Goal: Transaction & Acquisition: Purchase product/service

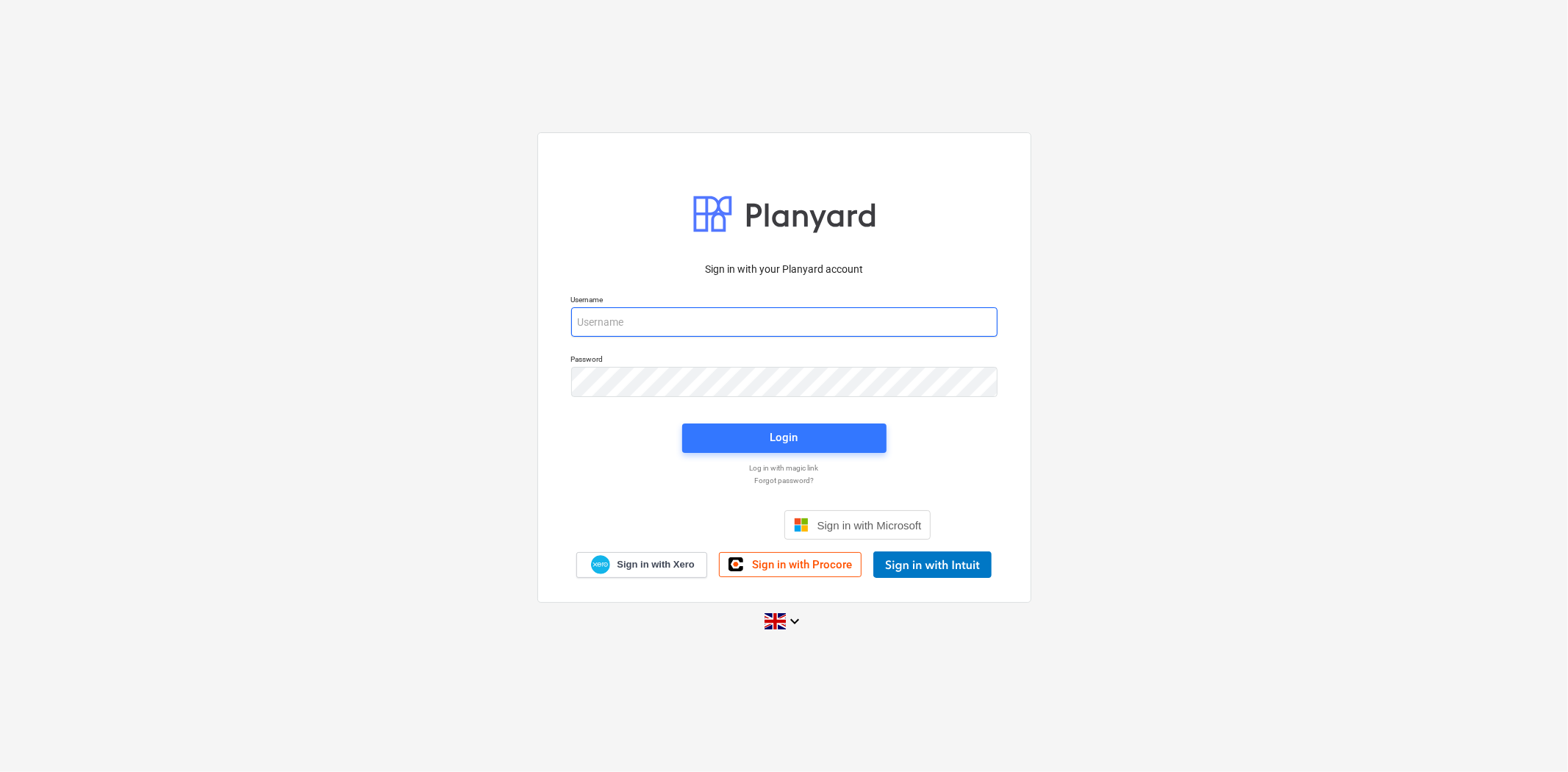
click at [817, 323] on input "email" at bounding box center [784, 322] width 426 height 29
type input "[PERSON_NAME][EMAIL_ADDRESS][PERSON_NAME][DOMAIN_NAME]"
click at [807, 432] on span "Login" at bounding box center [784, 437] width 169 height 19
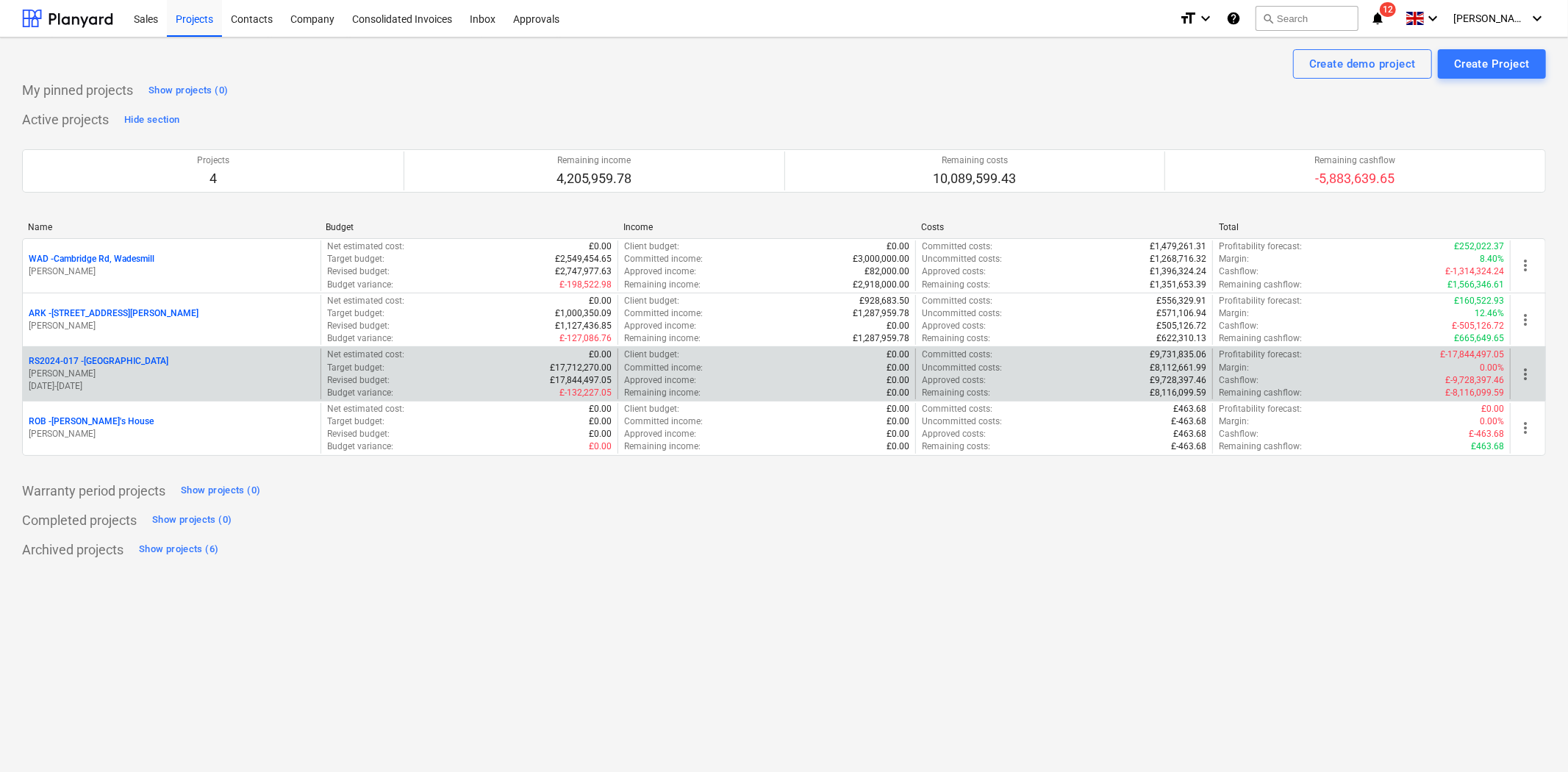
click at [123, 371] on p "[PERSON_NAME]" at bounding box center [171, 374] width 285 height 13
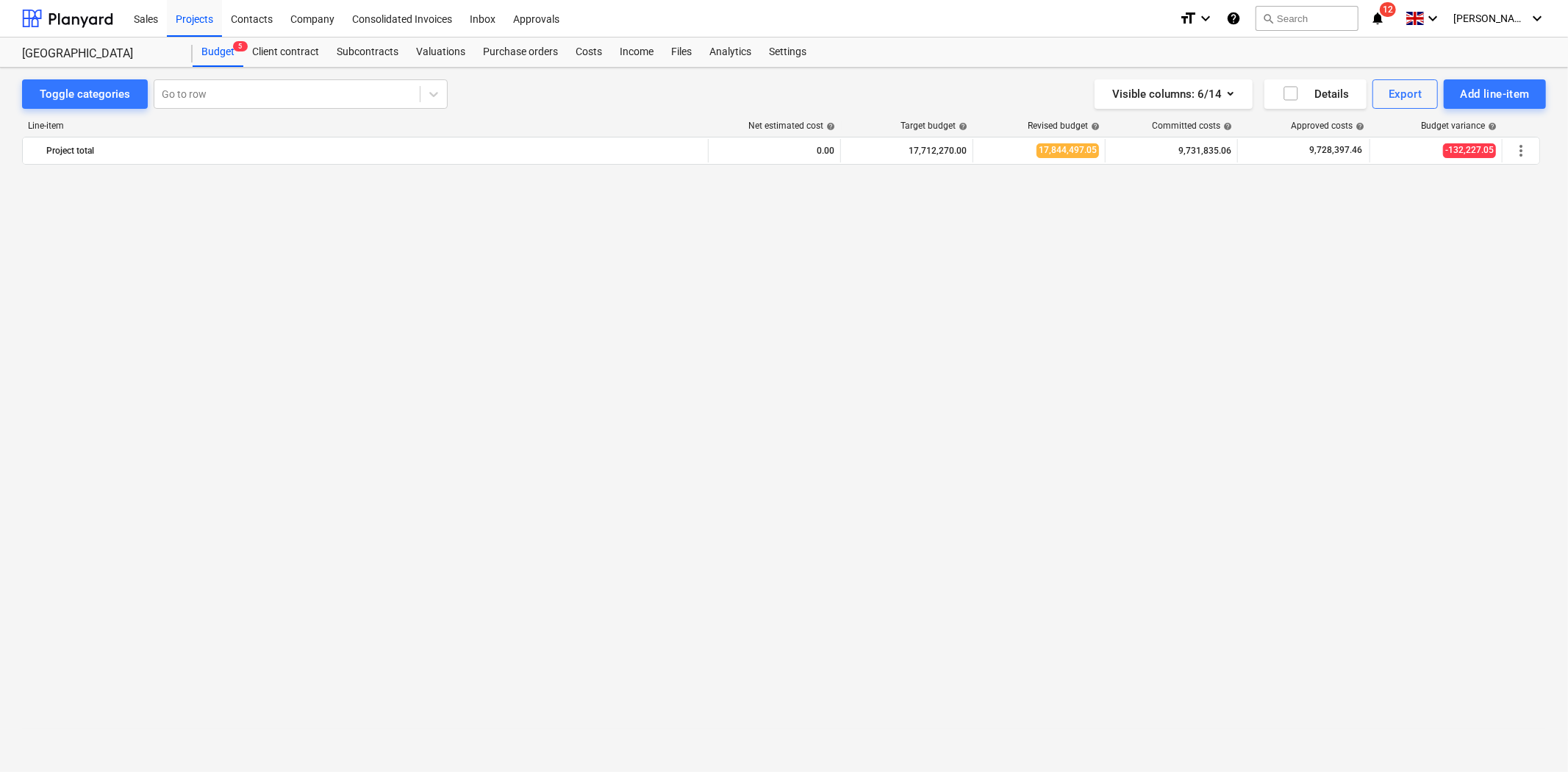
scroll to position [848, 0]
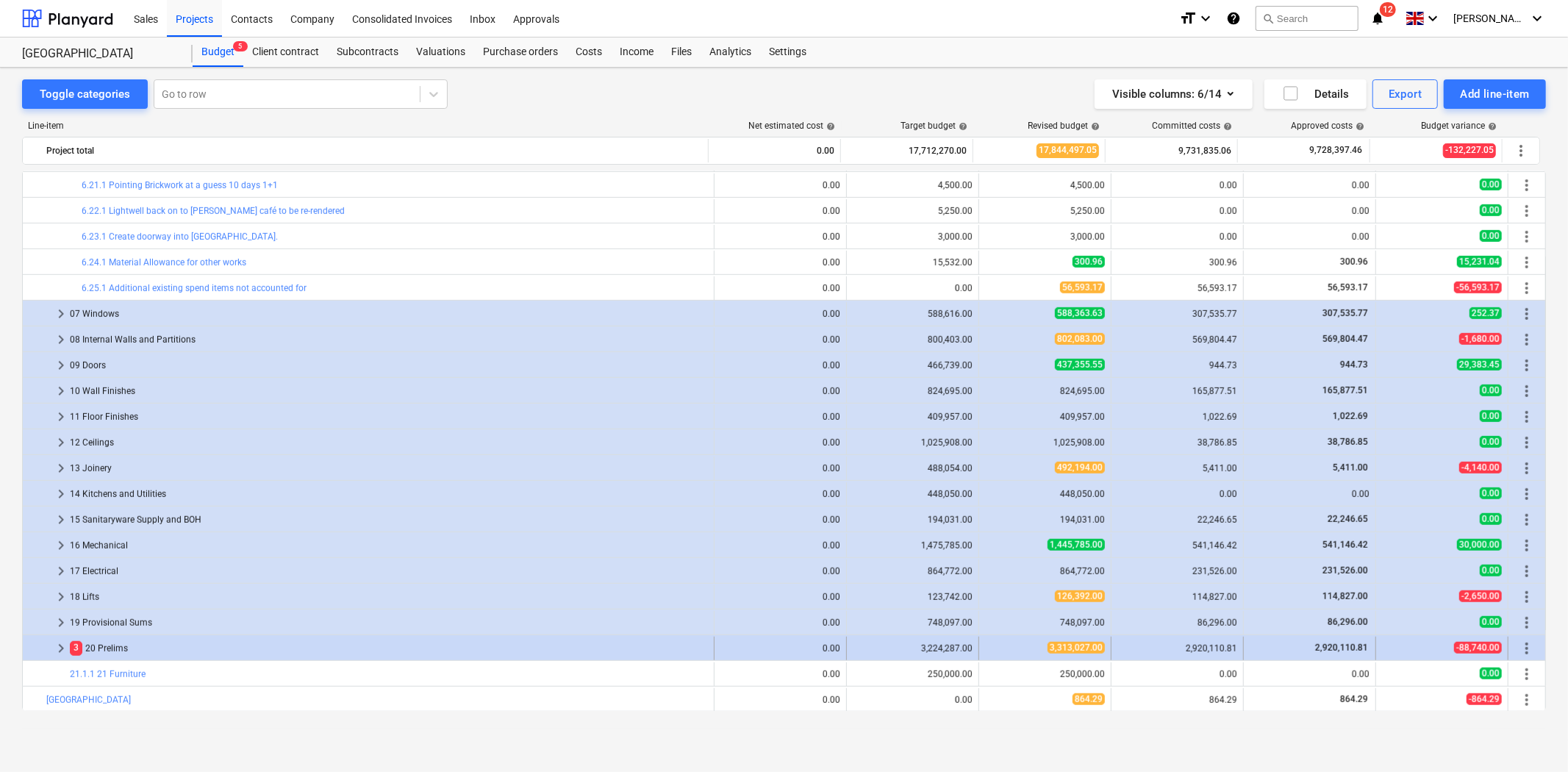
click at [54, 651] on span "keyboard_arrow_right" at bounding box center [61, 648] width 18 height 18
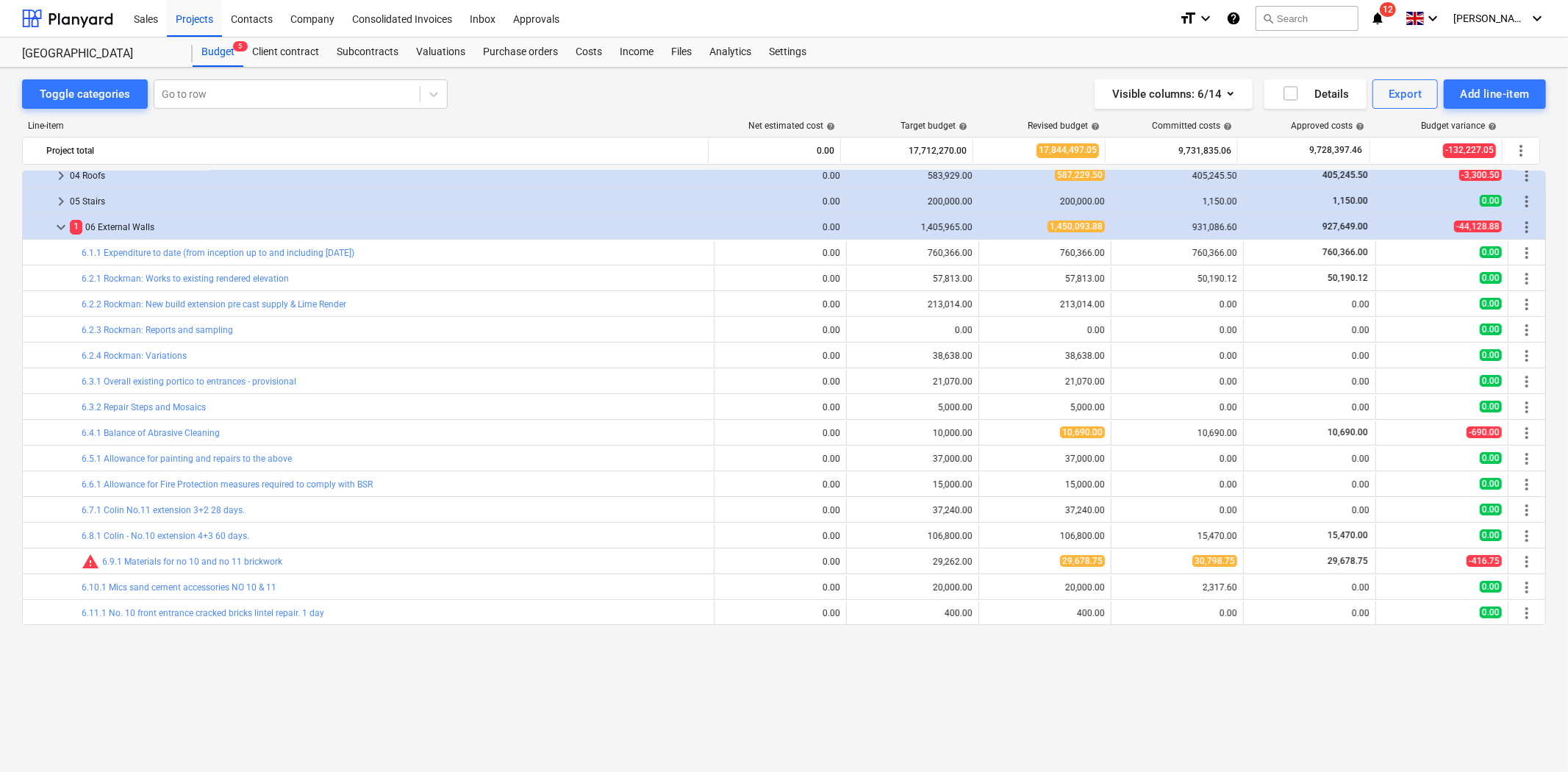
scroll to position [0, 0]
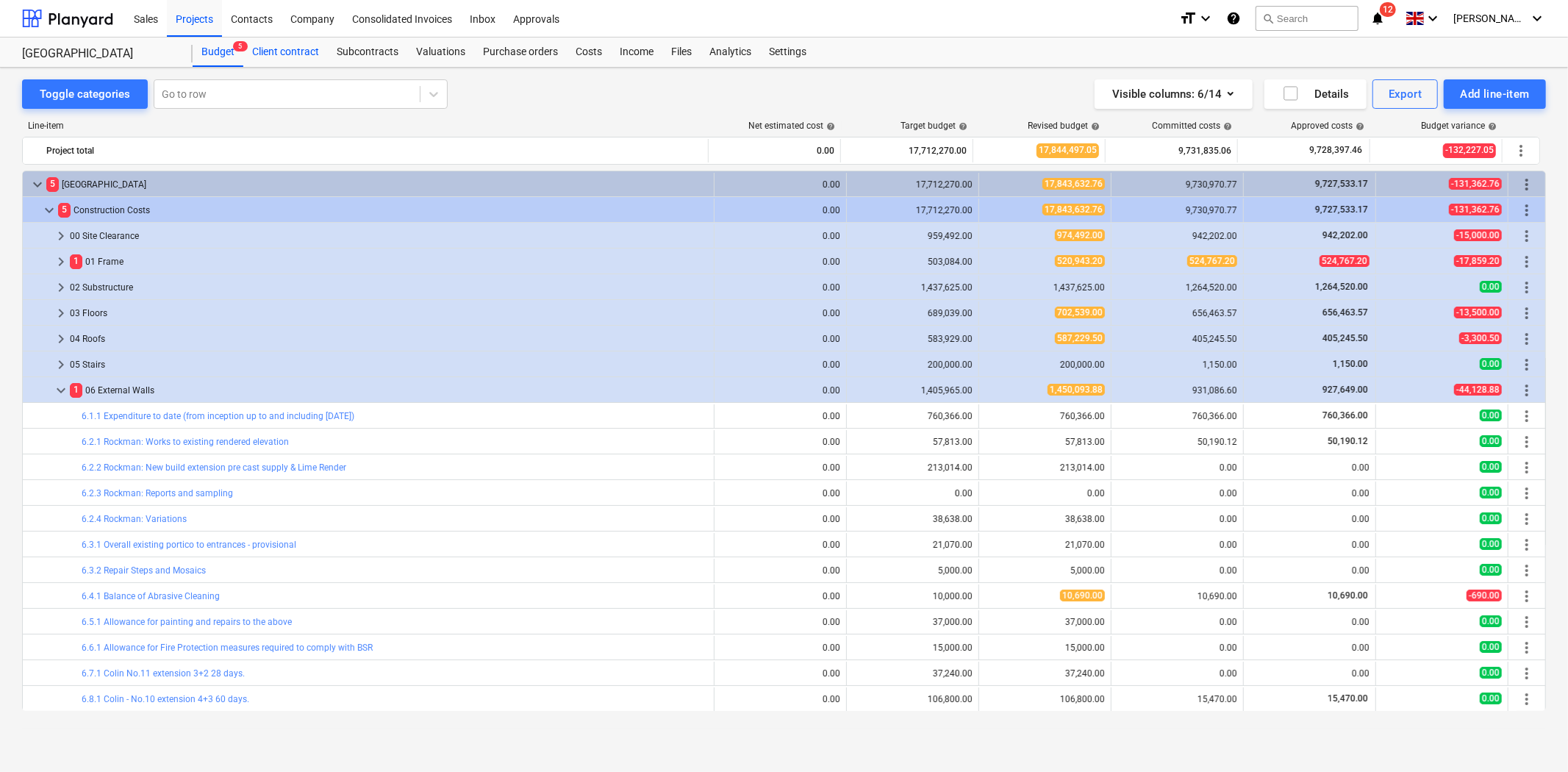
click at [244, 56] on div "Client contract" at bounding box center [285, 52] width 85 height 29
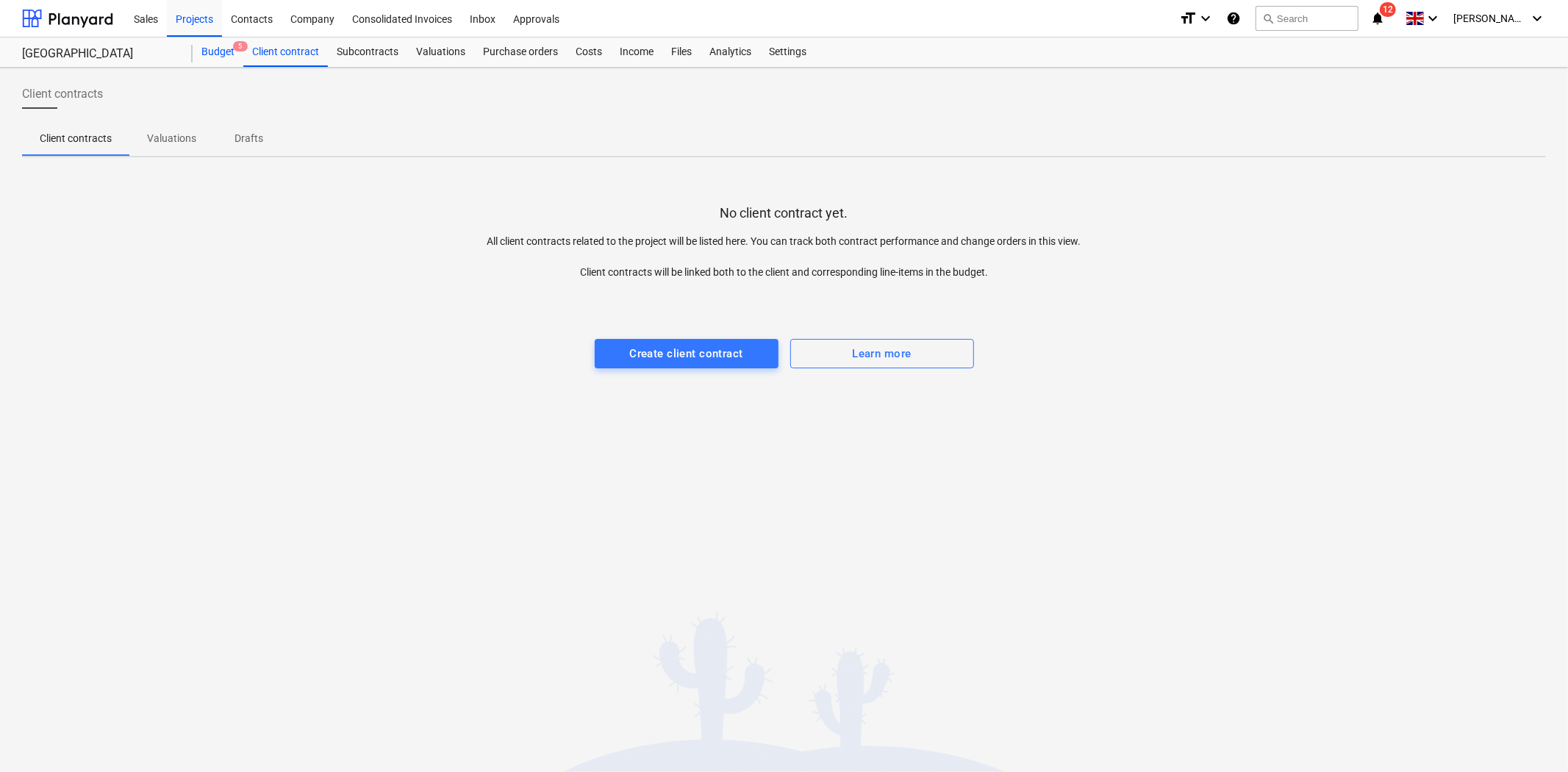
click at [225, 57] on div "Budget 5" at bounding box center [218, 52] width 51 height 29
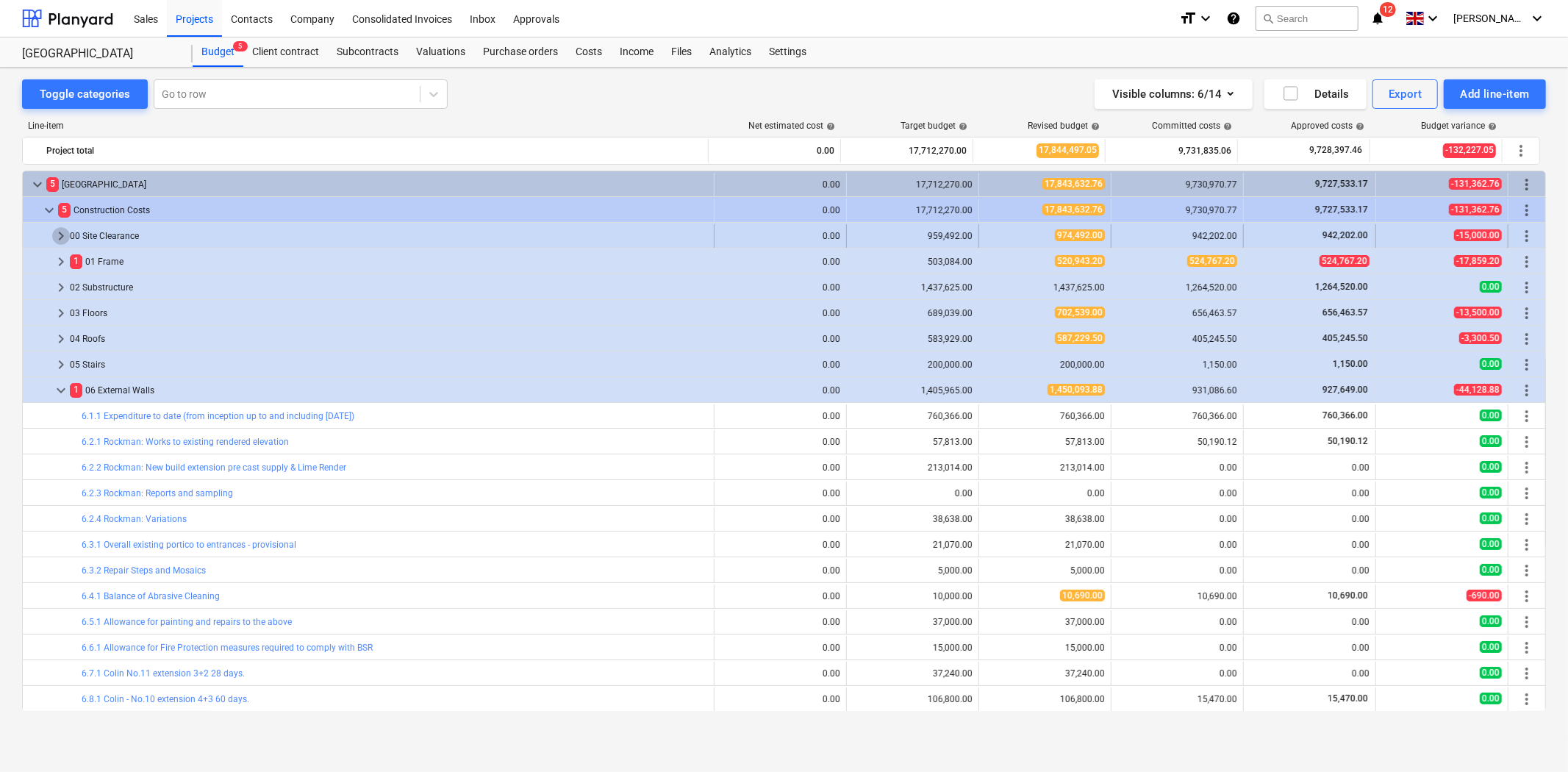
click at [59, 231] on span "keyboard_arrow_right" at bounding box center [61, 236] width 18 height 18
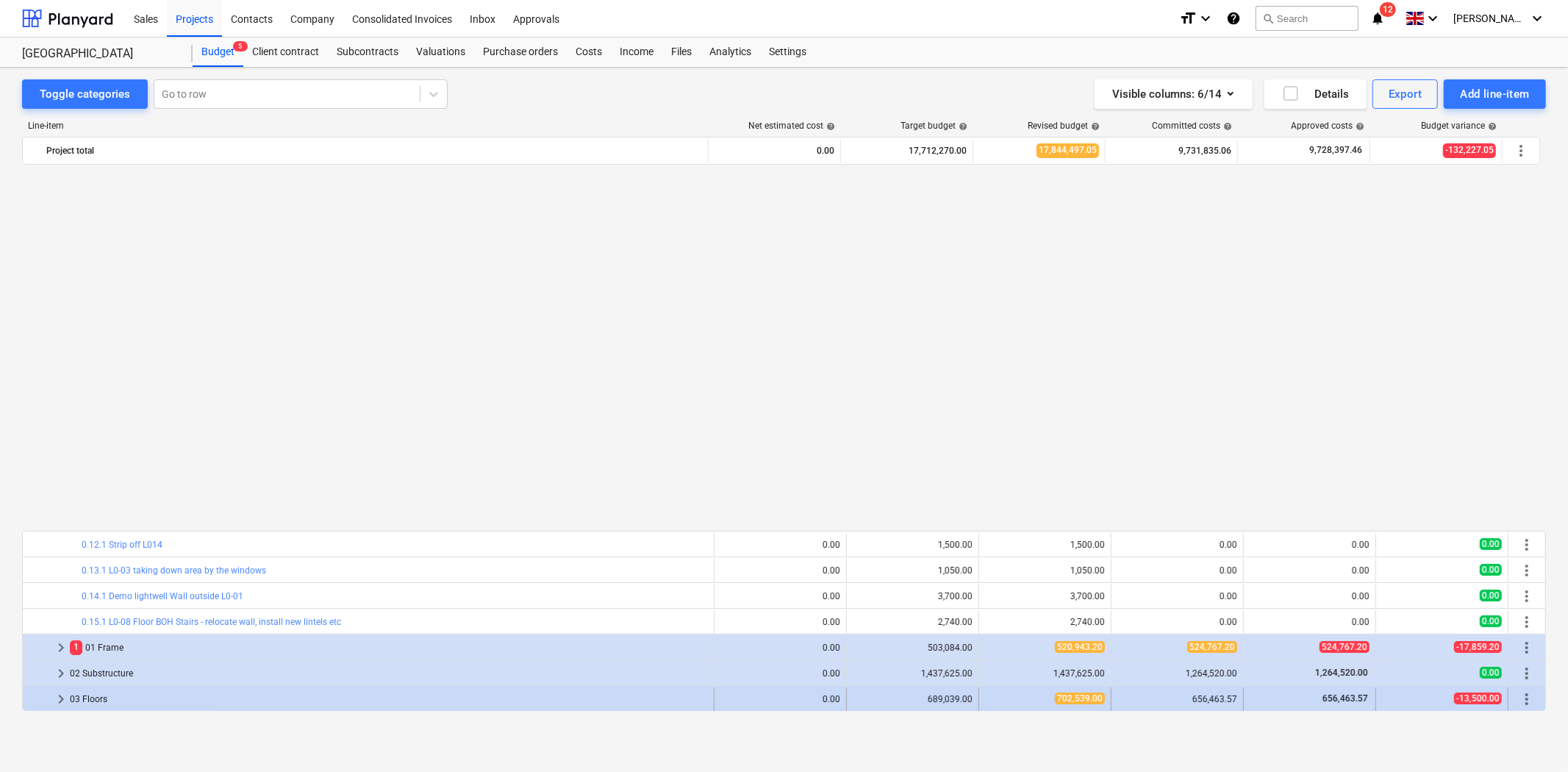
scroll to position [408, 0]
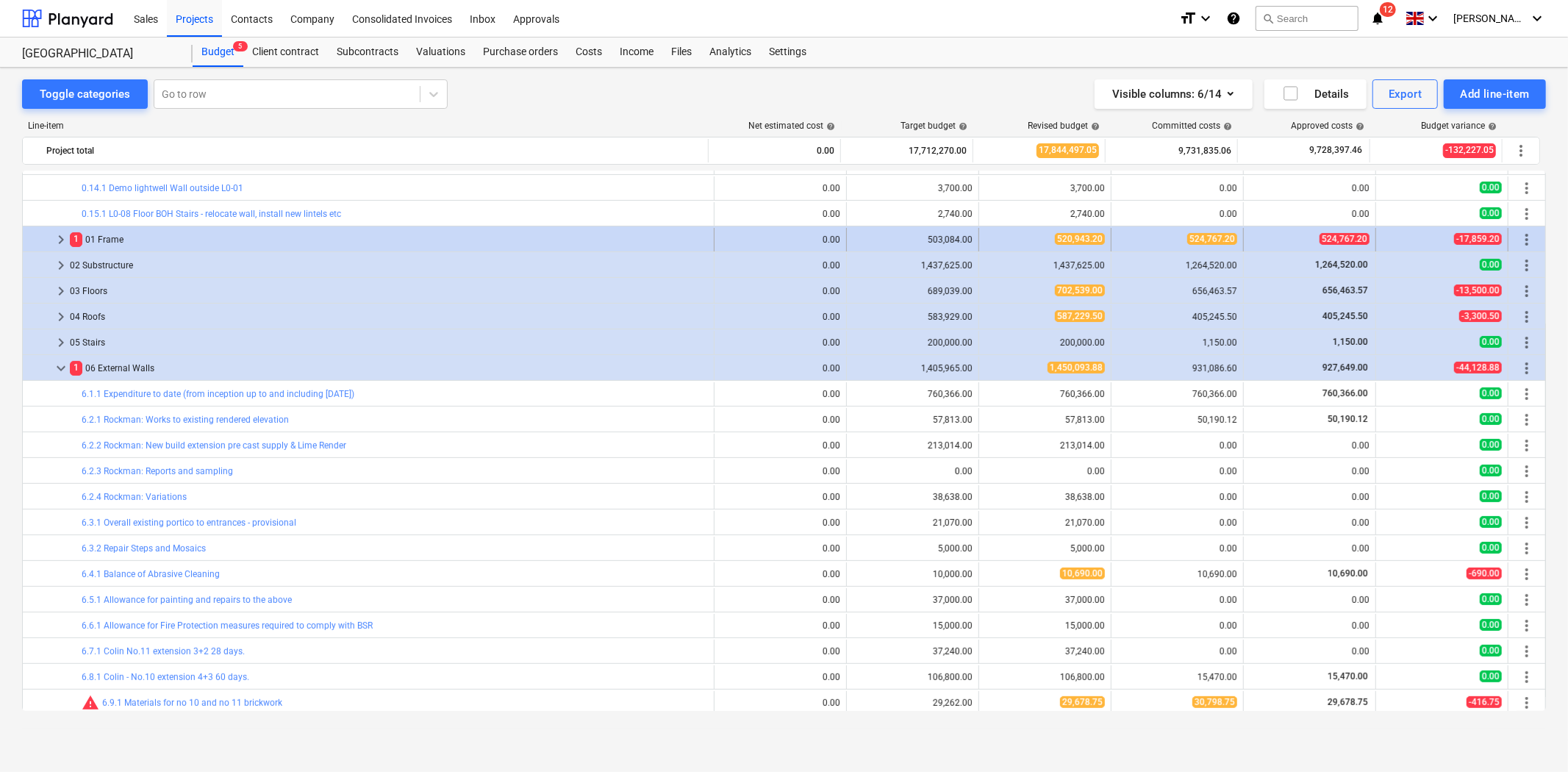
click at [61, 239] on span "keyboard_arrow_right" at bounding box center [61, 239] width 18 height 18
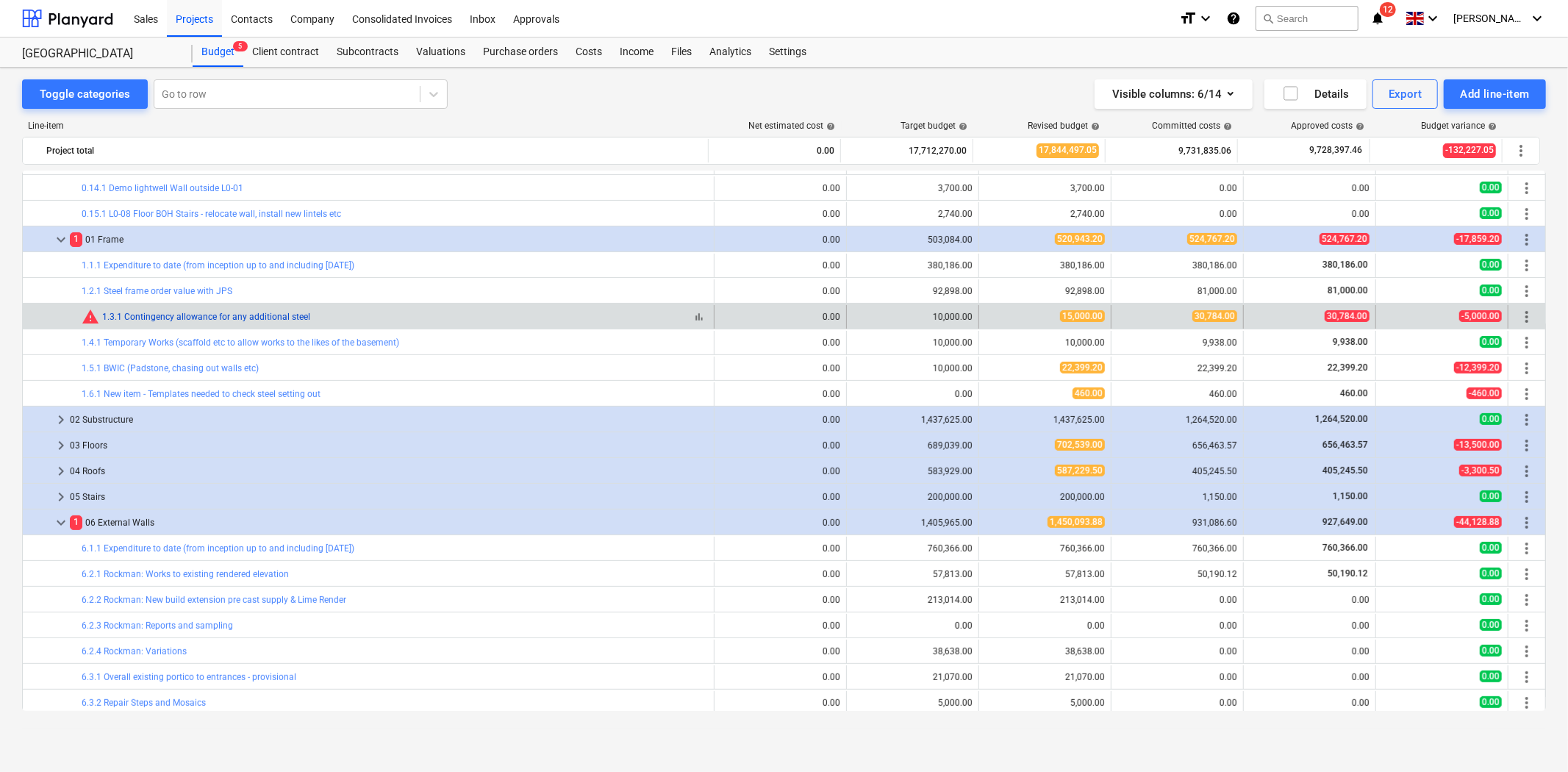
click at [254, 315] on link "1.3.1 Contingency allowance for any additional steel" at bounding box center [206, 317] width 208 height 10
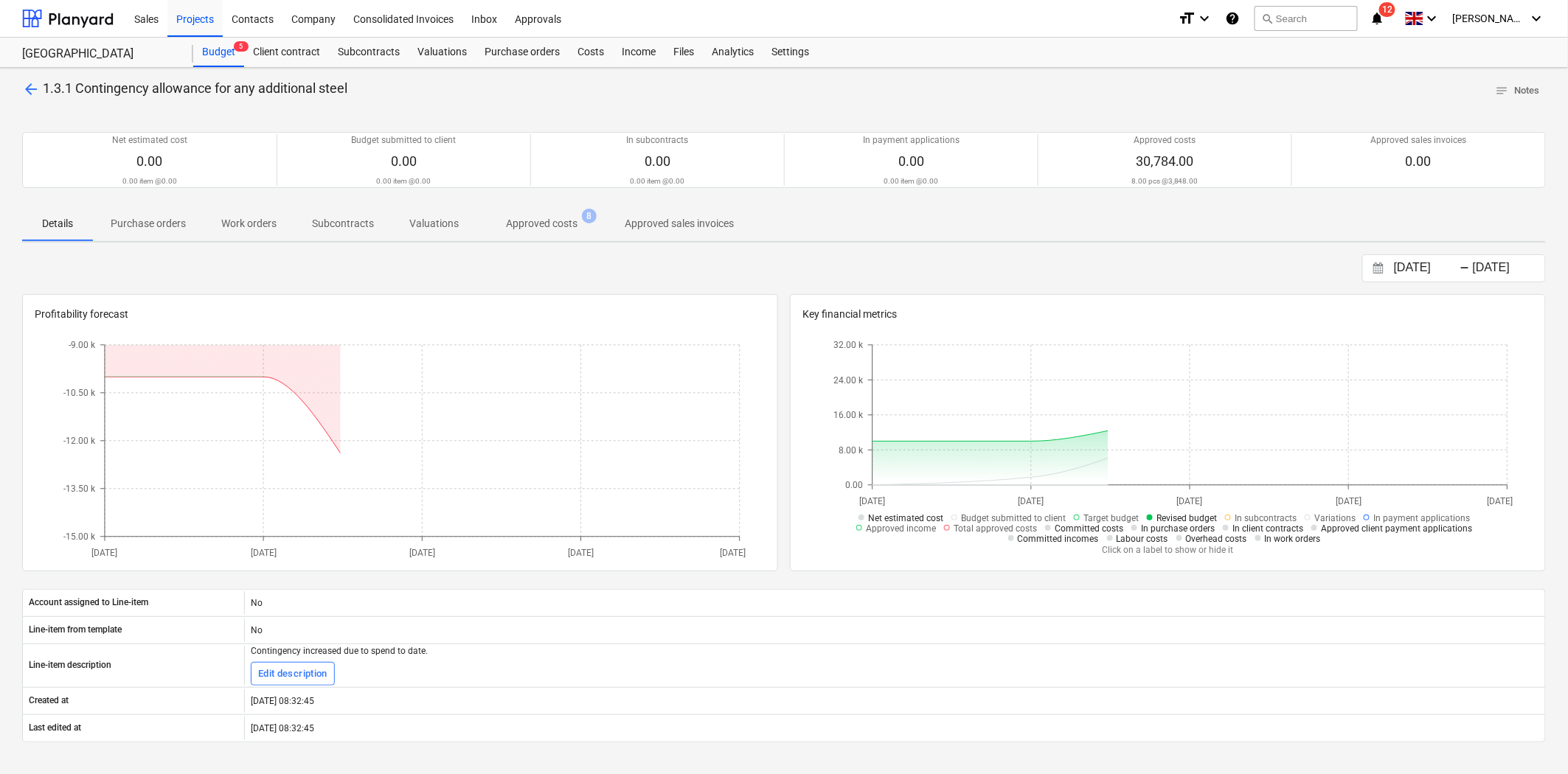
click at [568, 236] on span "Approved costs 8" at bounding box center [542, 223] width 131 height 27
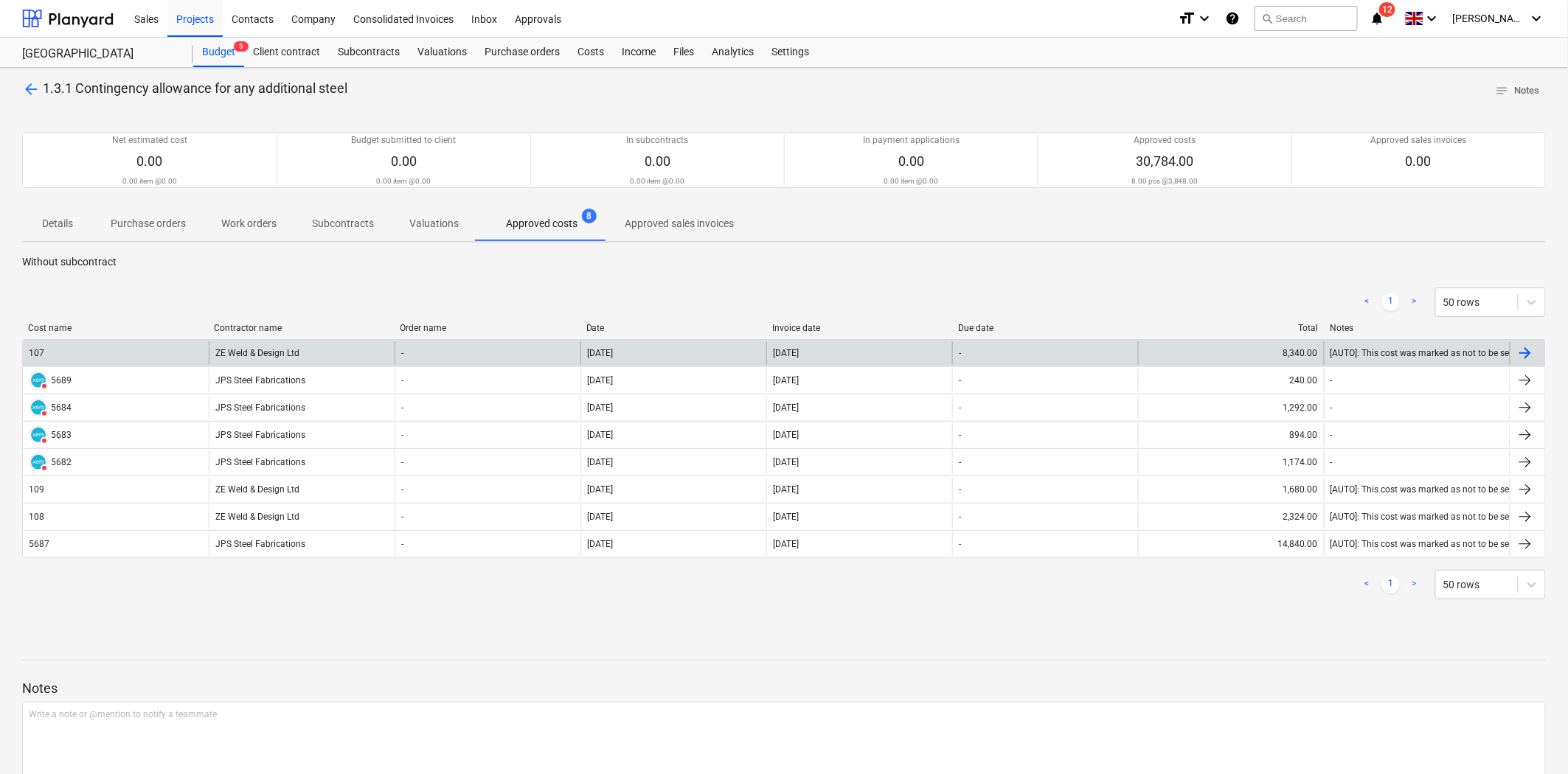
click at [301, 345] on div "ZE Weld & Design Ltd" at bounding box center [302, 353] width 186 height 23
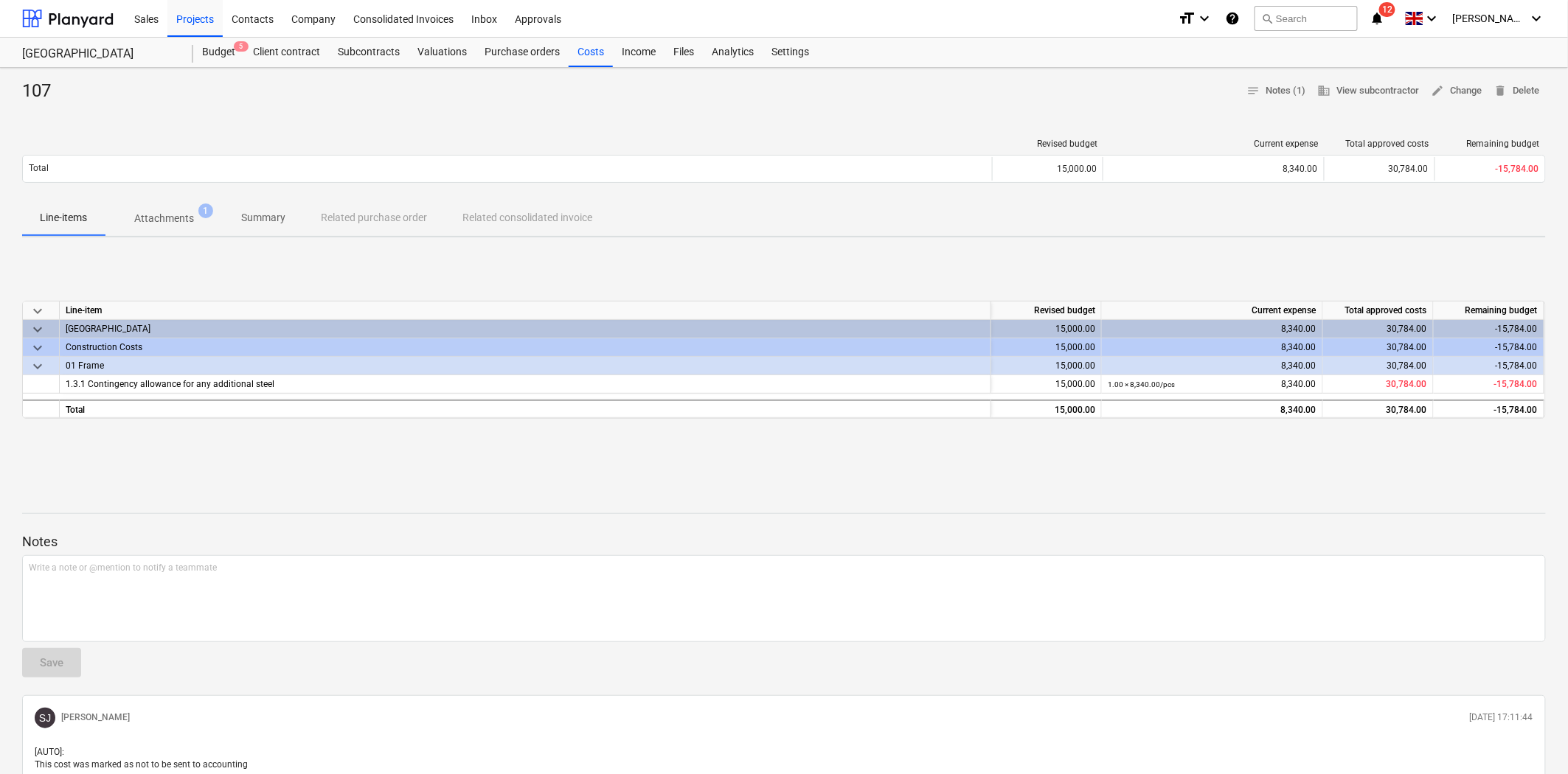
click at [152, 195] on div "Revised budget Current expense Total approved costs Remaining budget Total 15,0…" at bounding box center [784, 163] width 1523 height 74
click at [157, 209] on span "Attachments 1" at bounding box center [164, 218] width 119 height 27
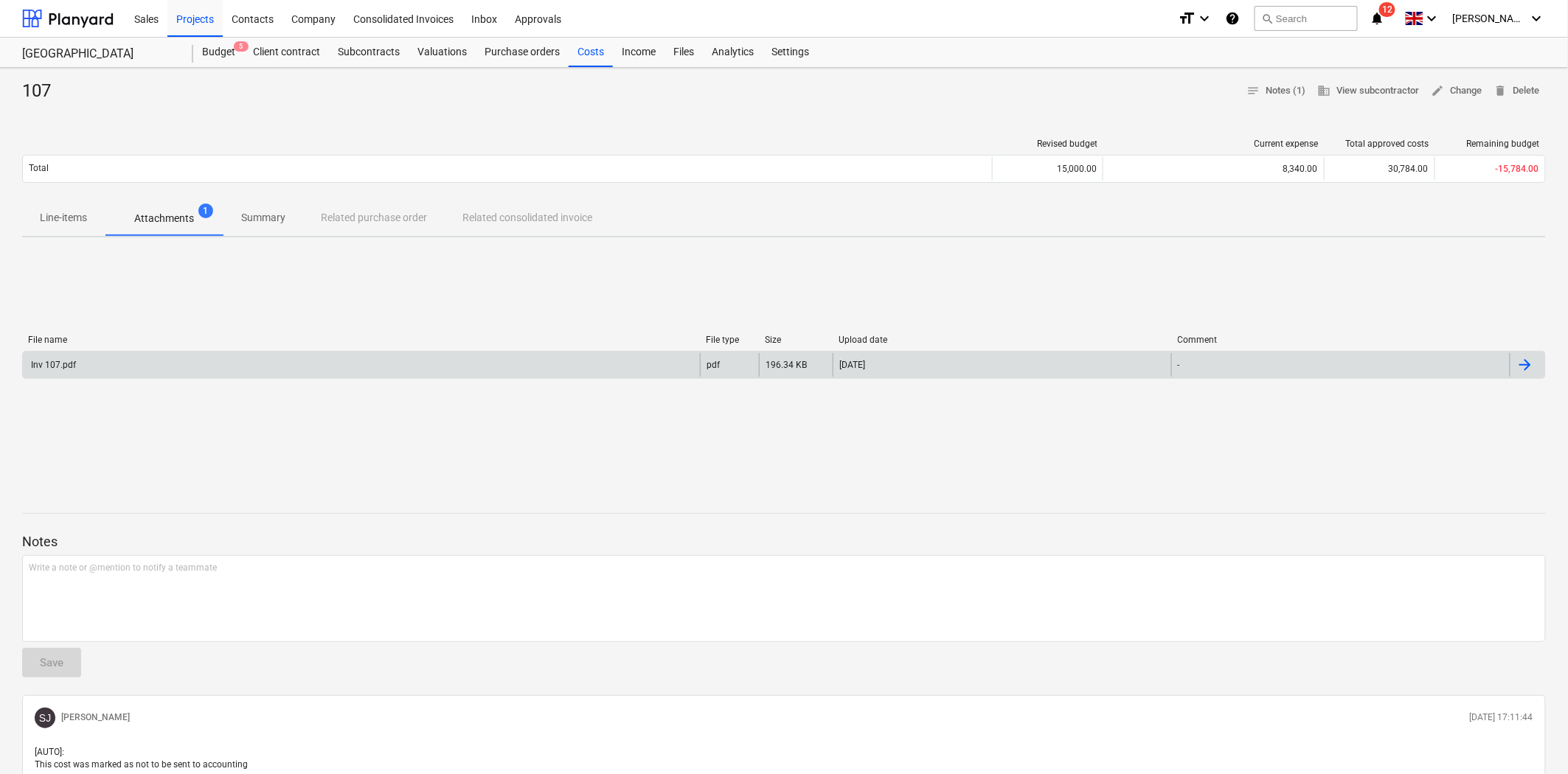
click at [167, 362] on div "Inv 107.pdf" at bounding box center [361, 365] width 677 height 23
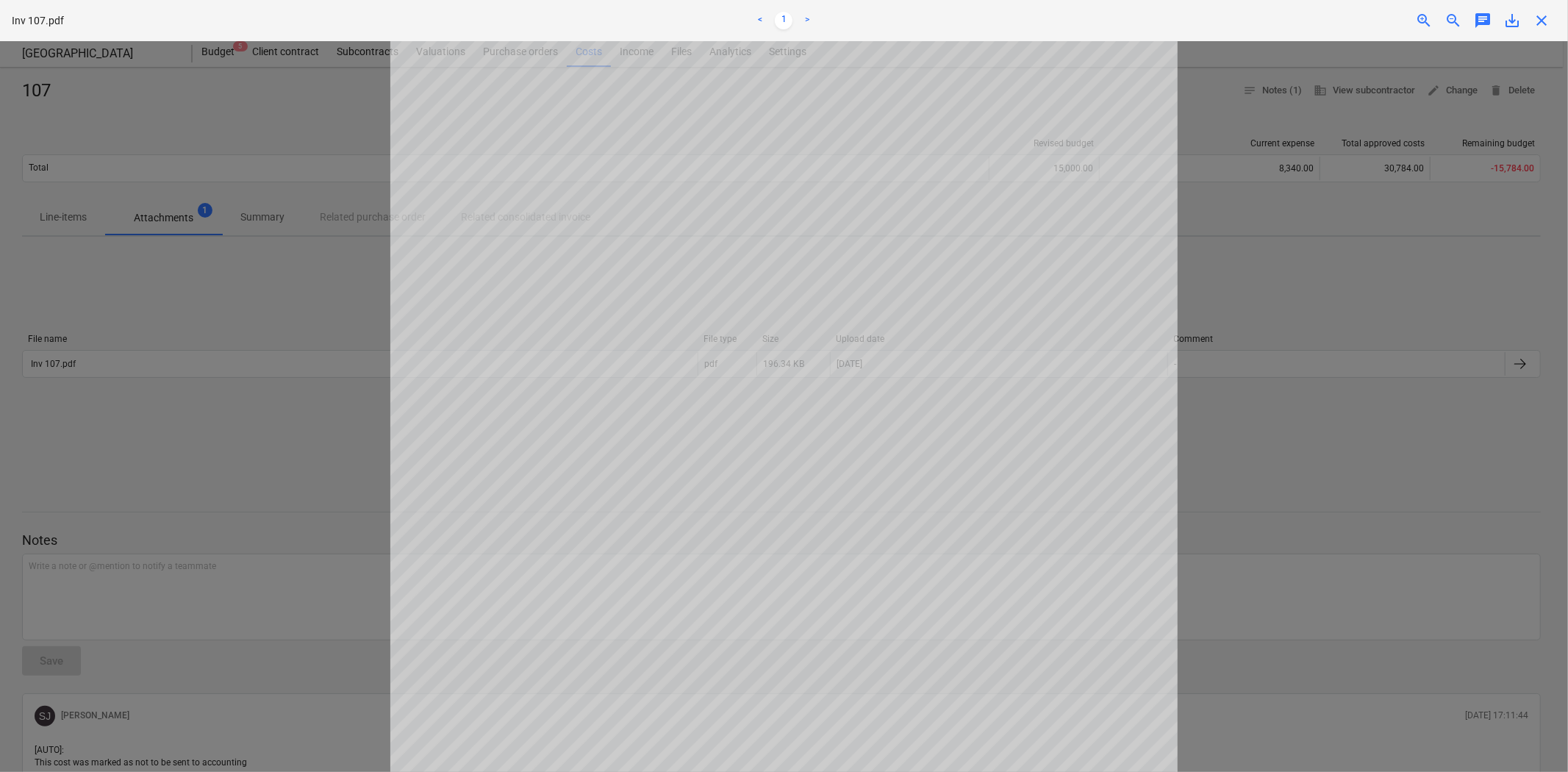
scroll to position [291, 0]
click at [1545, 12] on span "close" at bounding box center [1541, 21] width 18 height 18
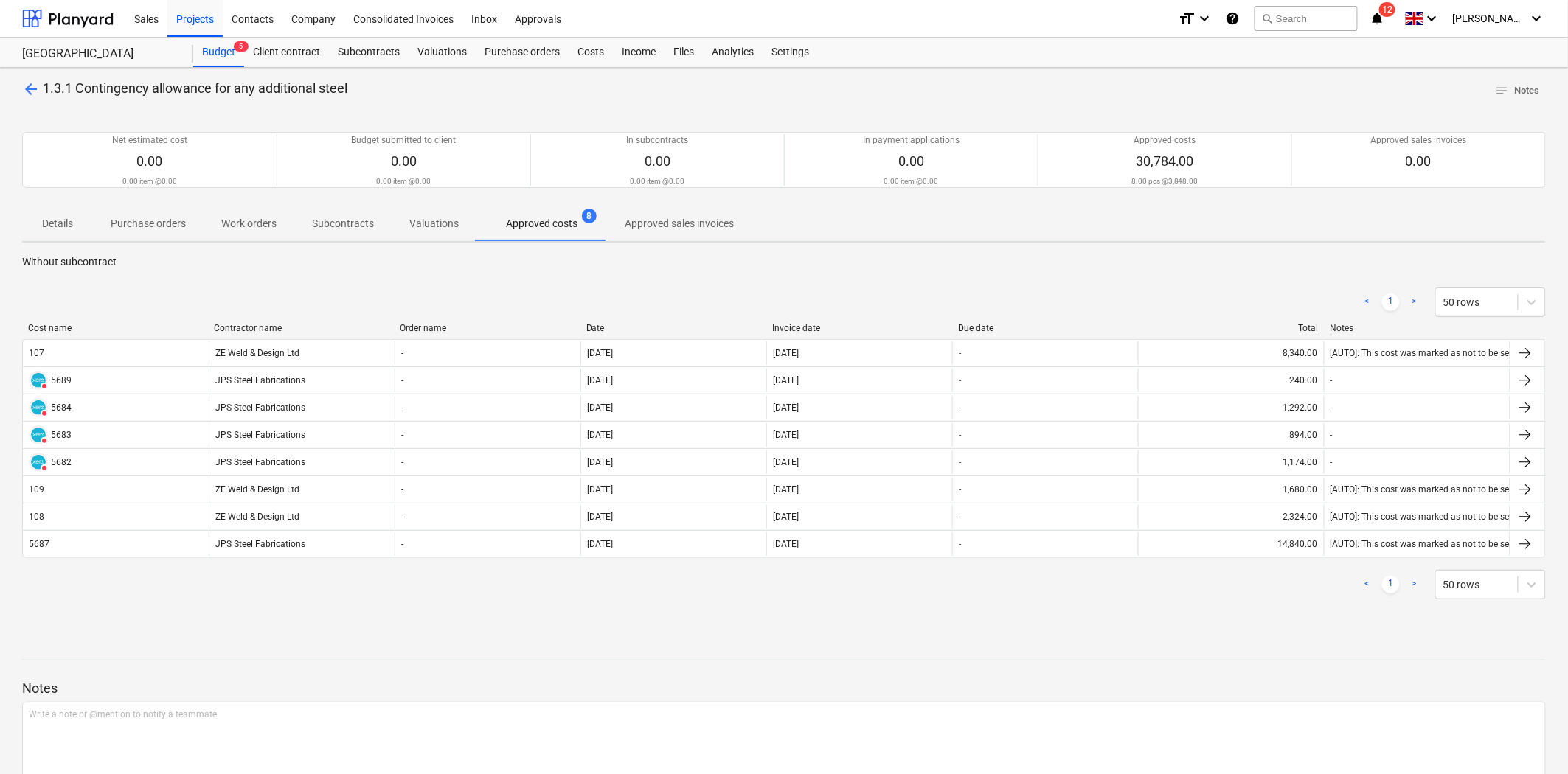
click at [34, 72] on div "arrow_back 1.3.1 Contingency allowance for any additional steel notes Notes Net…" at bounding box center [784, 458] width 1568 height 780
click at [31, 86] on span "arrow_back" at bounding box center [31, 89] width 18 height 18
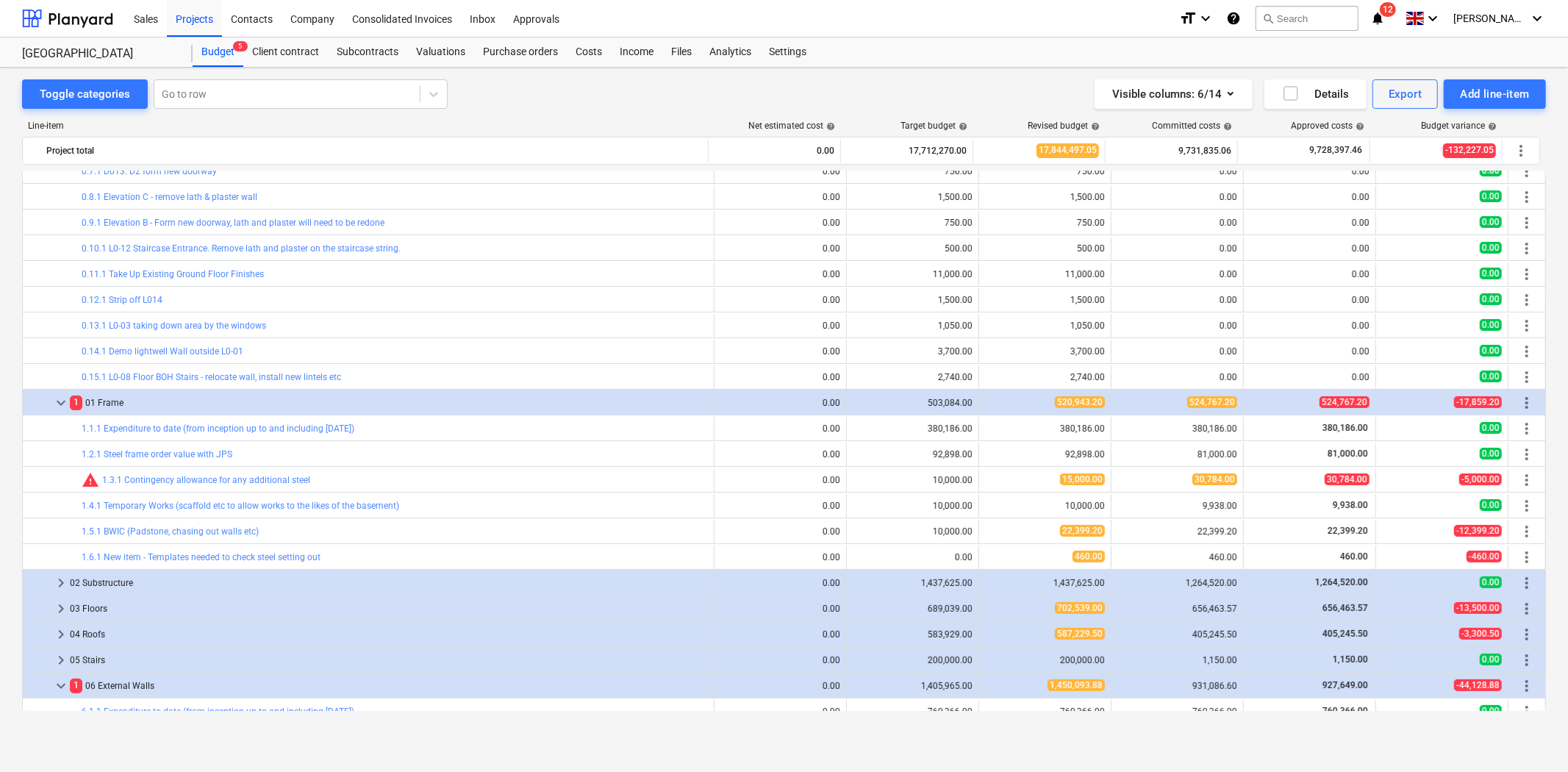
scroll to position [327, 0]
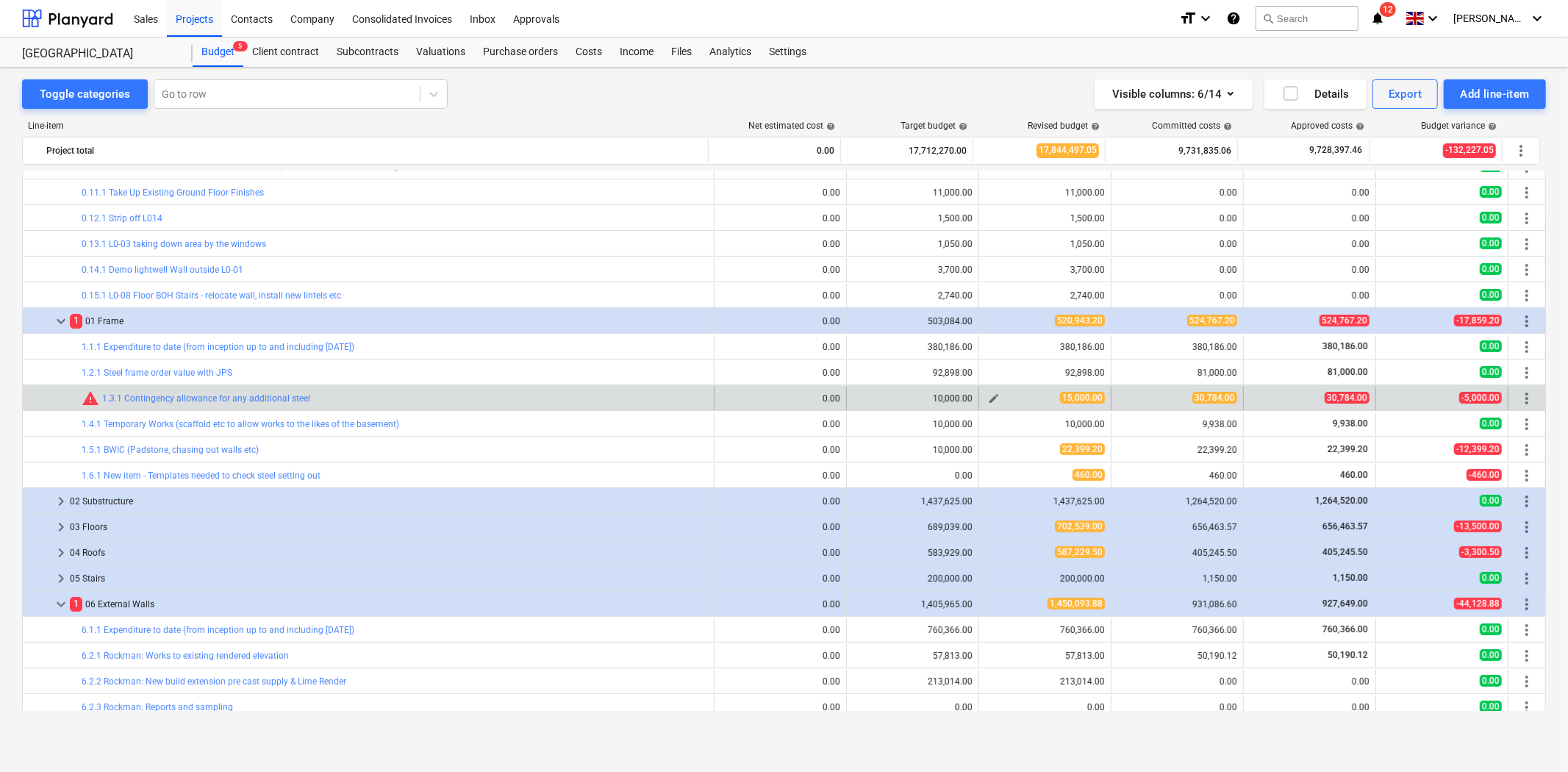
click at [985, 395] on button "edit" at bounding box center [994, 398] width 18 height 18
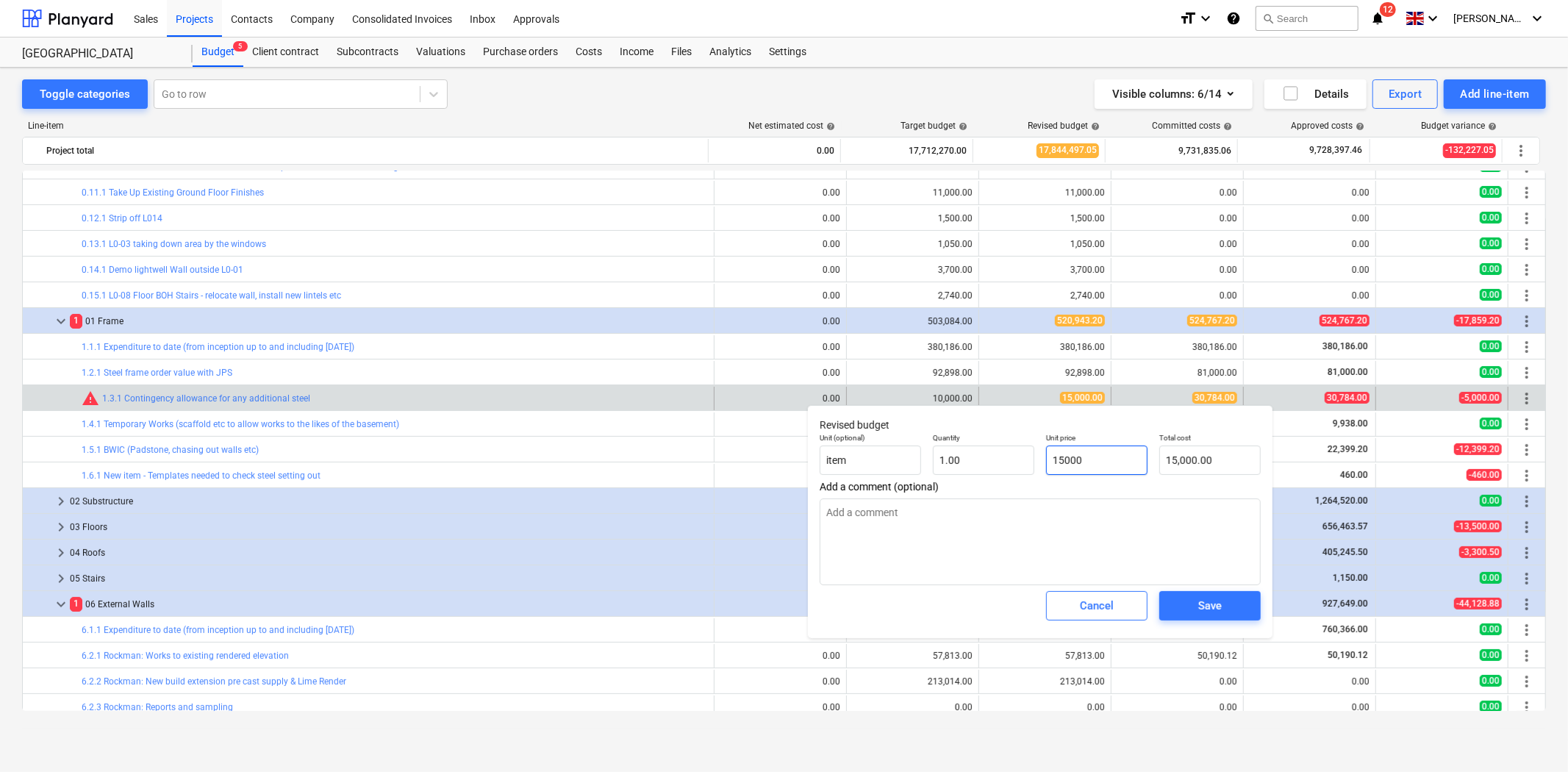
click at [1123, 465] on input "15000" at bounding box center [1096, 461] width 101 height 29
type input "1500"
type textarea "x"
type input "1,500.00"
type input "150"
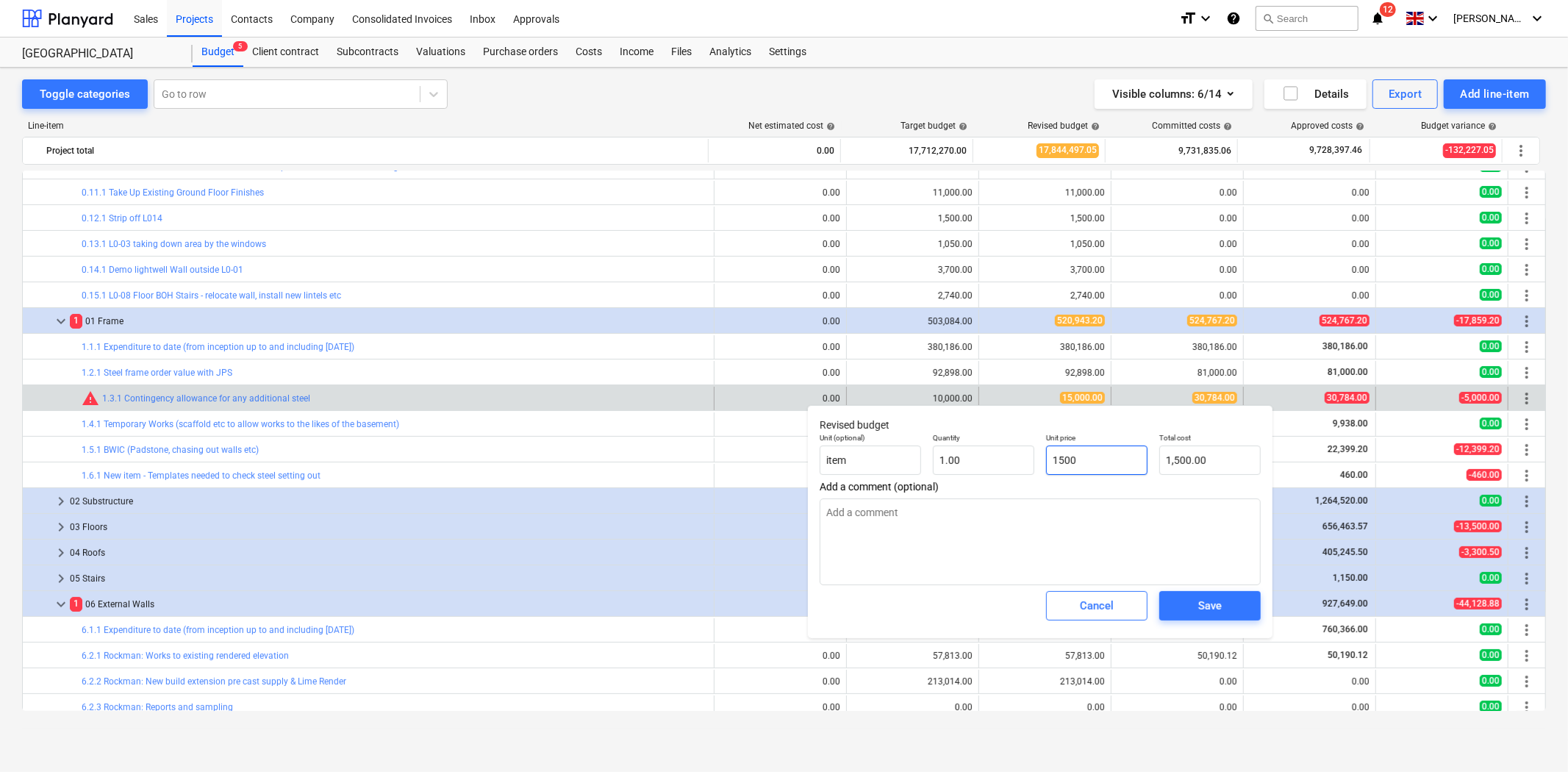
type textarea "x"
type input "150.00"
type input "15"
type textarea "x"
type input "15.00"
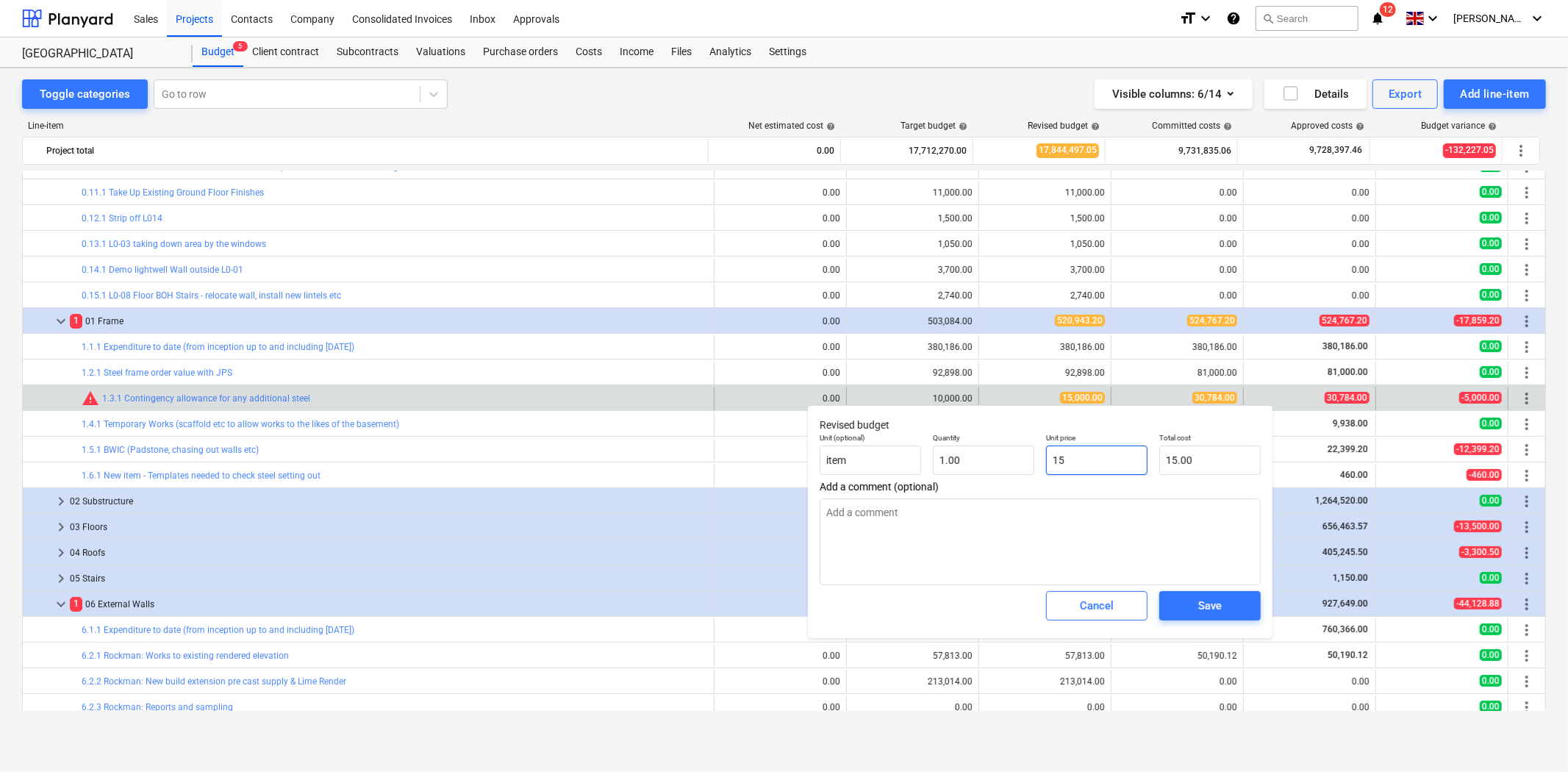
type input "1"
type textarea "x"
type input "1.00"
type textarea "x"
type input "0.00"
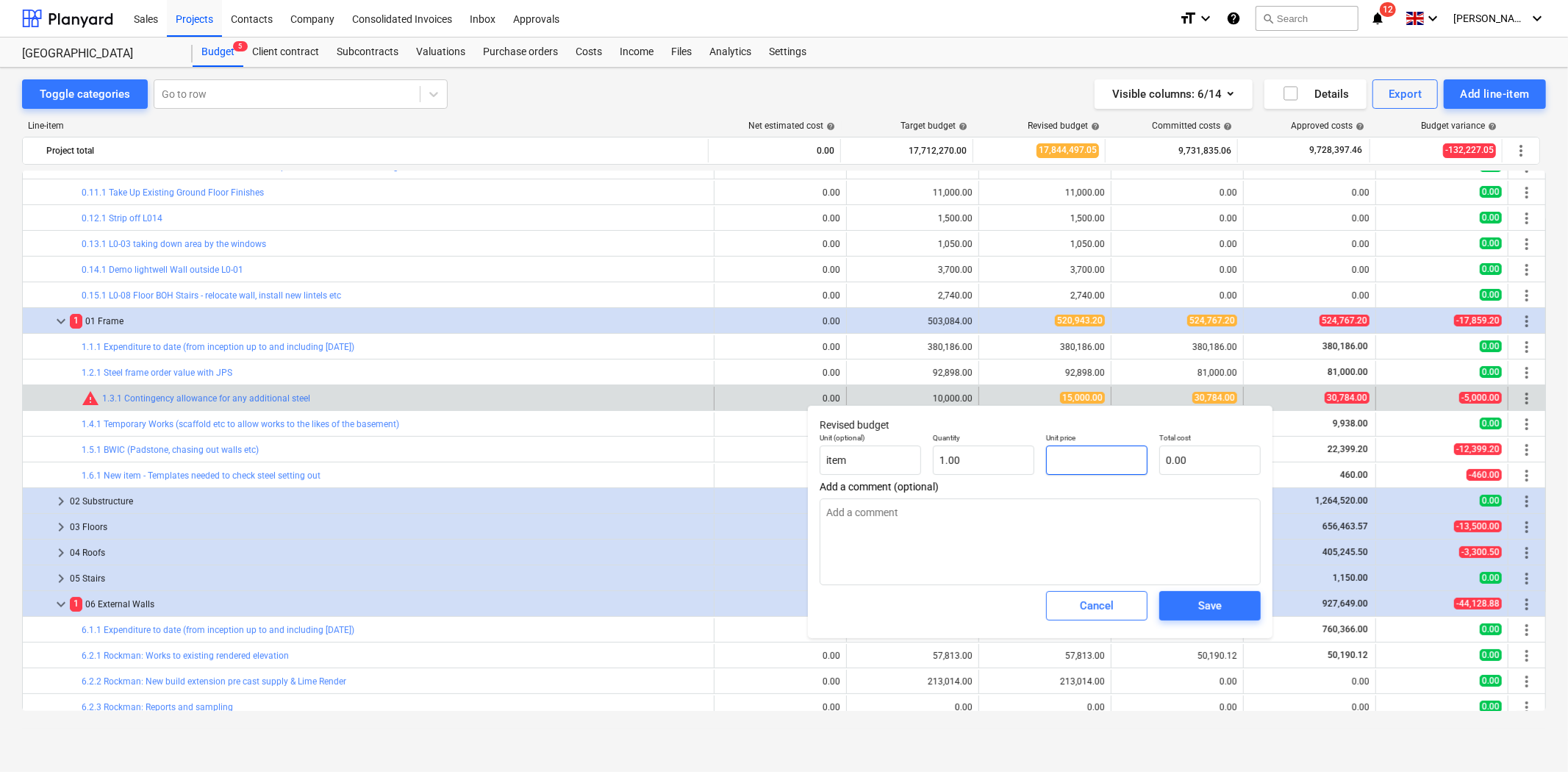
type input "3"
type textarea "x"
type input "3.00"
type input "35"
type textarea "x"
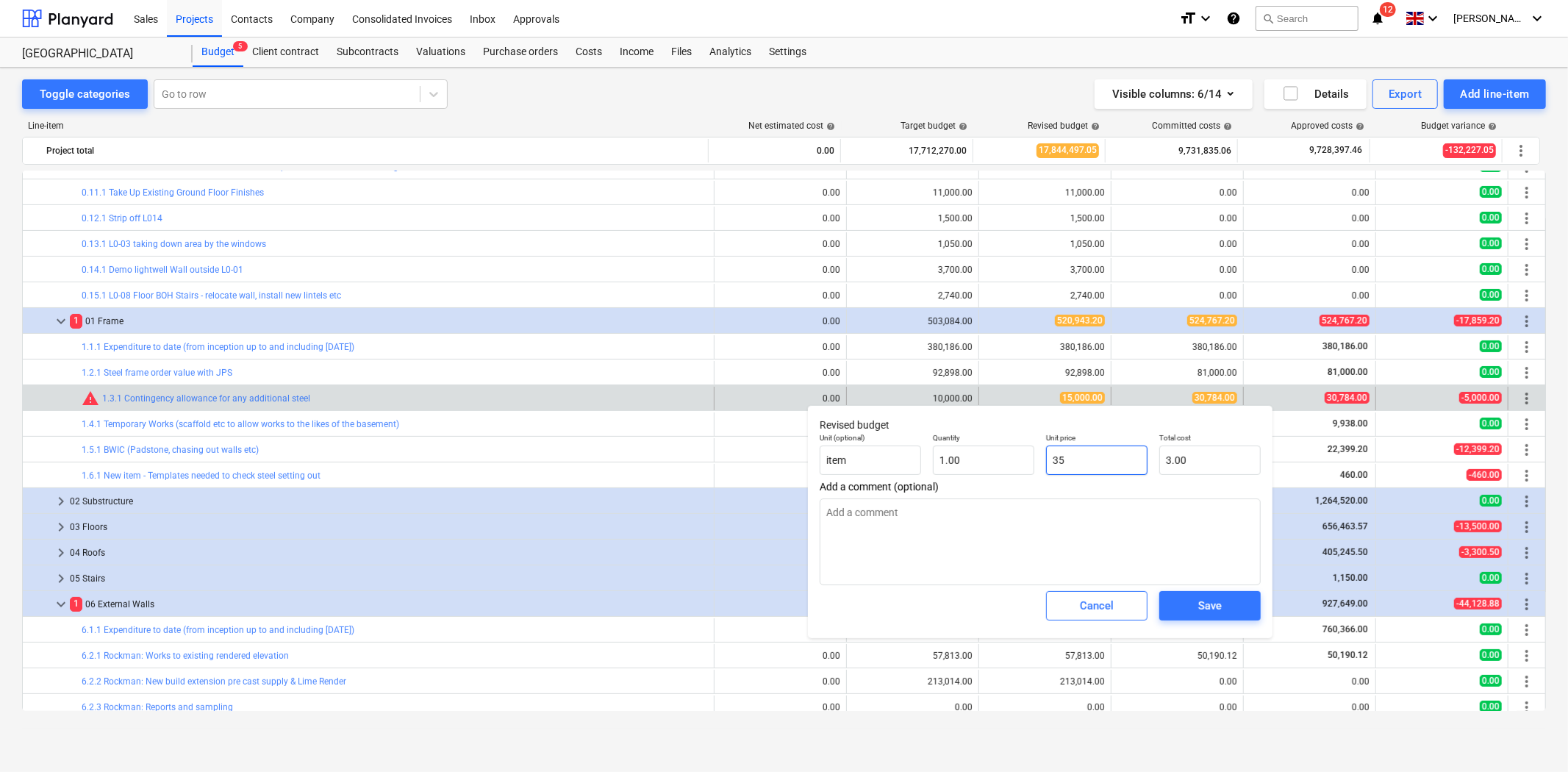
type input "35.00"
type input "350"
type textarea "x"
type input "350.00"
type input "3500"
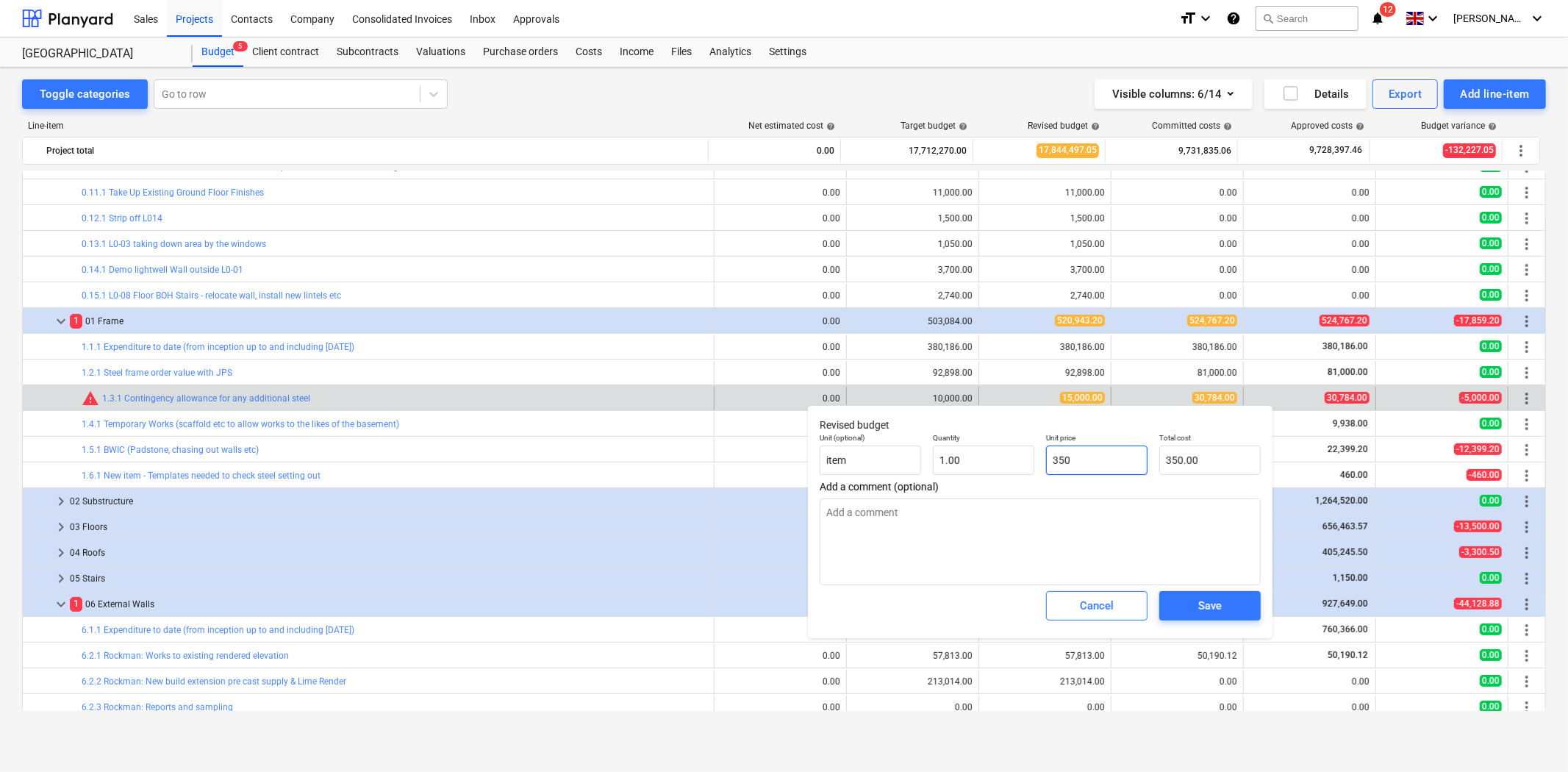
type textarea "x"
type input "3,500.00"
type input "35000"
type textarea "x"
type input "35,000.00"
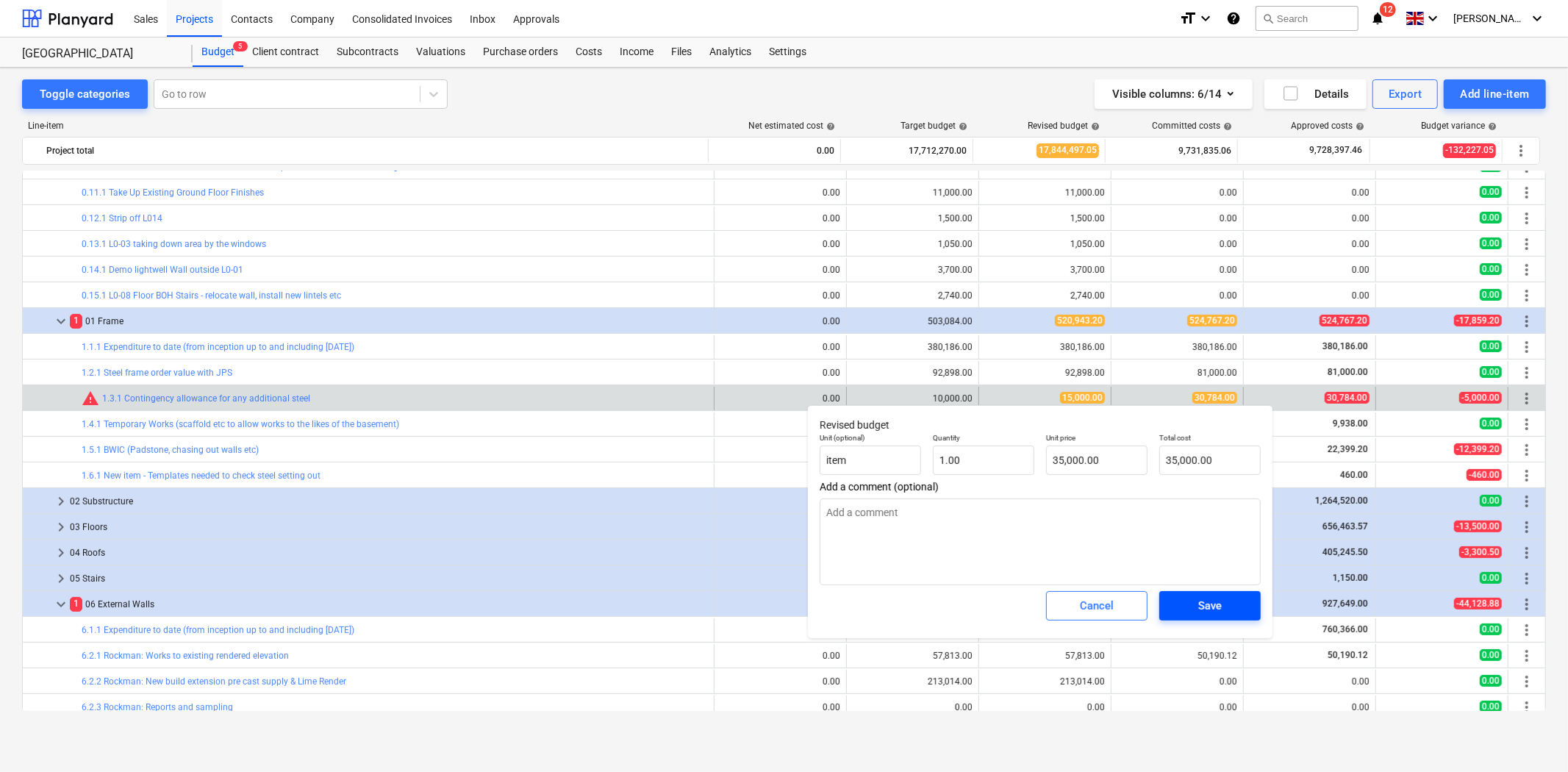
click at [1245, 606] on button "Save" at bounding box center [1210, 606] width 101 height 29
type textarea "x"
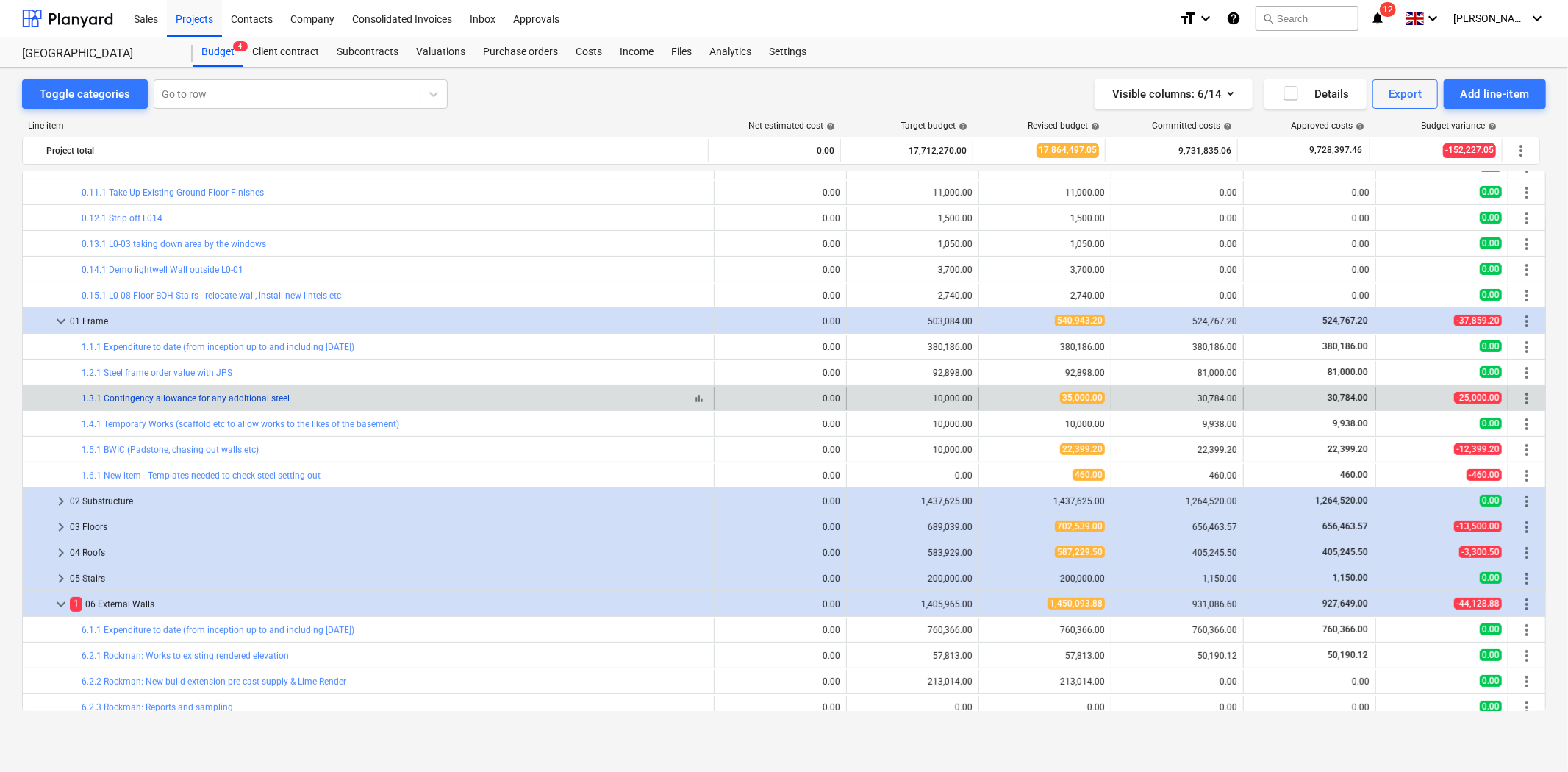
click at [177, 398] on link "1.3.1 Contingency allowance for any additional steel" at bounding box center [185, 399] width 208 height 10
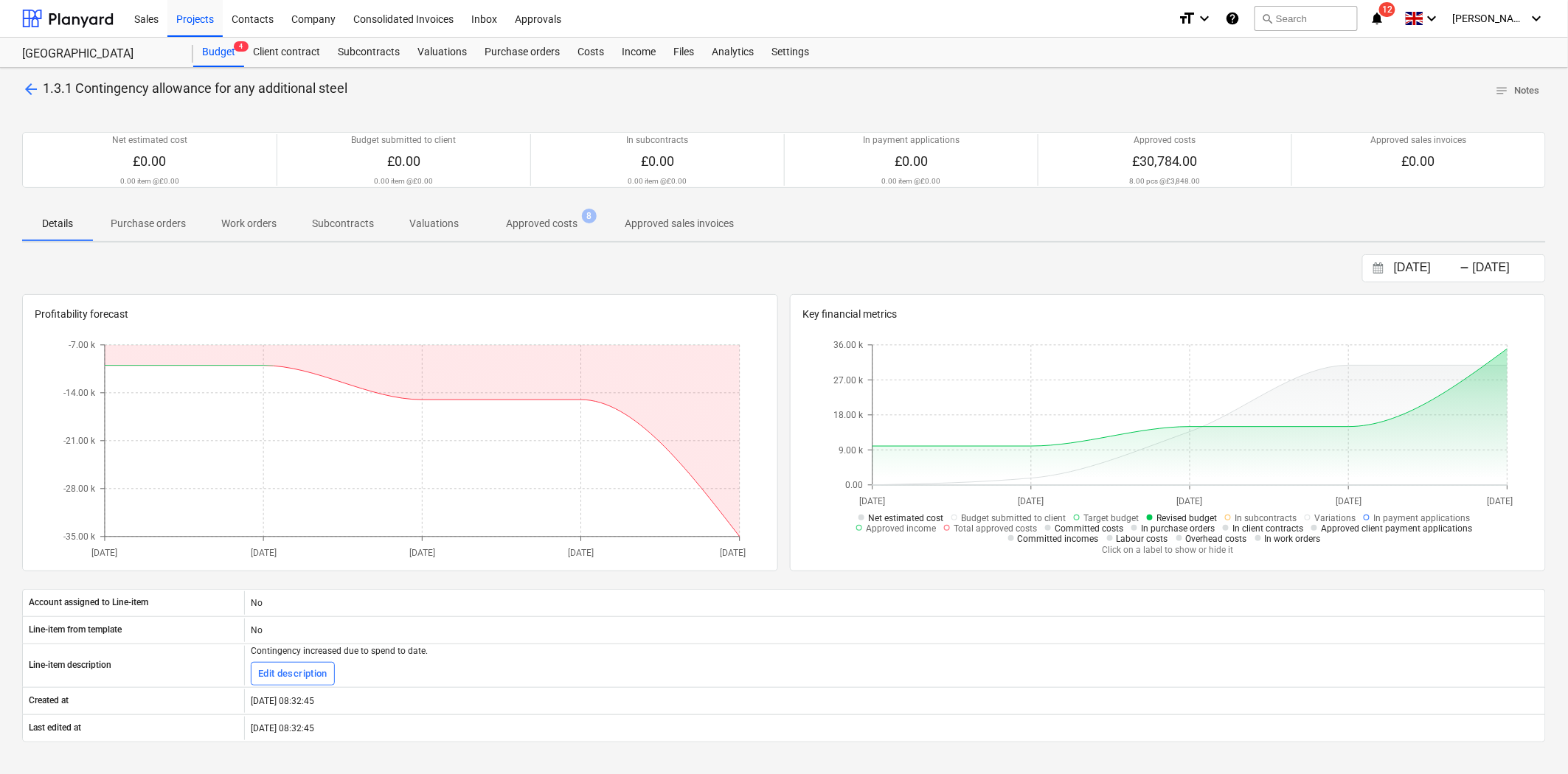
click at [1460, 273] on div "-" at bounding box center [1464, 268] width 9 height 9
click at [1423, 258] on input "[DATE]" at bounding box center [1428, 268] width 75 height 21
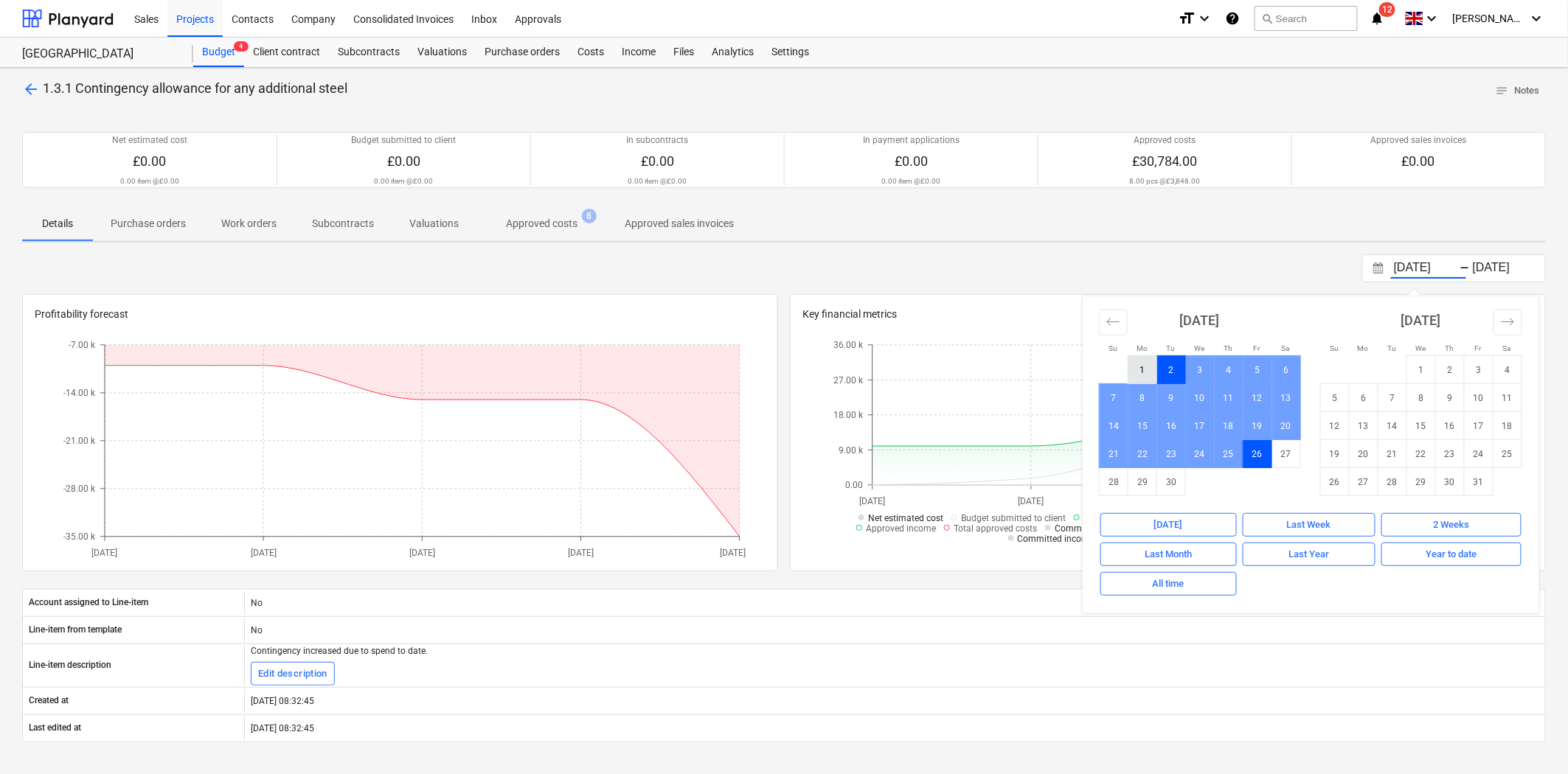
click at [1139, 362] on td "1" at bounding box center [1142, 370] width 28 height 28
type input "[DATE]"
click at [1169, 482] on td "30" at bounding box center [1171, 482] width 28 height 28
type input "[DATE]"
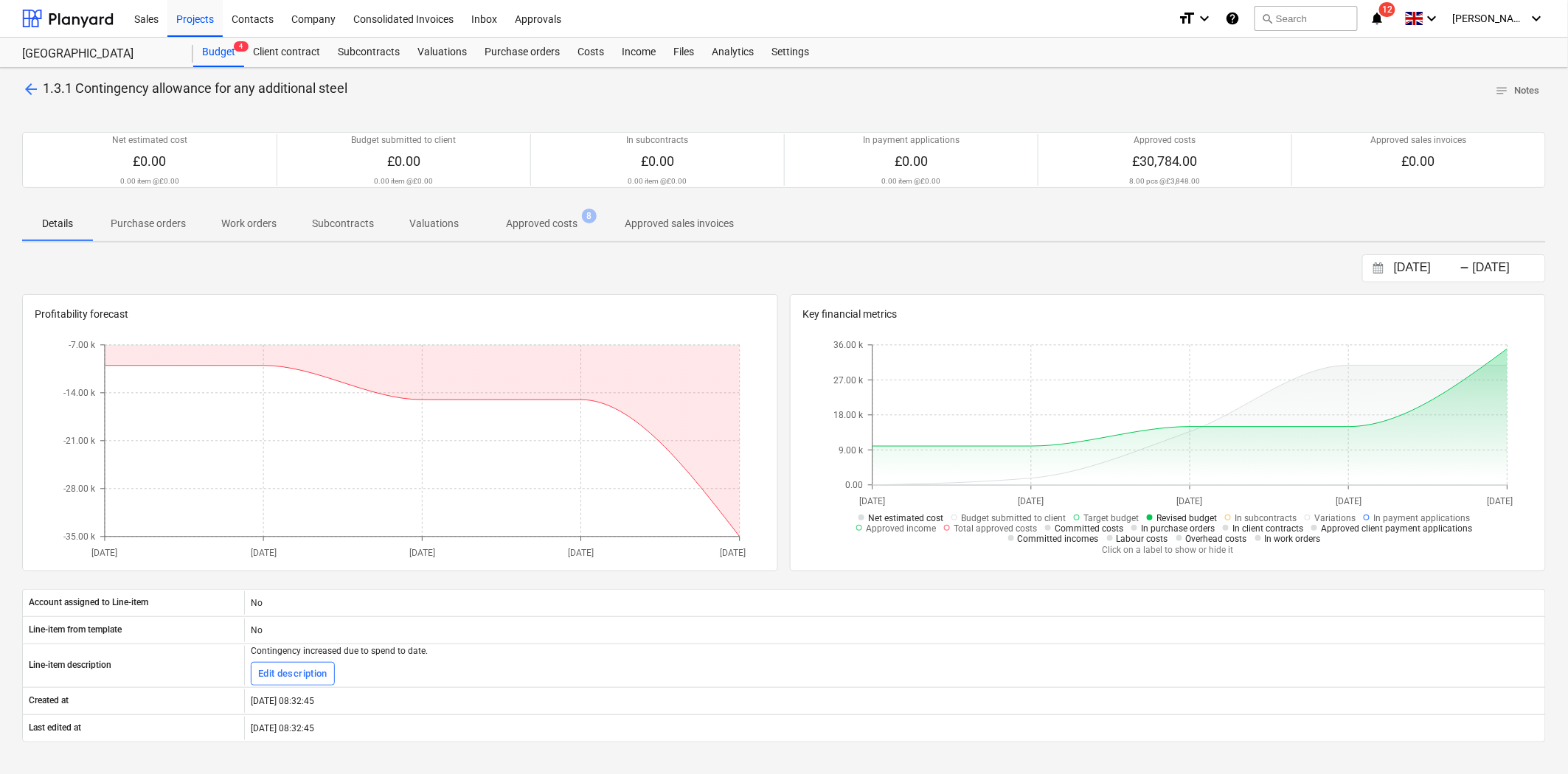
click at [34, 94] on span "arrow_back" at bounding box center [31, 89] width 18 height 18
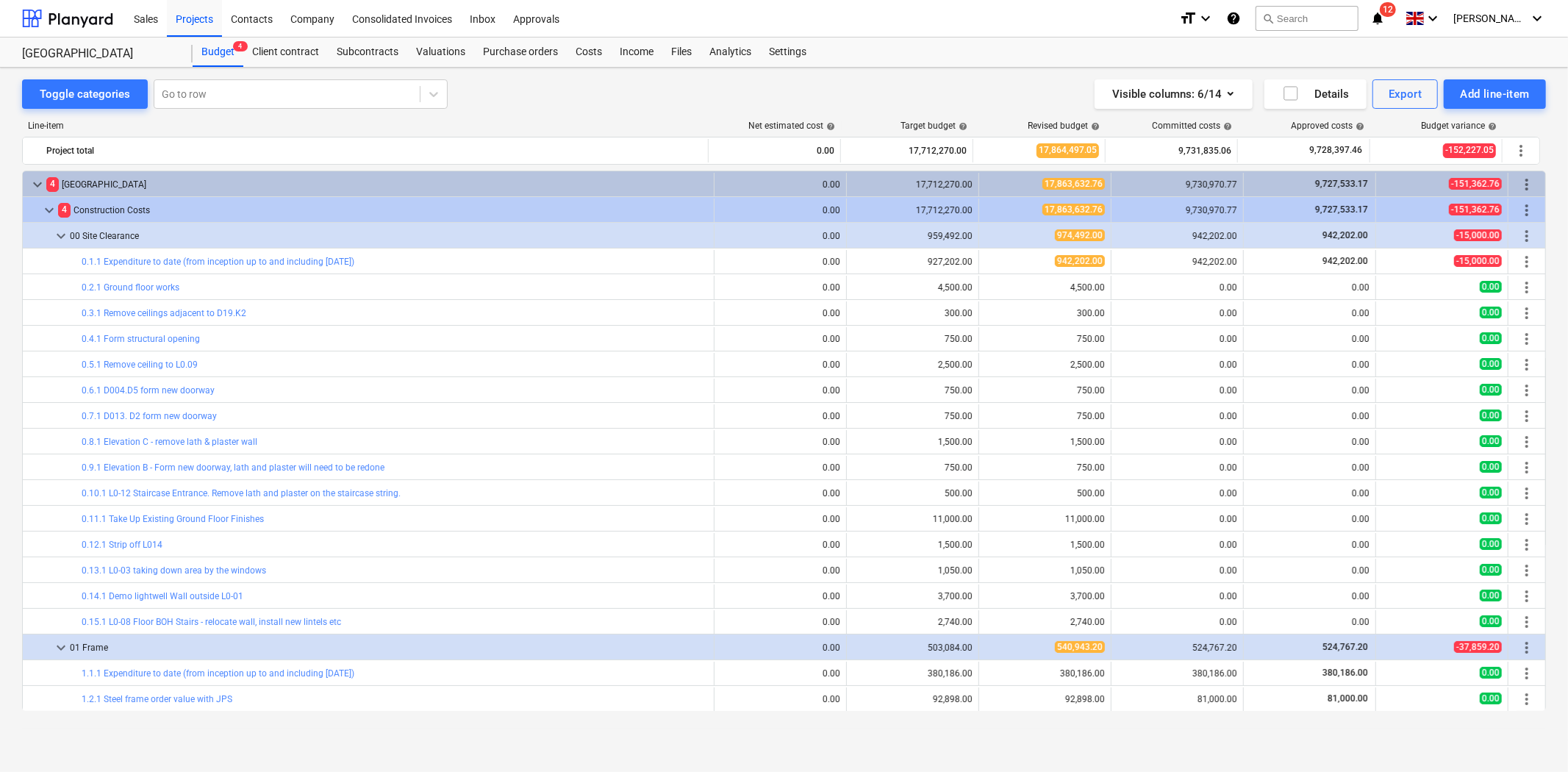
scroll to position [327, 0]
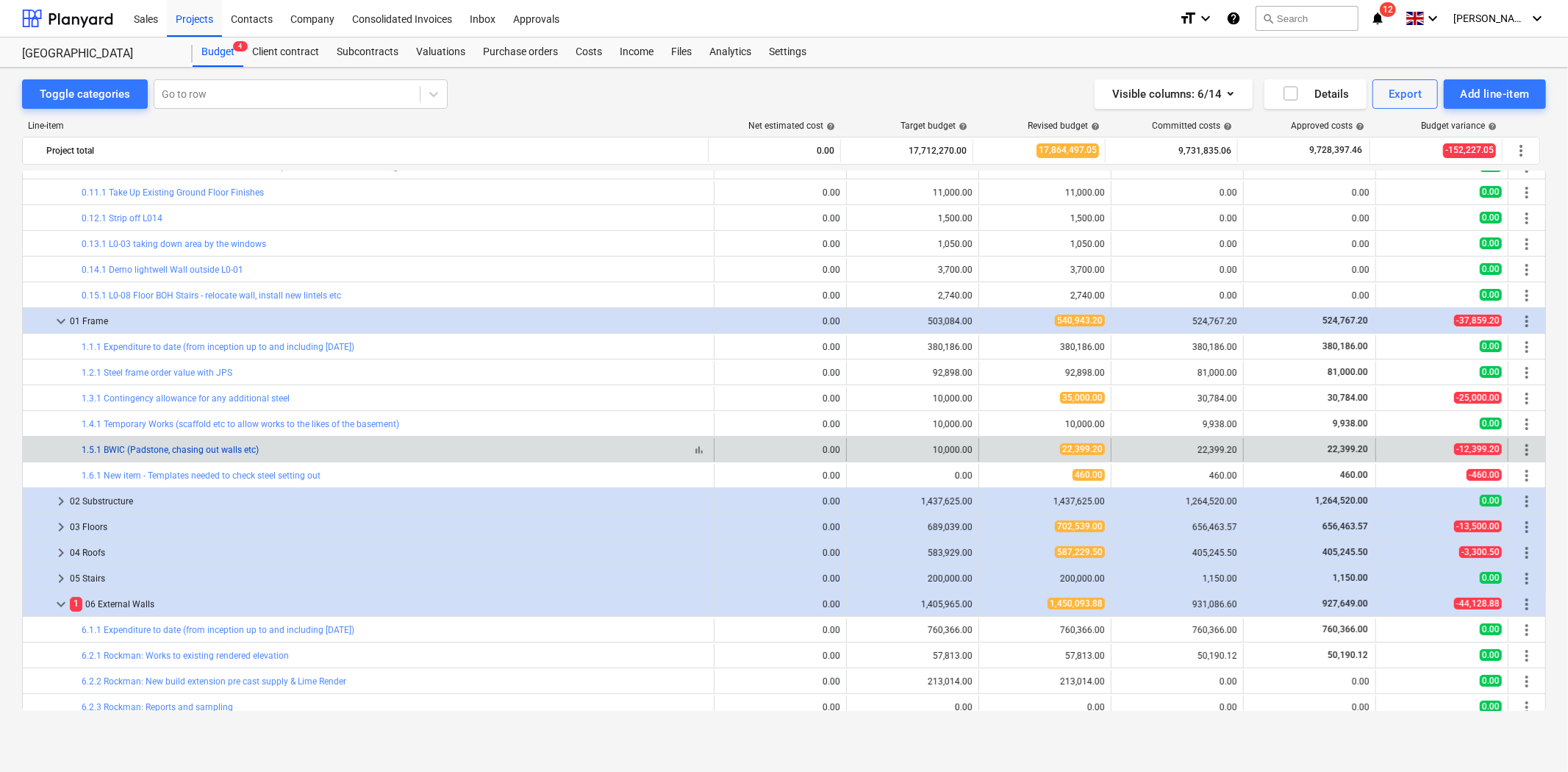
click at [185, 449] on link "1.5.1 BWIC (Padstone, chasing out walls etc)" at bounding box center [170, 450] width 177 height 10
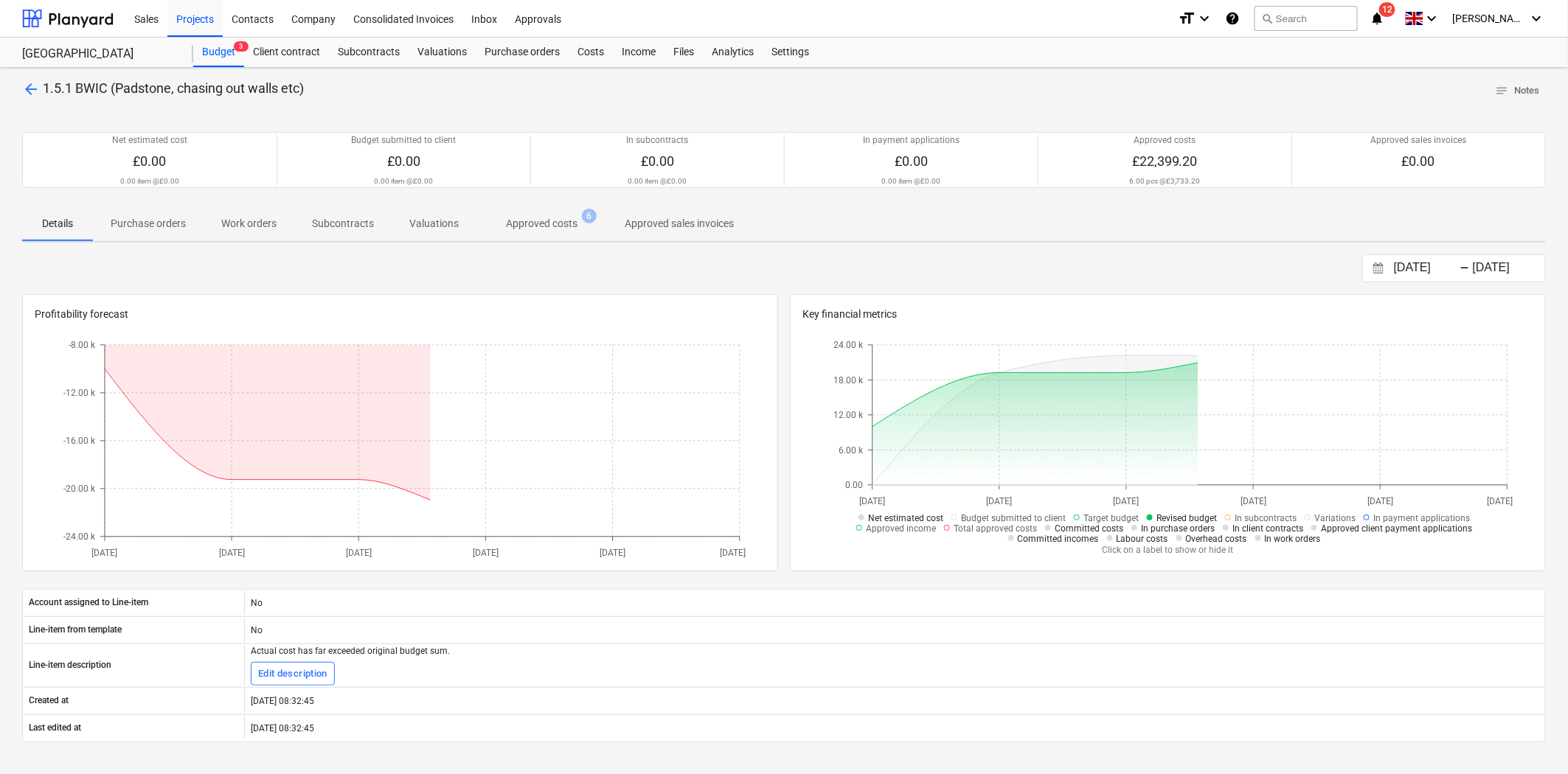
click at [501, 218] on span "Approved costs 6" at bounding box center [541, 224] width 95 height 15
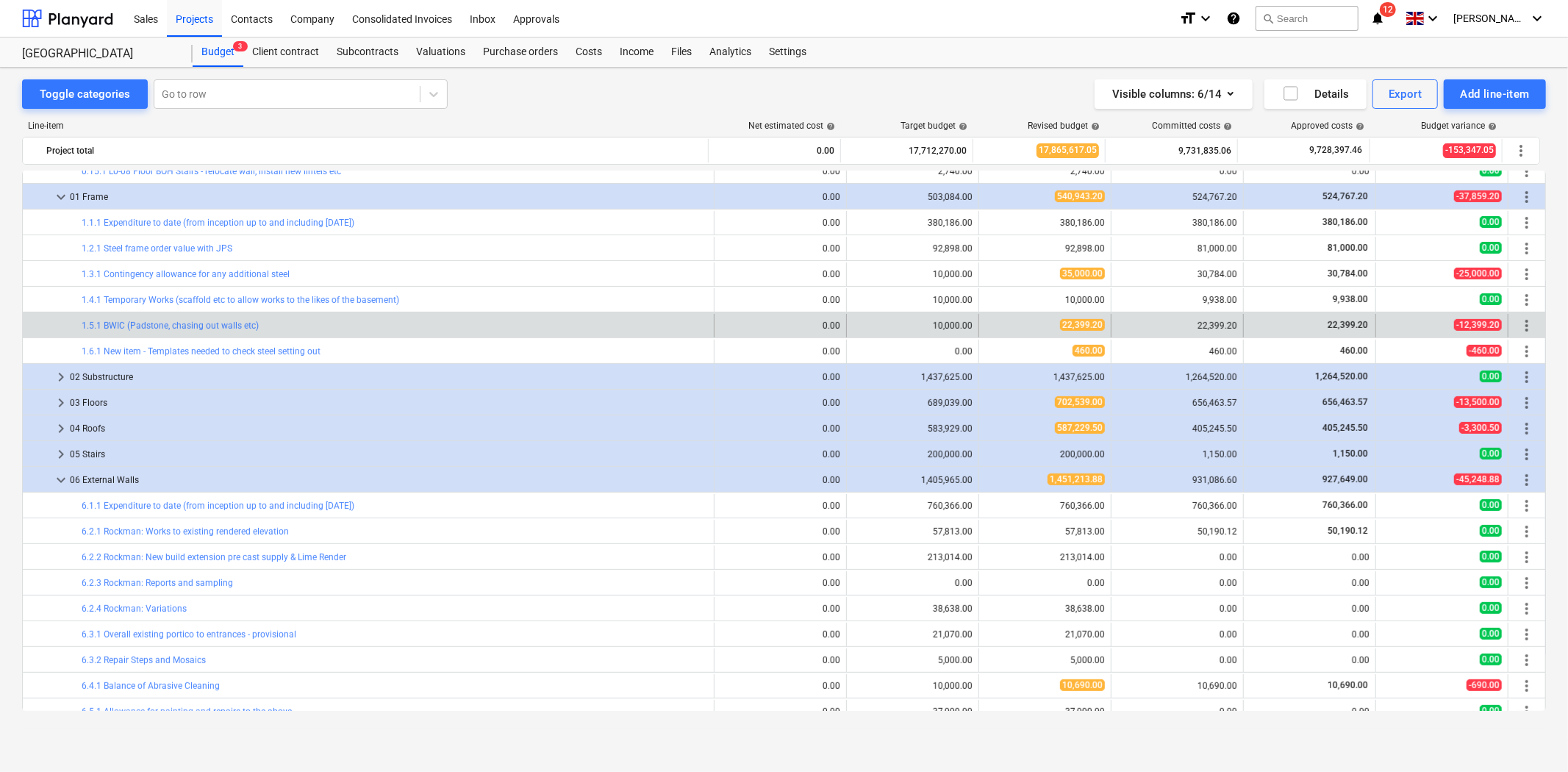
scroll to position [490, 0]
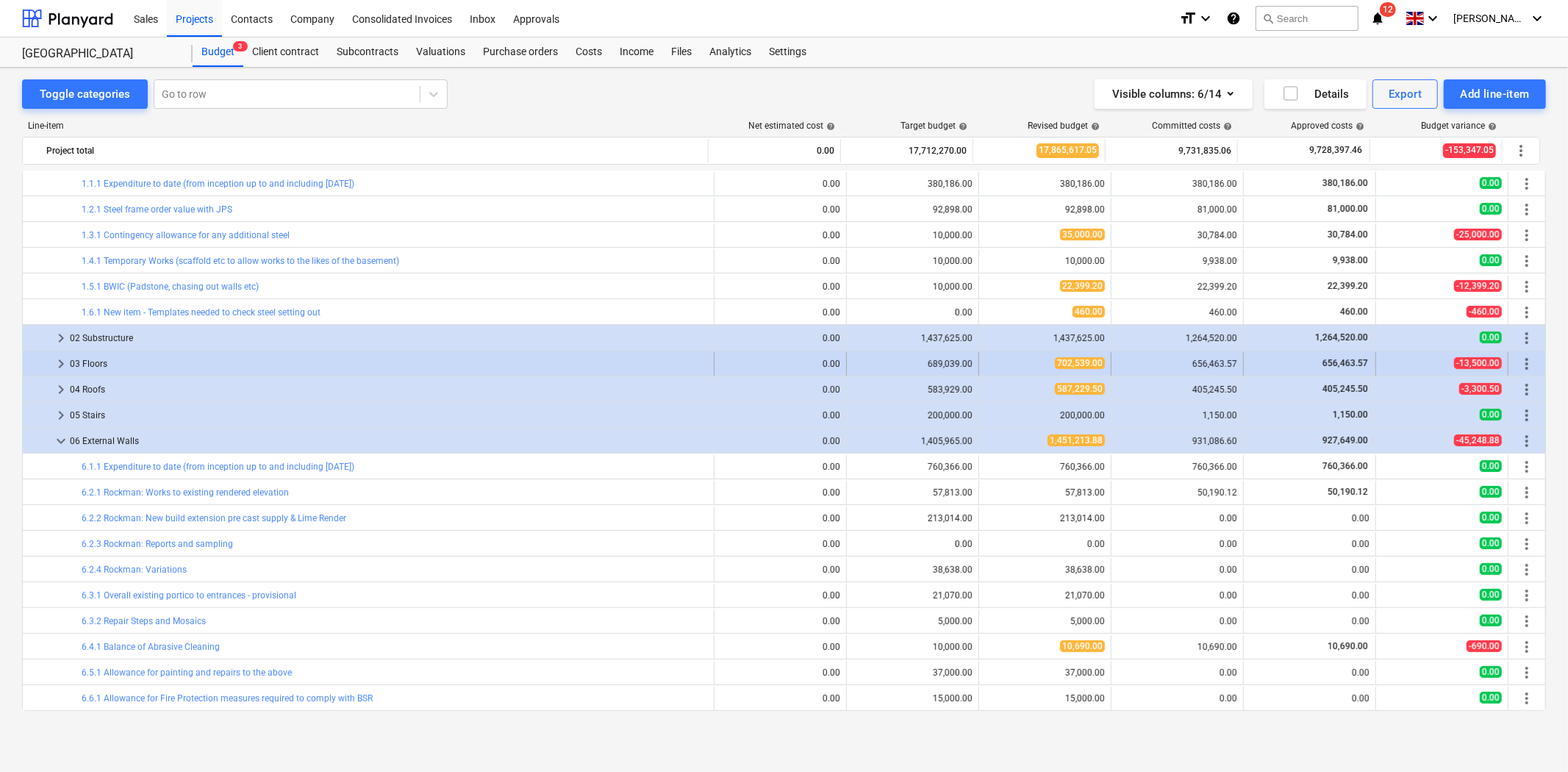
click at [62, 368] on span "keyboard_arrow_right" at bounding box center [61, 364] width 18 height 18
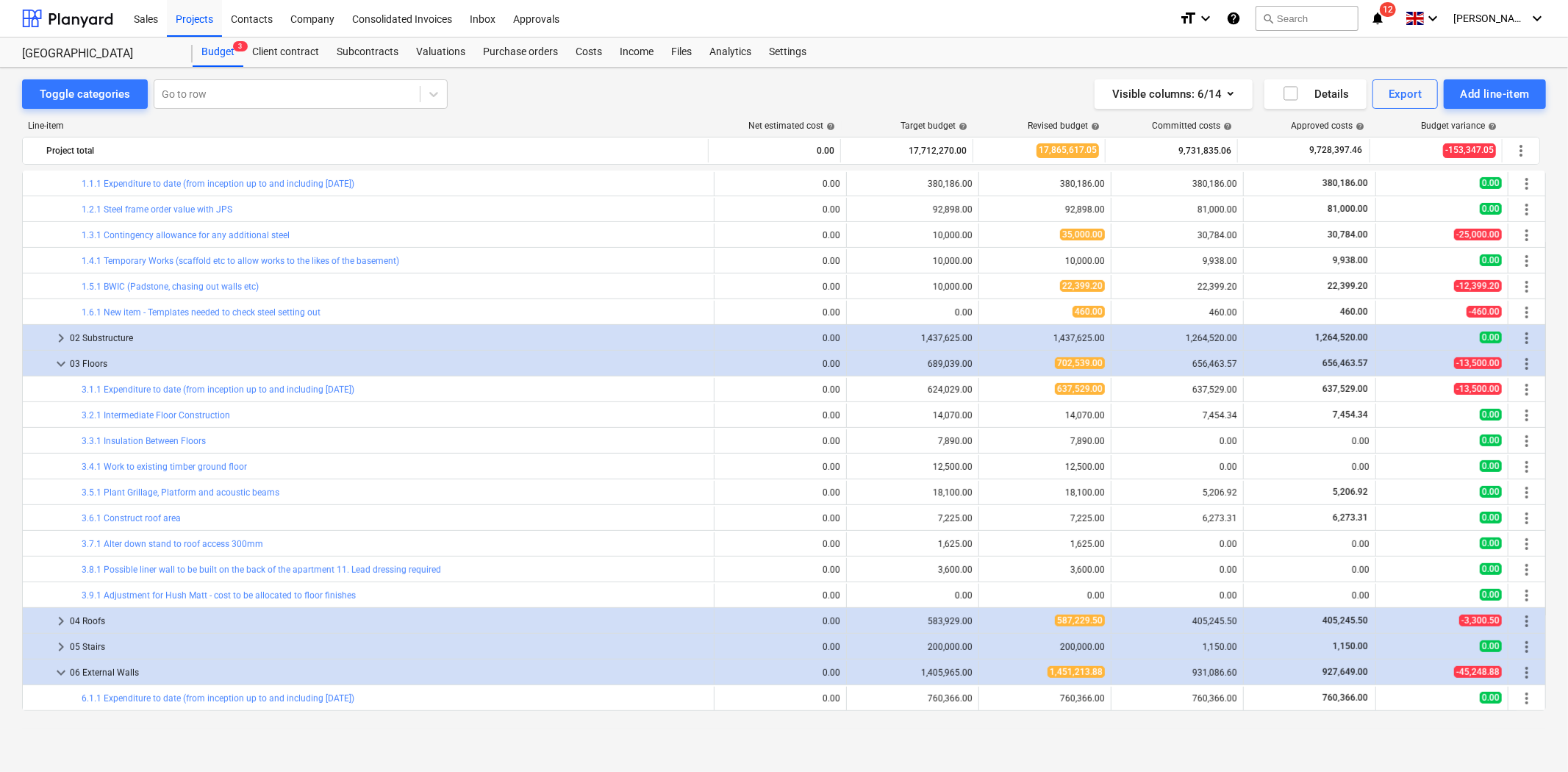
scroll to position [653, 0]
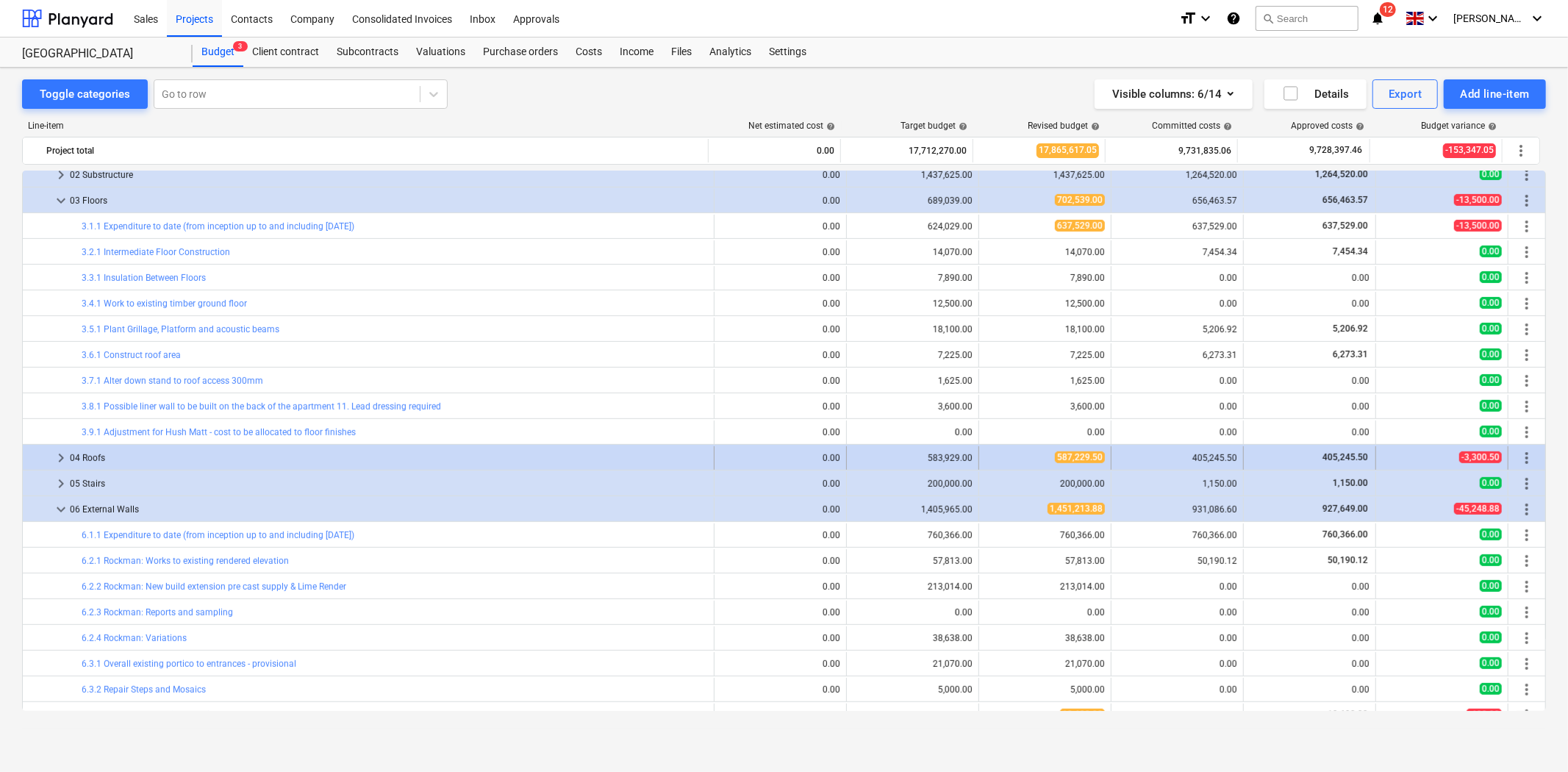
click at [64, 459] on span "keyboard_arrow_right" at bounding box center [61, 458] width 18 height 18
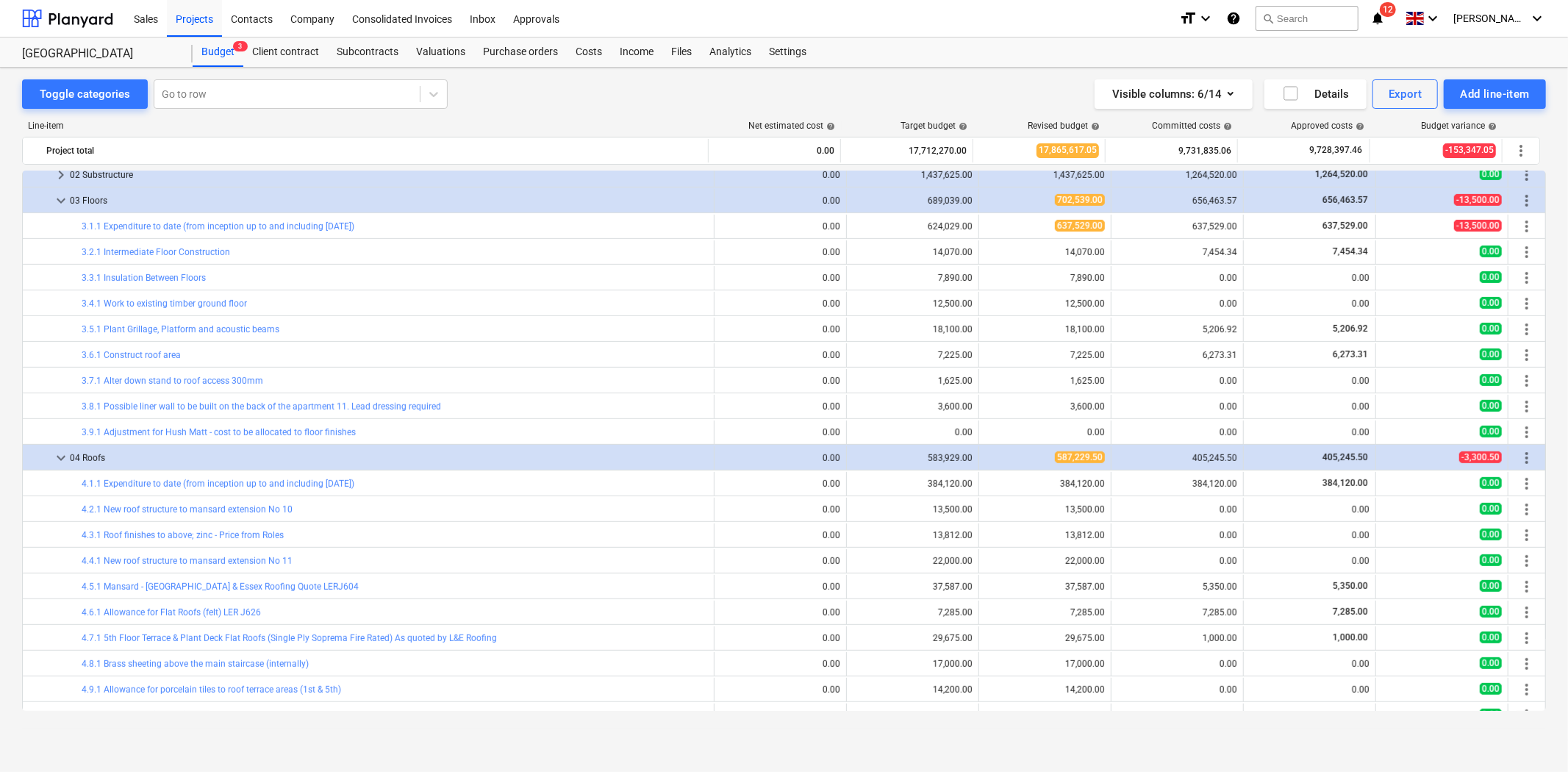
scroll to position [1062, 0]
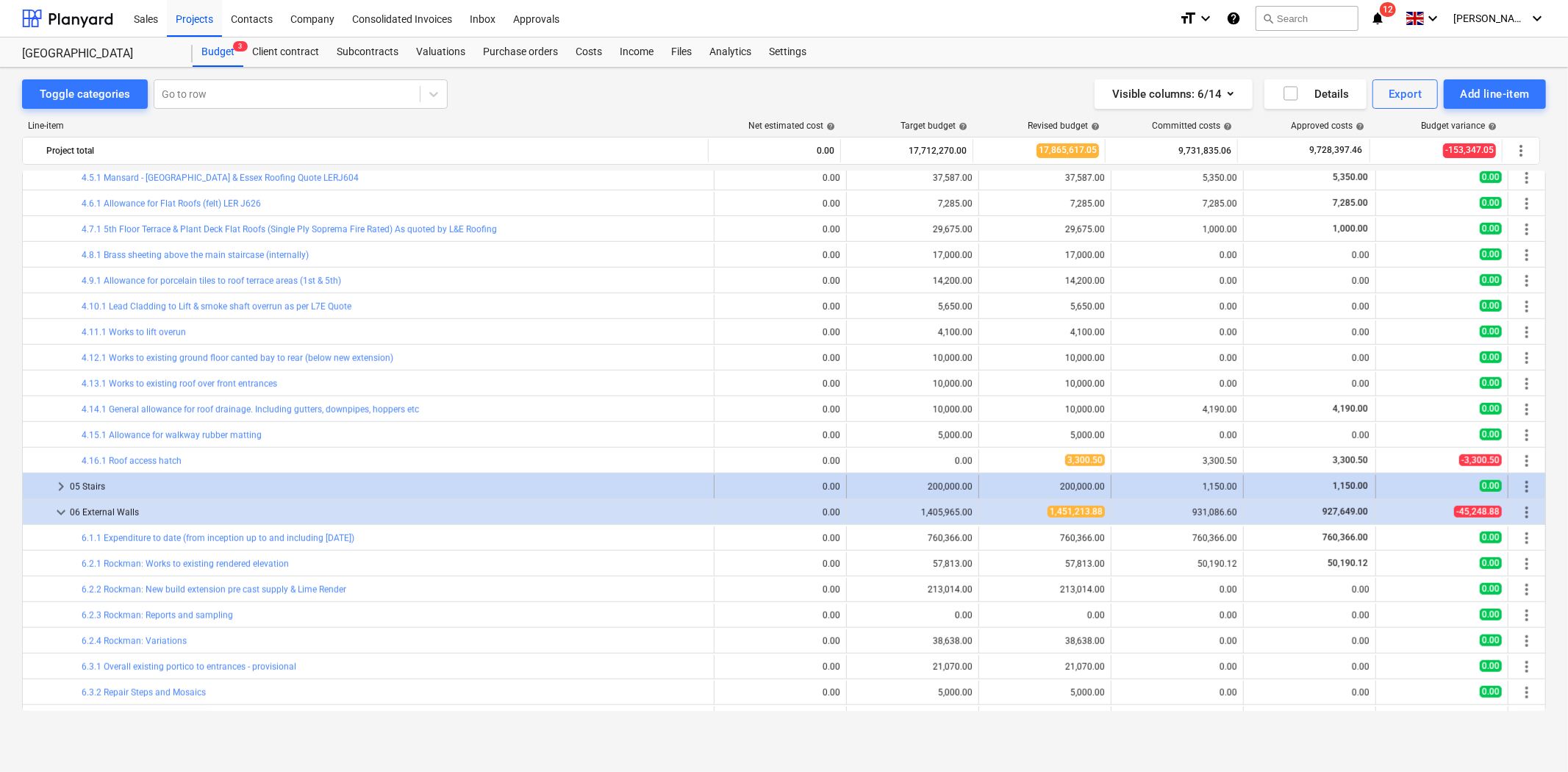
click at [61, 492] on span "keyboard_arrow_right" at bounding box center [61, 486] width 18 height 18
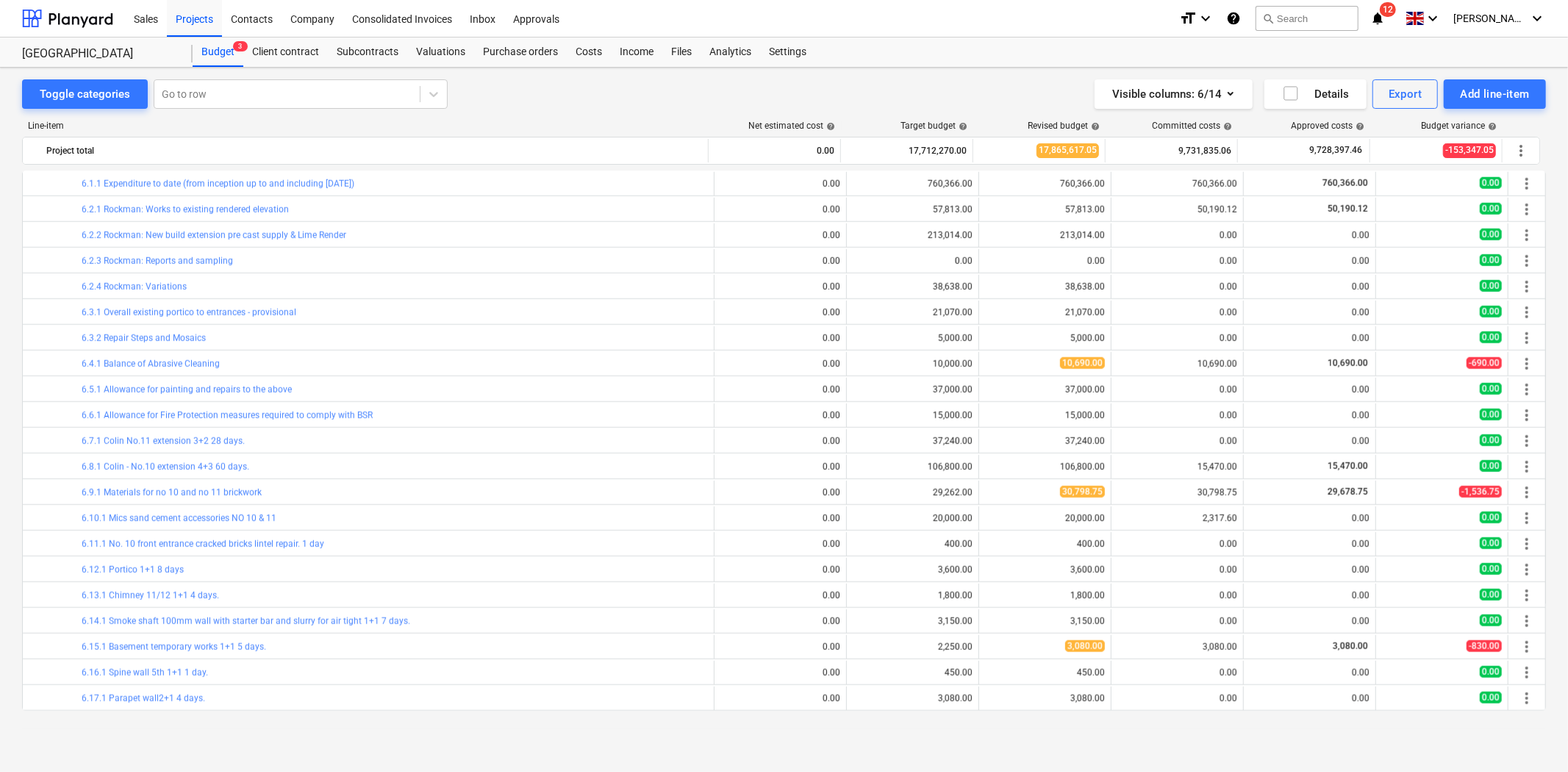
scroll to position [1716, 0]
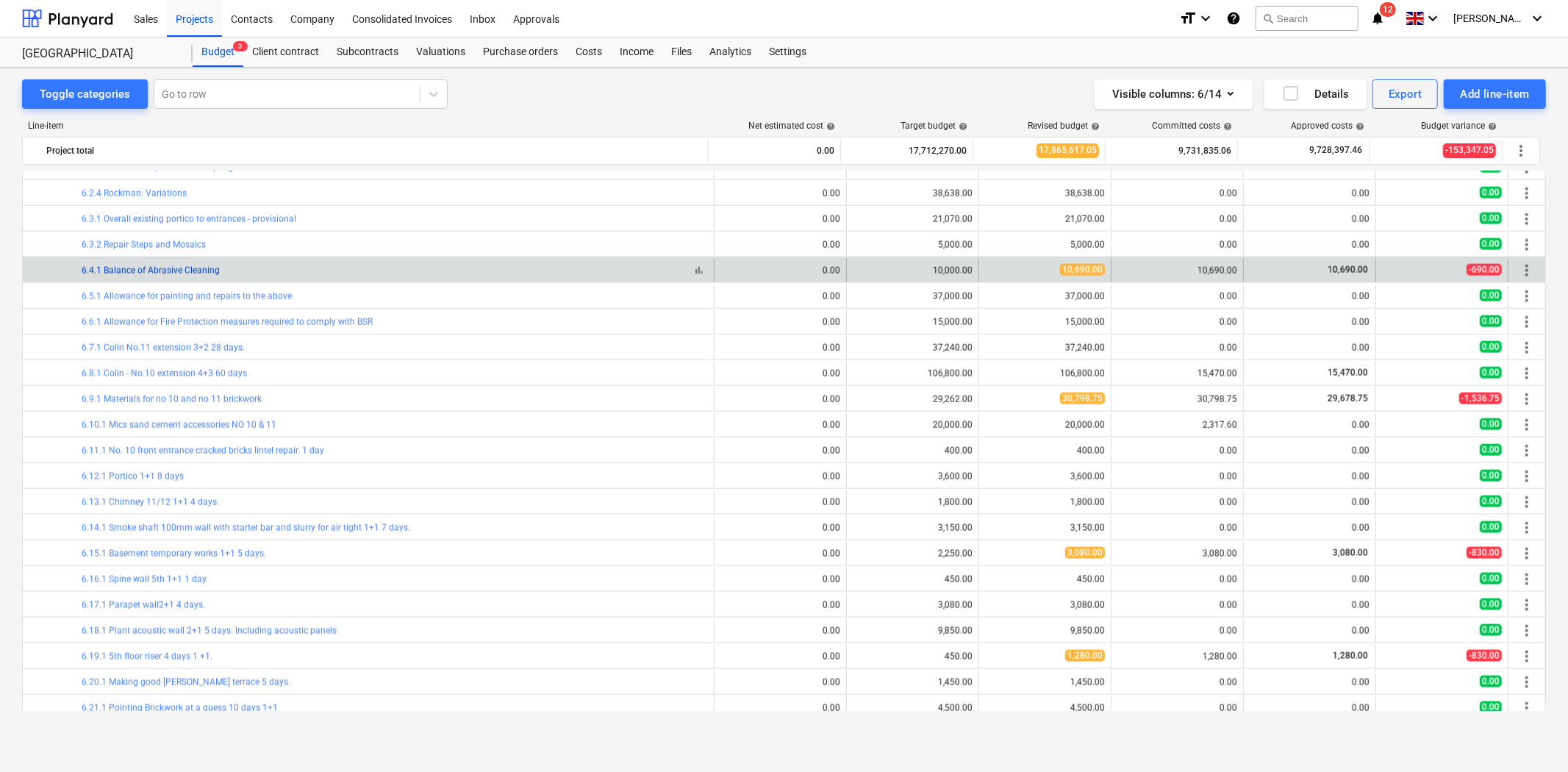
click at [194, 273] on link "6.4.1 Balance of Abrasive Cleaning" at bounding box center [150, 270] width 138 height 10
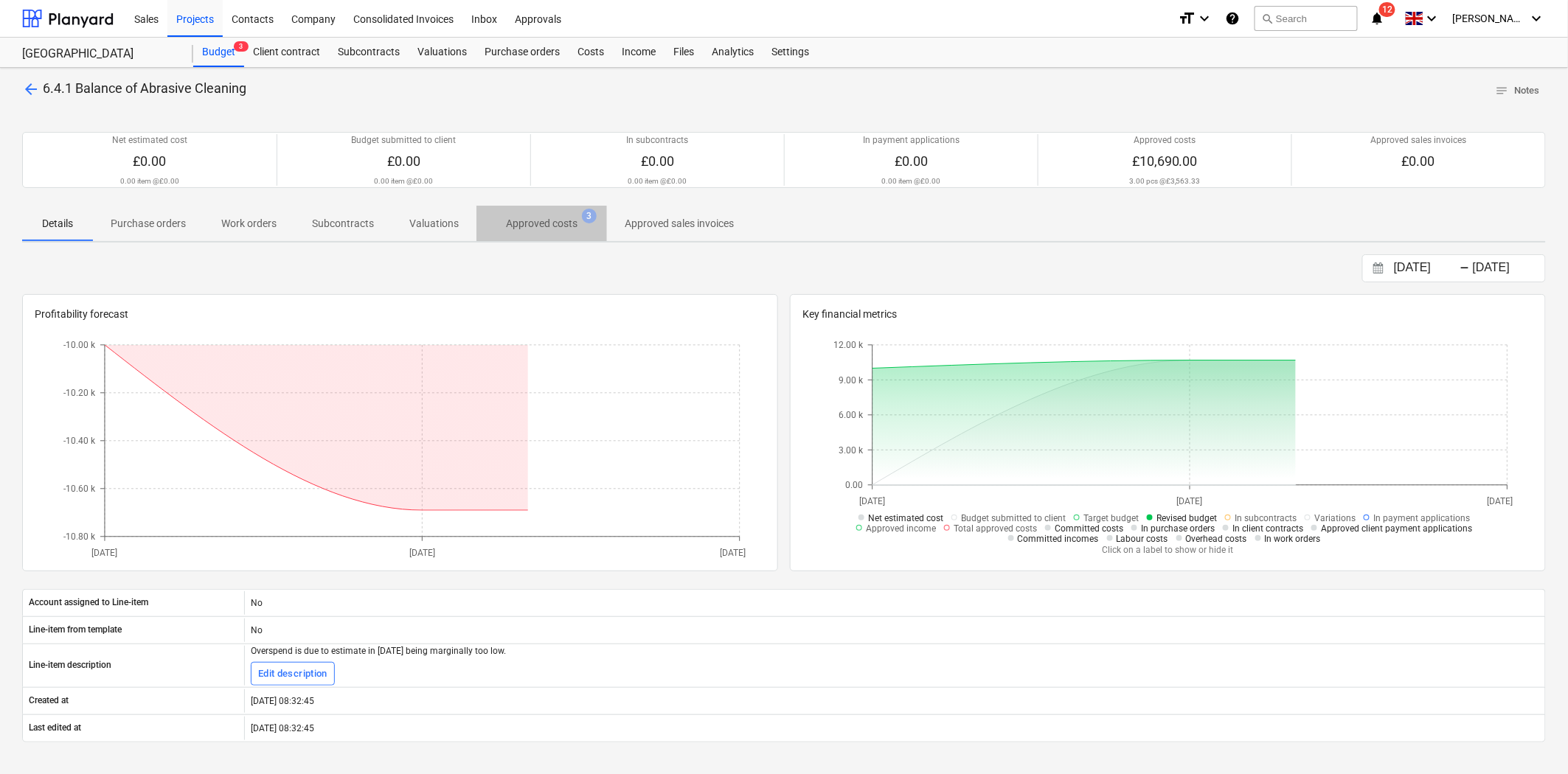
click at [572, 219] on p "Approved costs" at bounding box center [541, 224] width 71 height 15
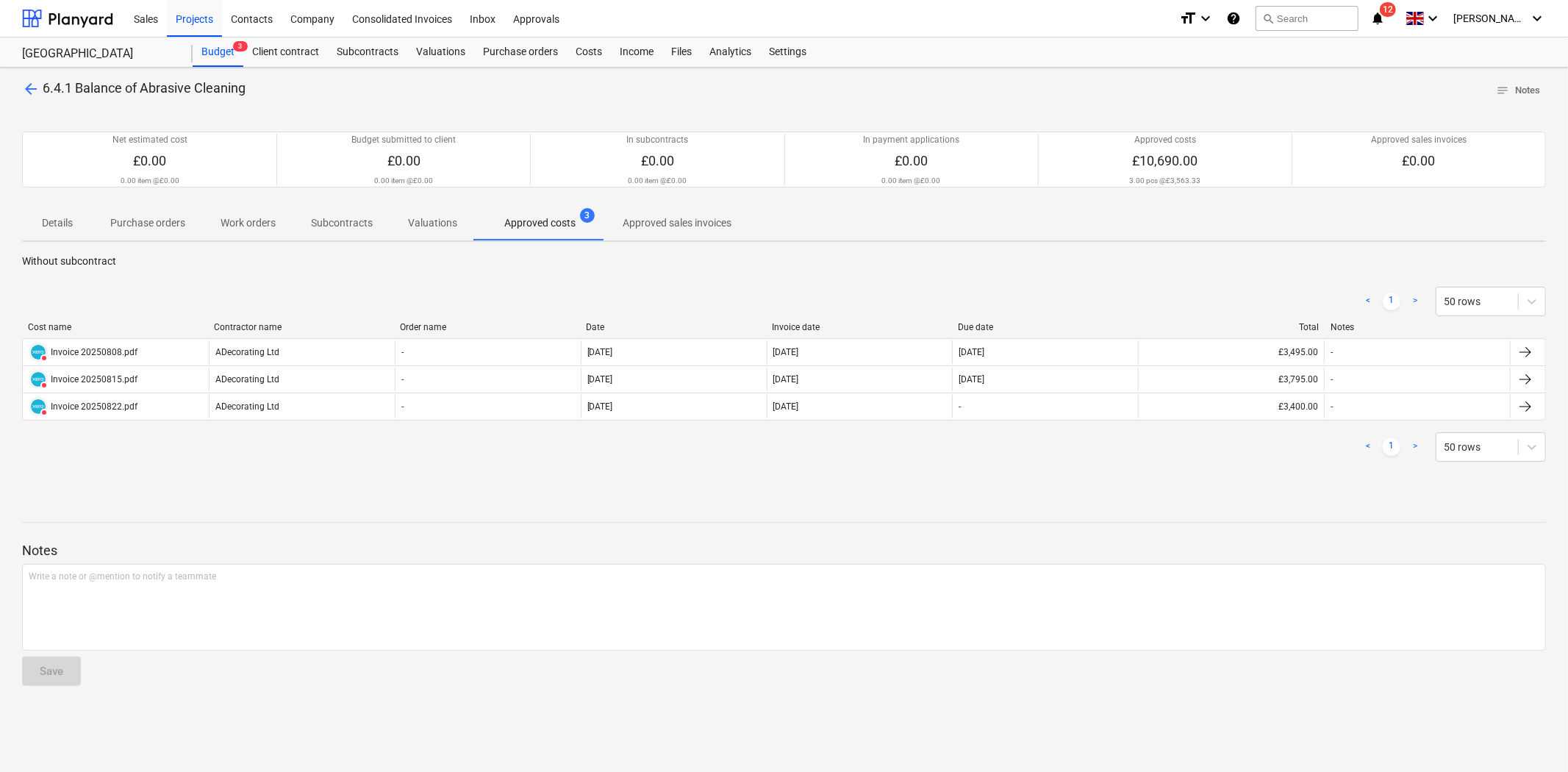
click at [13, 85] on div "arrow_back 6.4.1 Balance of Abrasive Cleaning notes Notes Net estimated cost £0…" at bounding box center [784, 419] width 1568 height 704
click at [26, 86] on span "arrow_back" at bounding box center [31, 88] width 18 height 18
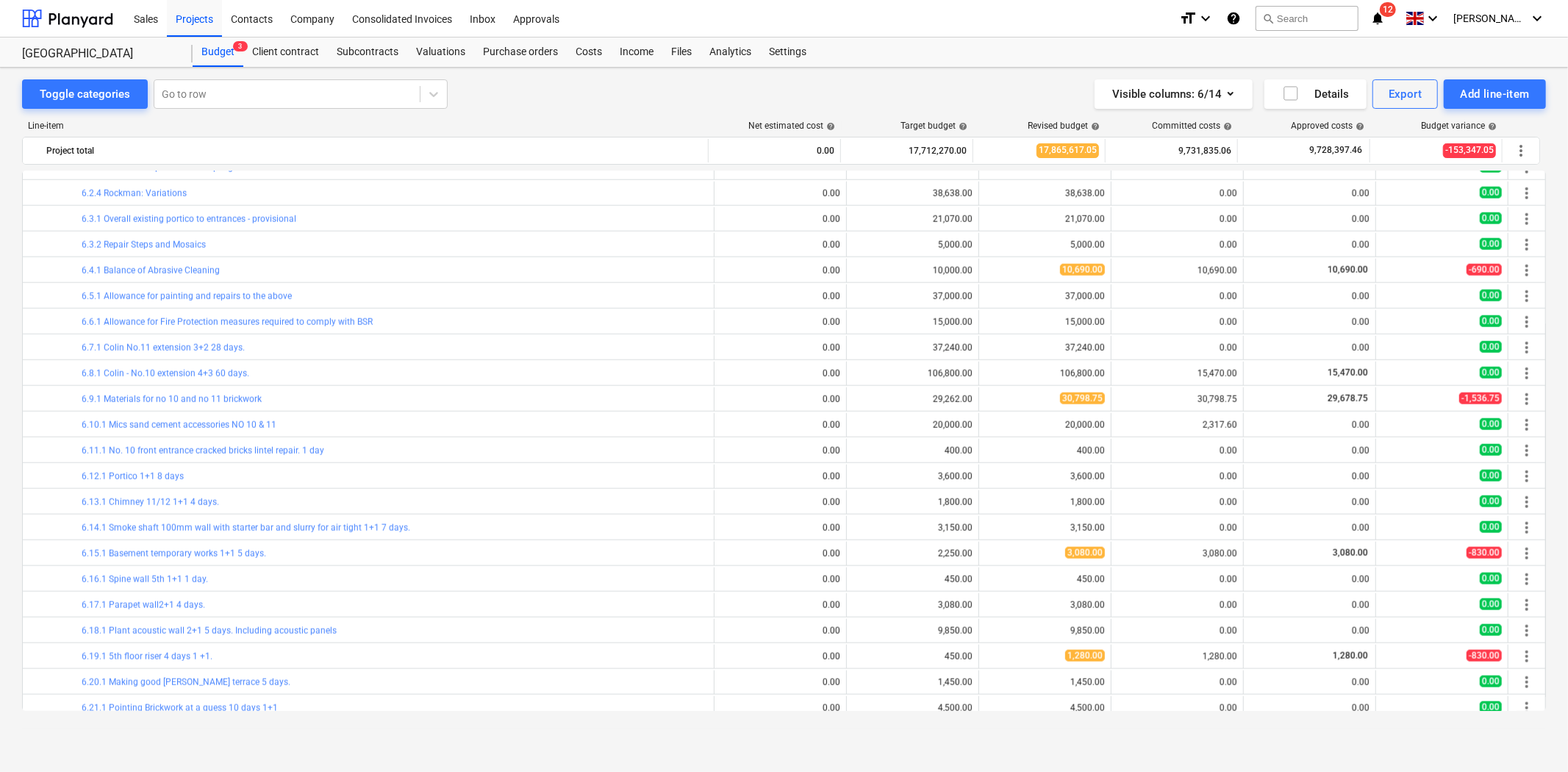
scroll to position [1797, 0]
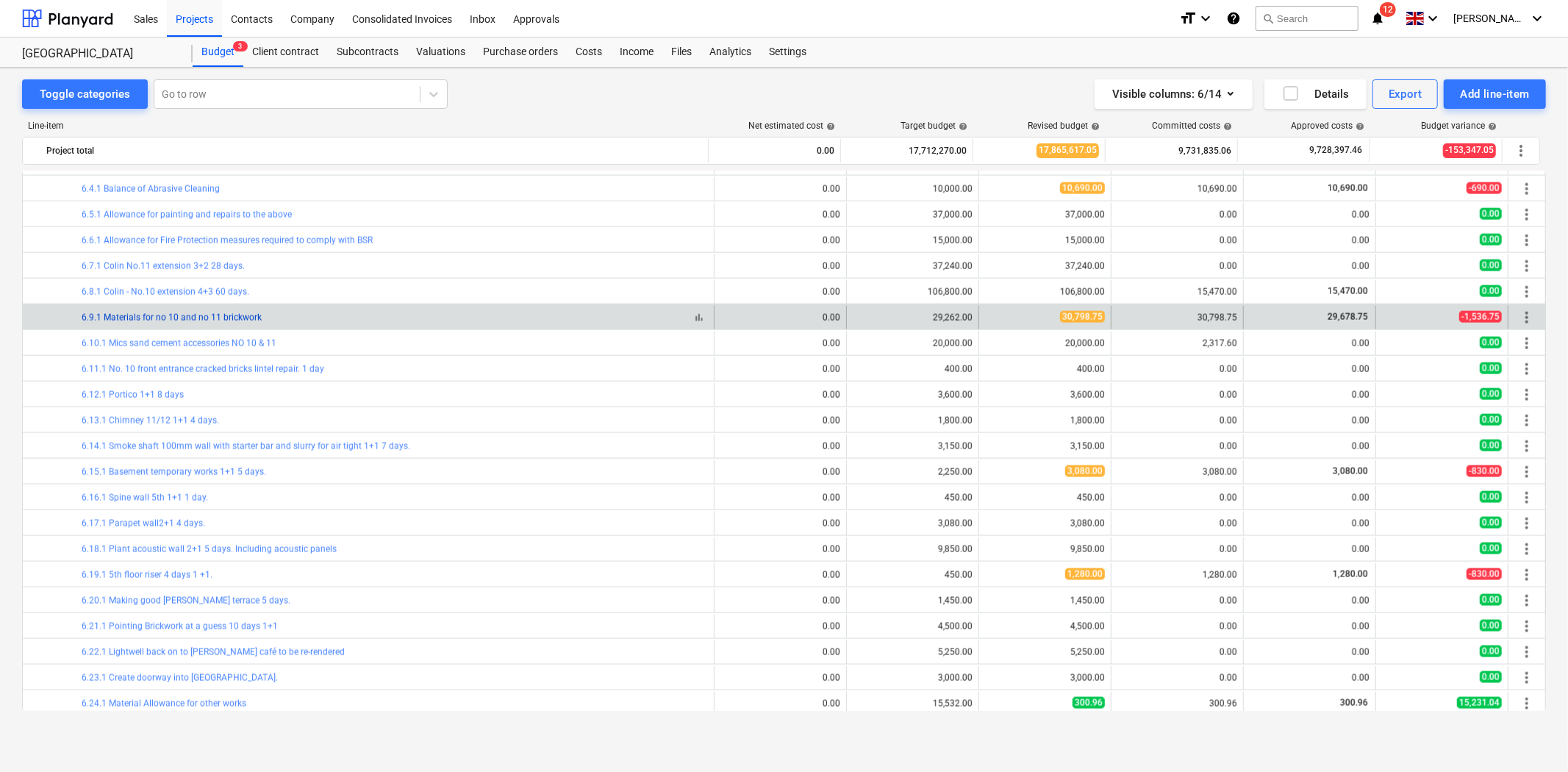
click at [170, 320] on link "6.9.1 Materials for no 10 and no 11 brickwork" at bounding box center [171, 317] width 180 height 10
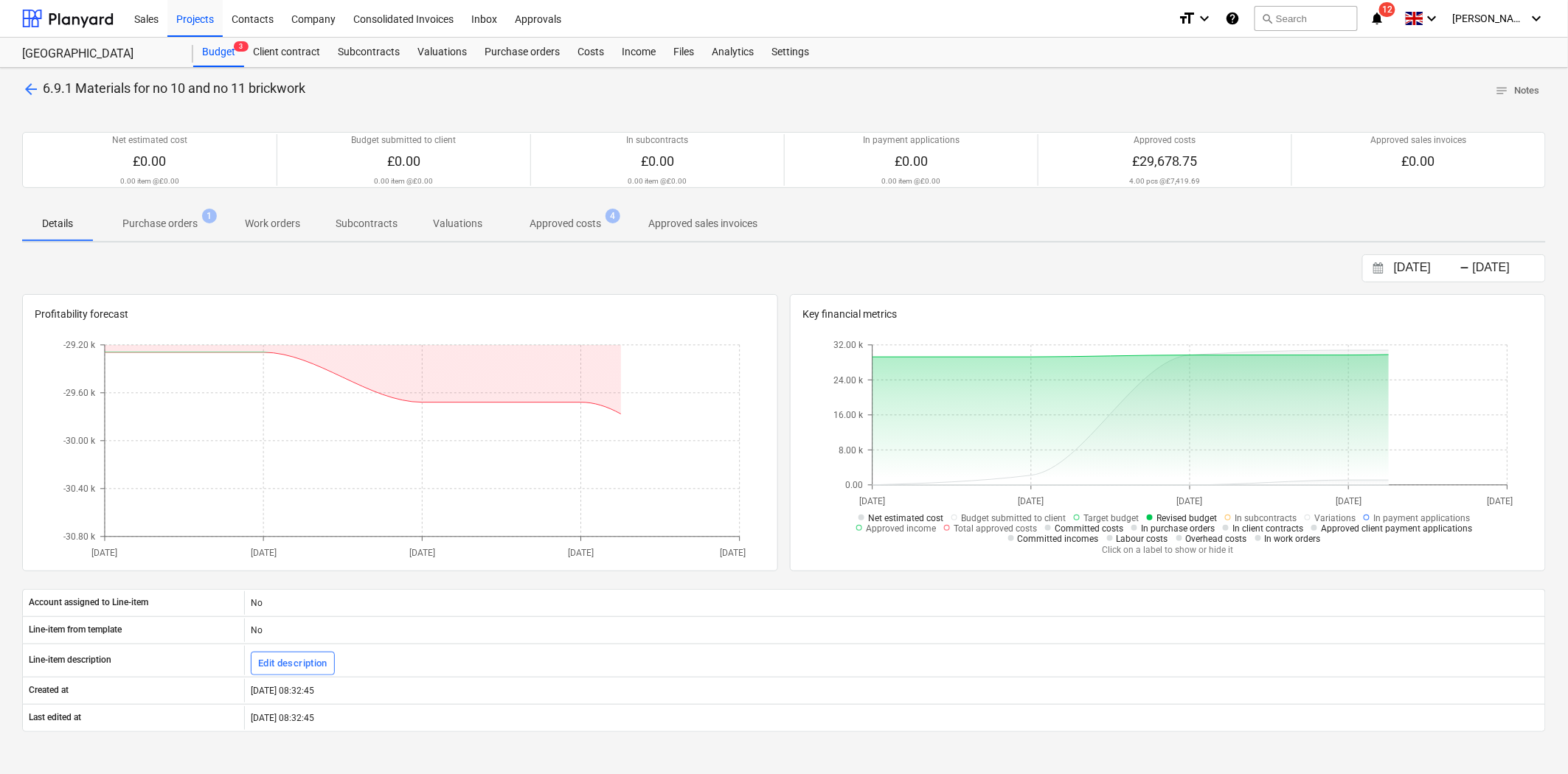
click at [550, 238] on button "Approved costs 4" at bounding box center [565, 223] width 131 height 35
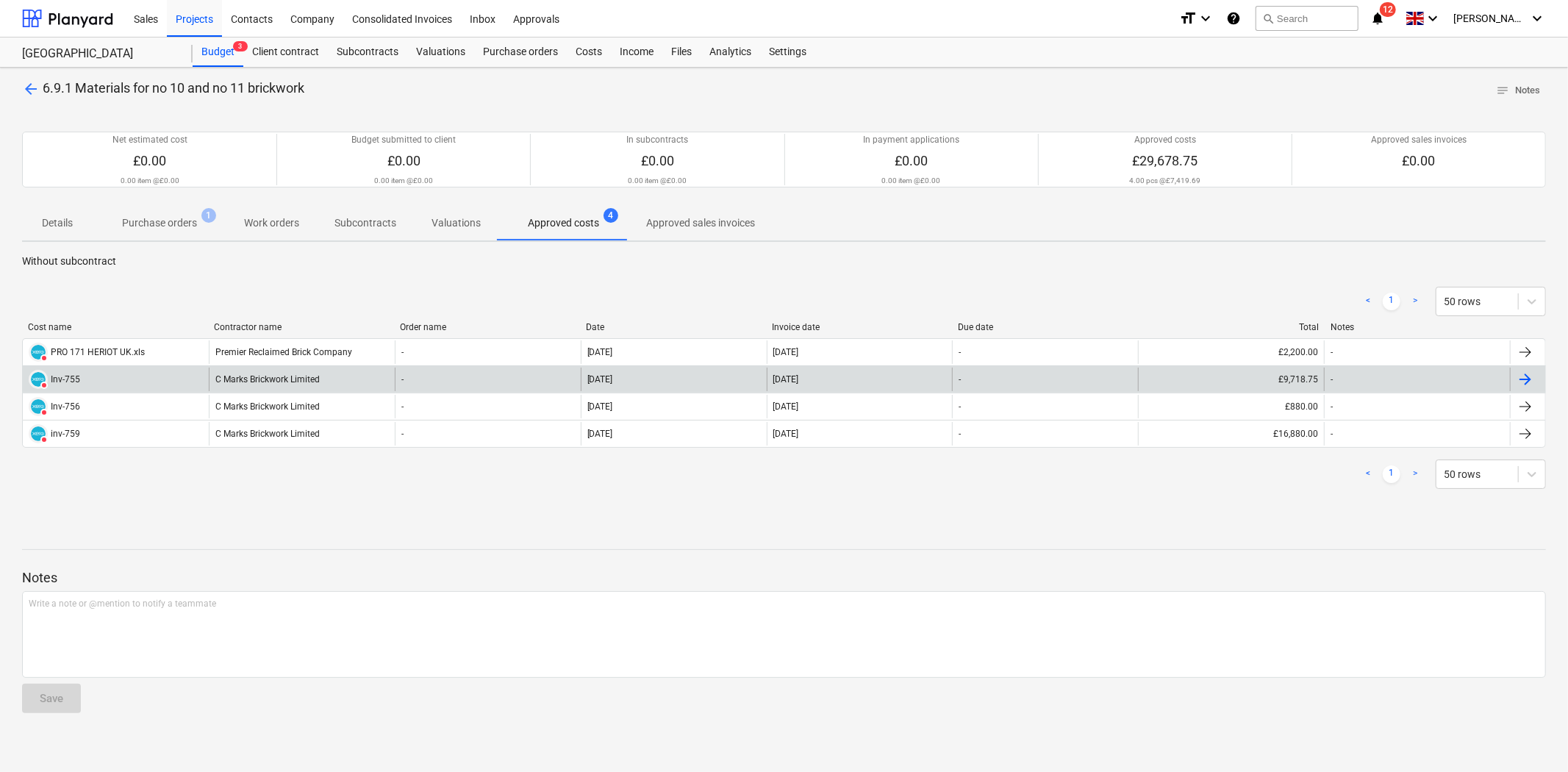
click at [177, 378] on div "DELETED Inv-755" at bounding box center [116, 379] width 186 height 23
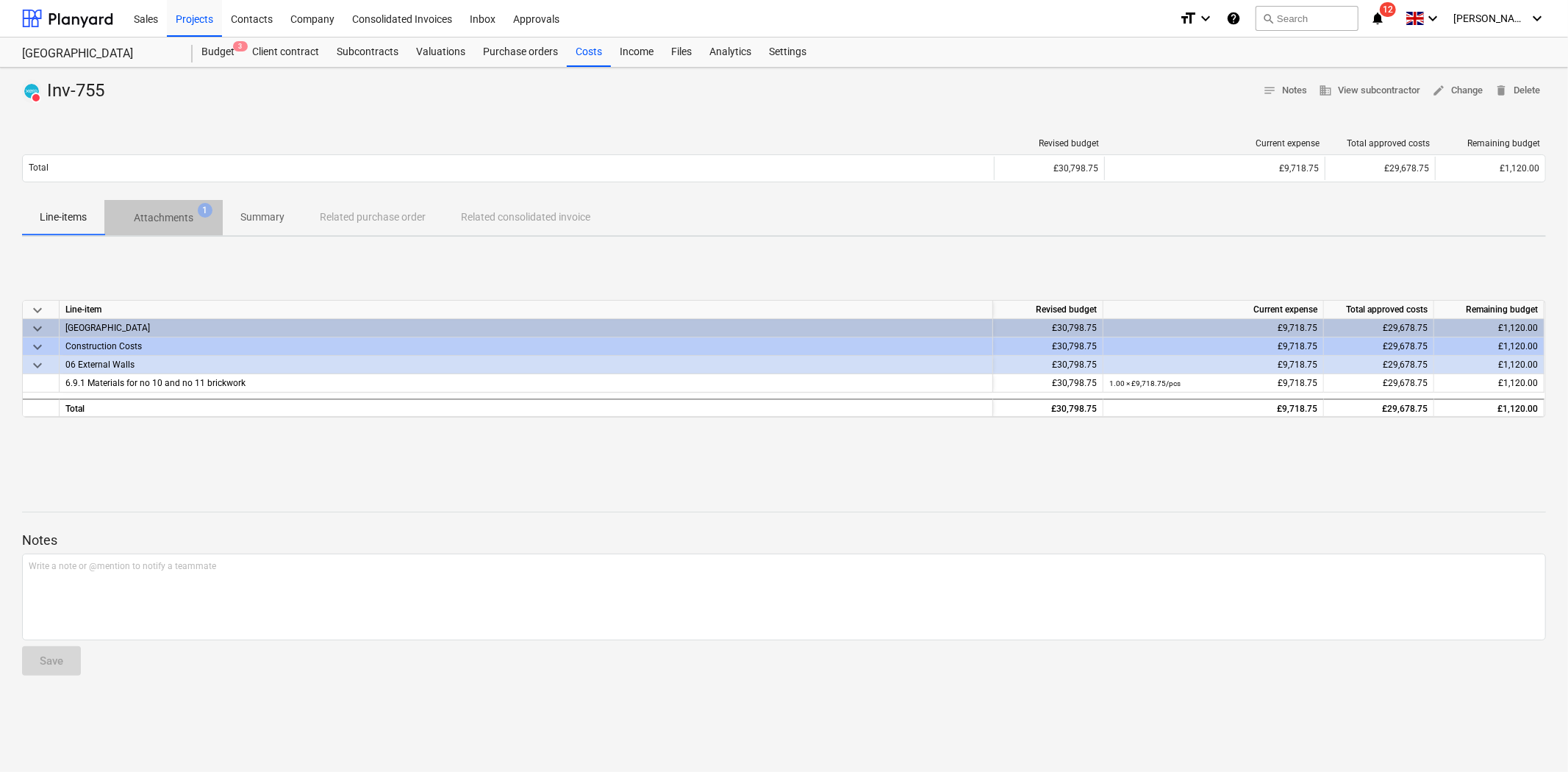
click at [170, 219] on p "Attachments" at bounding box center [163, 218] width 59 height 15
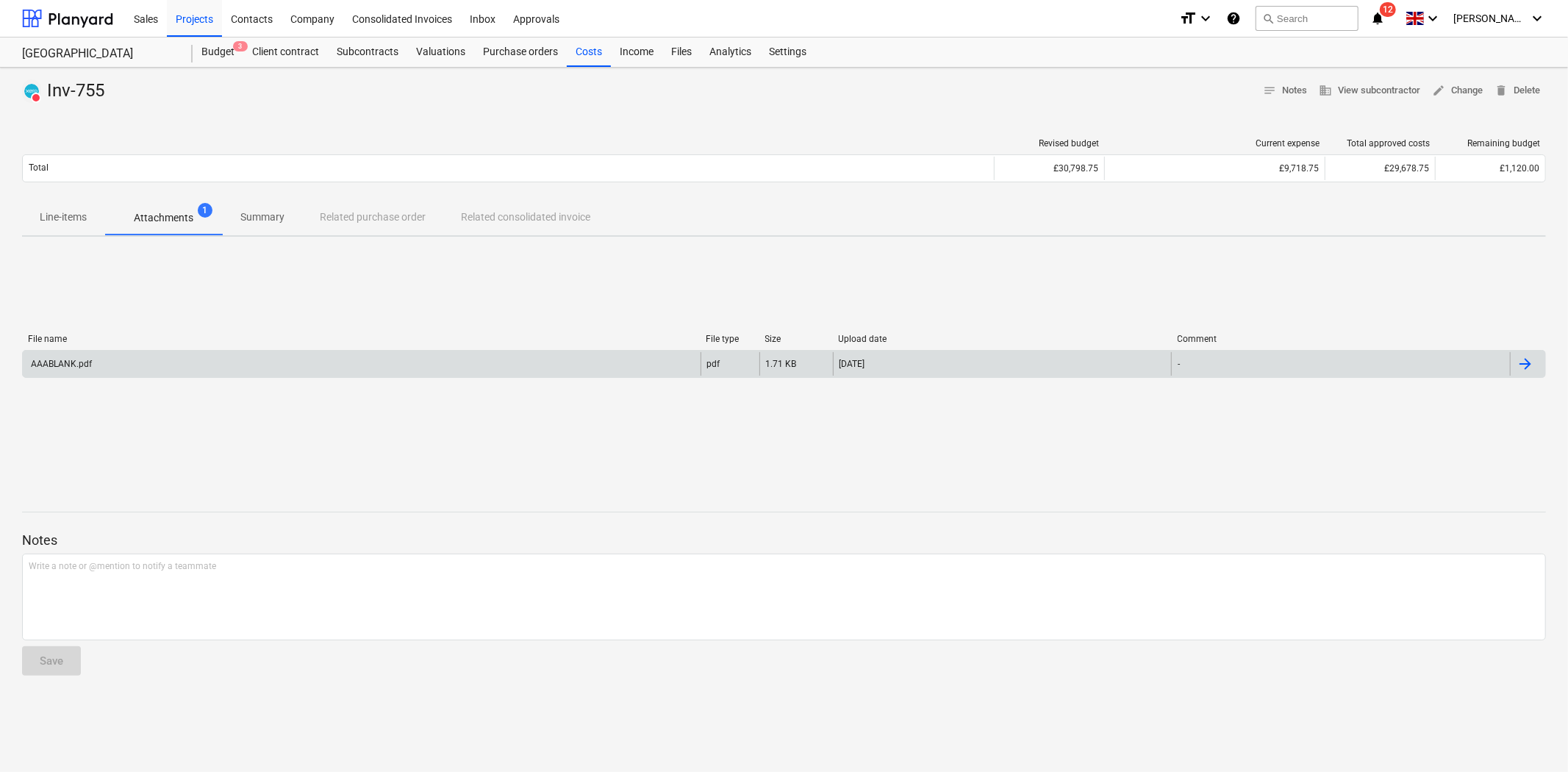
click at [128, 351] on div "AAABLANK.pdf pdf 1.71 KB [DATE] -" at bounding box center [784, 364] width 1523 height 28
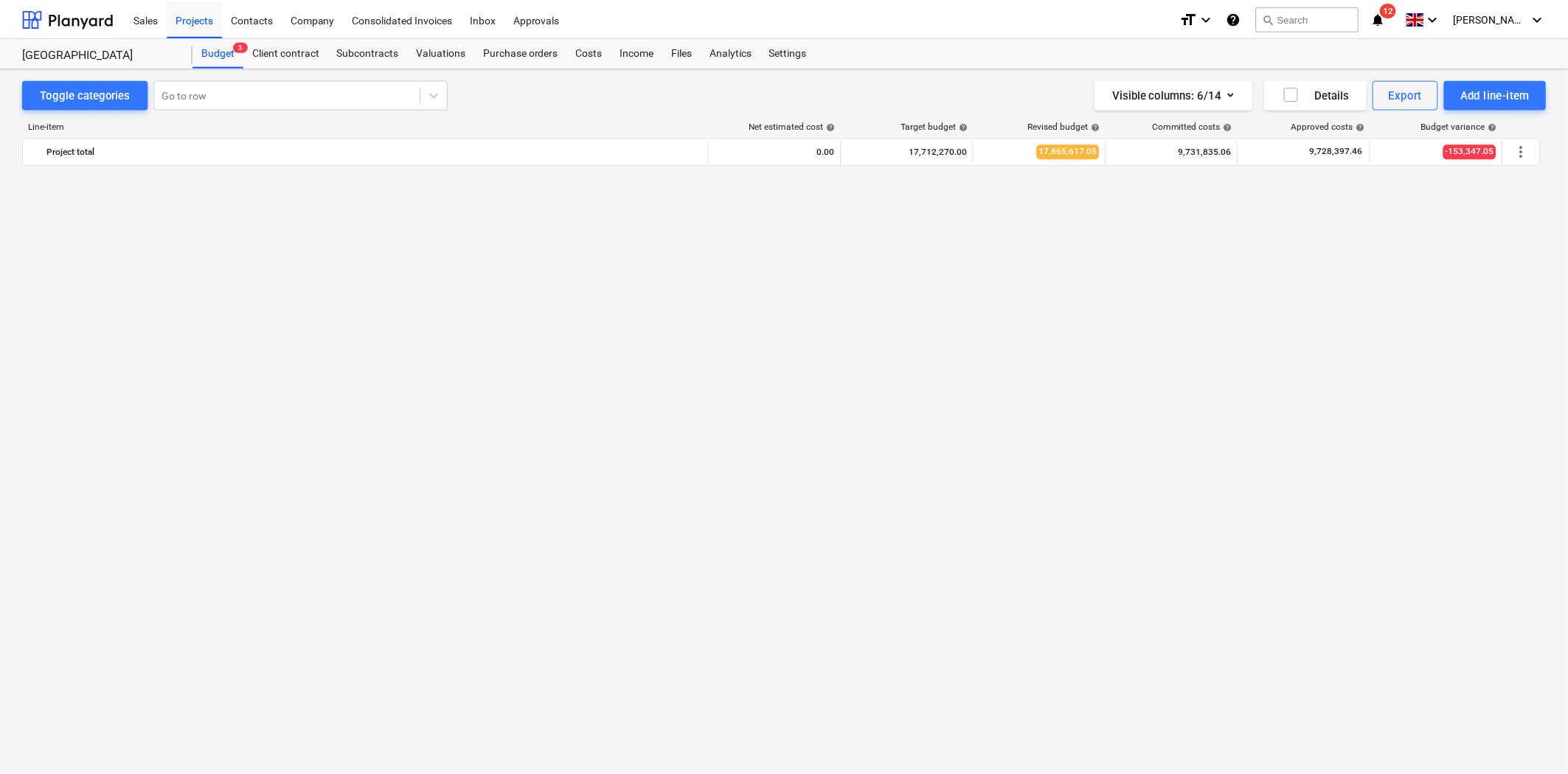
scroll to position [1802, 0]
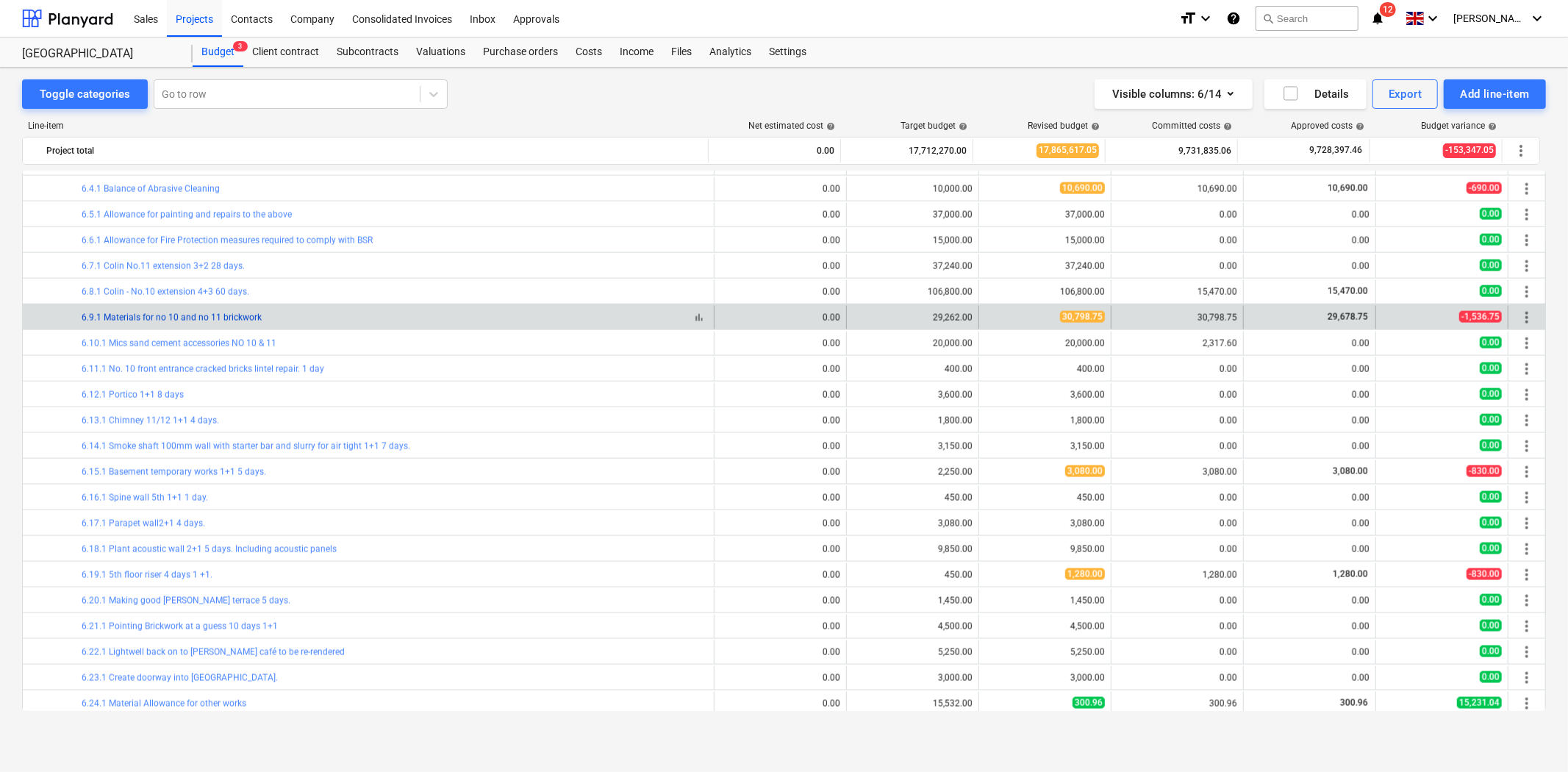
click at [208, 317] on link "6.9.1 Materials for no 10 and no 11 brickwork" at bounding box center [171, 317] width 180 height 10
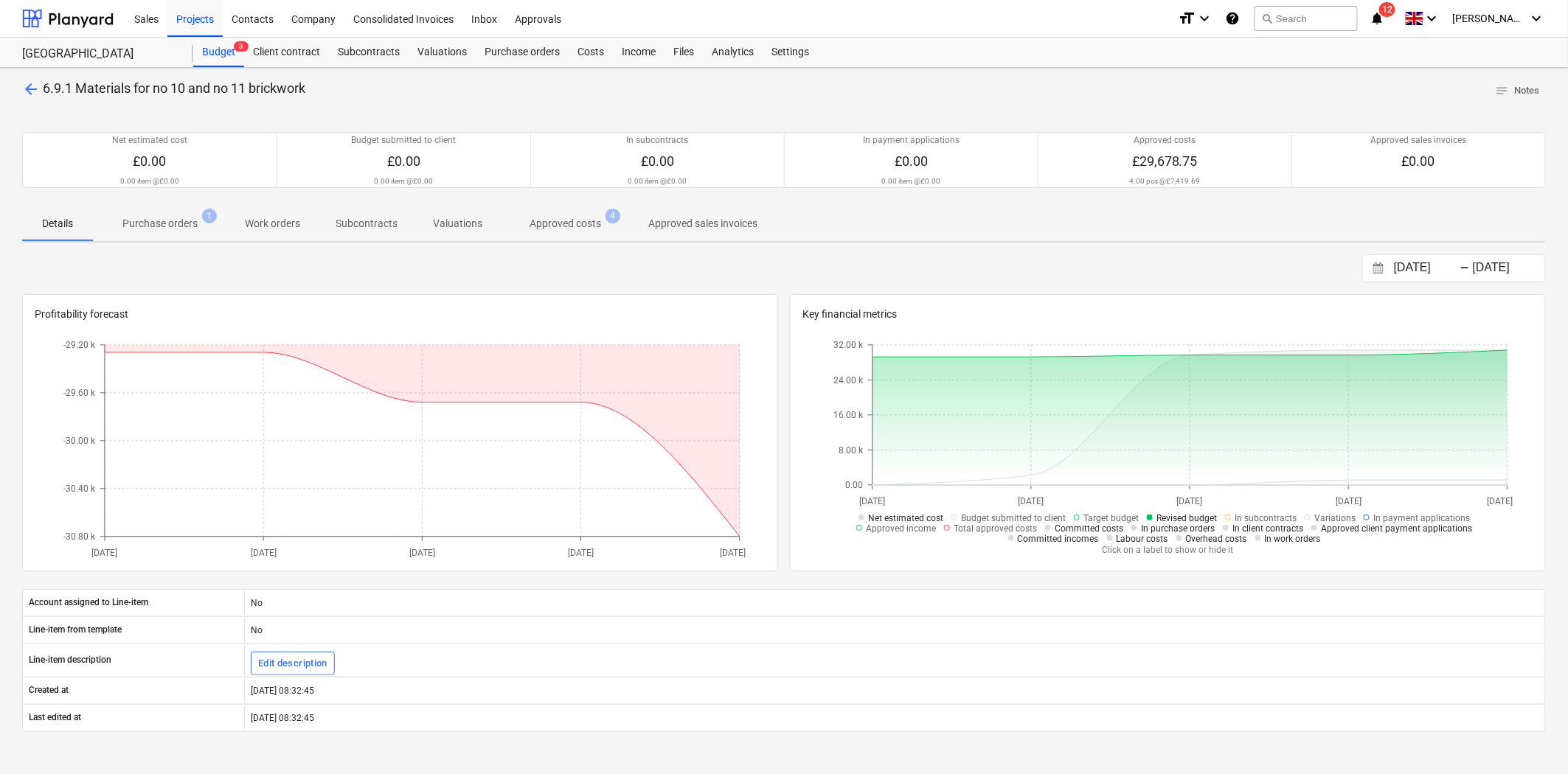
click at [575, 218] on p "Approved costs" at bounding box center [565, 224] width 71 height 15
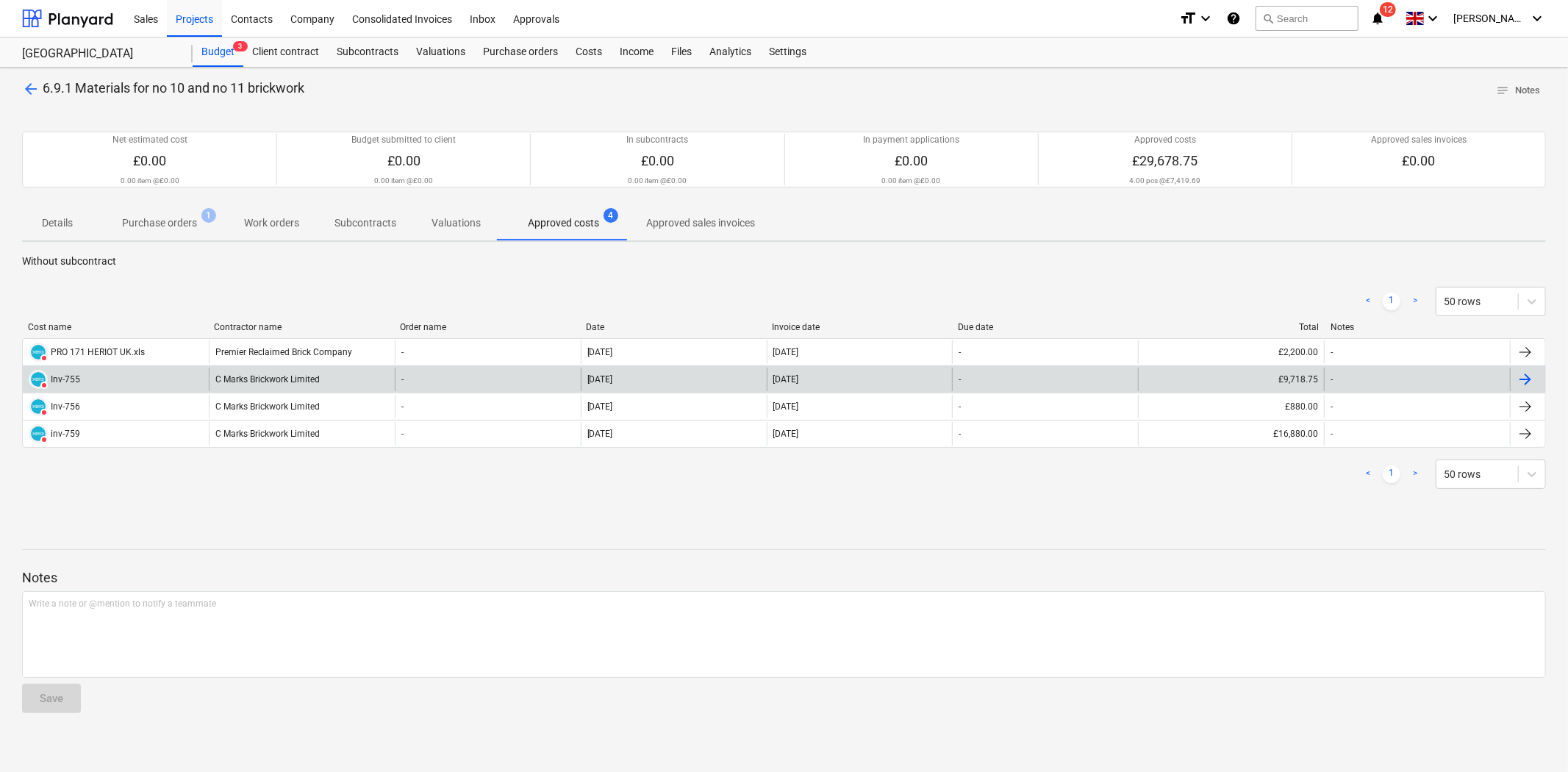
click at [1529, 381] on div at bounding box center [1525, 379] width 18 height 18
click at [111, 377] on div "DELETED Inv-755" at bounding box center [116, 379] width 186 height 23
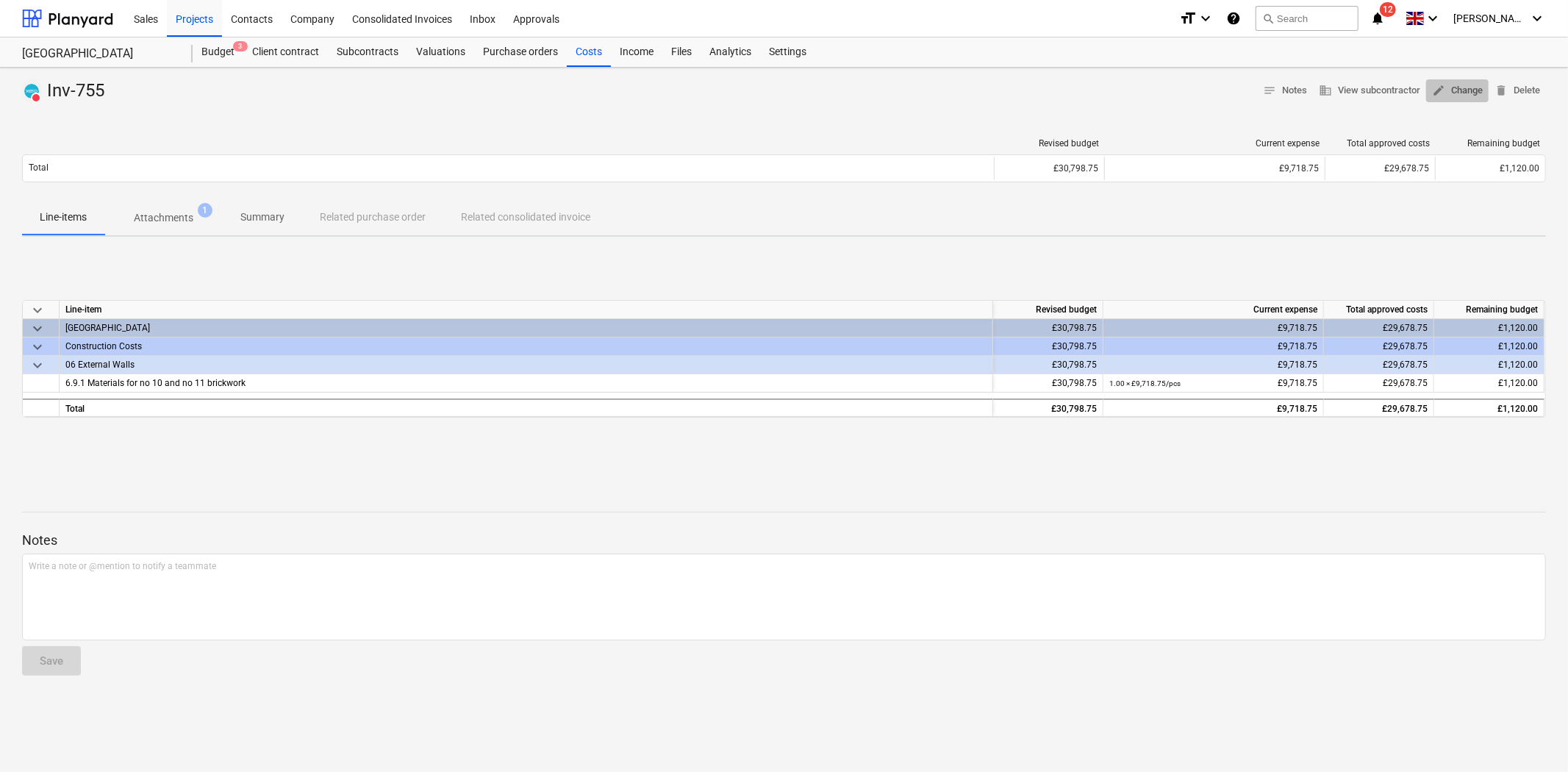
click at [1473, 89] on span "edit Change" at bounding box center [1457, 91] width 51 height 17
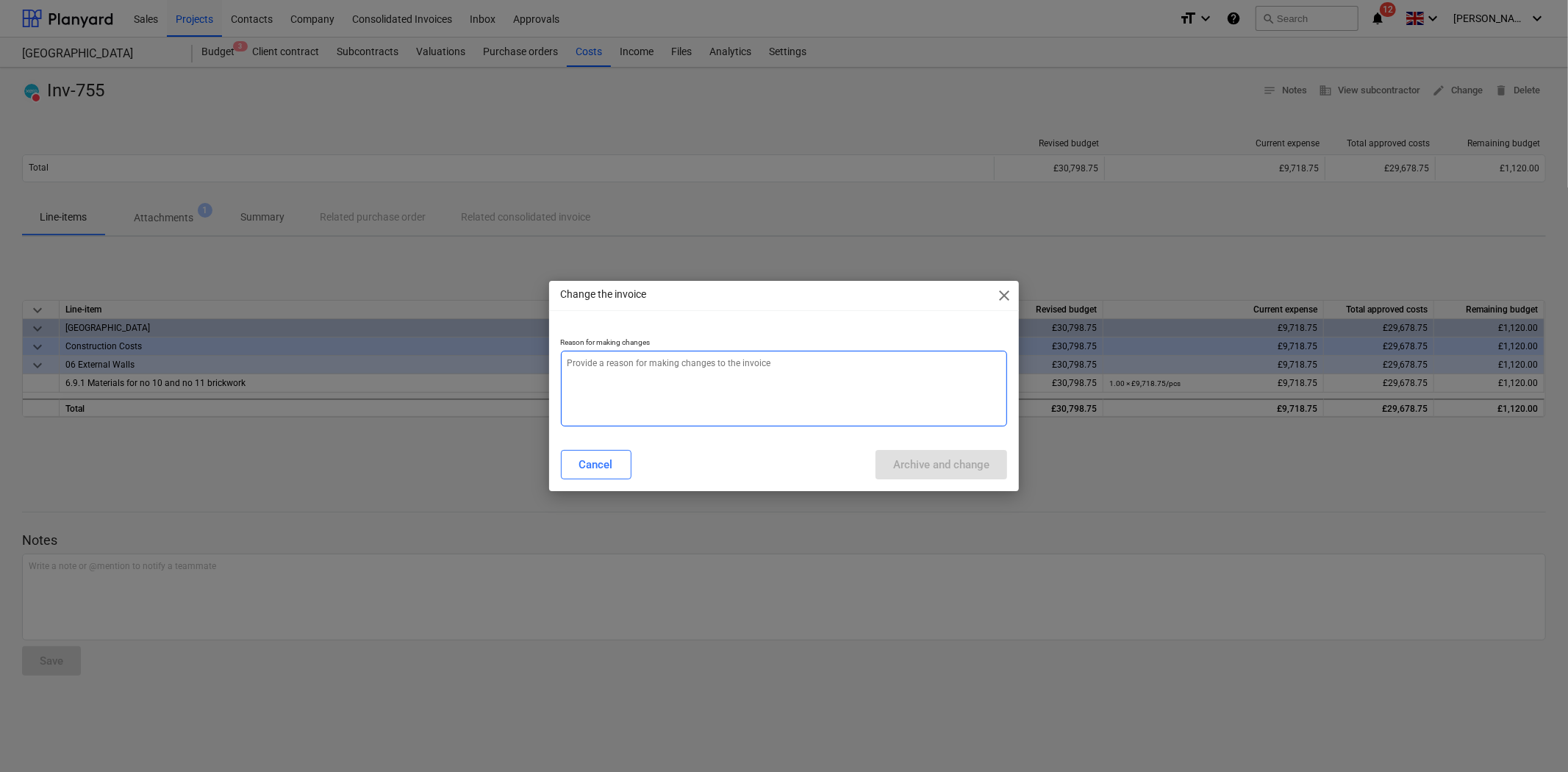
click at [724, 380] on textarea at bounding box center [784, 389] width 447 height 75
click at [765, 426] on div "Reason for making changes" at bounding box center [784, 382] width 471 height 112
click at [868, 390] on textarea at bounding box center [784, 389] width 447 height 75
type textarea "x"
type textarea "b"
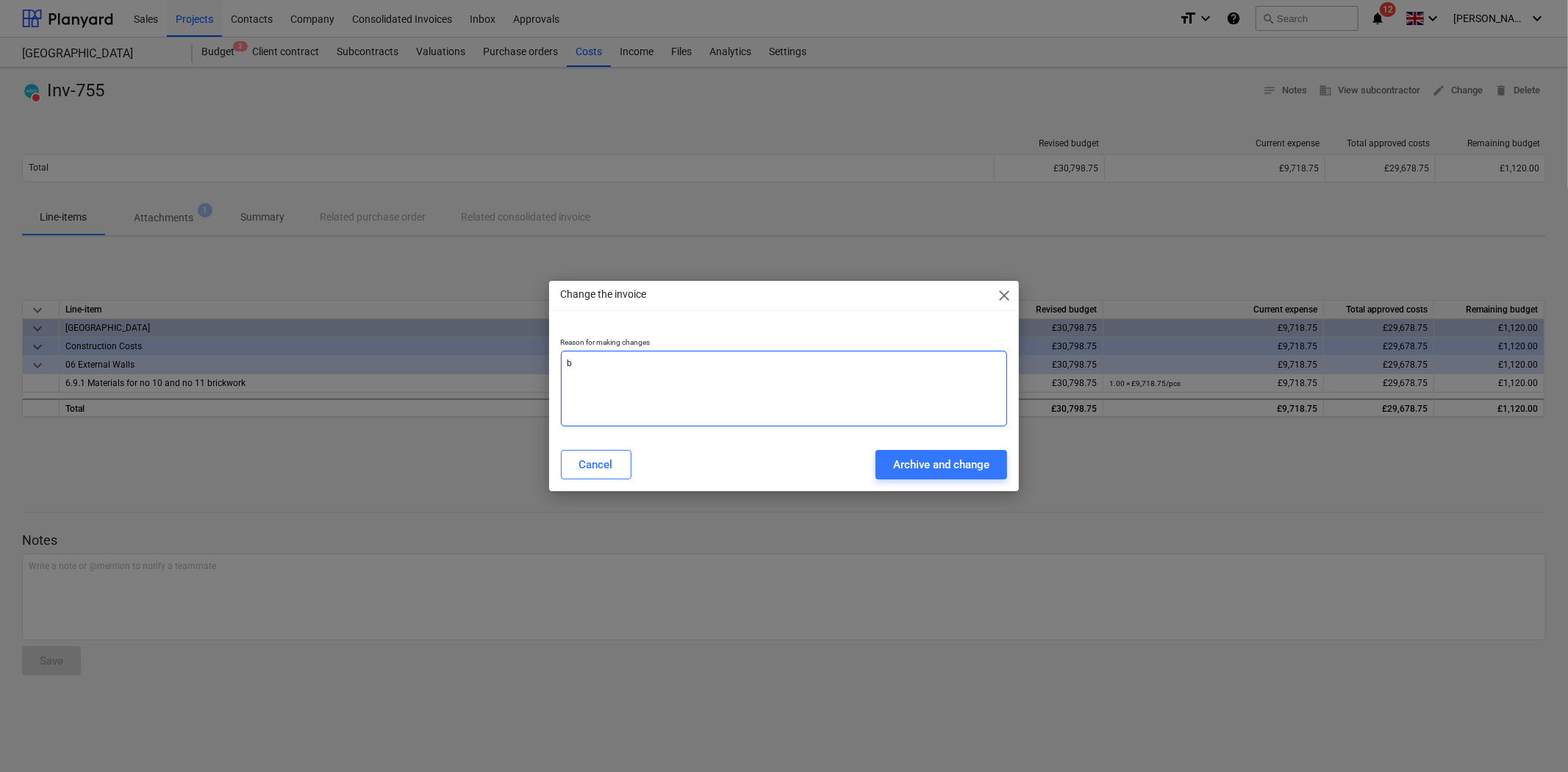
type textarea "x"
type textarea "bl"
type textarea "x"
type textarea "bla"
type textarea "x"
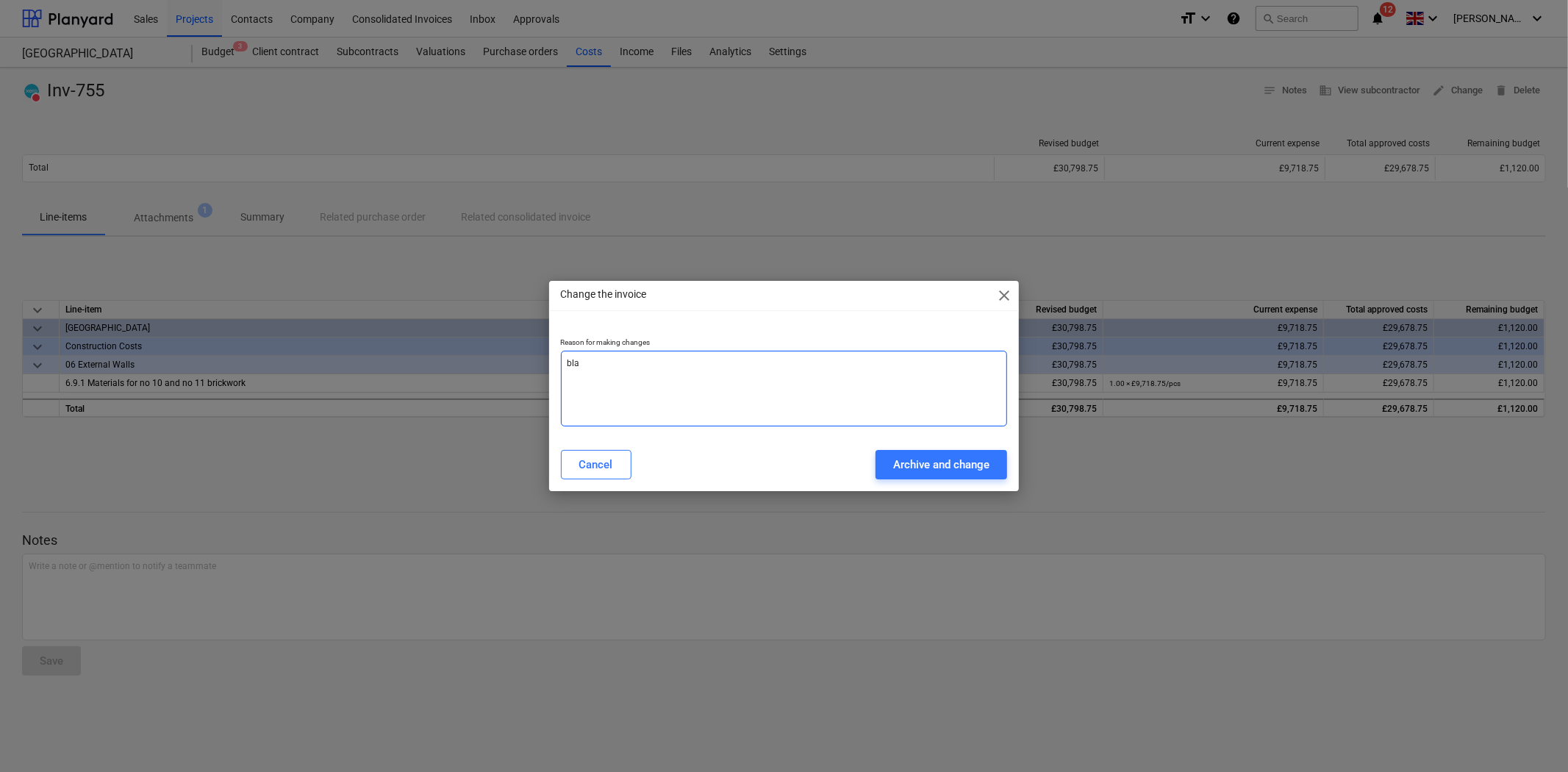
type textarea "[PERSON_NAME]"
type textarea "x"
type textarea "blank"
type textarea "x"
type textarea "[PERSON_NAME]"
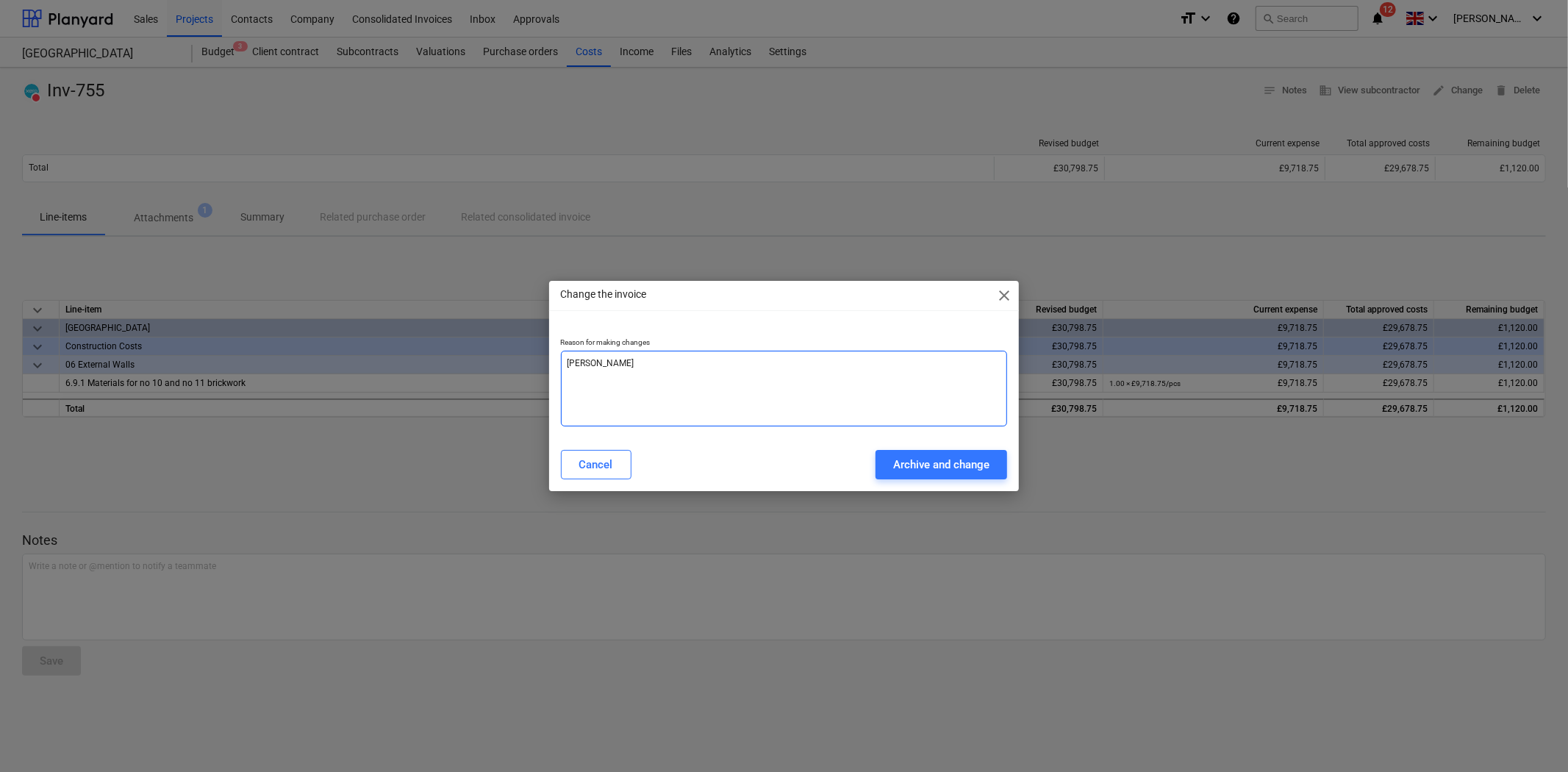
type textarea "x"
type textarea "bla"
type textarea "x"
type textarea "bl"
type textarea "x"
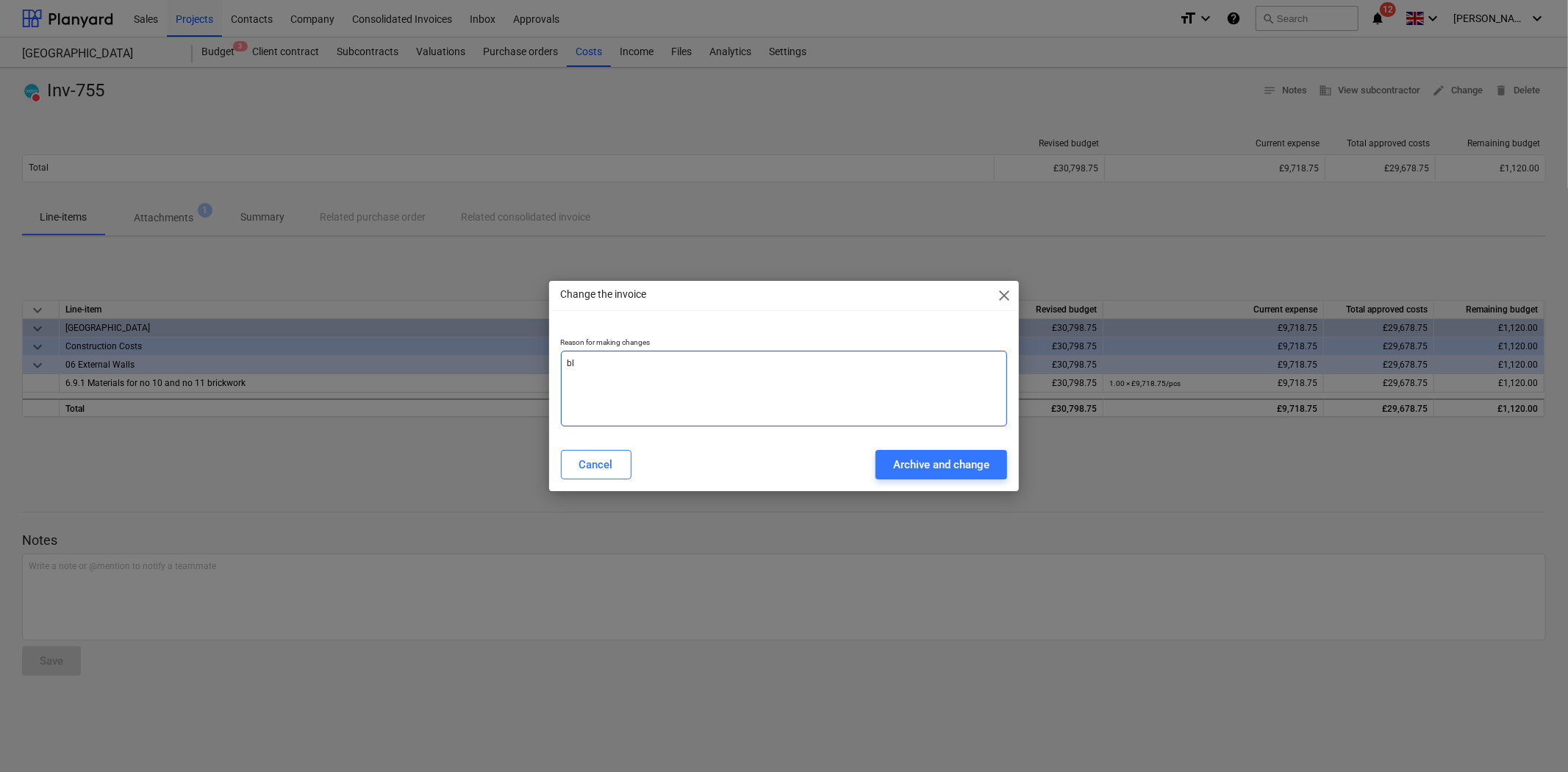
type textarea "b"
type textarea "x"
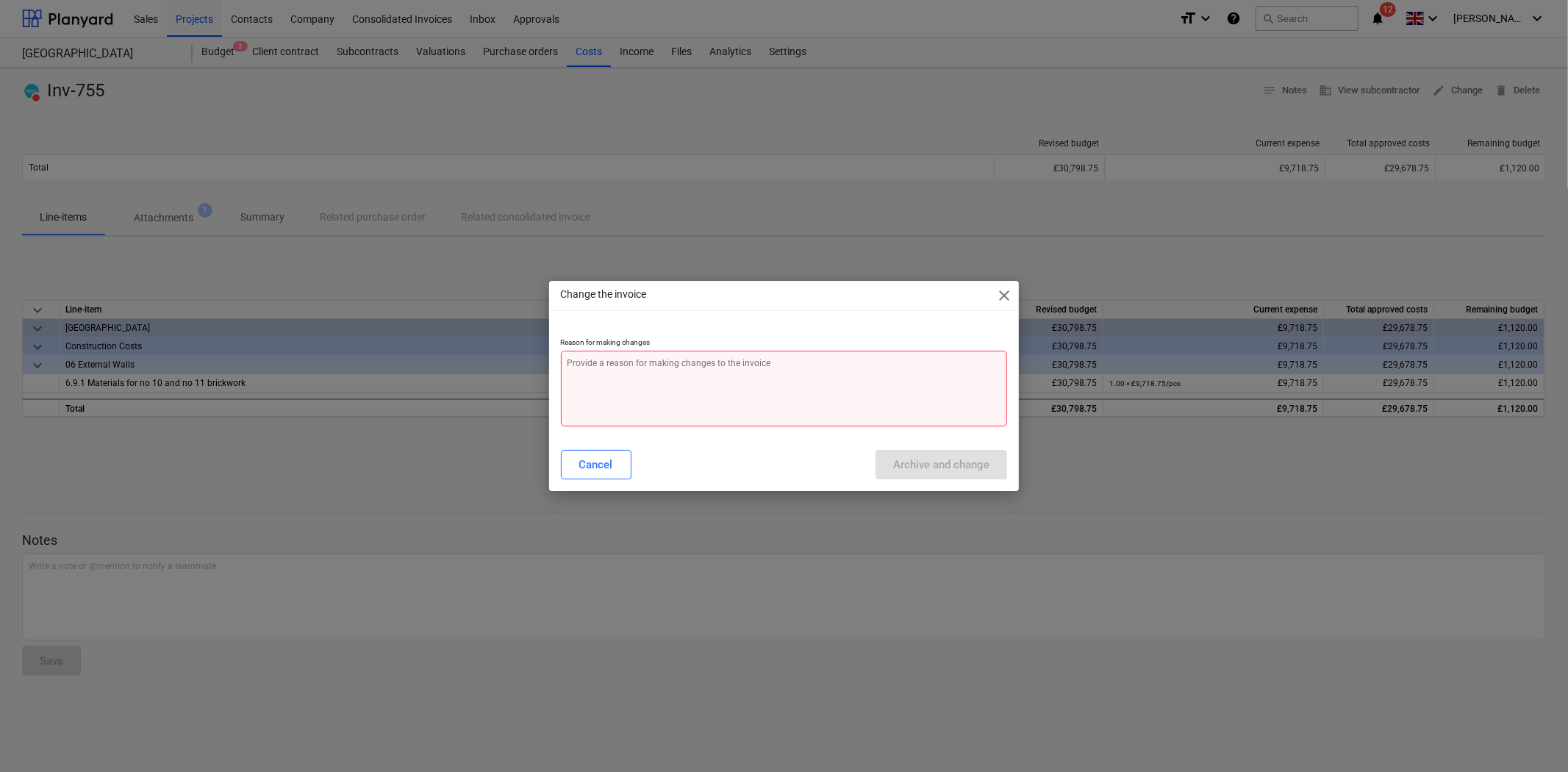
type textarea "x"
type textarea "r"
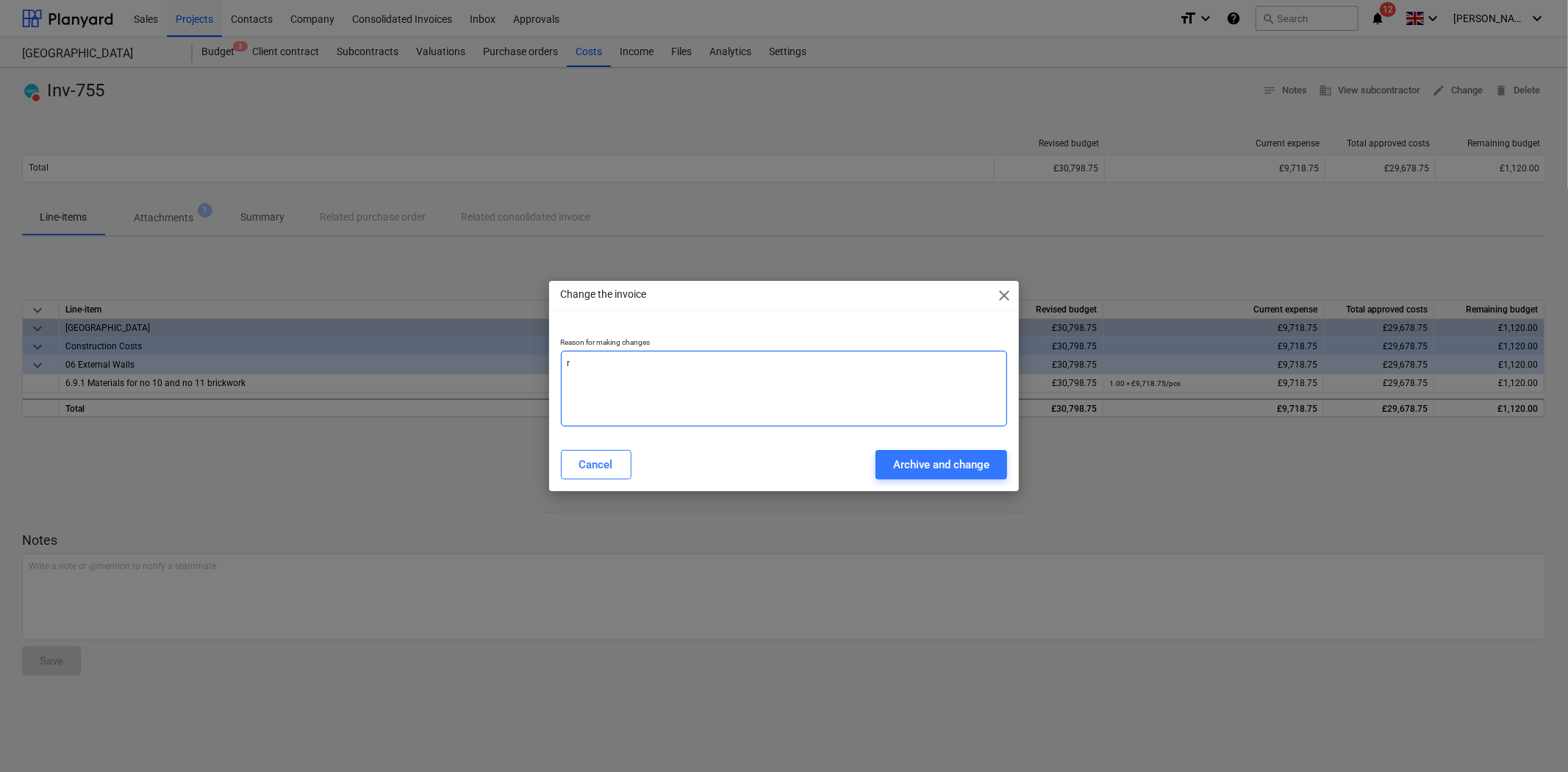
type textarea "x"
type textarea "re"
type textarea "x"
type textarea "rea"
type textarea "x"
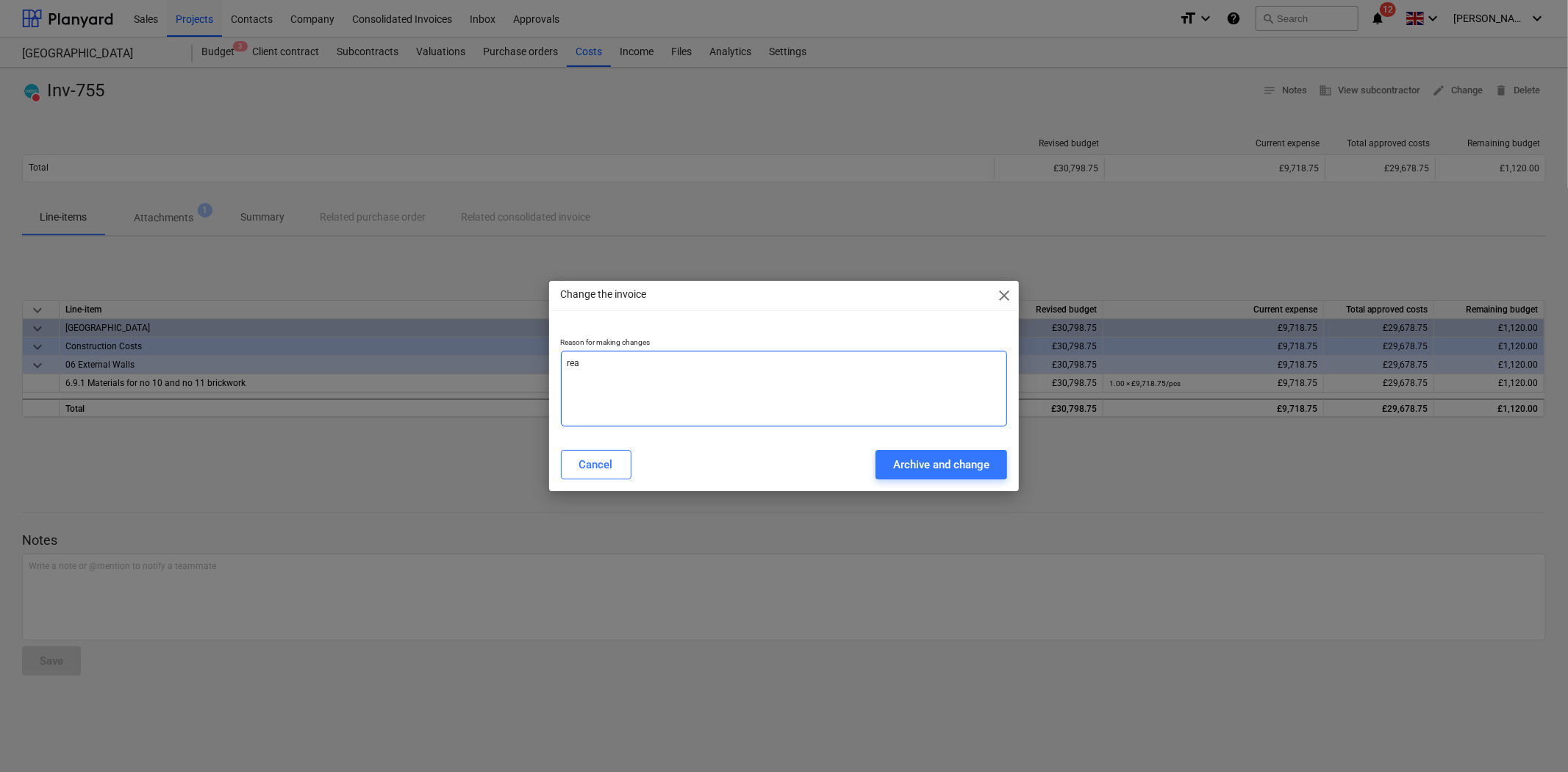
type textarea "real"
type textarea "x"
type textarea "reall"
type textarea "x"
type textarea "reallo"
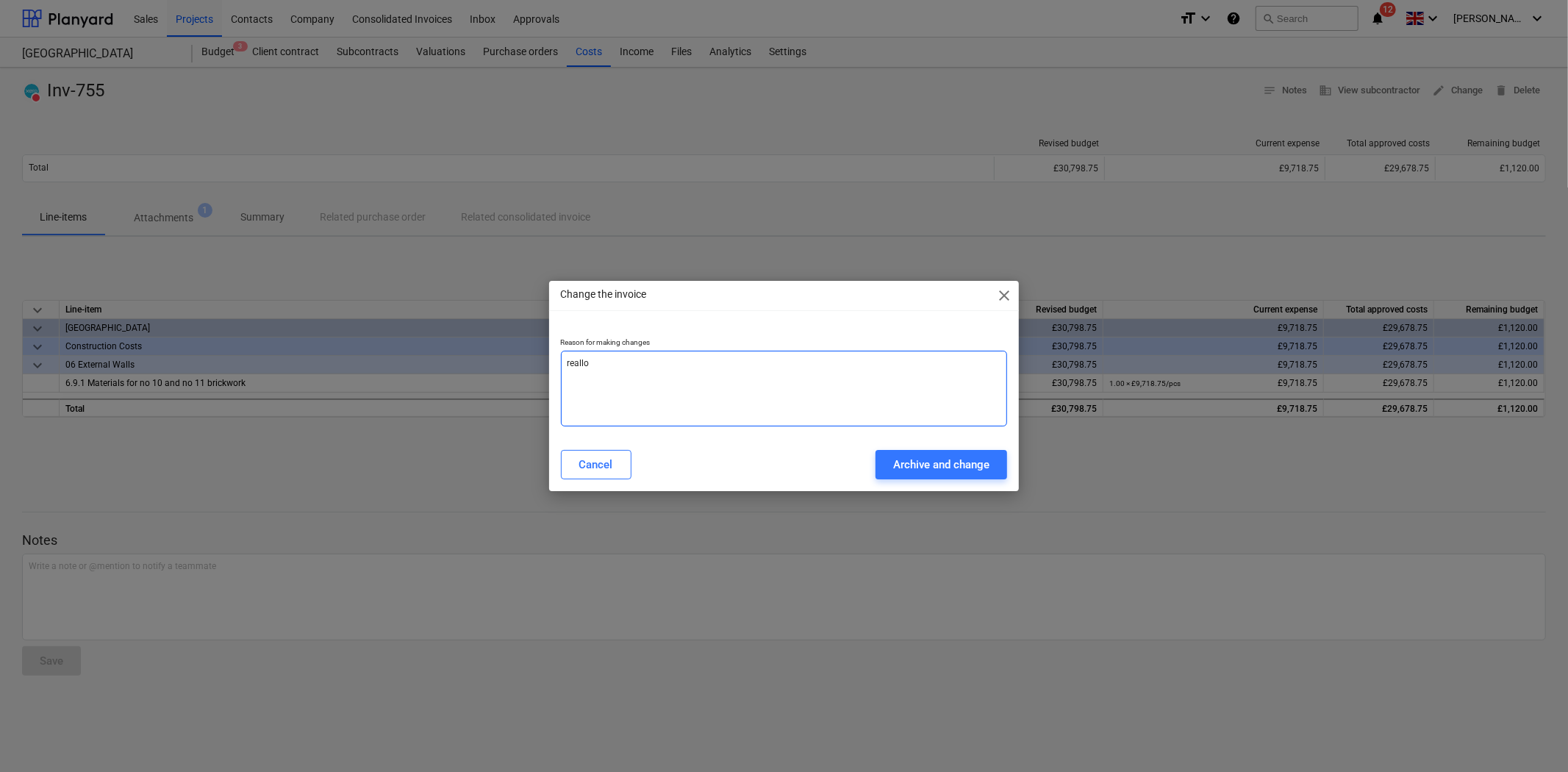
type textarea "x"
type textarea "realloc"
type textarea "x"
type textarea "realloca"
type textarea "x"
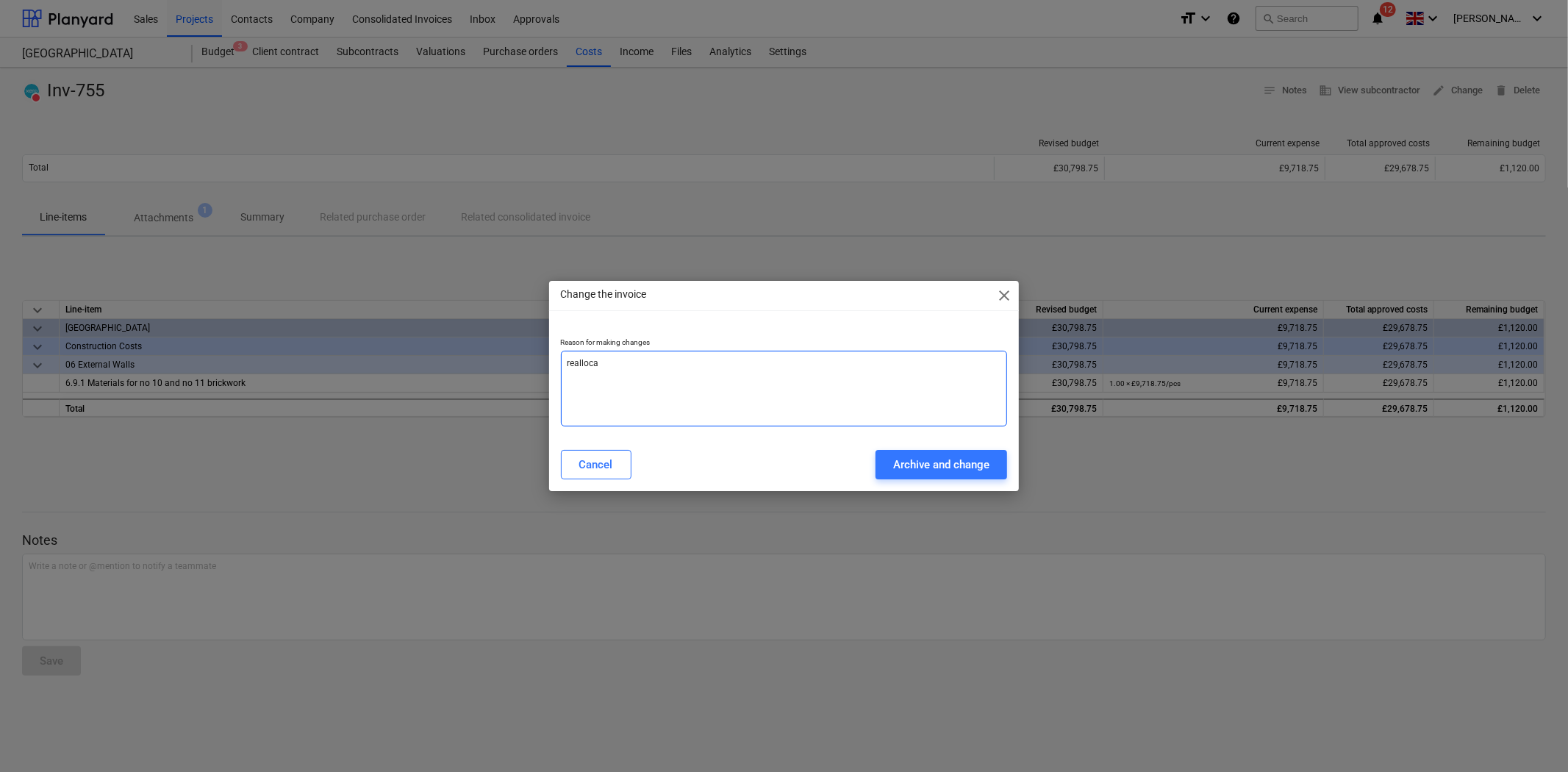
type textarea "reallocat"
type textarea "x"
type textarea "realloca"
type textarea "x"
type textarea "realloc"
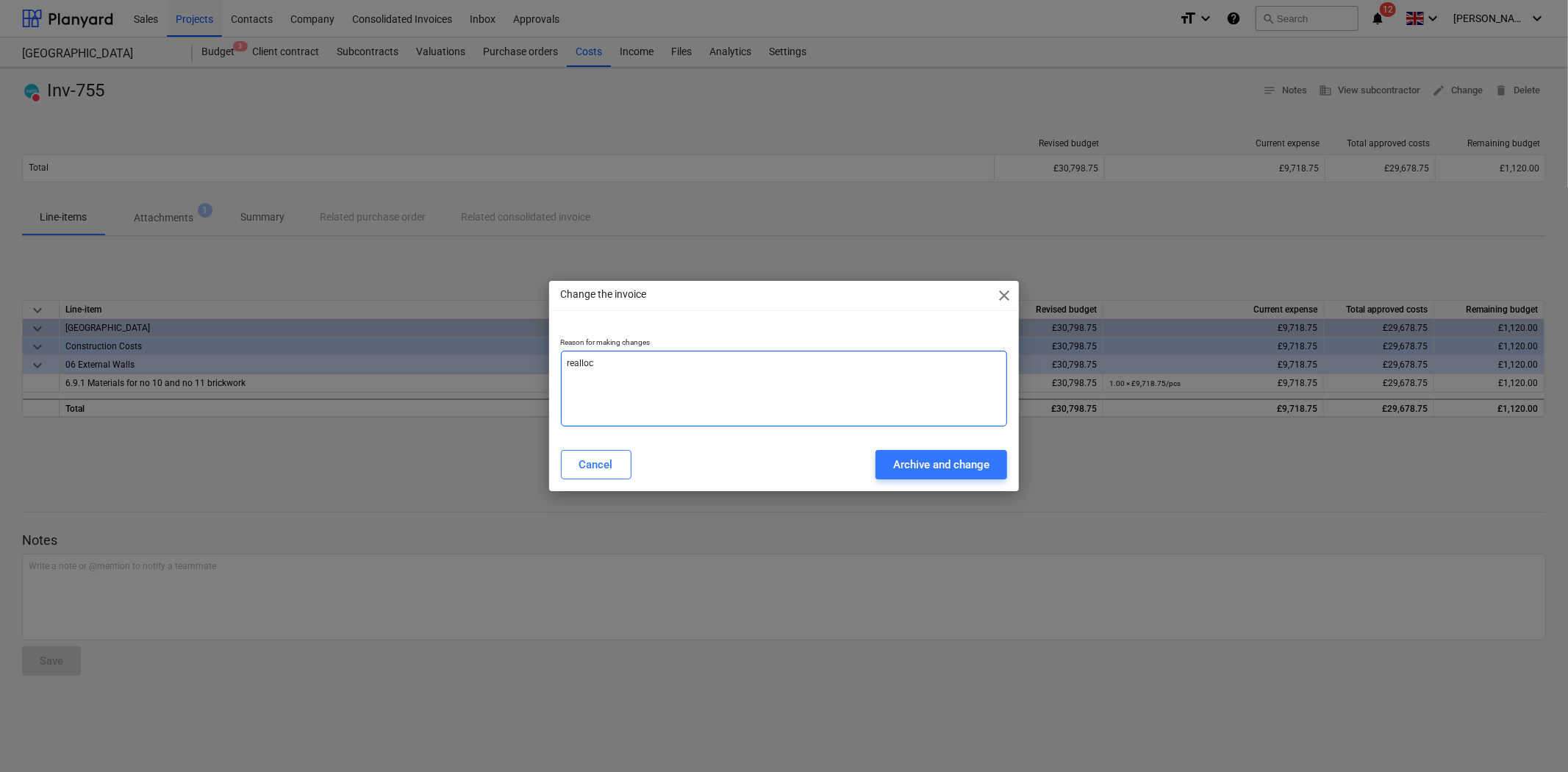
type textarea "x"
type textarea "reallo"
type textarea "x"
type textarea "reall"
type textarea "x"
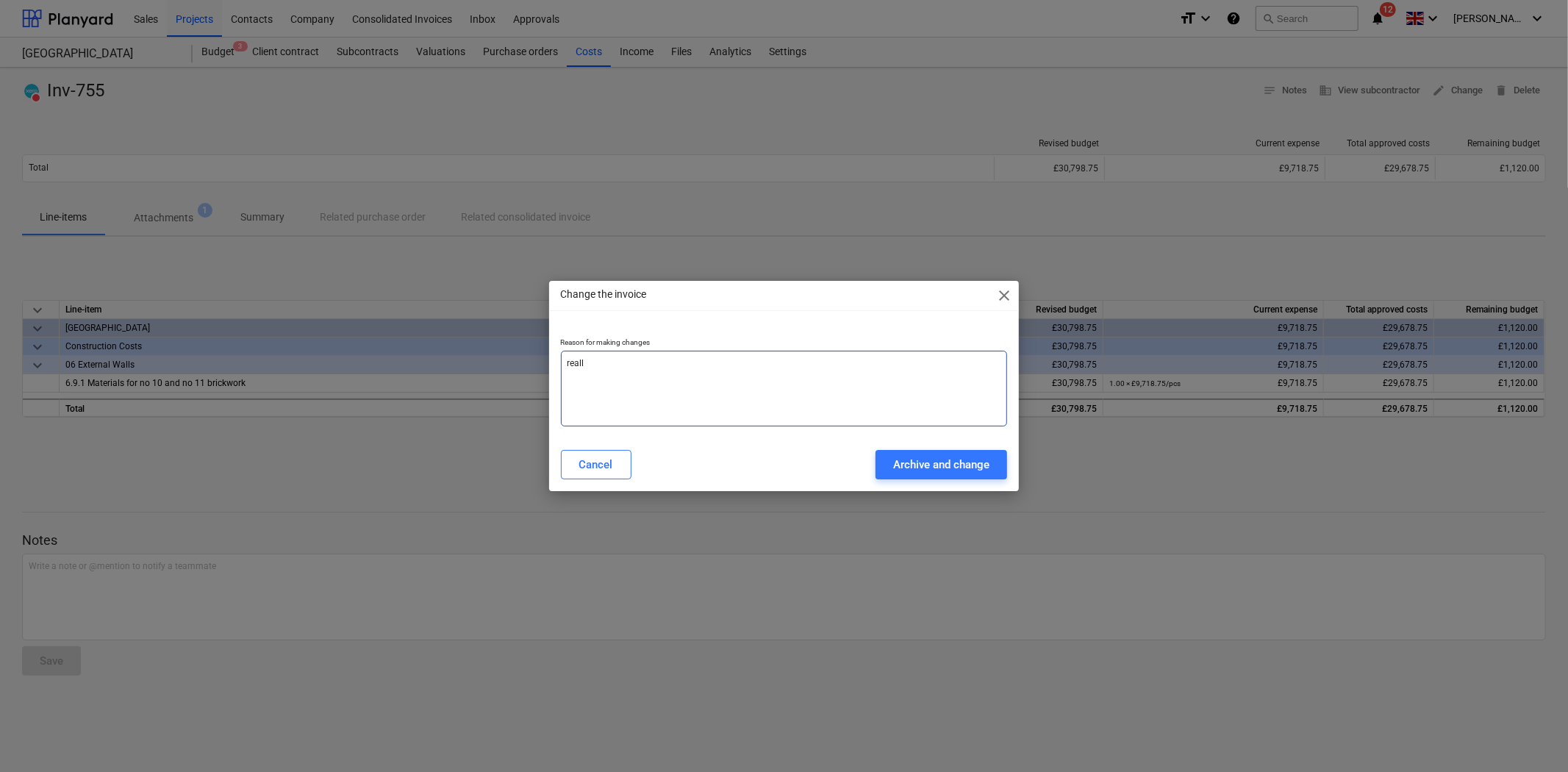
type textarea "reallo"
type textarea "x"
type textarea "reallow"
type textarea "x"
type textarea "reallowc"
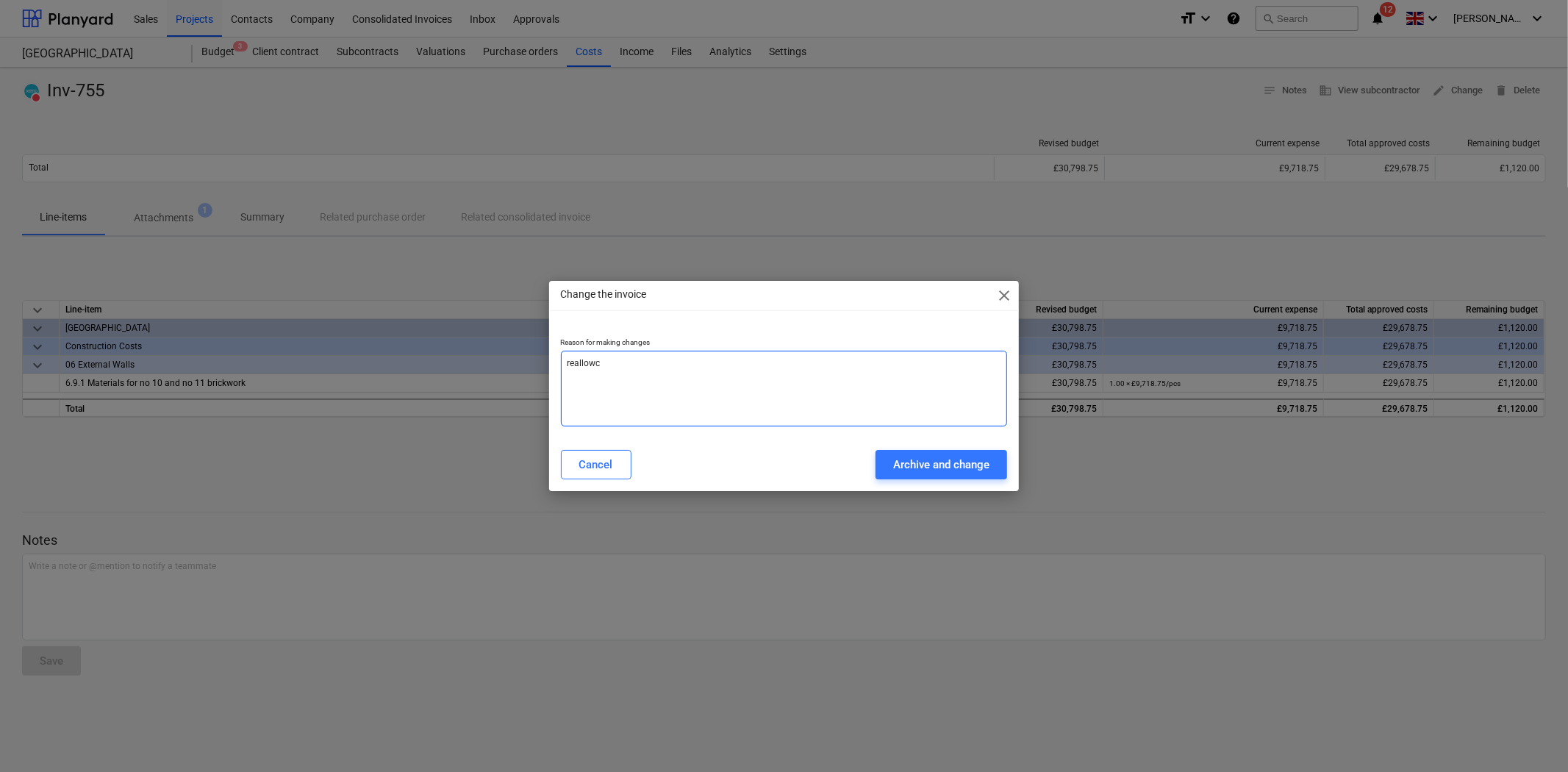
type textarea "x"
type textarea "reallowca"
type textarea "x"
type textarea "reallowcat"
type textarea "x"
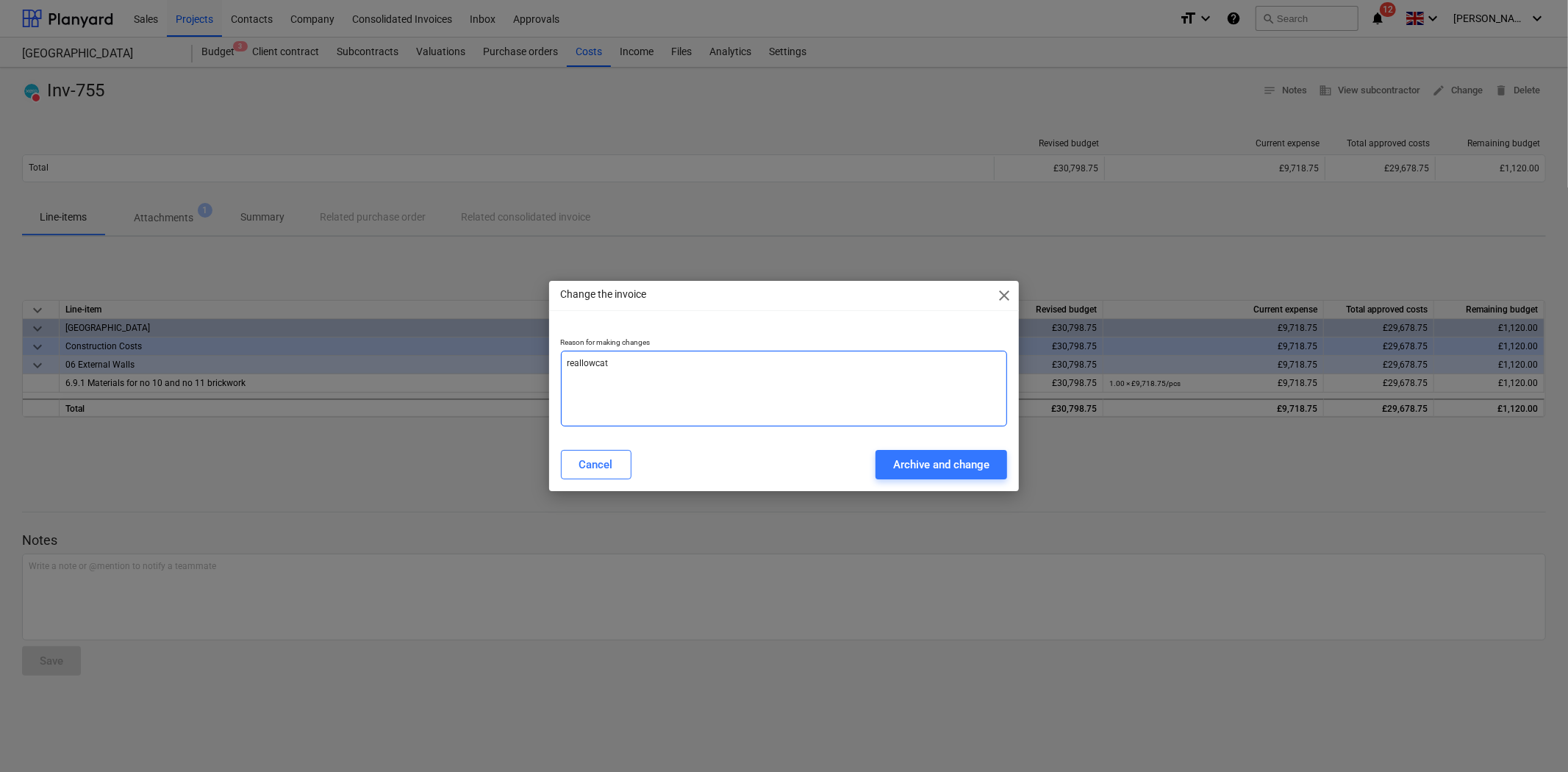
type textarea "reallowcati"
type textarea "x"
type textarea "reallowcatio"
type textarea "x"
type textarea "reallowcation"
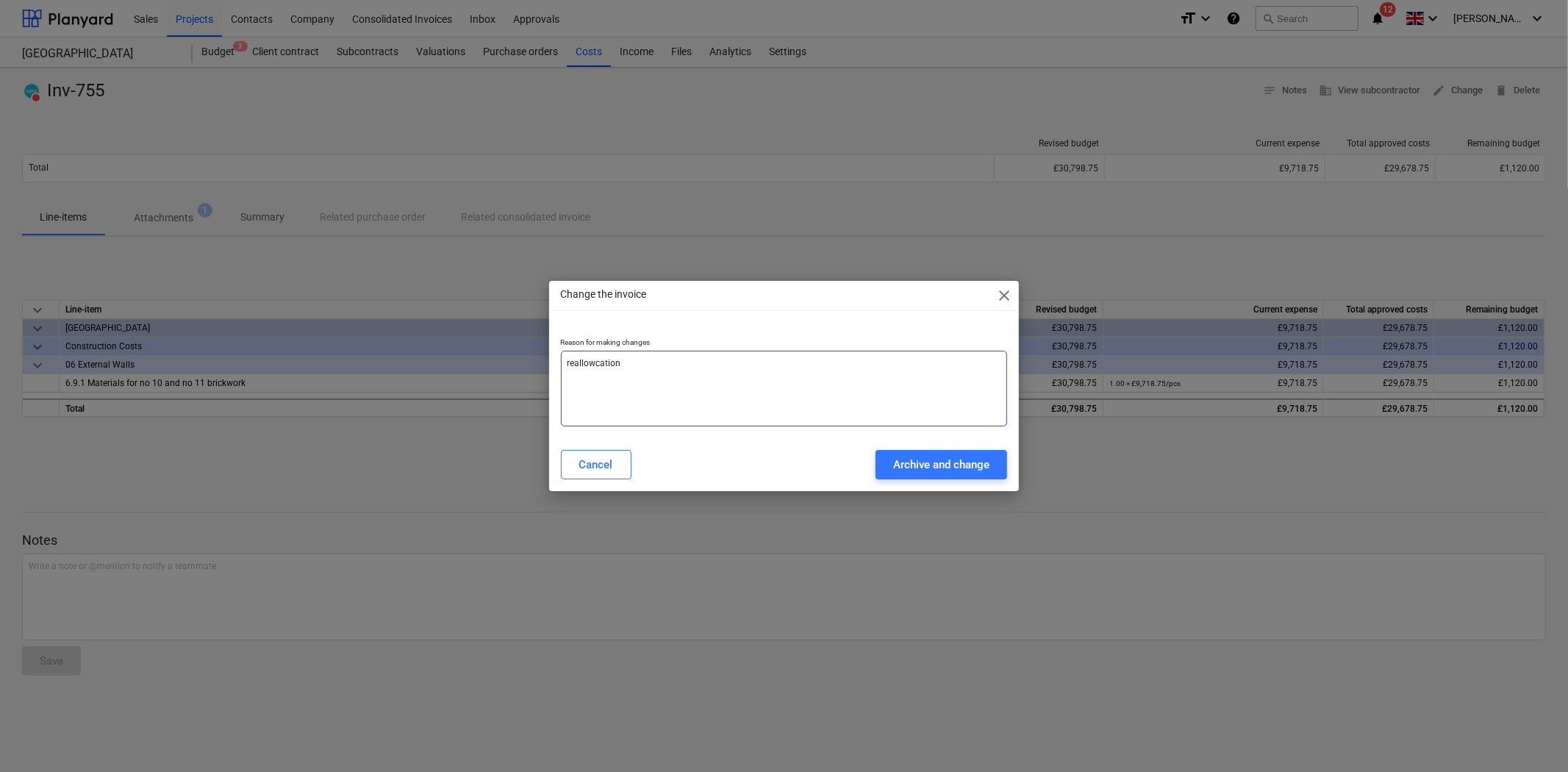
type textarea "x"
type textarea "reallowcation"
click at [902, 461] on div "Archive and change" at bounding box center [941, 465] width 96 height 19
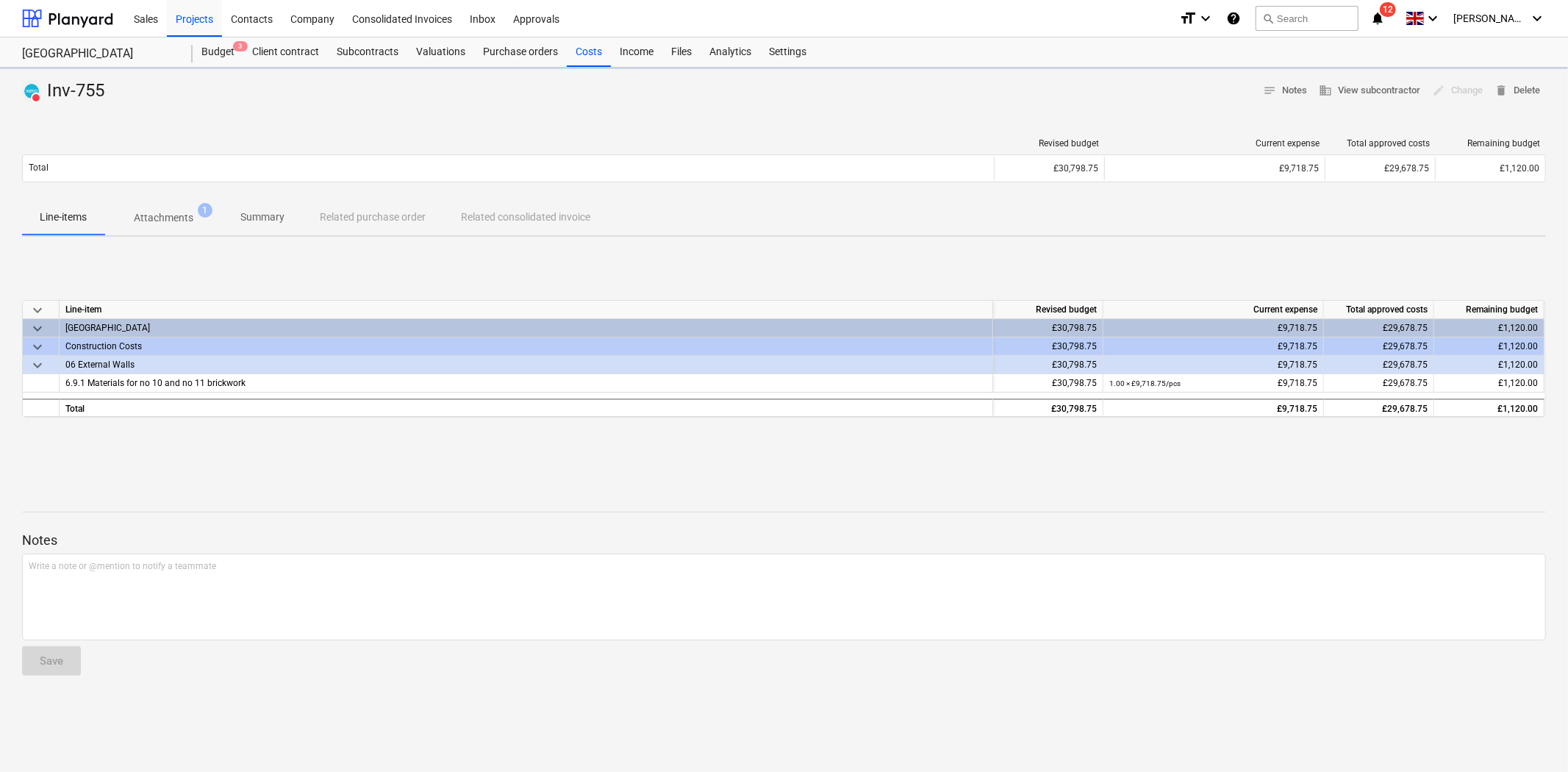
type textarea "x"
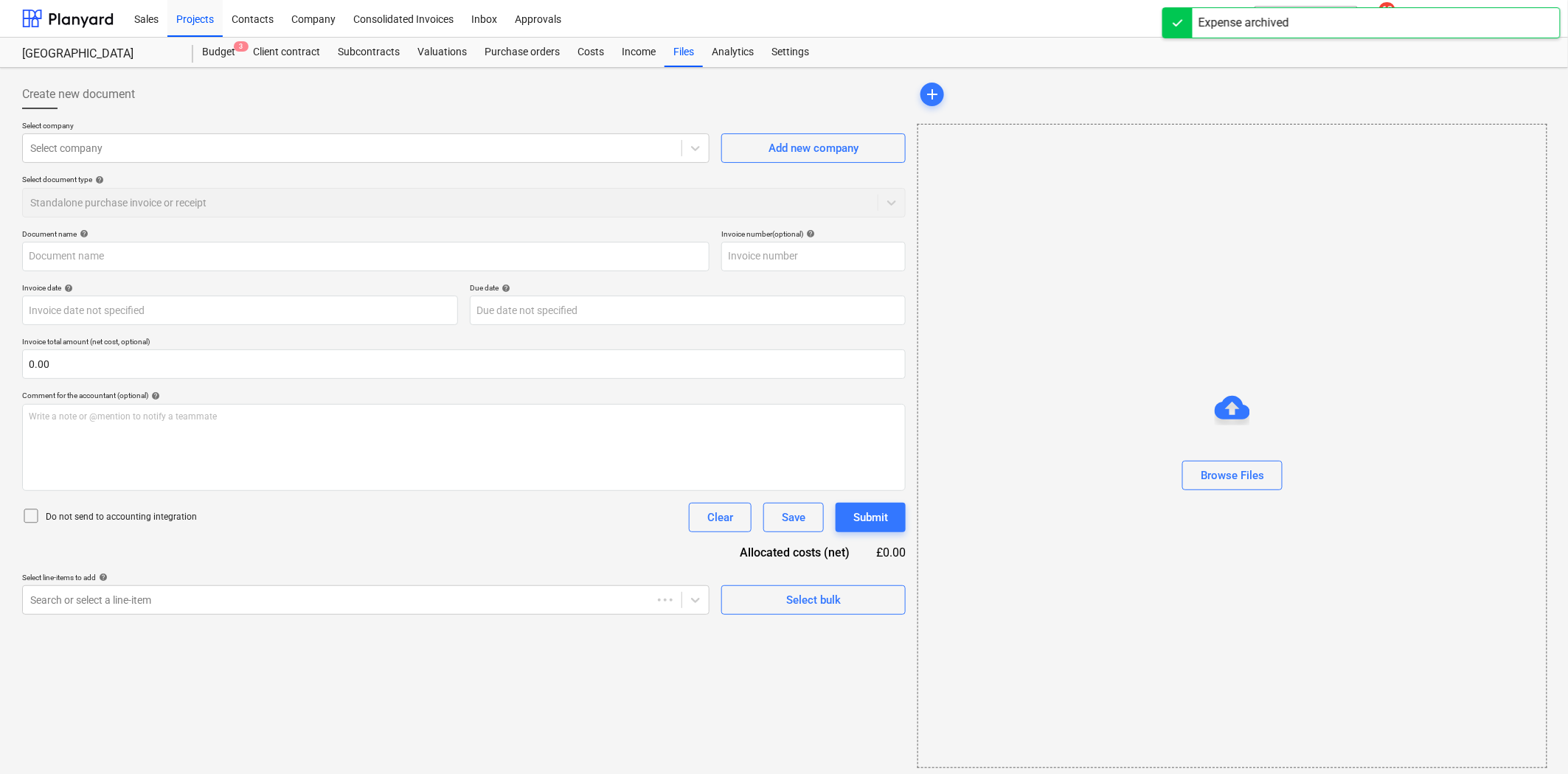
type input "Inv-755"
type input "[DATE]"
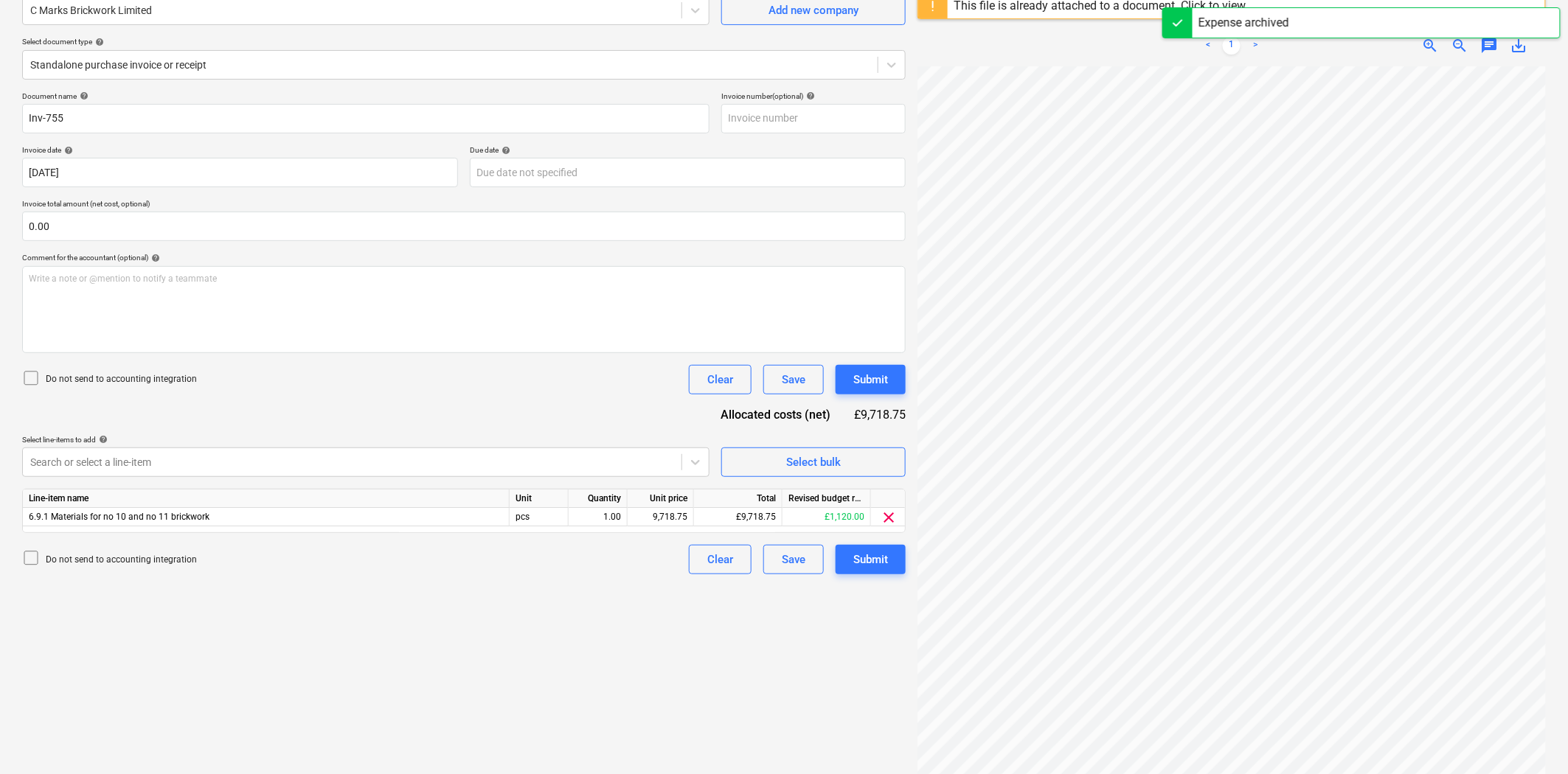
scroll to position [175, 0]
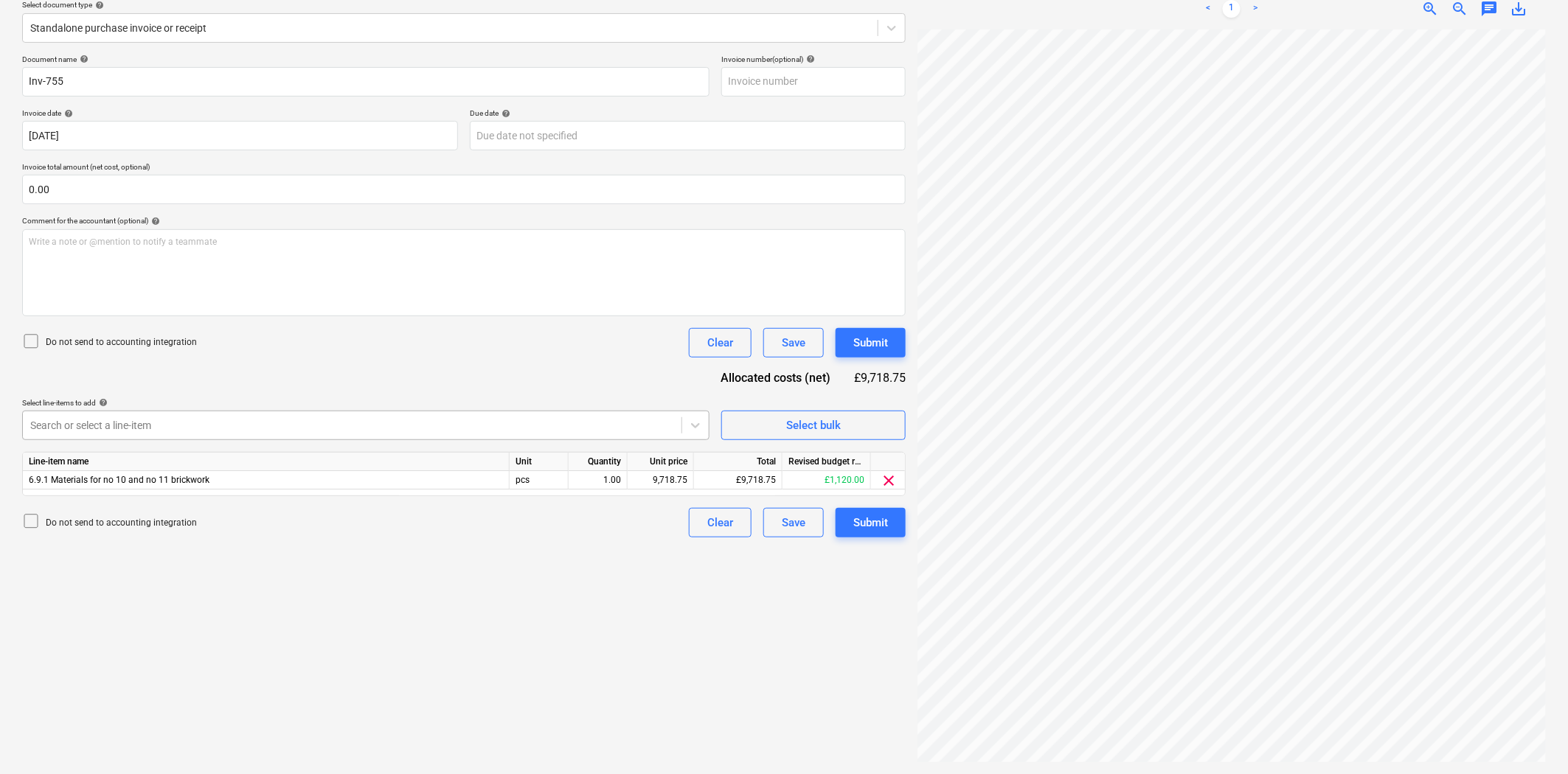
click at [192, 421] on div at bounding box center [352, 425] width 643 height 15
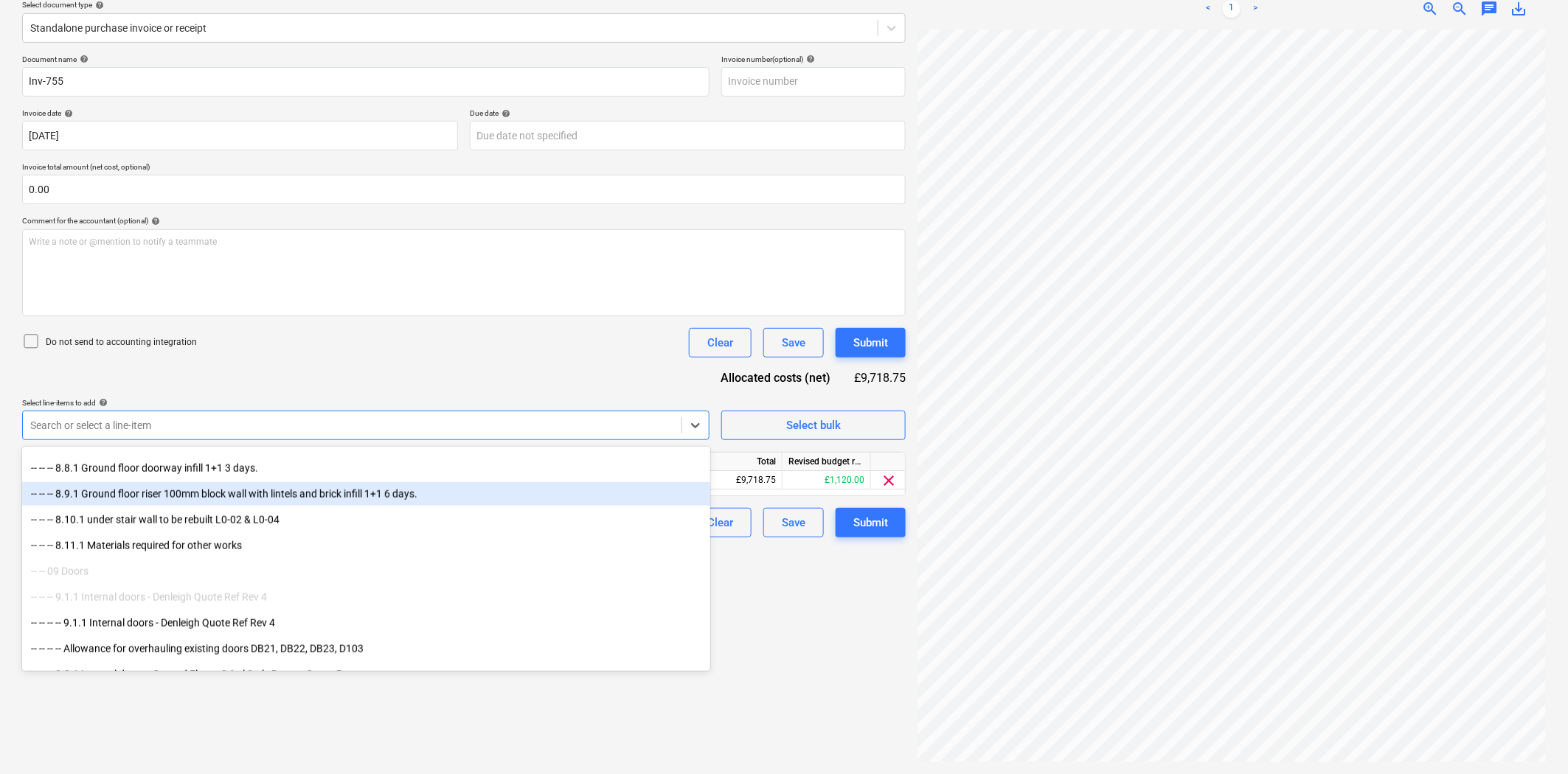
scroll to position [3112, 0]
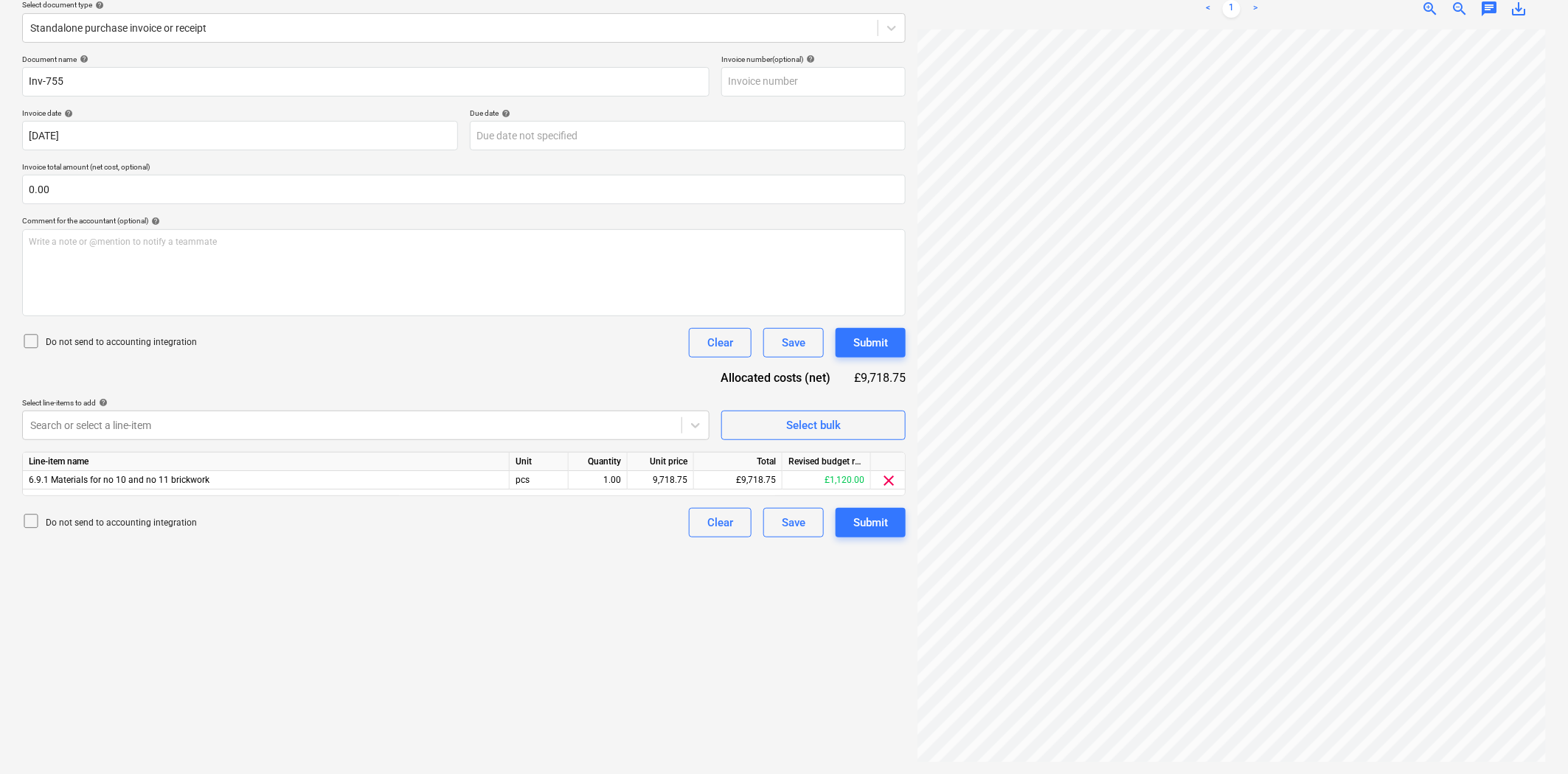
click at [498, 359] on div "Document name help Inv-755 Invoice number (optional) help Invoice date help [DA…" at bounding box center [464, 296] width 883 height 483
click at [682, 411] on div at bounding box center [695, 425] width 28 height 28
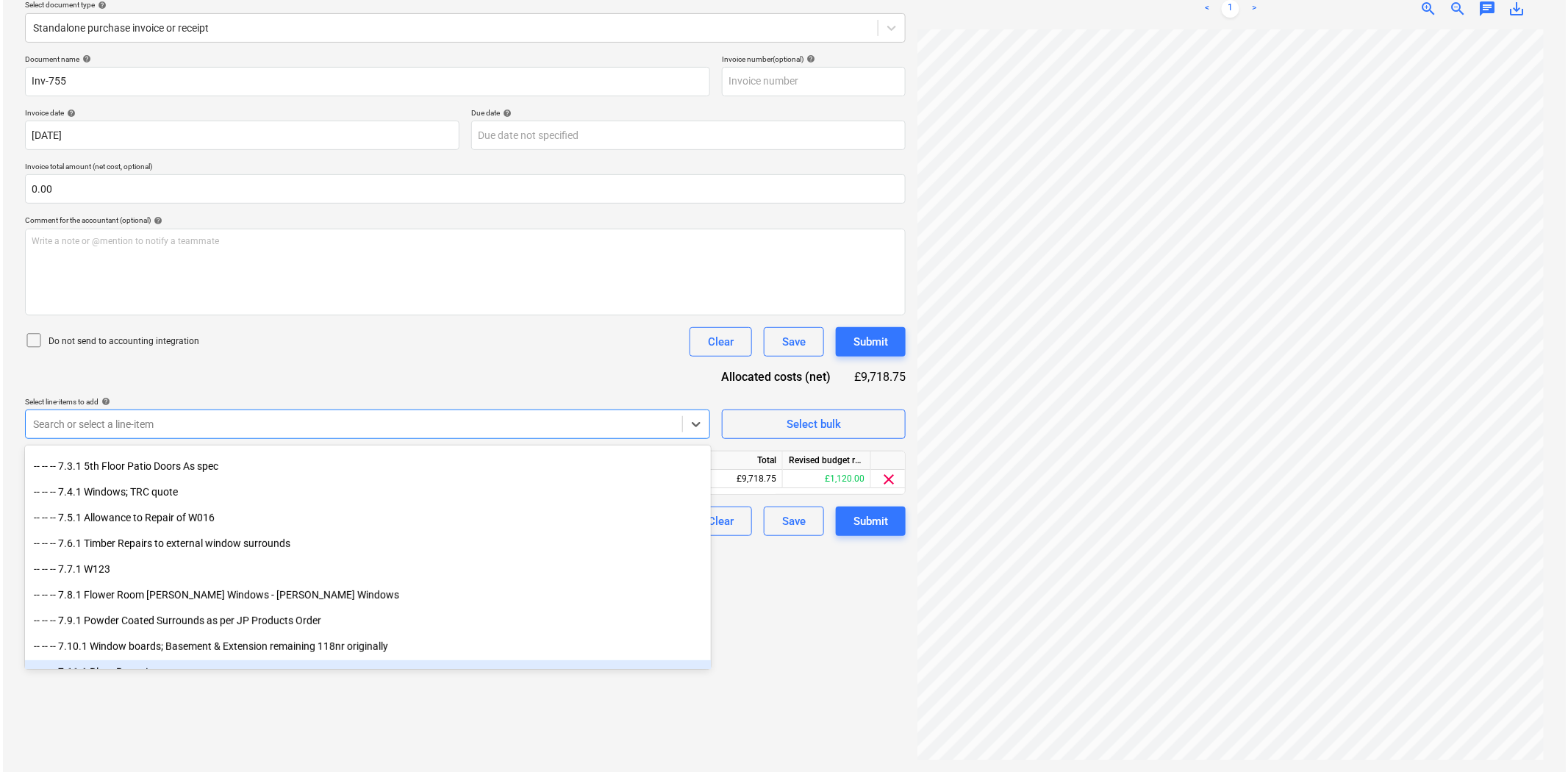
scroll to position [2615, 0]
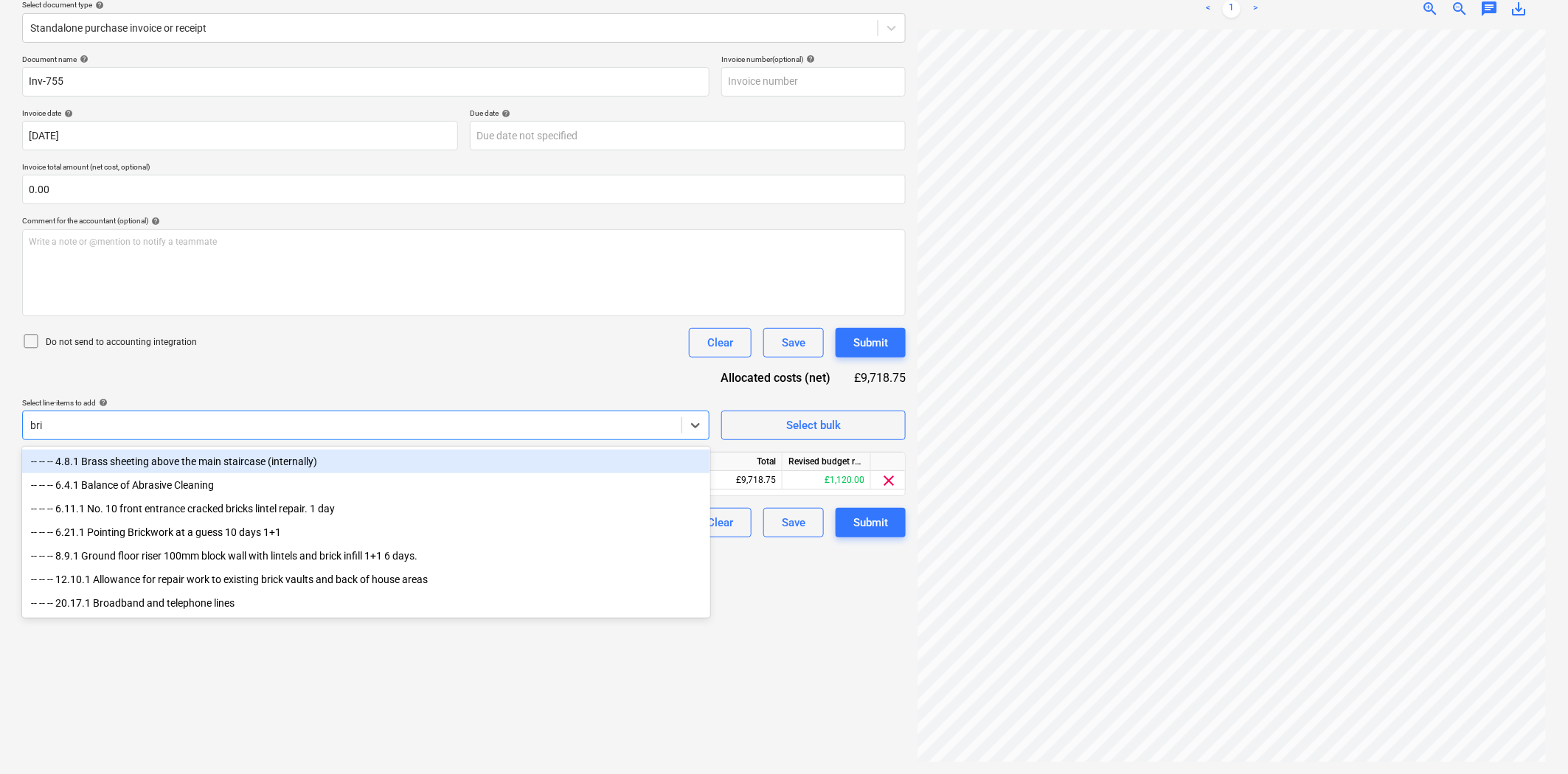
type input "bric"
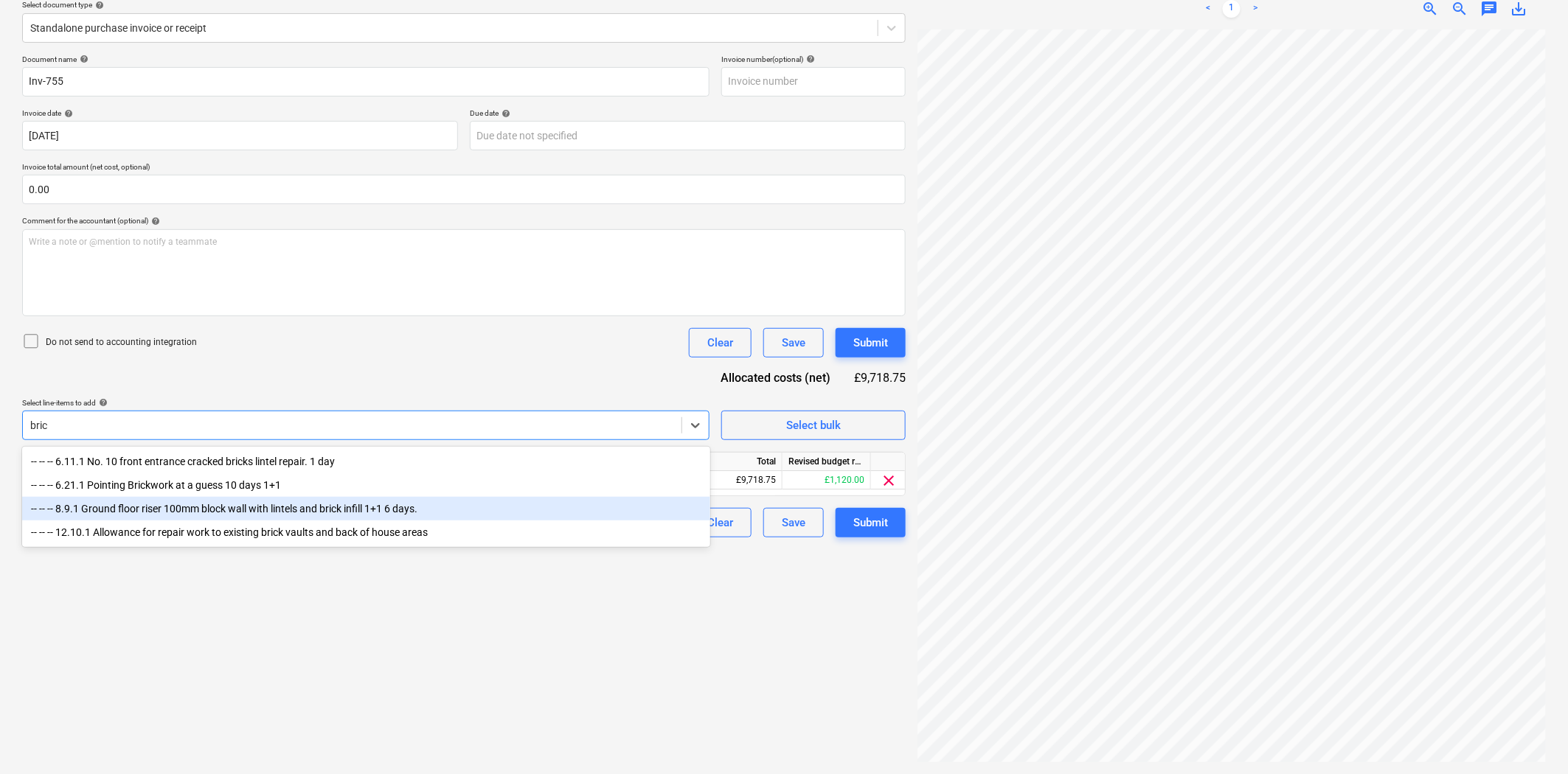
click at [271, 512] on div "-- -- -- 8.9.1 Ground floor riser 100mm block wall with lintels and brick infil…" at bounding box center [366, 508] width 688 height 23
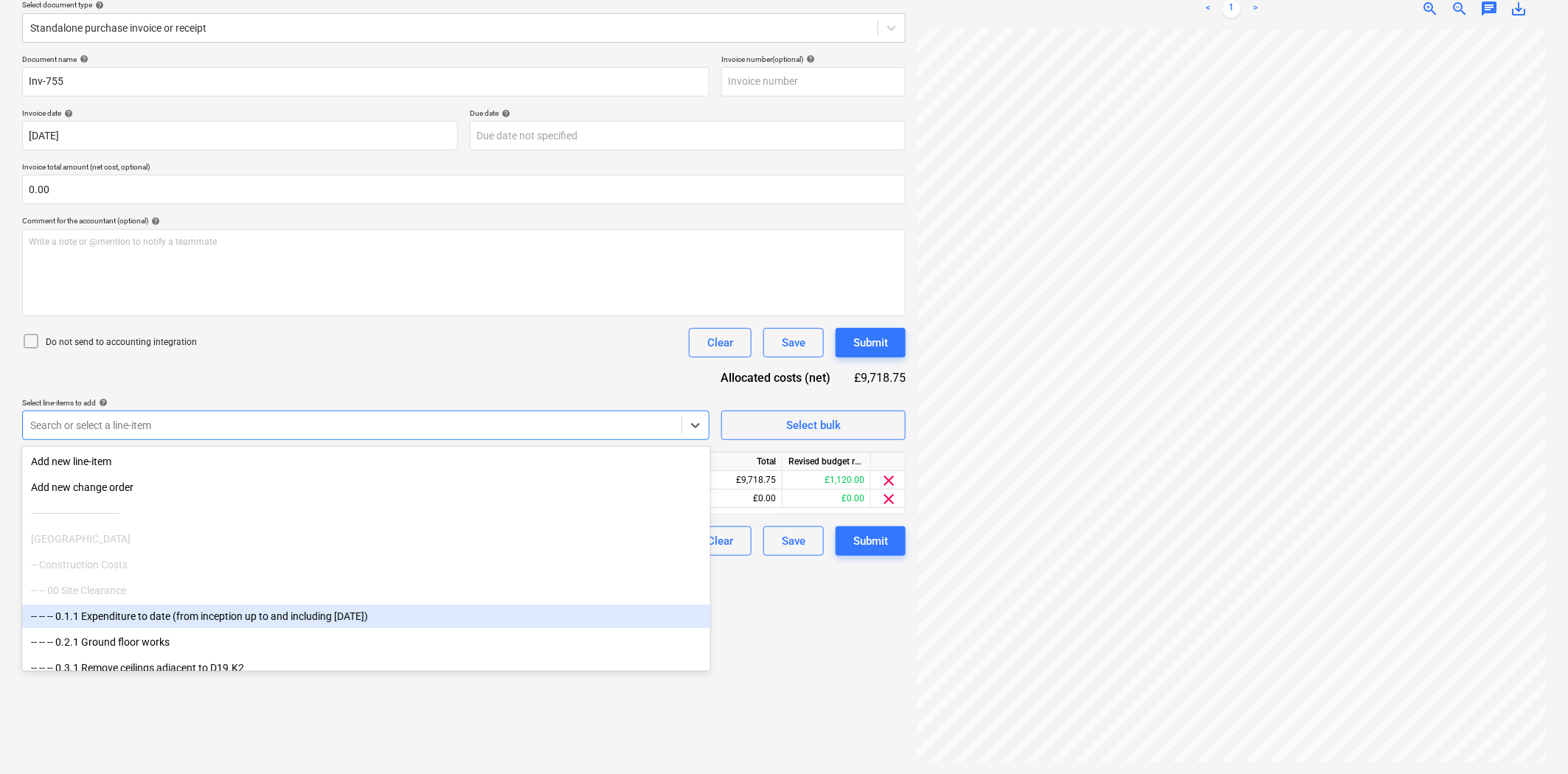
click at [887, 660] on div "Create new document Select company C Marks Brickwork Limited Add new company Se…" at bounding box center [464, 334] width 895 height 869
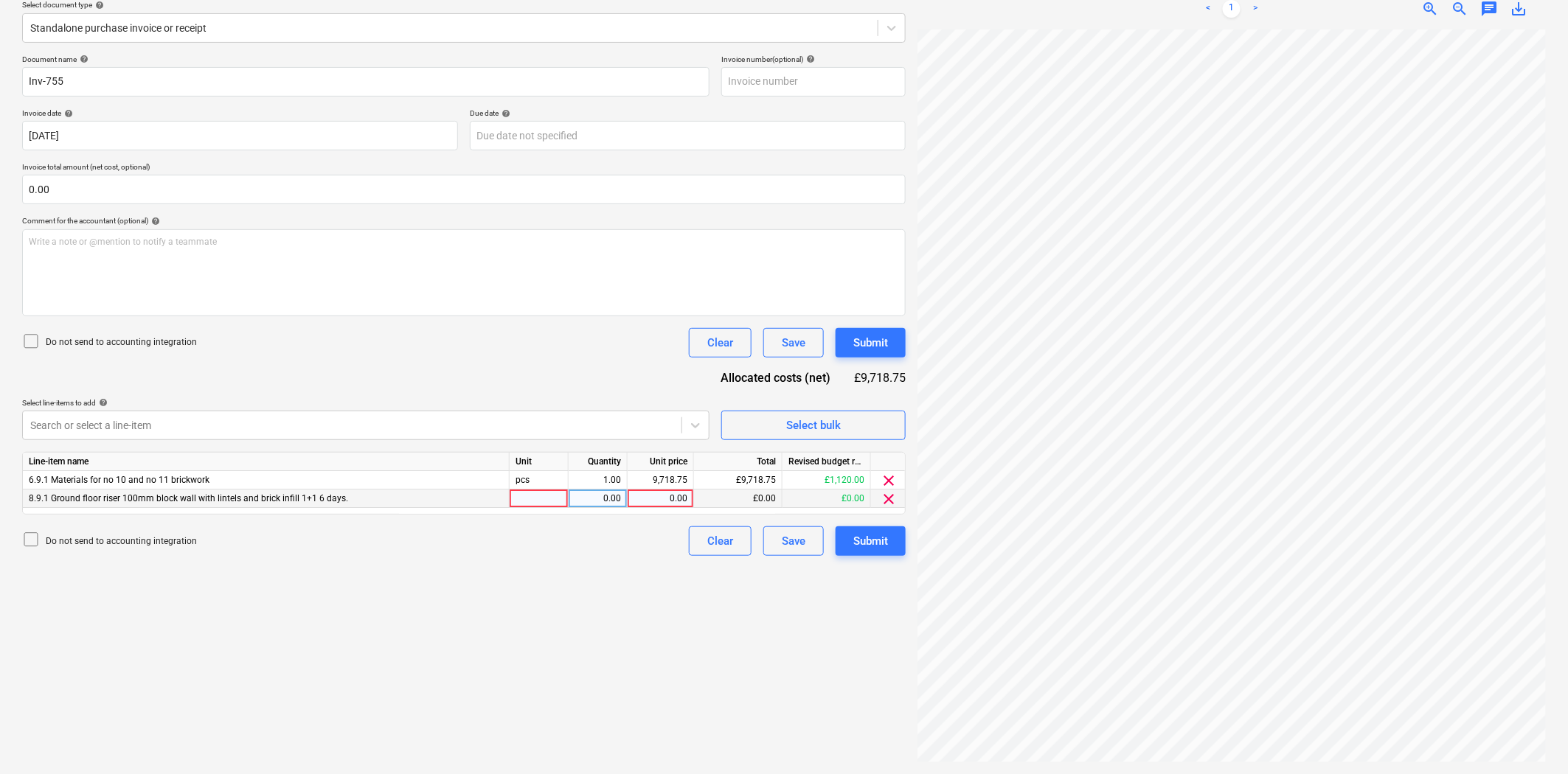
click at [602, 495] on div "0.00" at bounding box center [598, 498] width 46 height 18
type input "1"
click at [647, 499] on div "0.00" at bounding box center [660, 498] width 54 height 18
type input "9718.75"
click at [802, 661] on div "Create new document Select company C Marks Brickwork Limited Add new company Se…" at bounding box center [464, 334] width 895 height 869
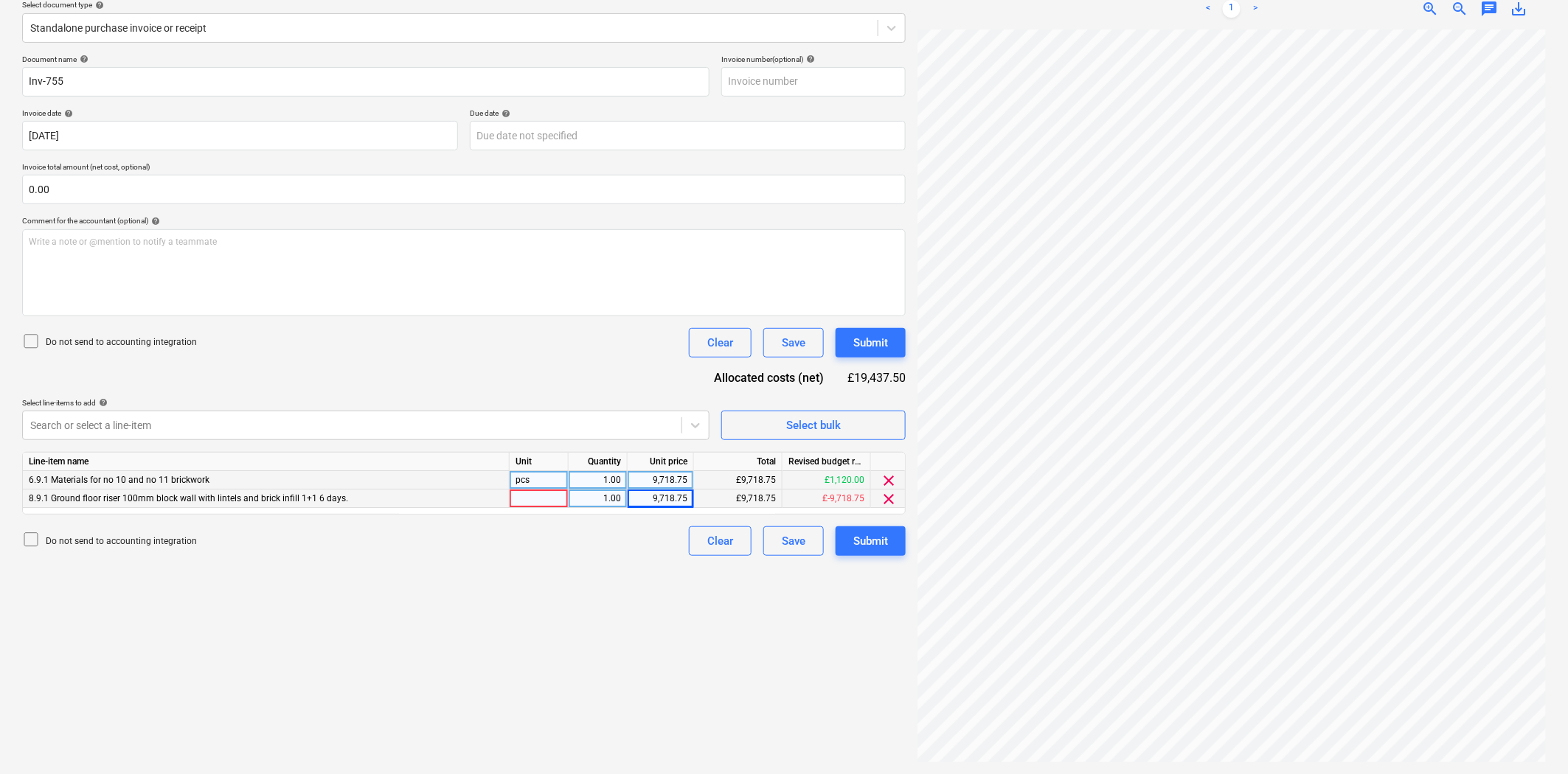
click at [889, 479] on span "clear" at bounding box center [889, 481] width 18 height 18
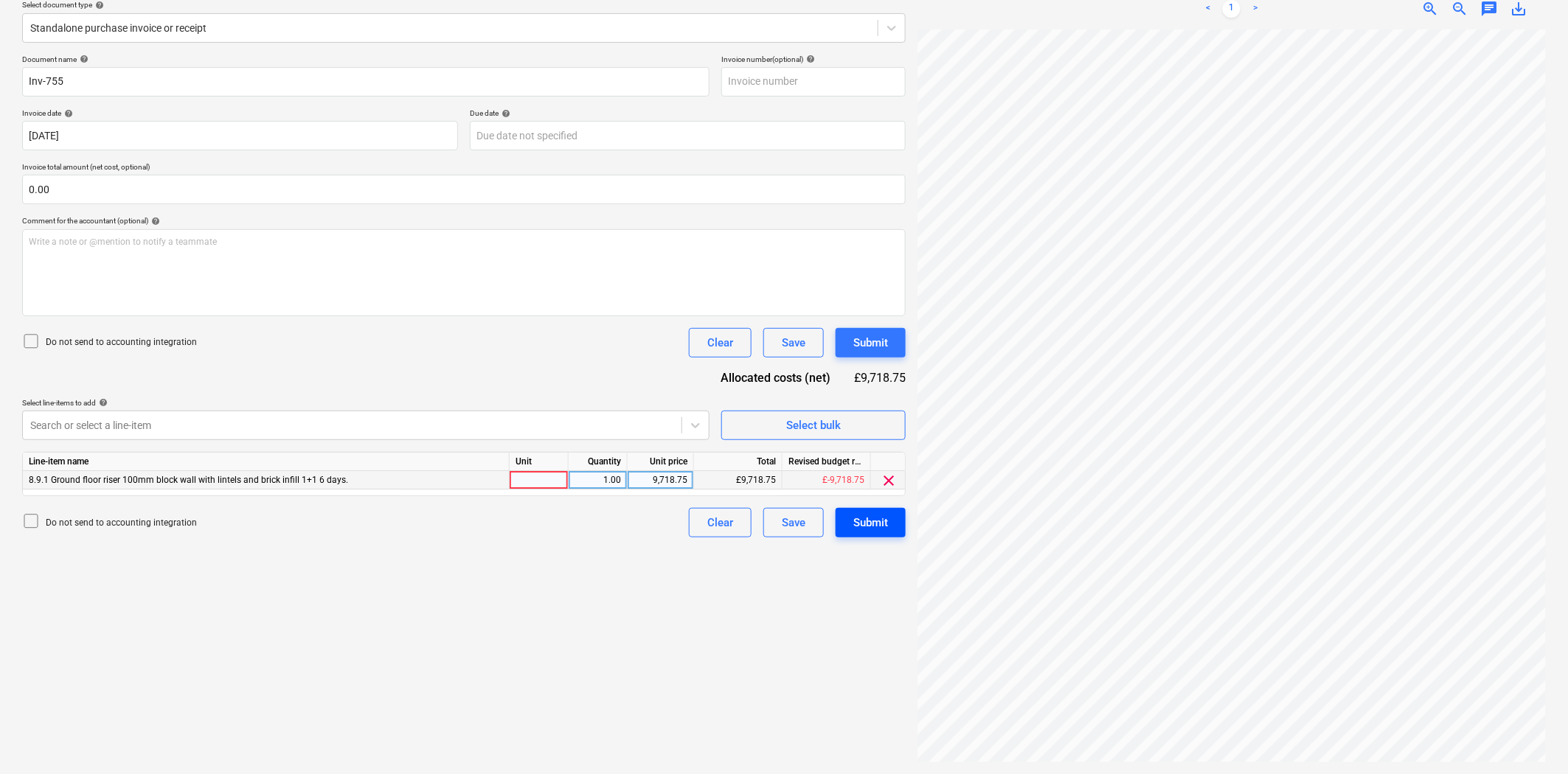
click at [869, 525] on div "Submit" at bounding box center [870, 523] width 34 height 19
click at [547, 482] on div at bounding box center [538, 480] width 59 height 18
click at [875, 509] on div "Submit" at bounding box center [870, 523] width 70 height 29
click at [877, 535] on button "Submit" at bounding box center [870, 523] width 70 height 29
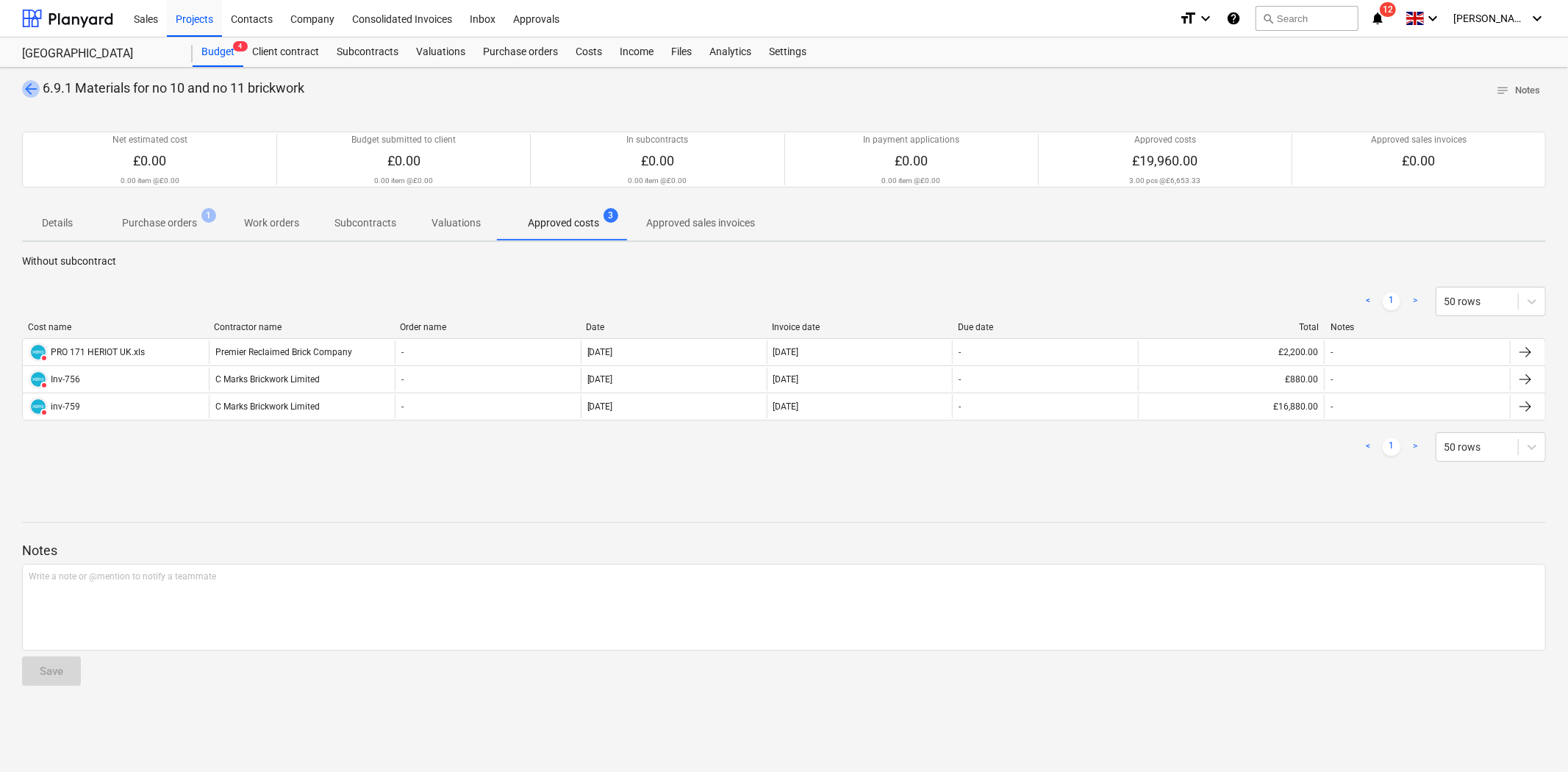
click at [30, 92] on span "arrow_back" at bounding box center [31, 88] width 18 height 18
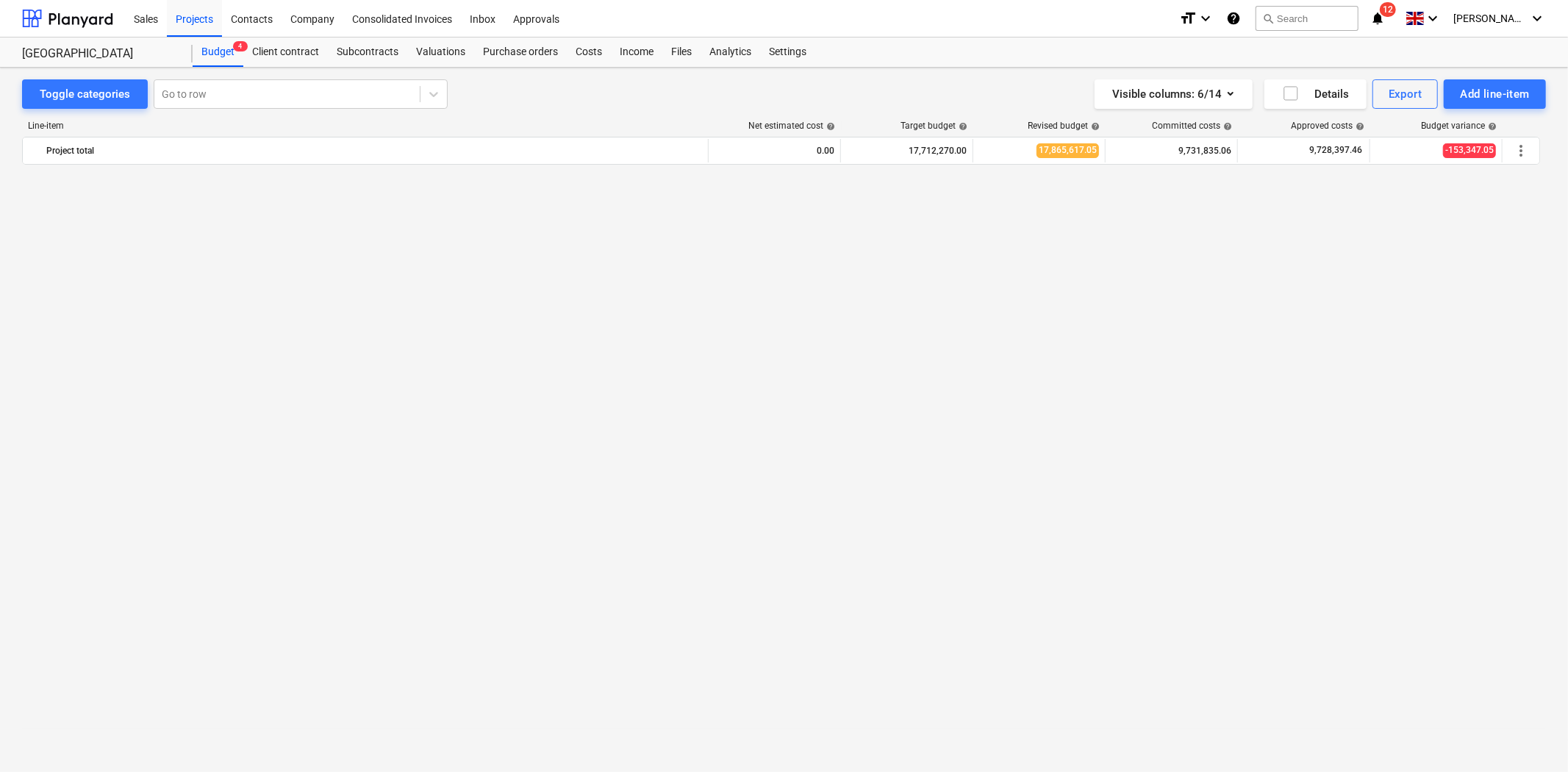
scroll to position [1797, 0]
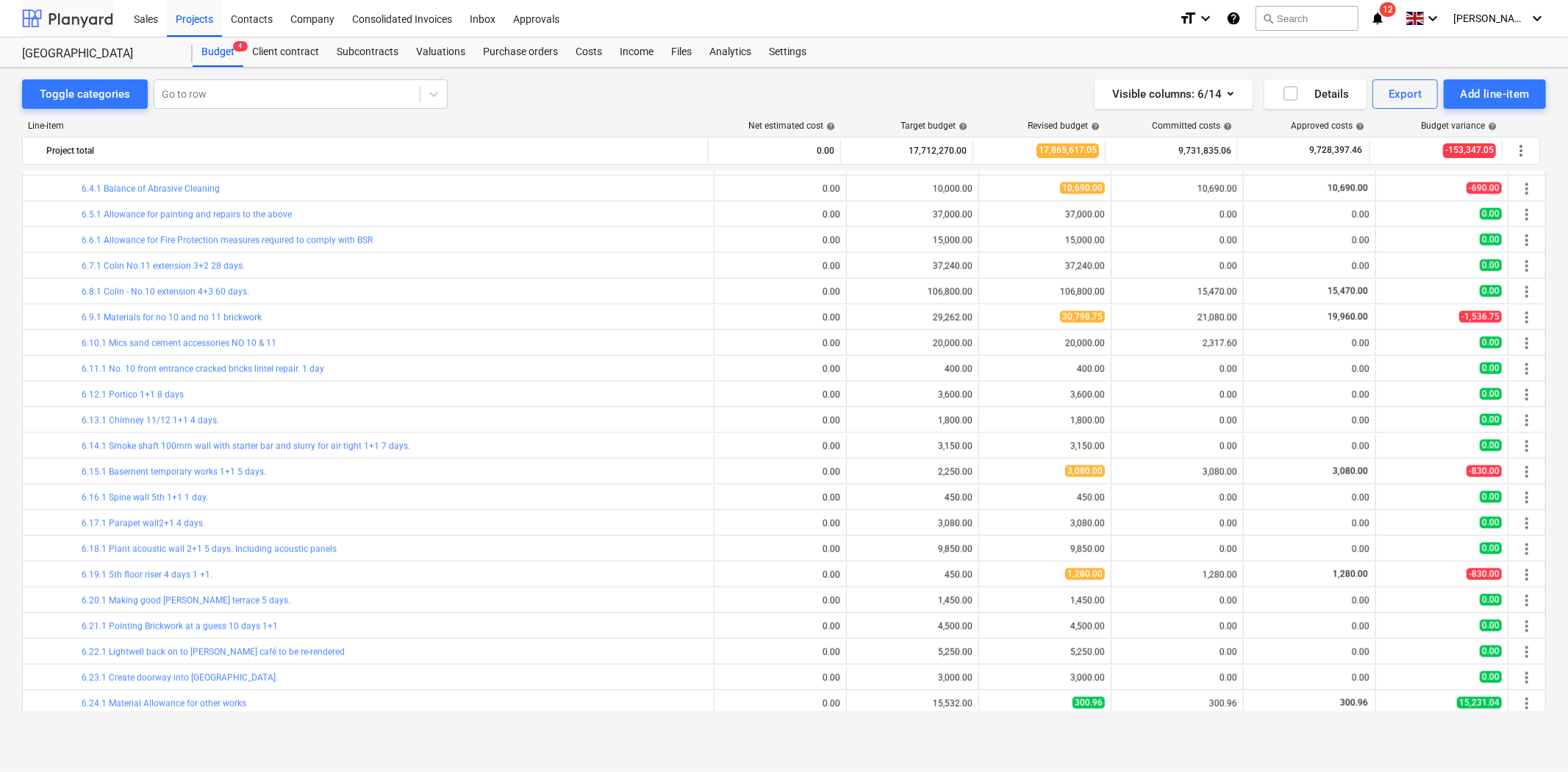
click at [91, 21] on div at bounding box center [68, 18] width 91 height 37
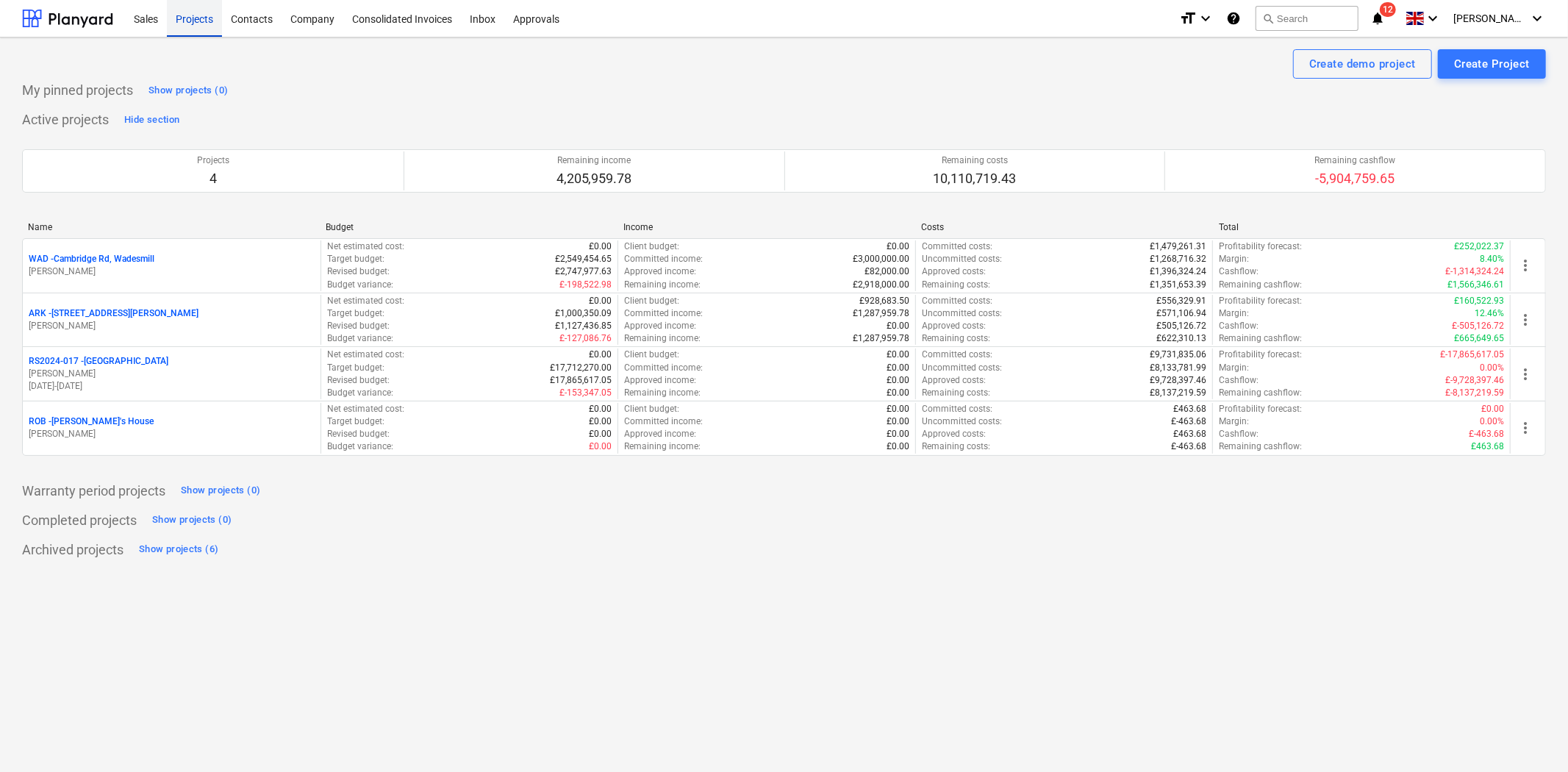
click at [197, 21] on div "Projects" at bounding box center [195, 18] width 55 height 38
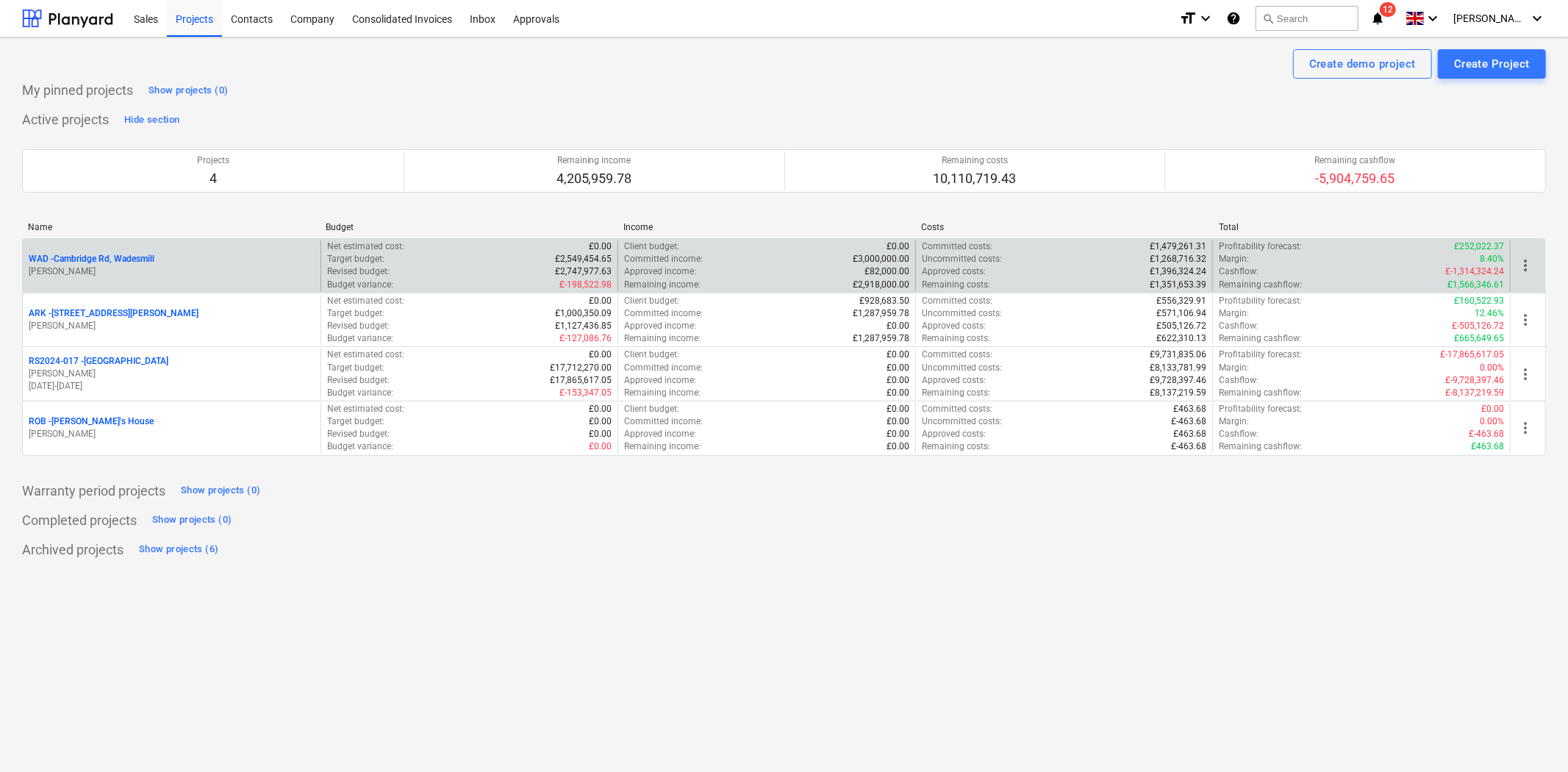
click at [112, 268] on p "[PERSON_NAME]" at bounding box center [171, 271] width 285 height 13
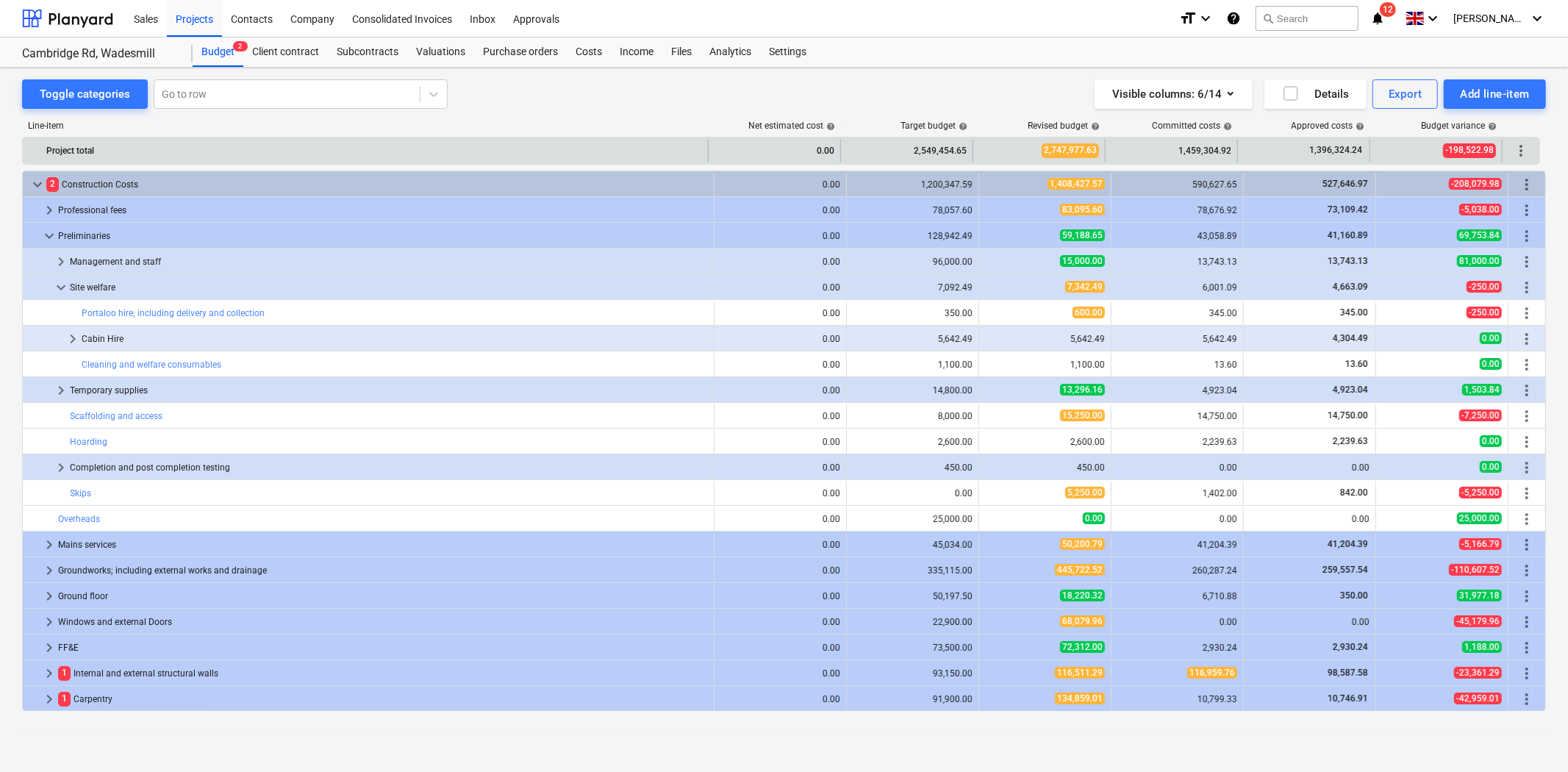
scroll to position [25, 0]
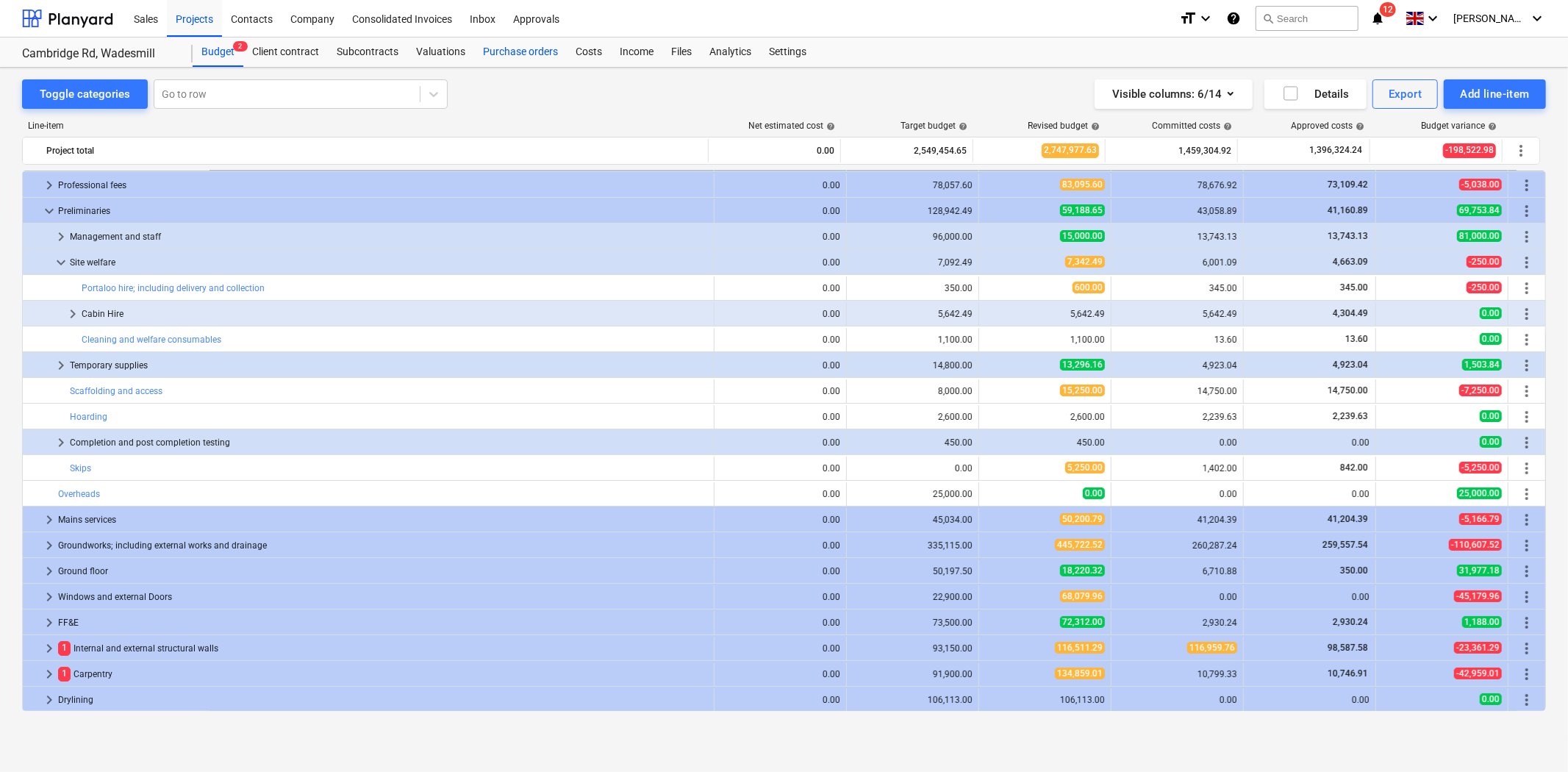
click at [516, 41] on div "Purchase orders" at bounding box center [520, 52] width 93 height 29
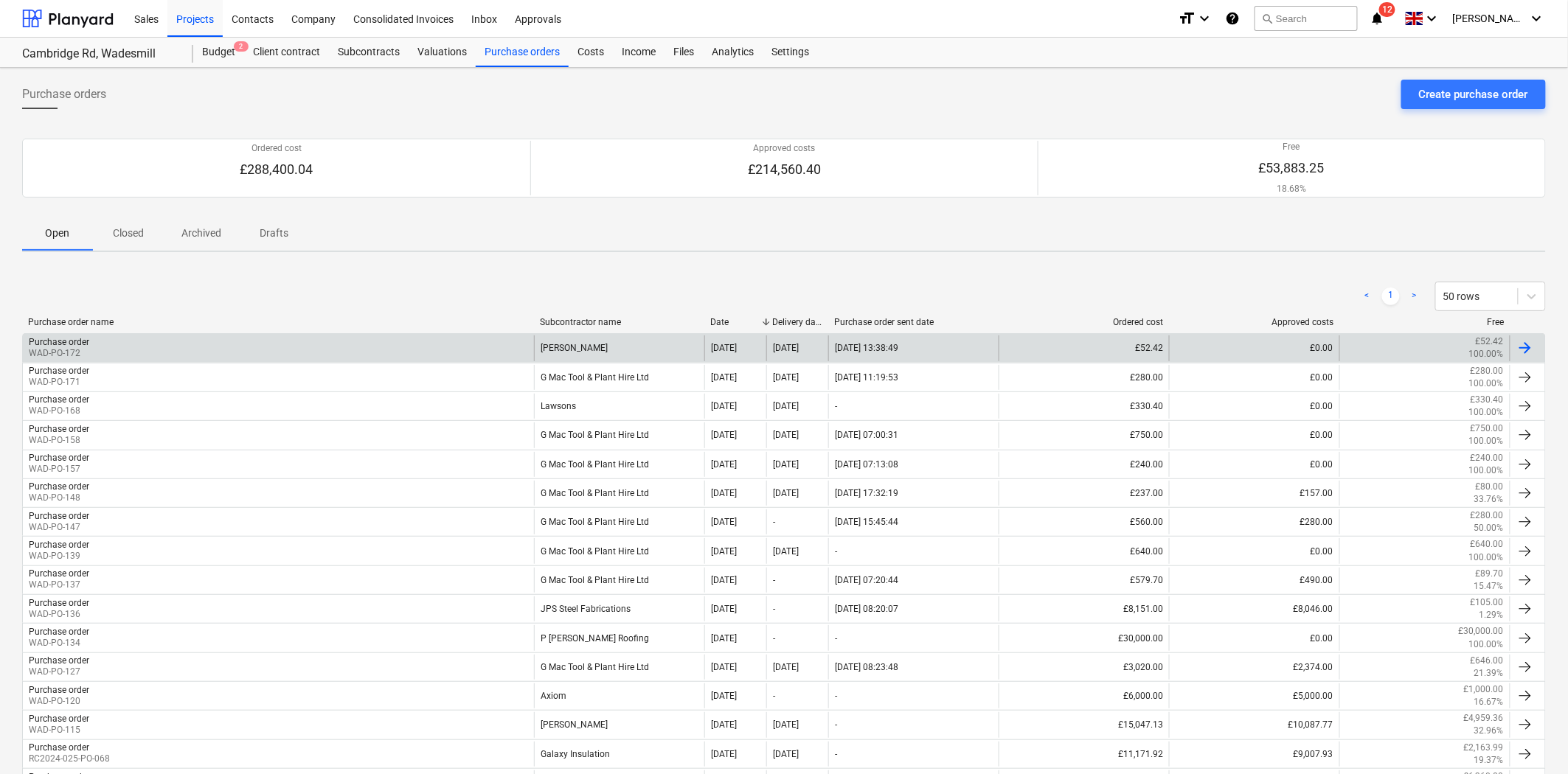
click at [642, 358] on div "[PERSON_NAME]" at bounding box center [619, 347] width 170 height 25
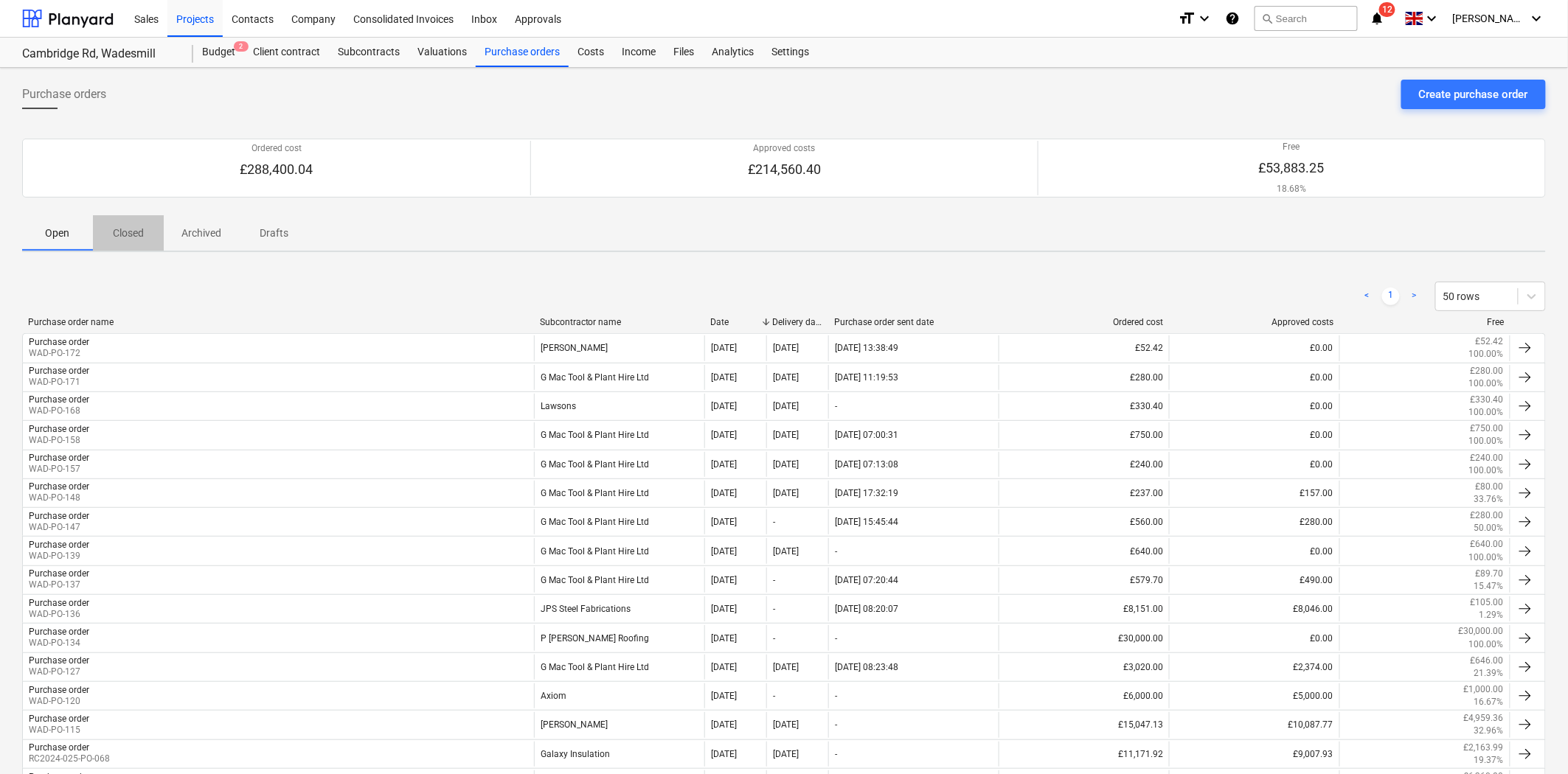
click at [145, 227] on p "Closed" at bounding box center [128, 233] width 35 height 15
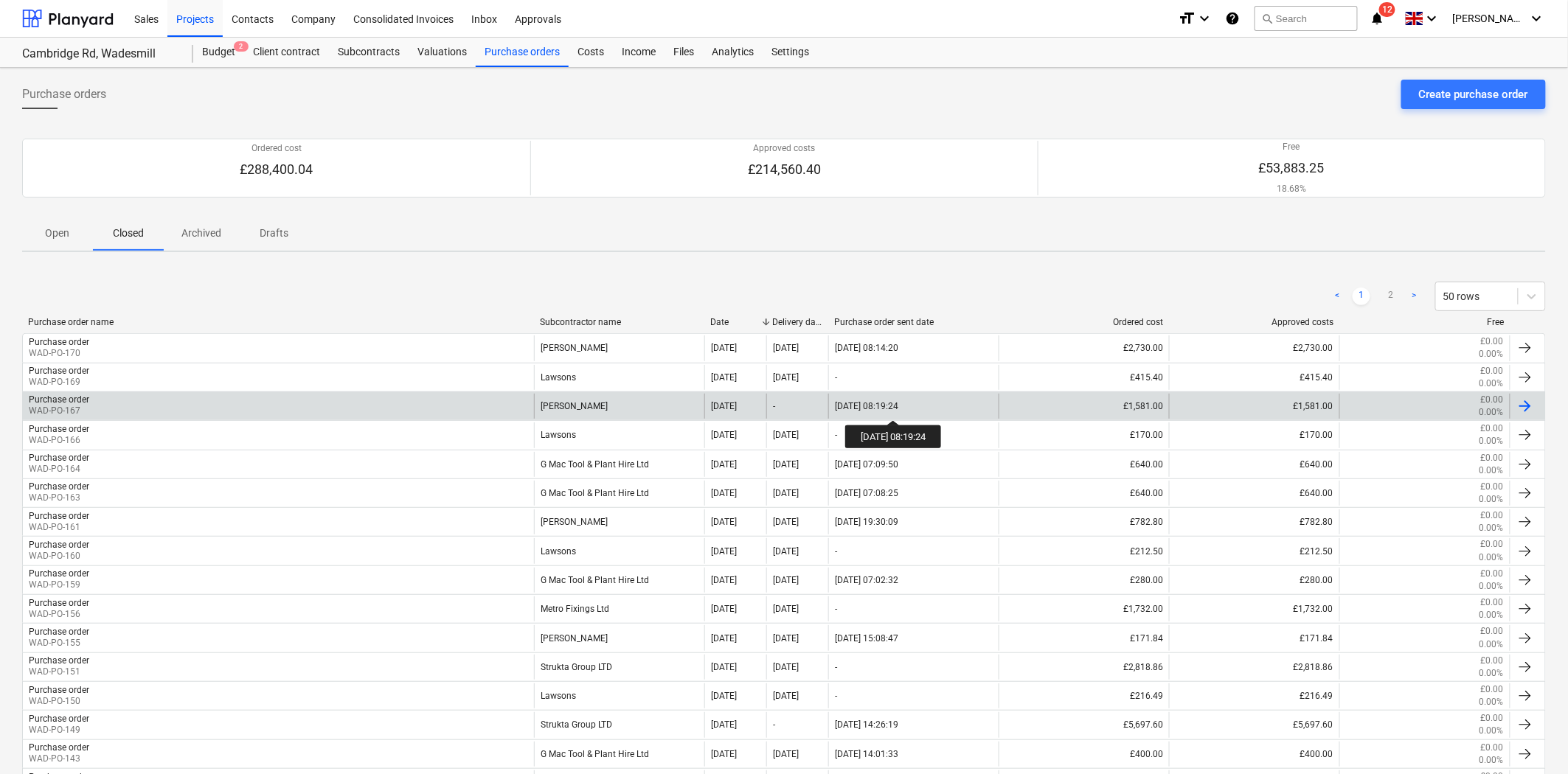
click at [898, 407] on div "[DATE] 08:19:24" at bounding box center [866, 406] width 64 height 10
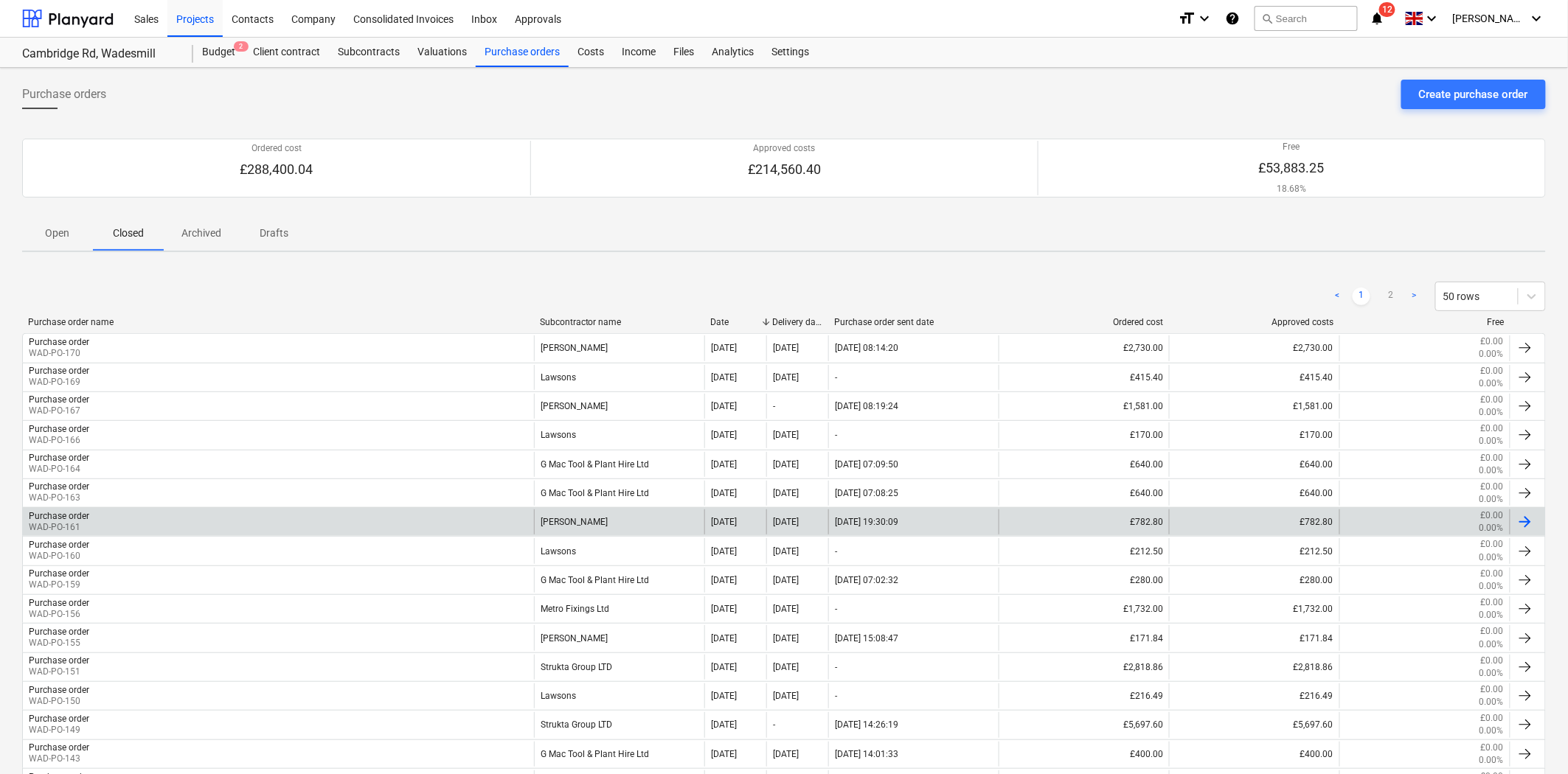
click at [632, 520] on div "[PERSON_NAME]" at bounding box center [619, 521] width 170 height 25
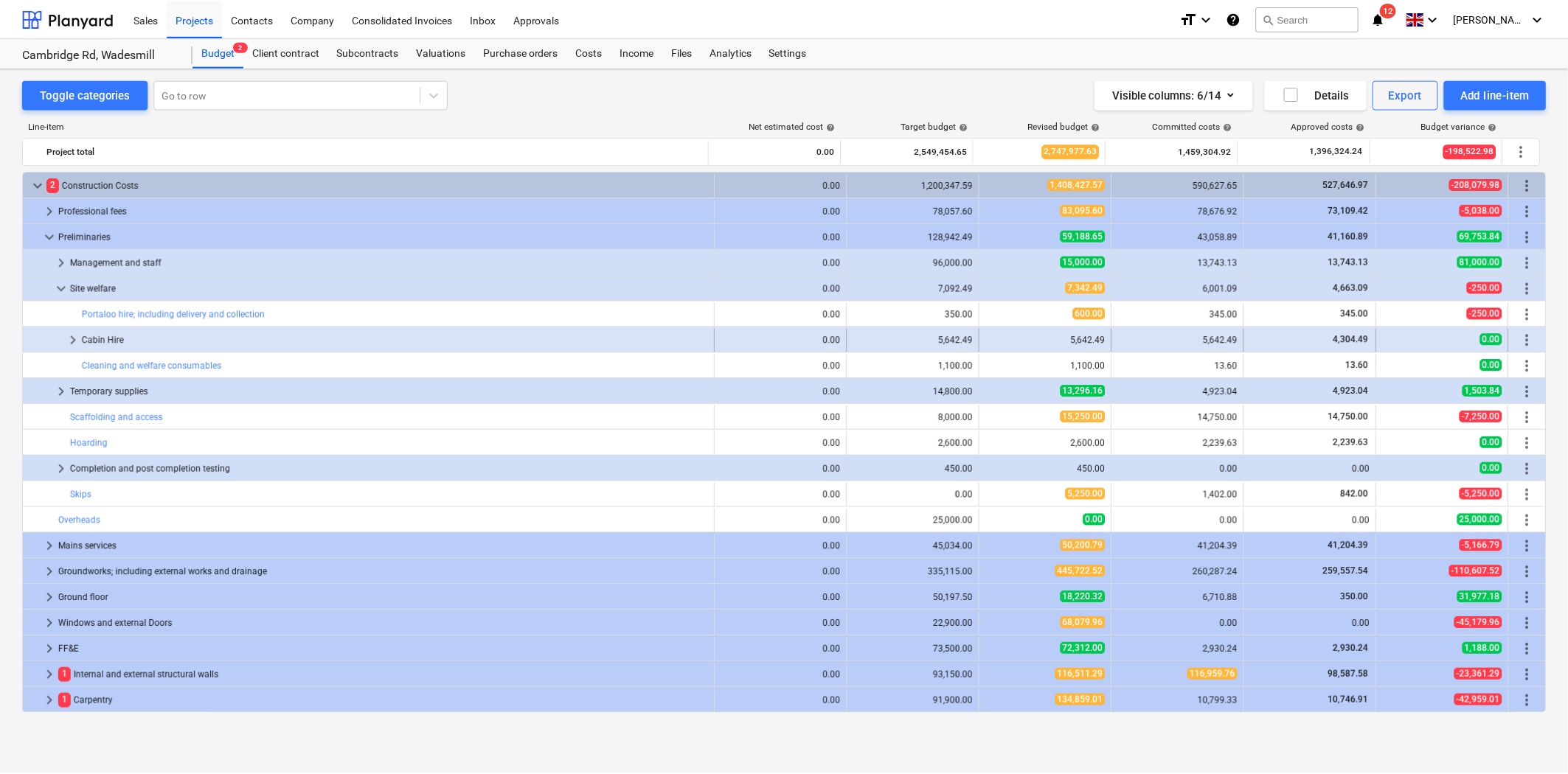
scroll to position [25, 0]
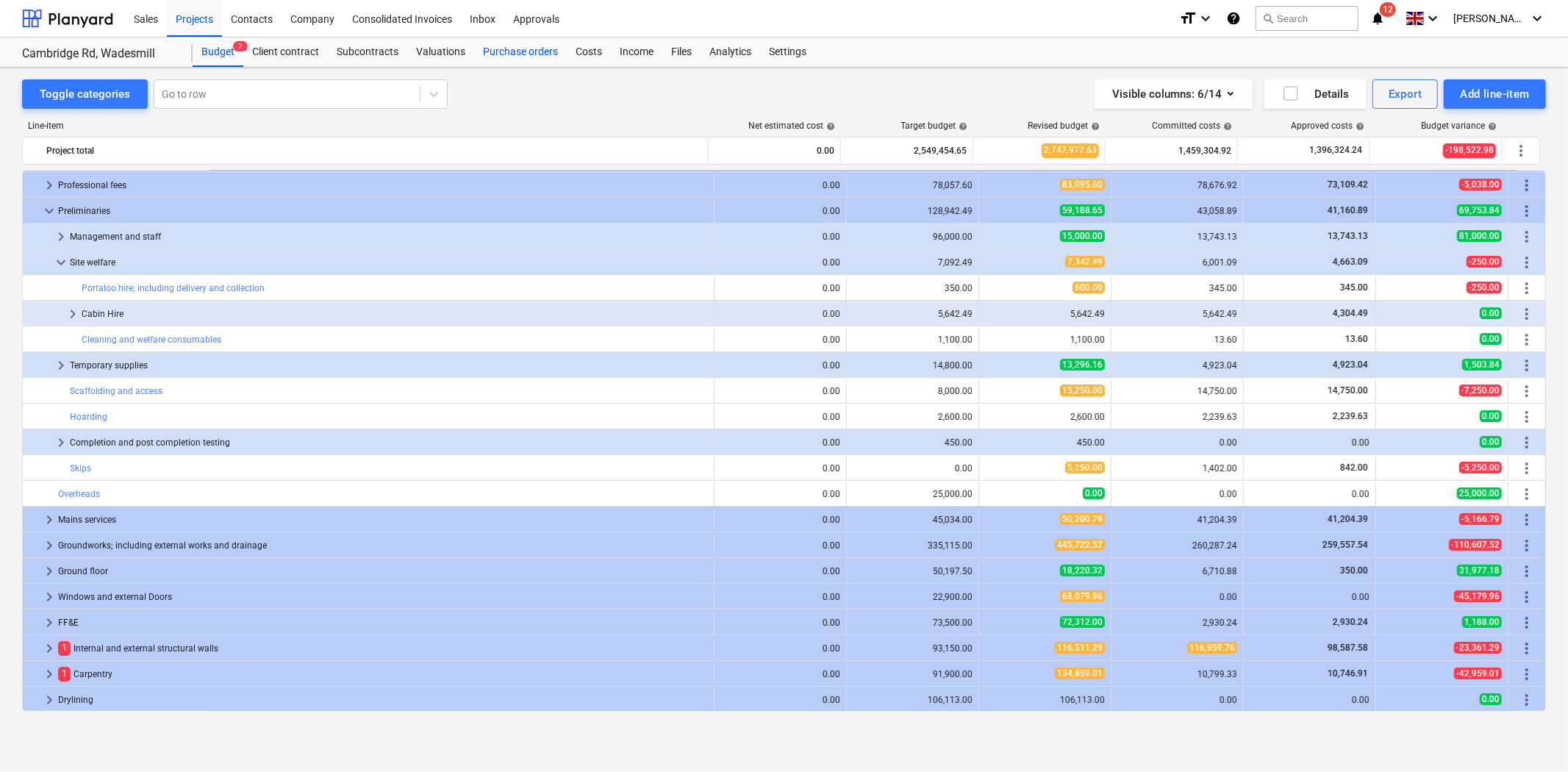
click at [508, 44] on div "Purchase orders" at bounding box center [520, 52] width 93 height 29
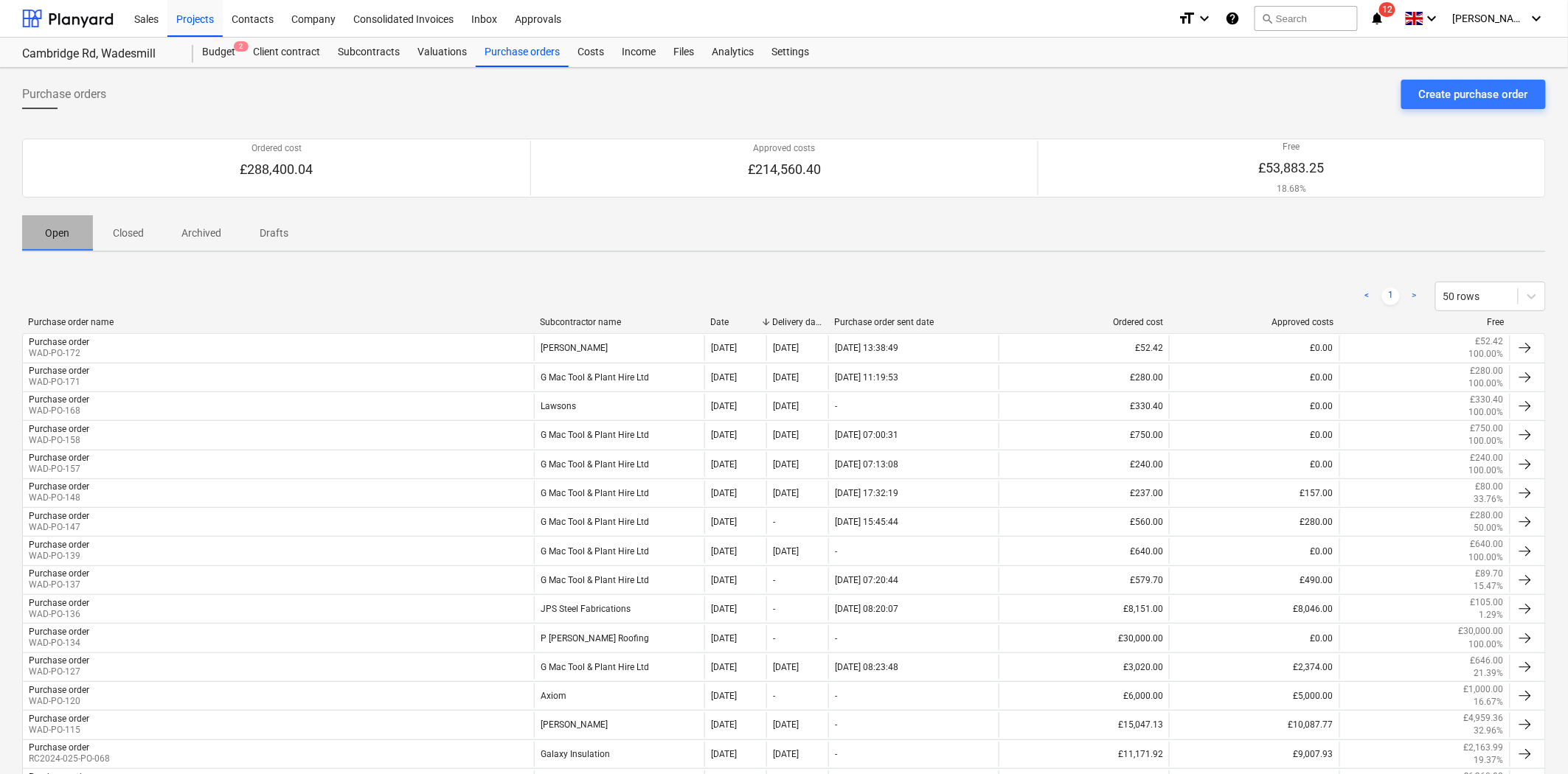
click at [56, 232] on p "Open" at bounding box center [57, 233] width 35 height 15
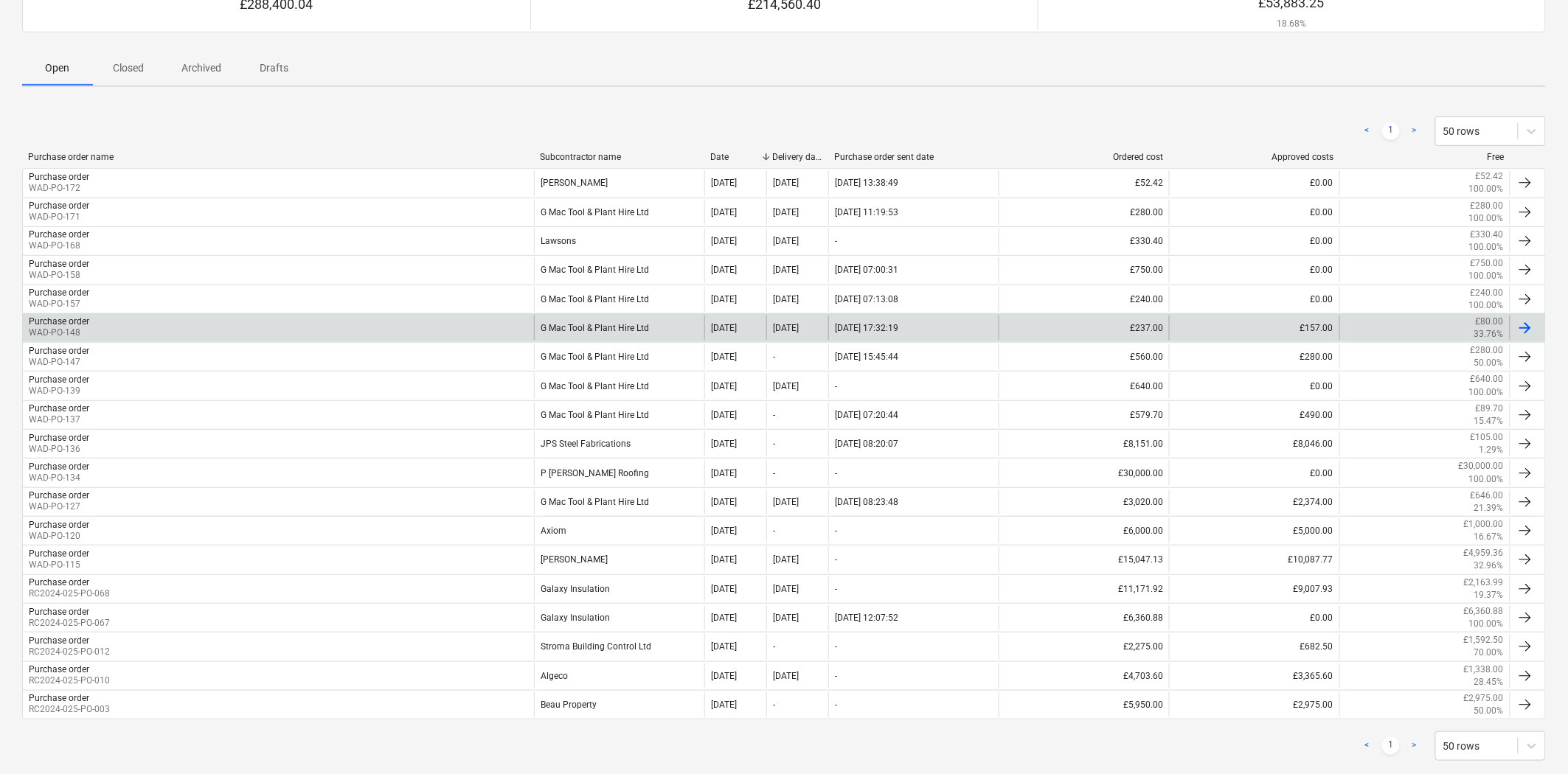
scroll to position [194, 0]
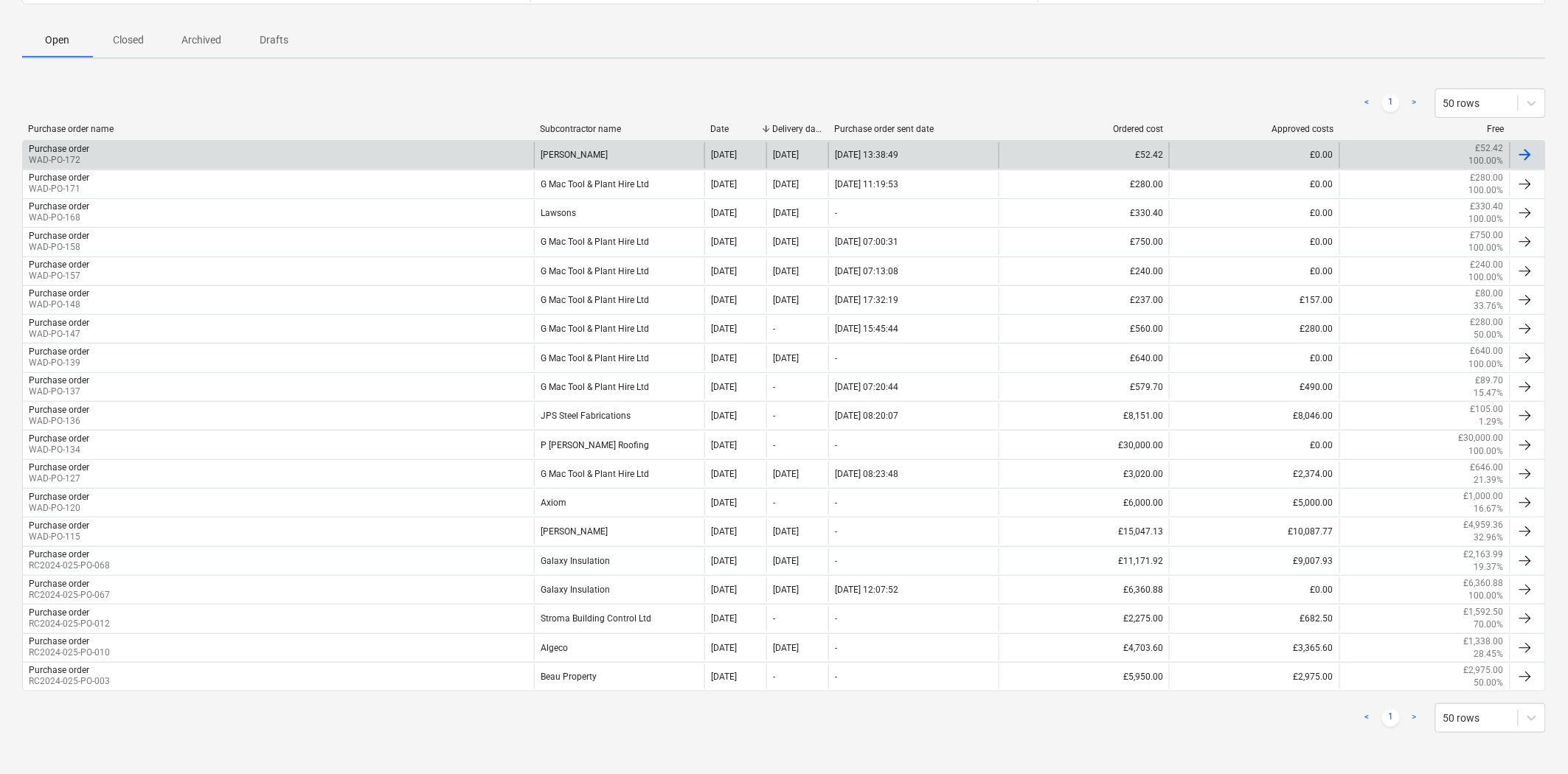
click at [610, 161] on div "[PERSON_NAME]" at bounding box center [619, 154] width 170 height 25
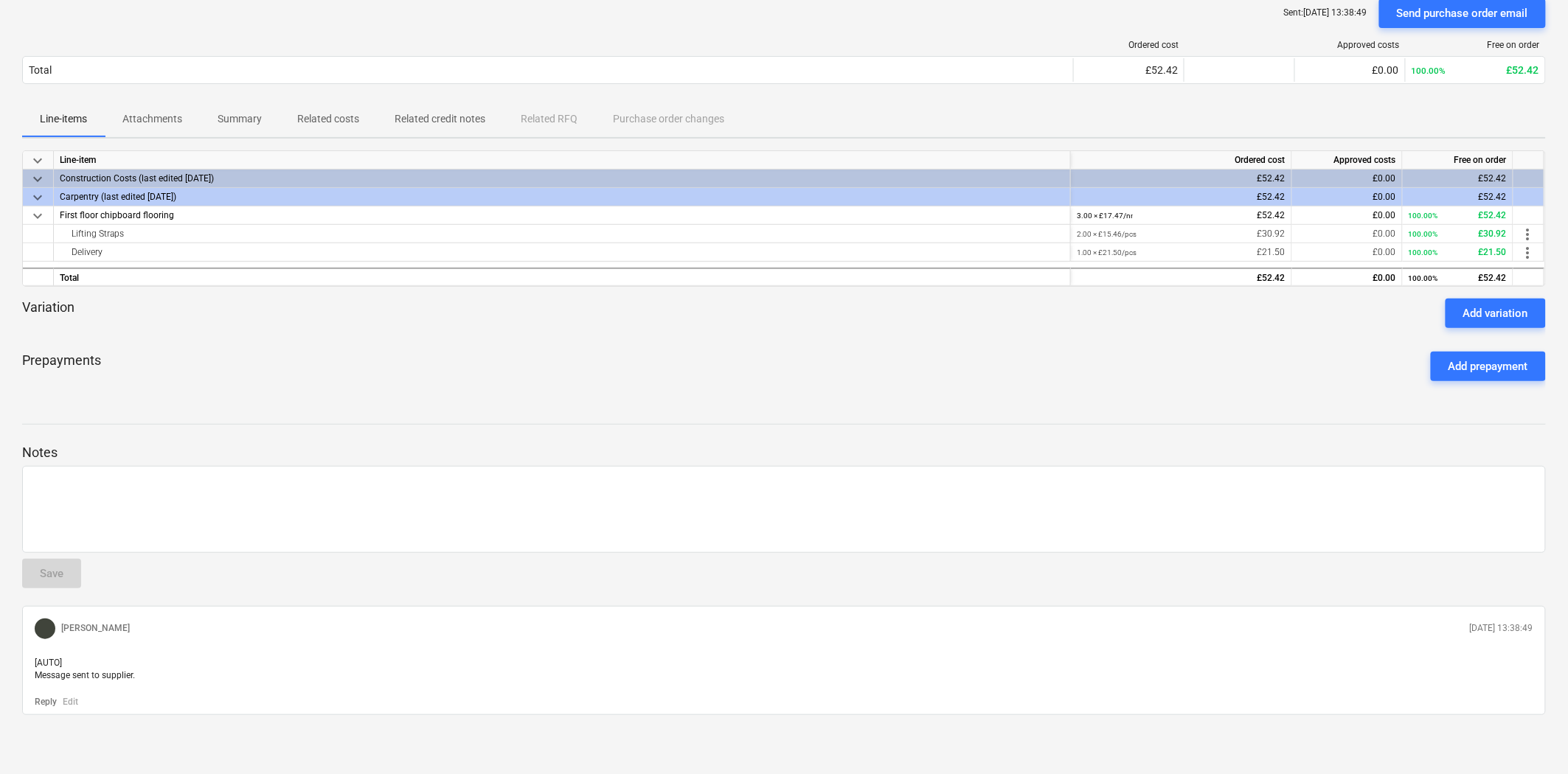
scroll to position [116, 0]
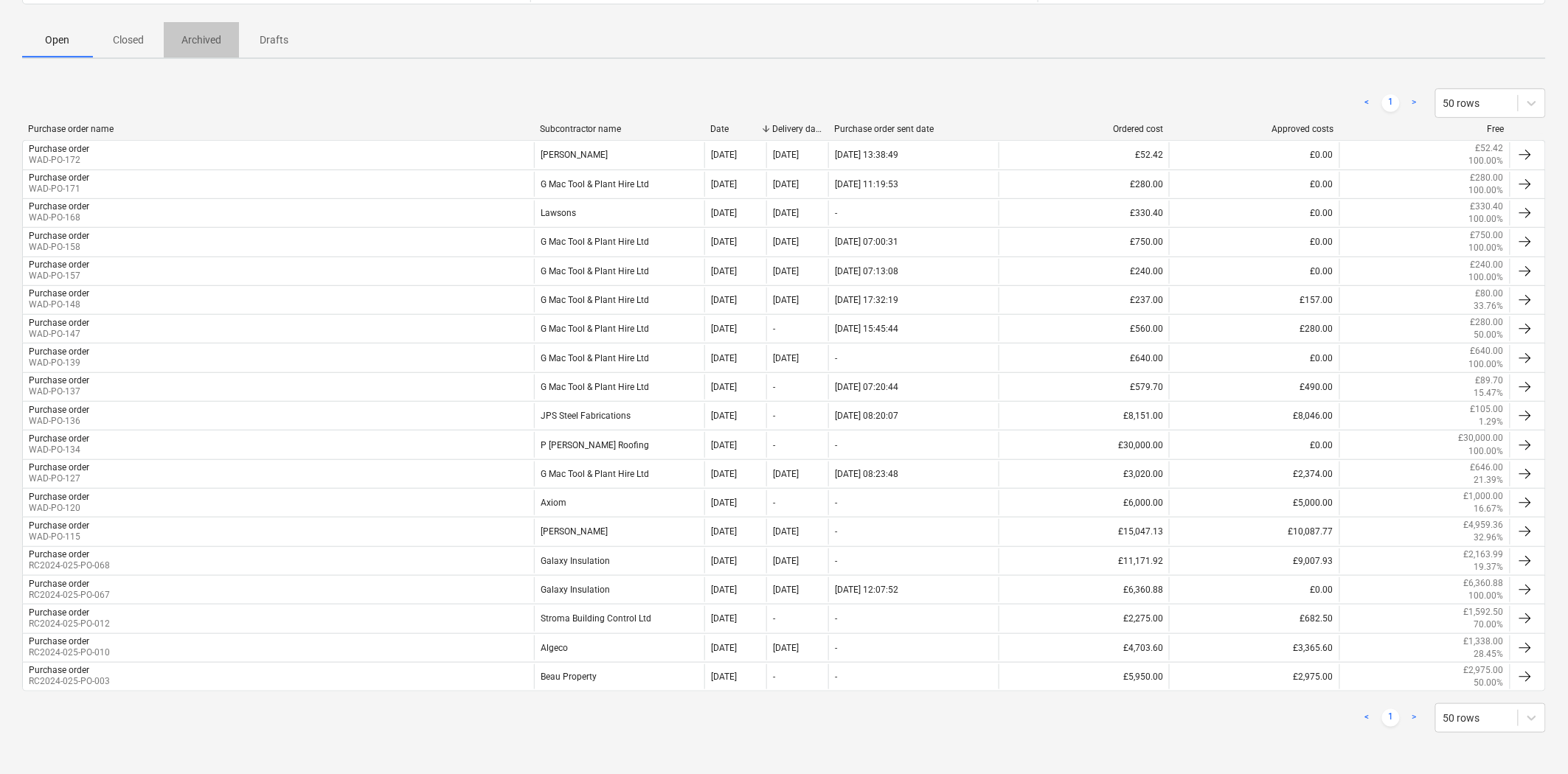
click at [208, 46] on p "Archived" at bounding box center [201, 40] width 40 height 15
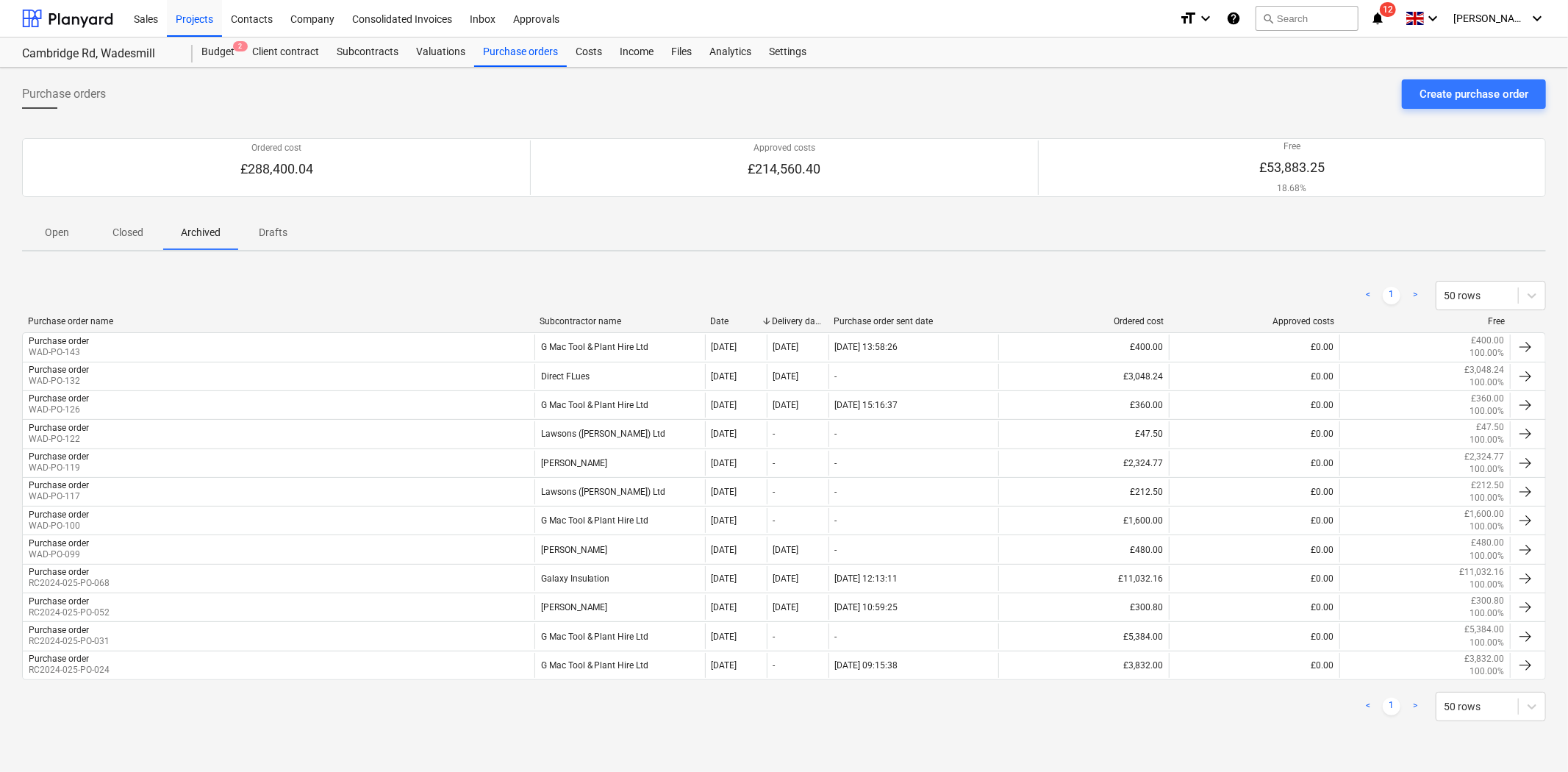
click at [115, 231] on p "Closed" at bounding box center [128, 232] width 35 height 15
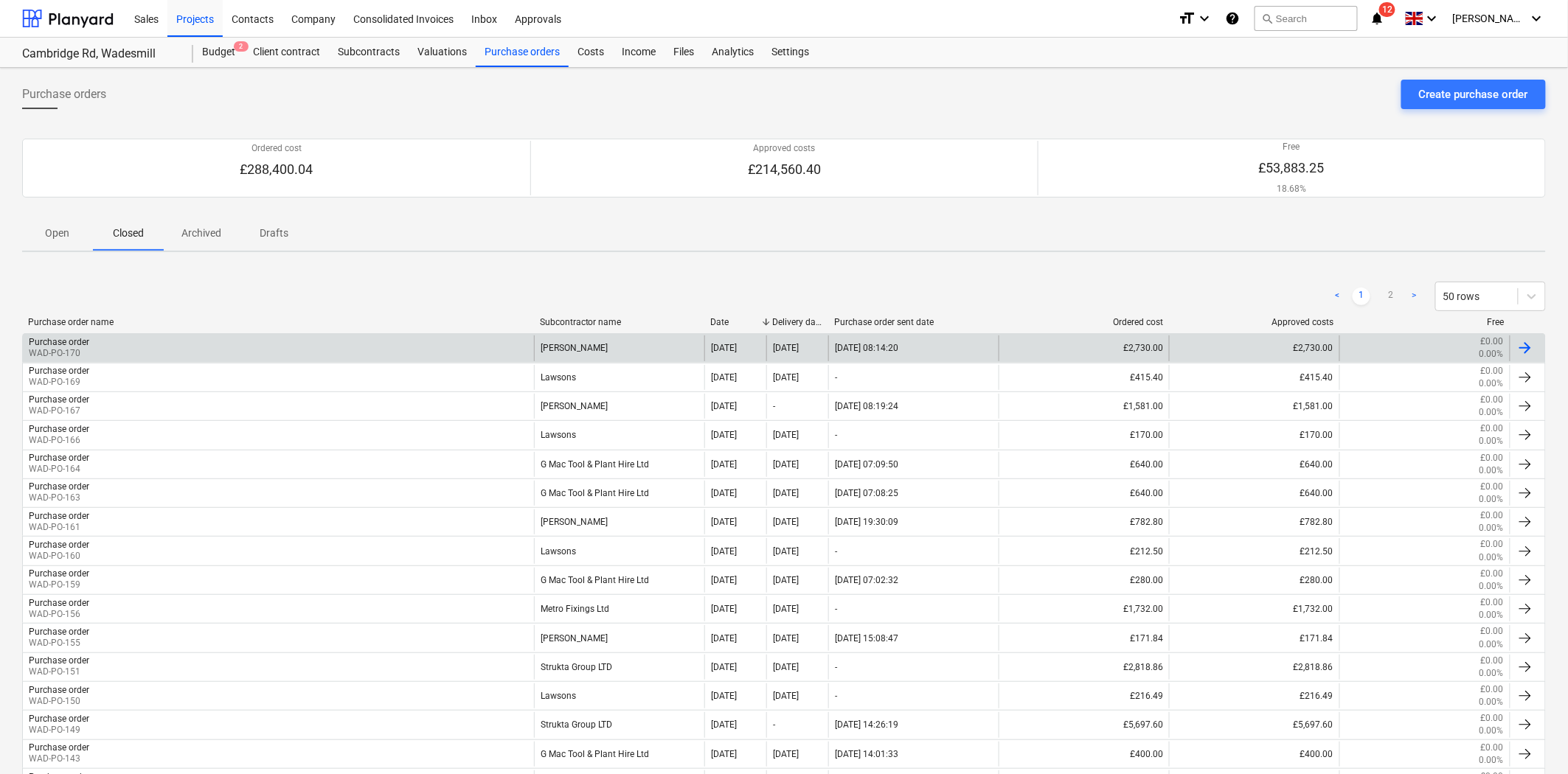
click at [636, 351] on div "[PERSON_NAME]" at bounding box center [619, 347] width 170 height 25
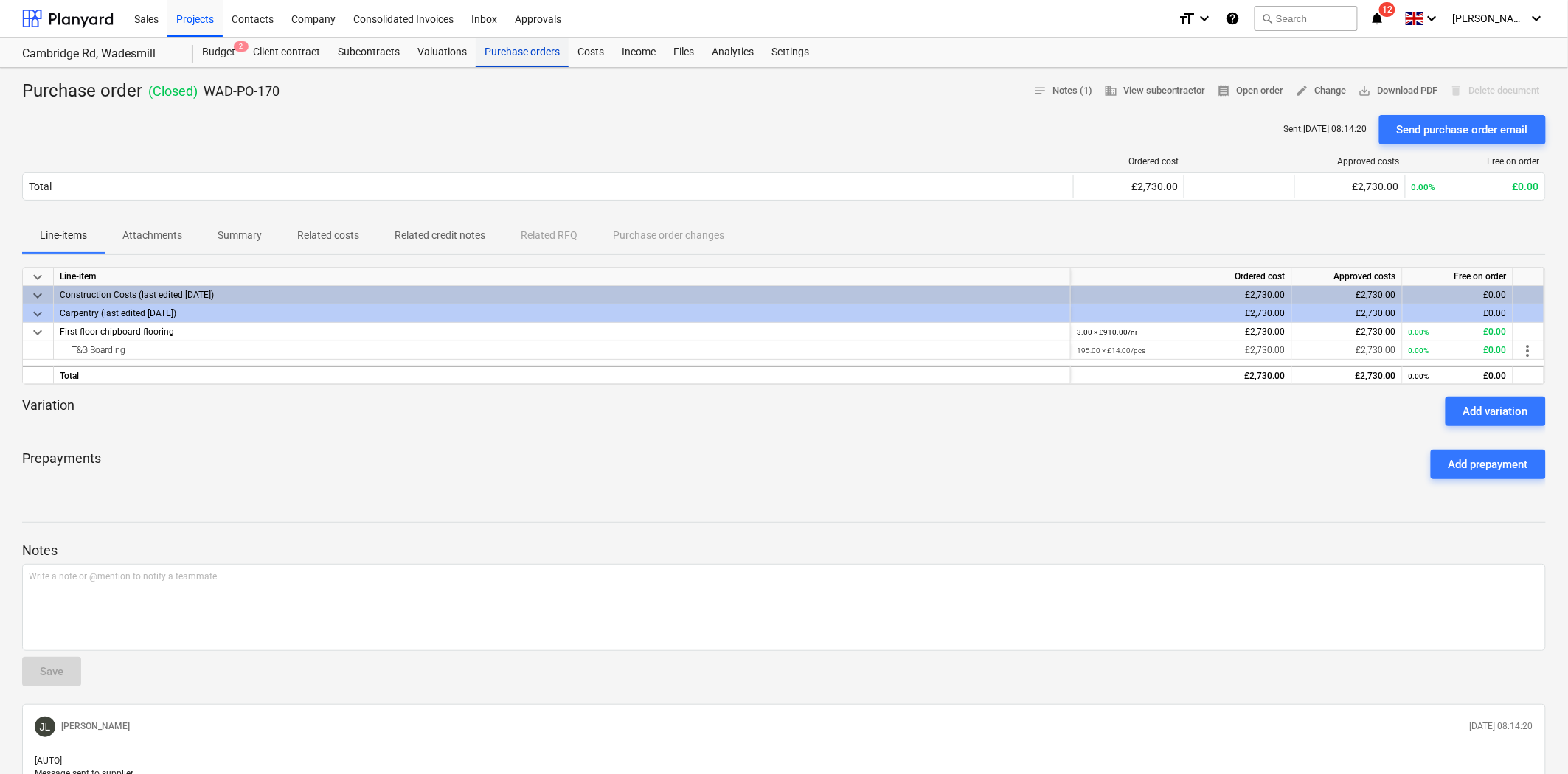
drag, startPoint x: 520, startPoint y: 62, endPoint x: 524, endPoint y: 54, distance: 8.9
click at [520, 62] on div "Purchase orders" at bounding box center [522, 52] width 93 height 29
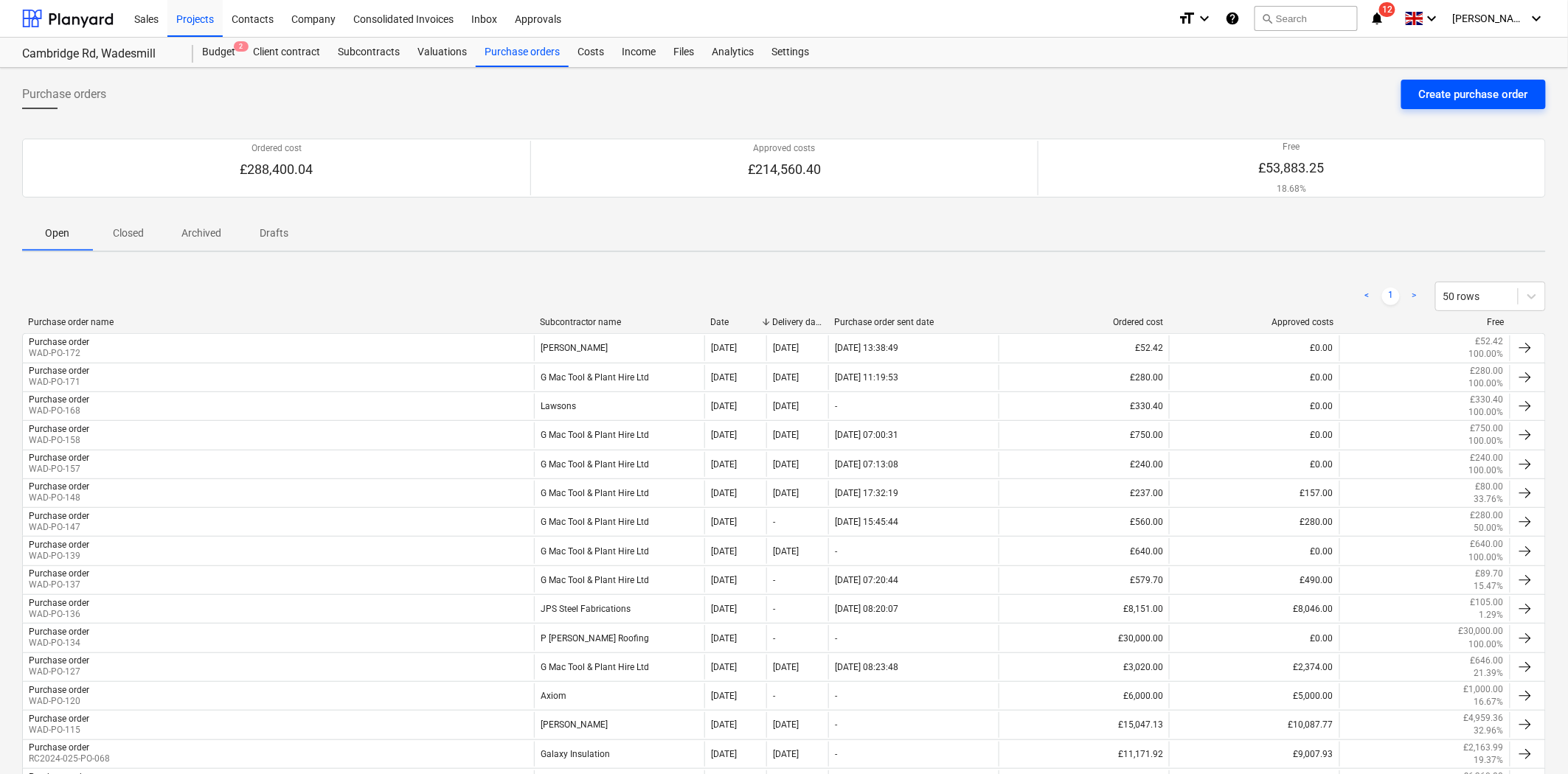
click at [1450, 93] on div "Create purchase order" at bounding box center [1473, 95] width 109 height 19
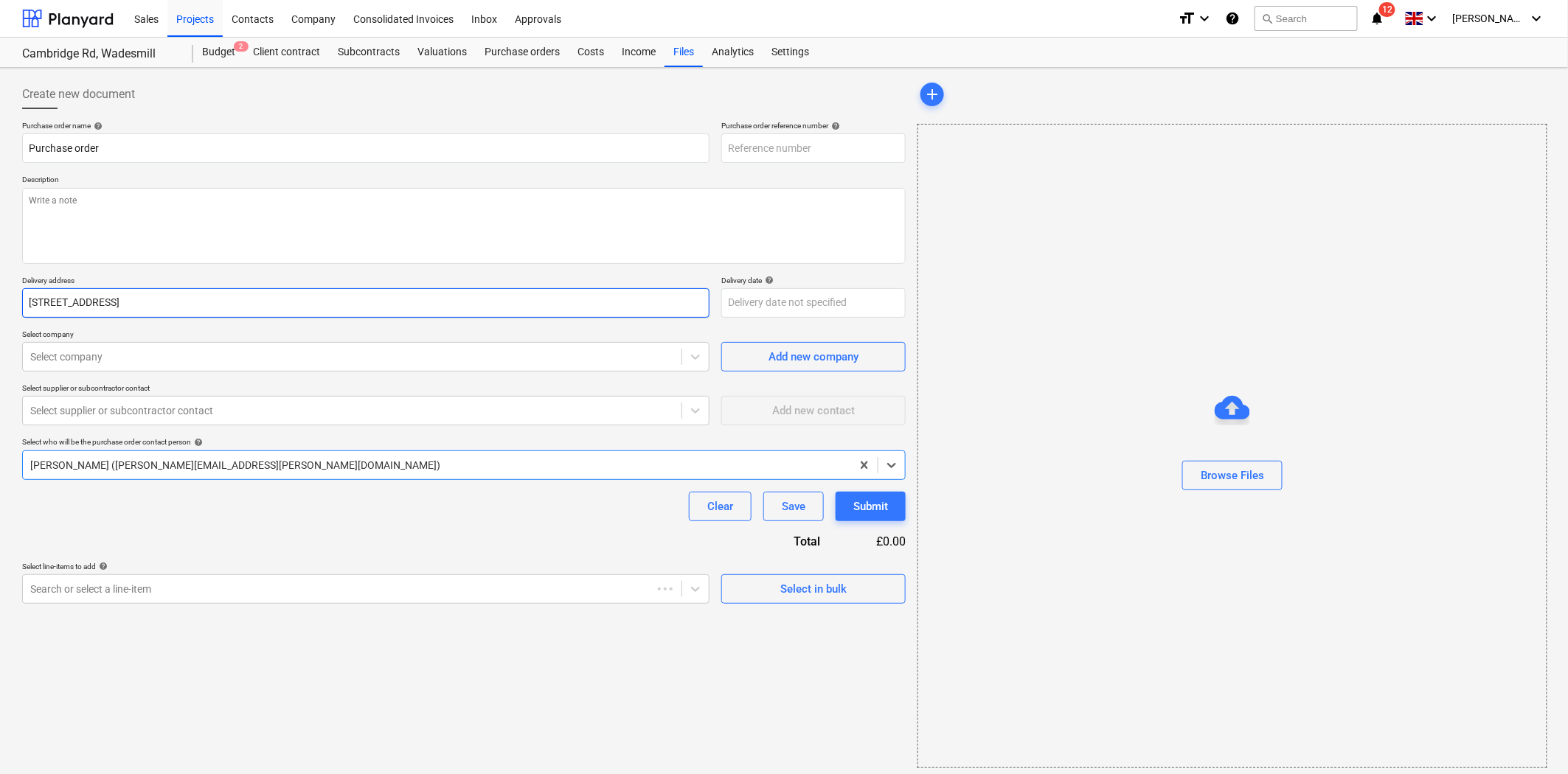
type textarea "x"
type input "WAD-PO-173"
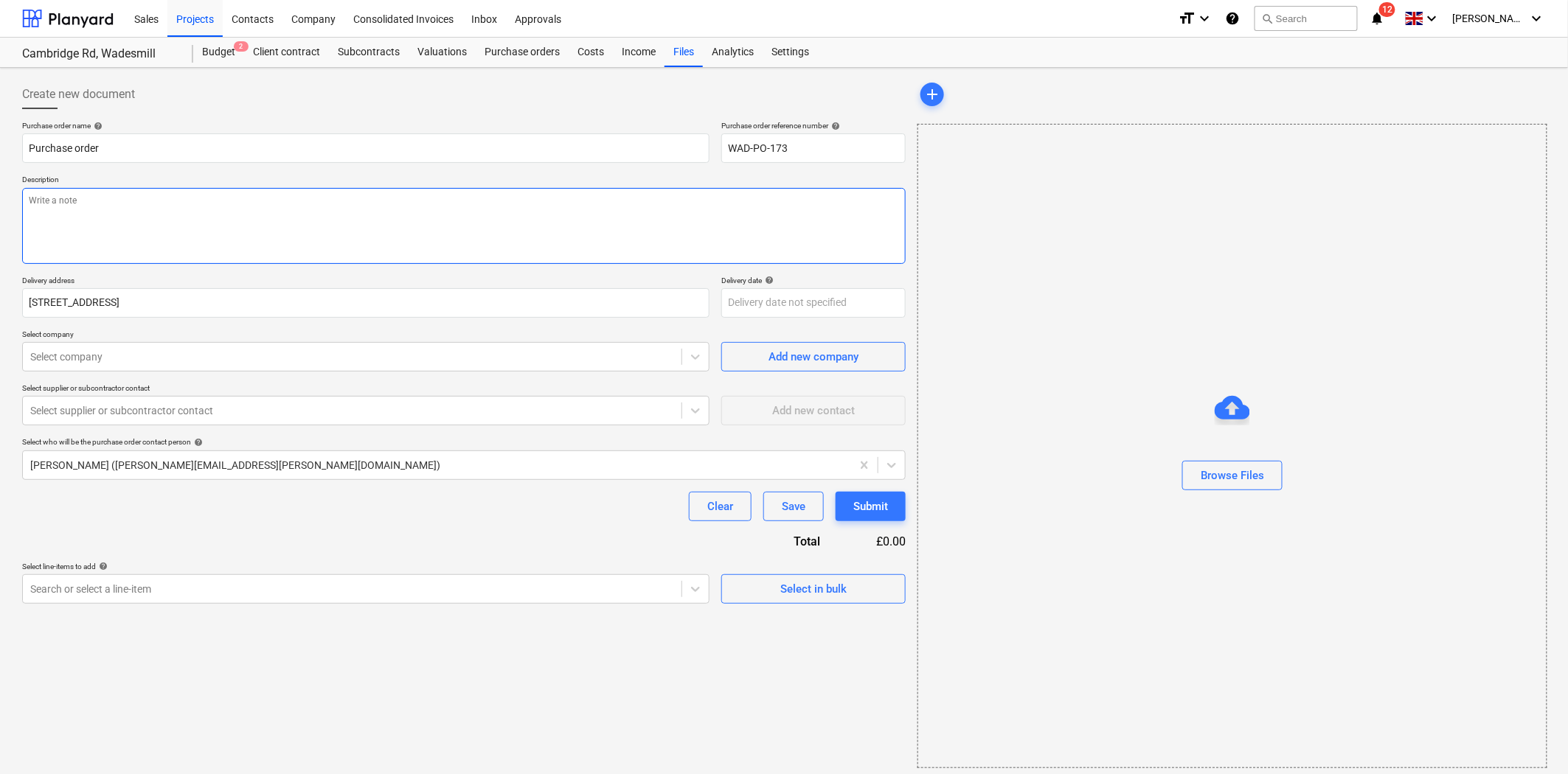
click at [245, 204] on textarea at bounding box center [464, 226] width 883 height 76
type textarea "x"
type textarea "2"
type textarea "x"
type textarea "22"
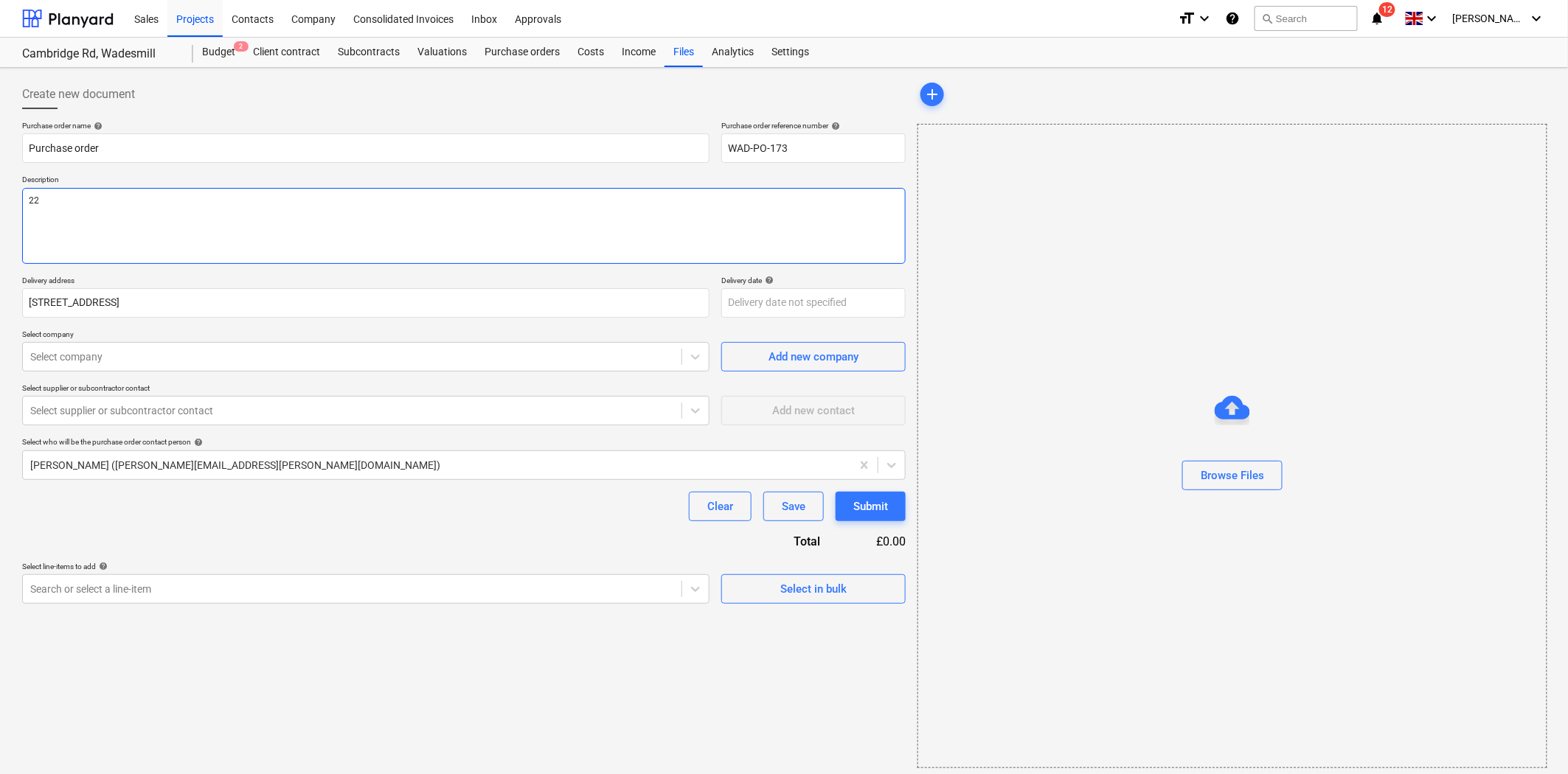
type textarea "x"
type textarea "22m"
type textarea "x"
type textarea "22mm"
type textarea "x"
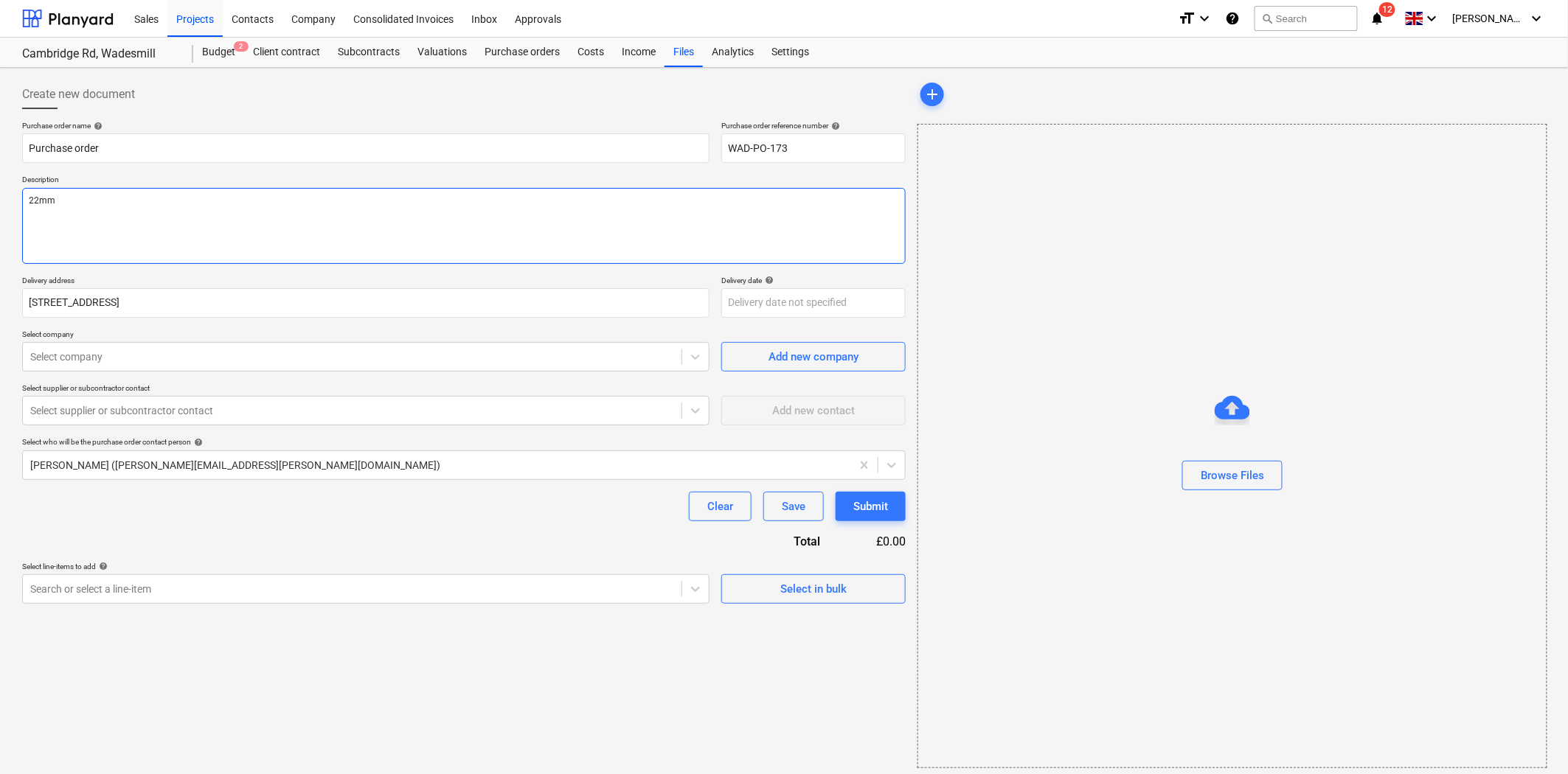
type textarea "22mm"
type textarea "x"
type textarea "22mm T"
type textarea "x"
type textarea "22mm T&"
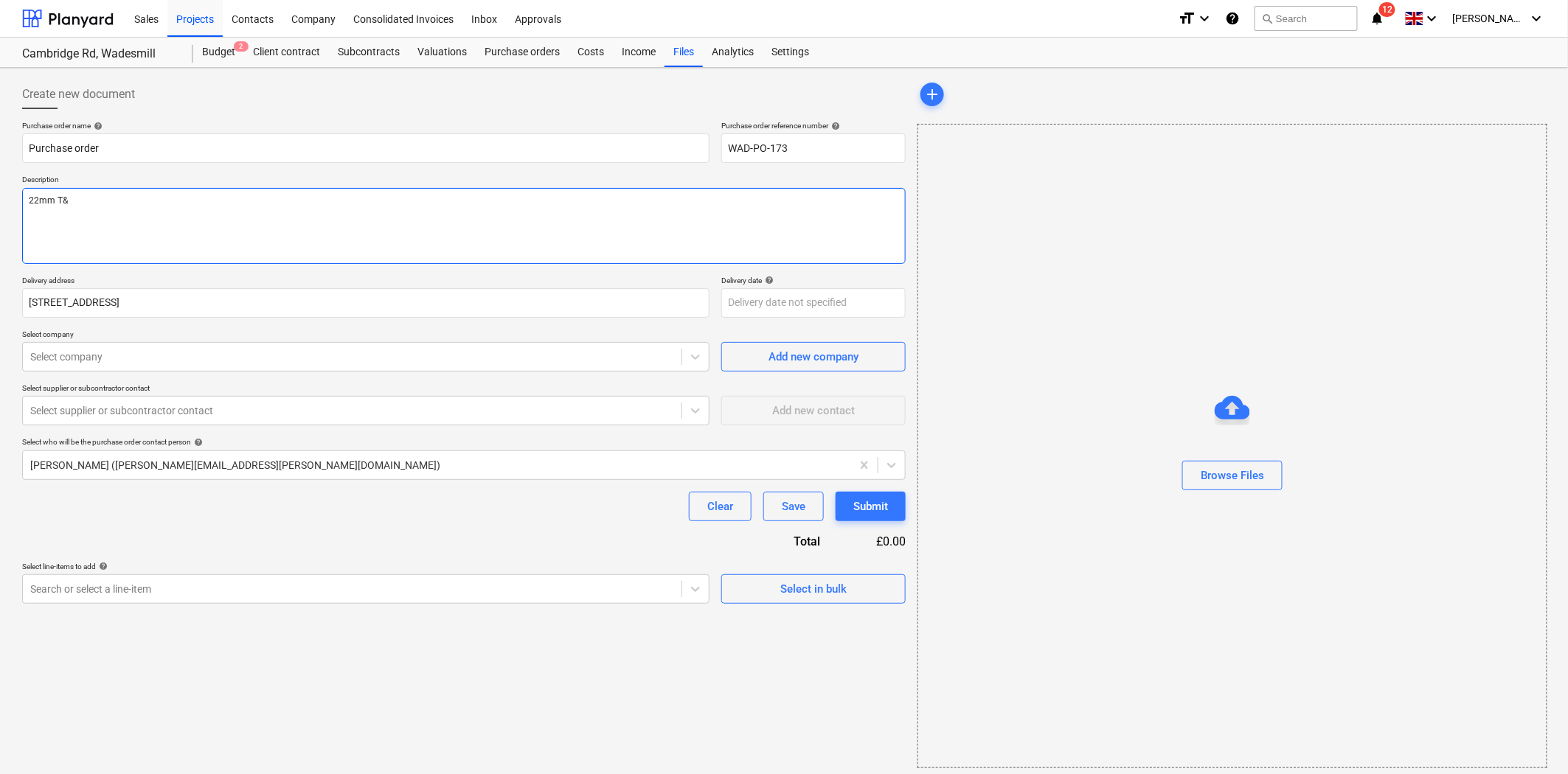
type textarea "x"
type textarea "22mm T&G"
type textarea "x"
type textarea "22mm T&G"
type textarea "x"
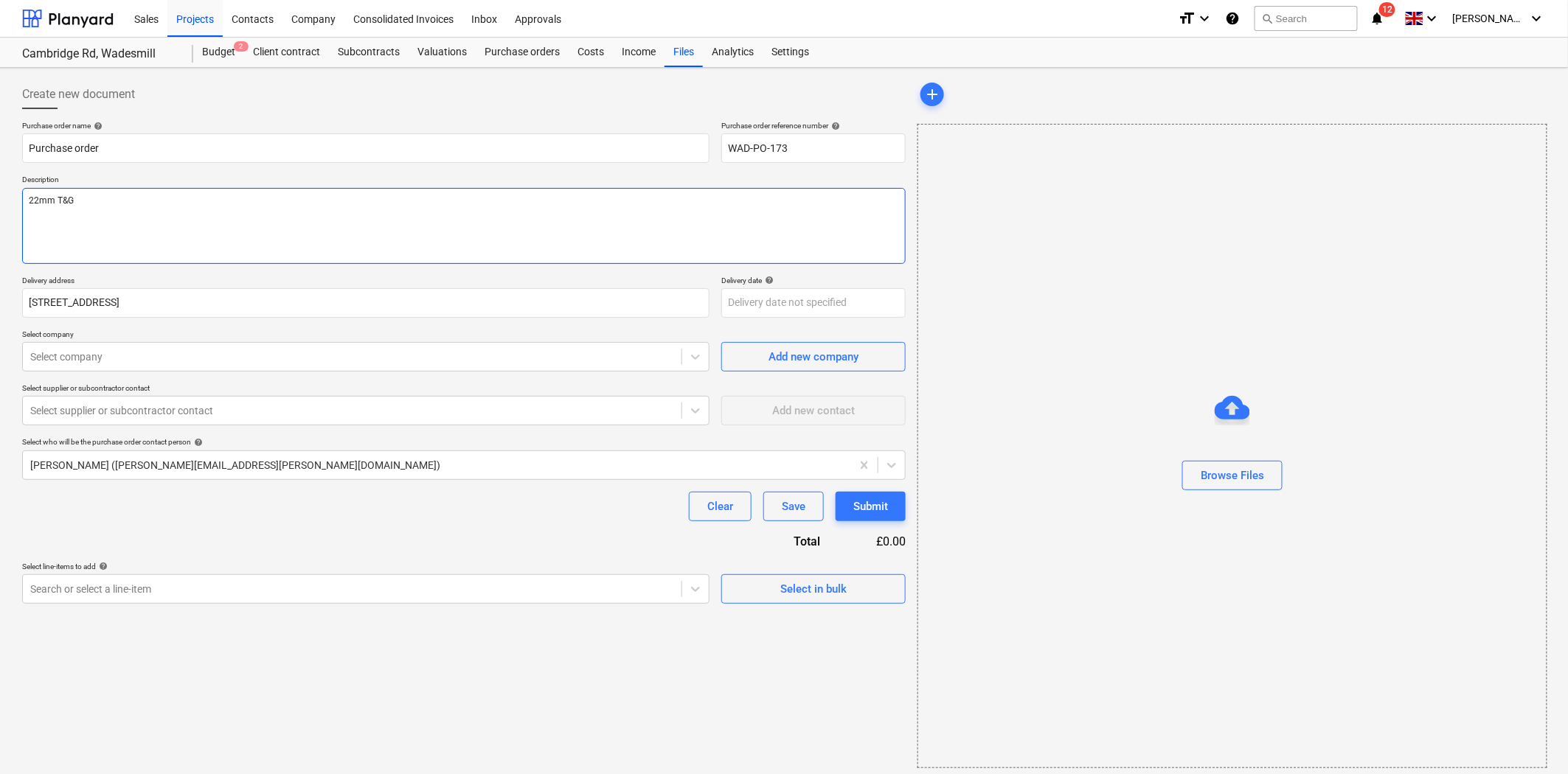
type textarea "22mm T&G B"
type textarea "x"
type textarea "22mm T&G Bo"
type textarea "x"
type textarea "22mm T&G Boa"
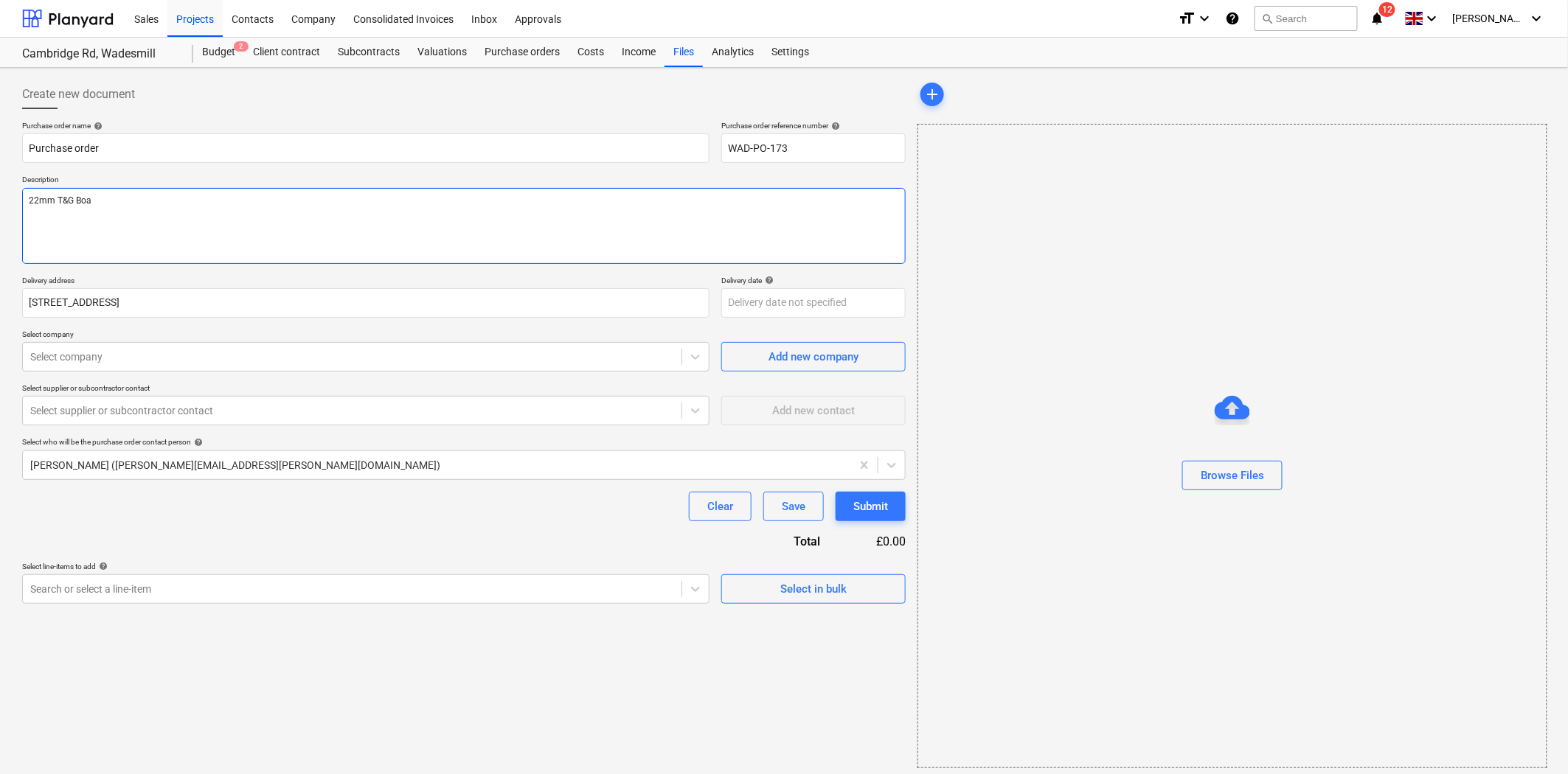
type textarea "x"
type textarea "22mm T&G Boari"
type textarea "x"
type textarea "22mm T&G Boarid"
type textarea "x"
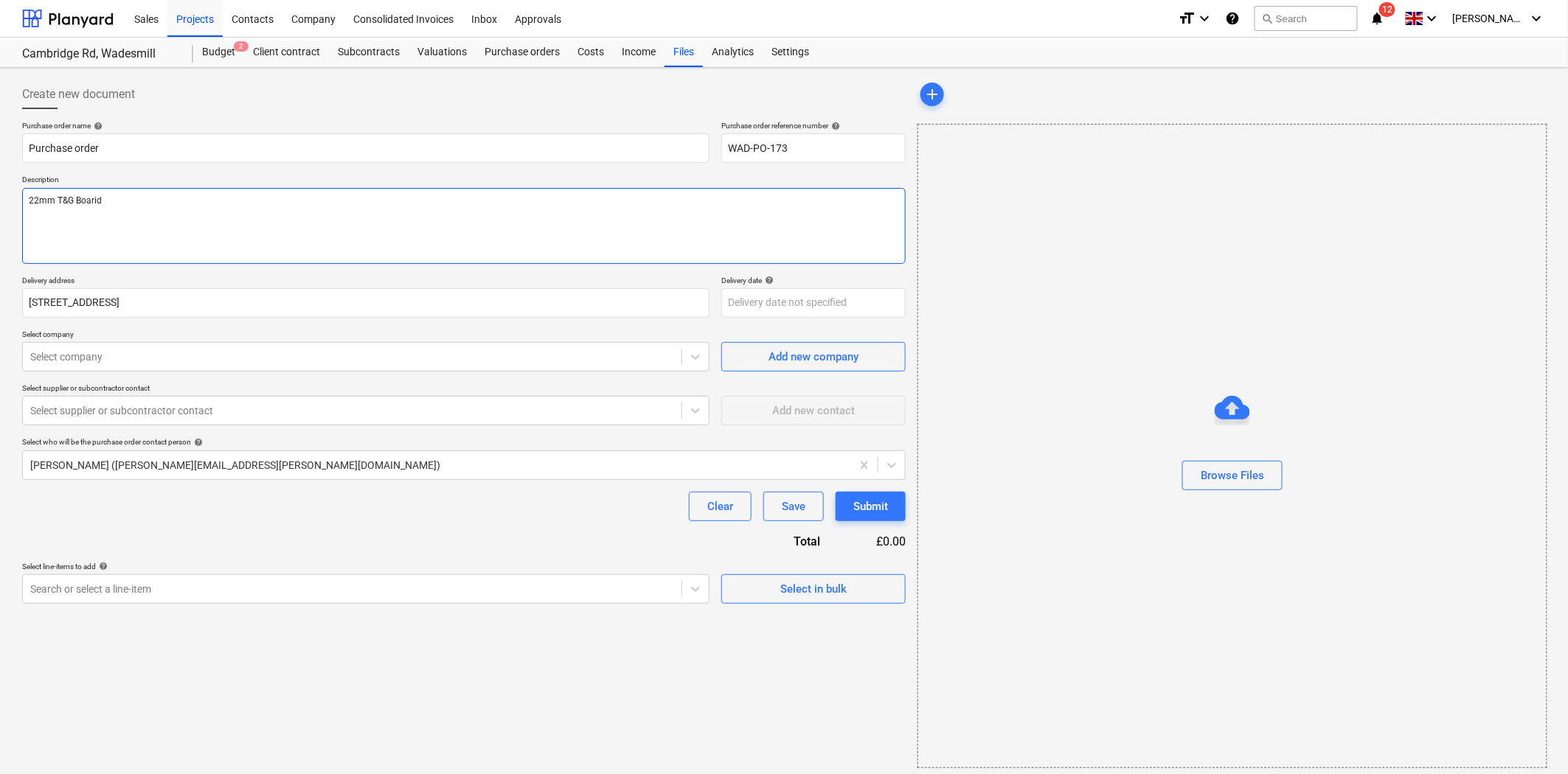
type textarea "22mm T&G Boaridn"
type textarea "x"
type textarea "22mm T&G Boaridng"
type textarea "x"
type textarea "22mm T&G Boaridng"
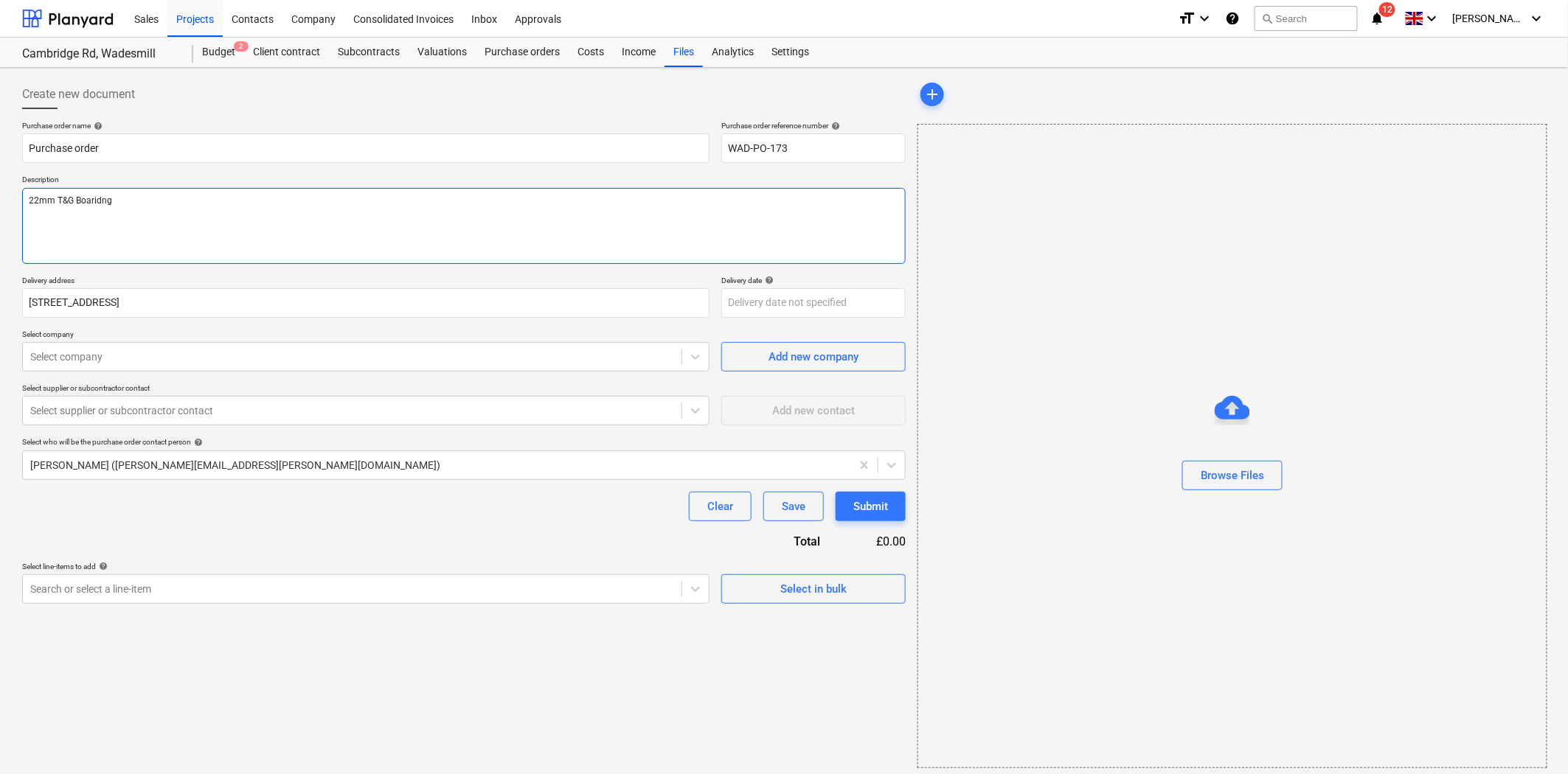
type textarea "x"
type textarea "22mm T&G Boaridng"
type textarea "x"
type textarea "22mm T&G Boaridn"
type textarea "x"
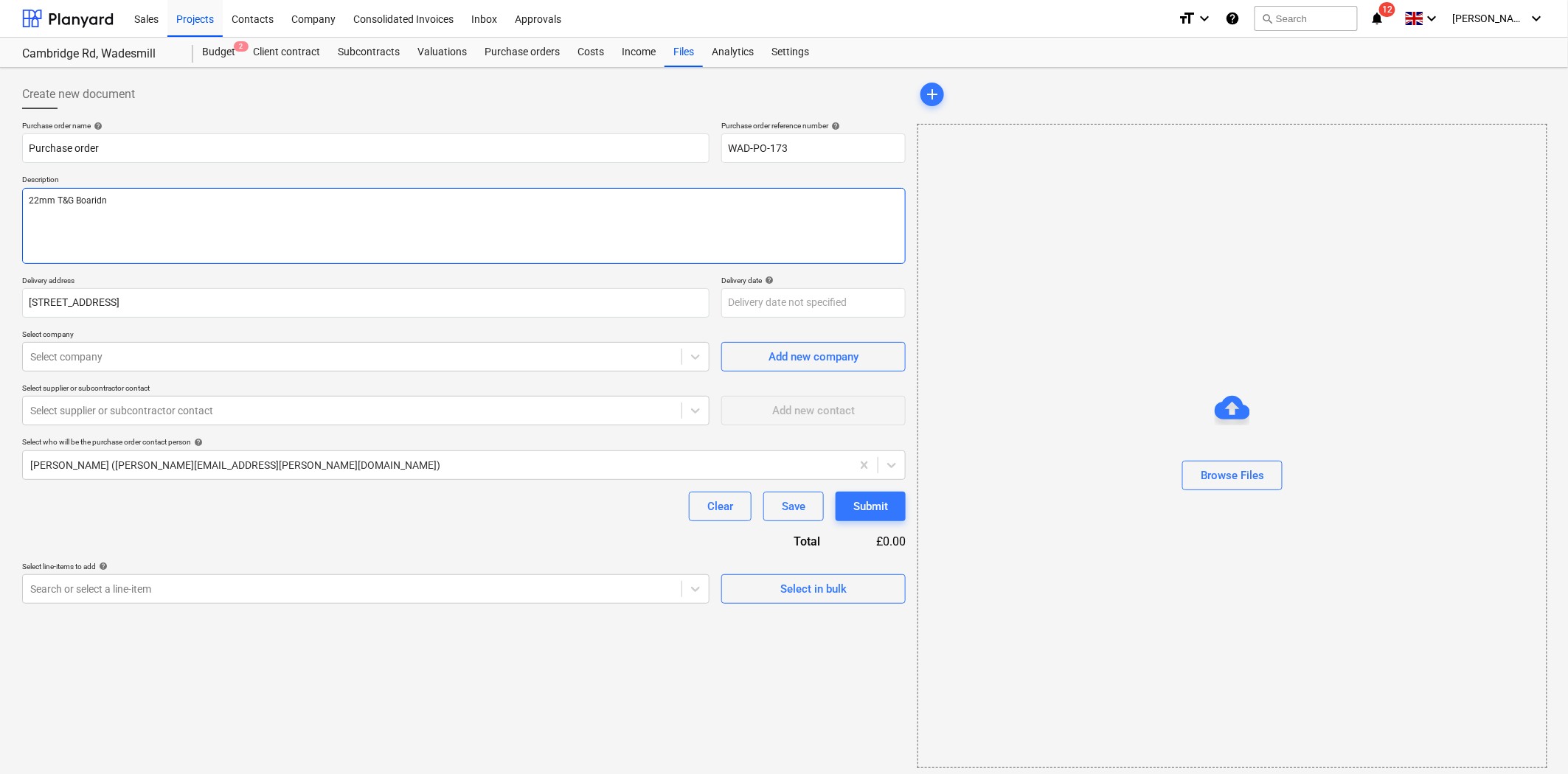
type textarea "22mm T&G Boarid"
type textarea "x"
type textarea "22mm T&G Boari"
type textarea "x"
type textarea "22mm T&G Boar"
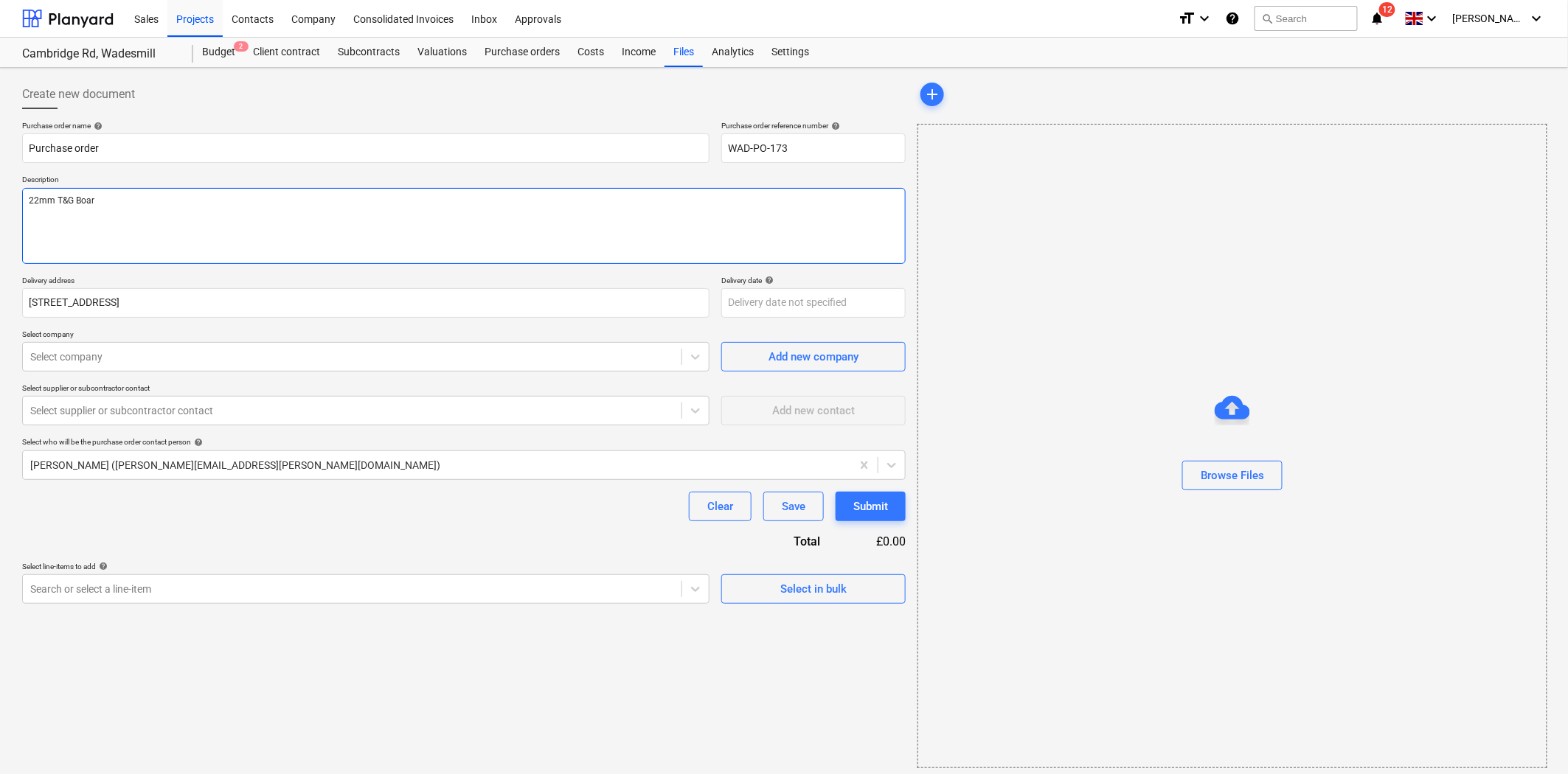
type textarea "x"
type textarea "22mm T&G Boa"
type textarea "x"
type textarea "22mm T&G Bo"
type textarea "x"
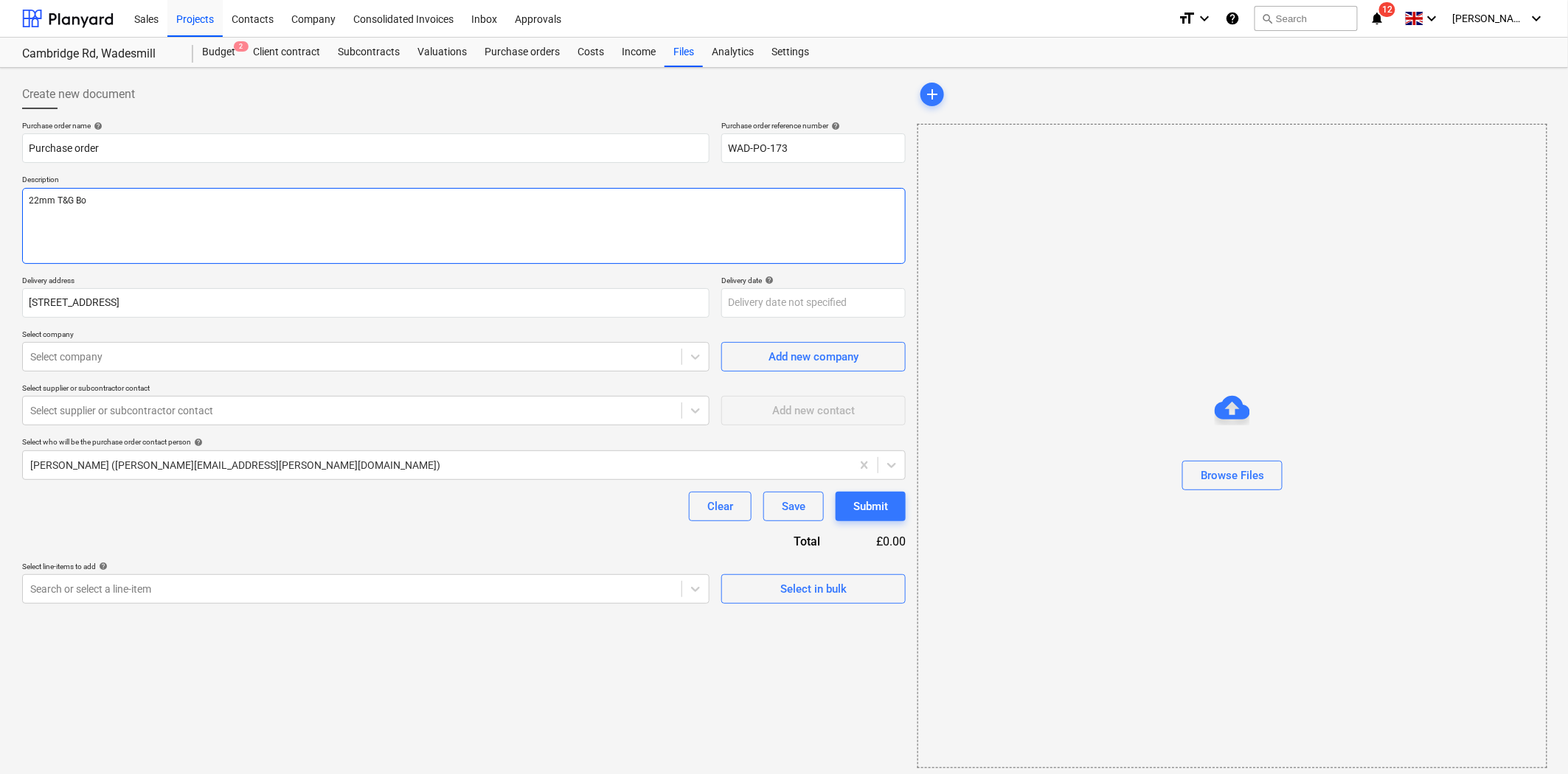
type textarea "22mm T&G Boa"
type textarea "x"
type textarea "22mm T&G Boar"
type textarea "x"
type textarea "22mm T&G Board"
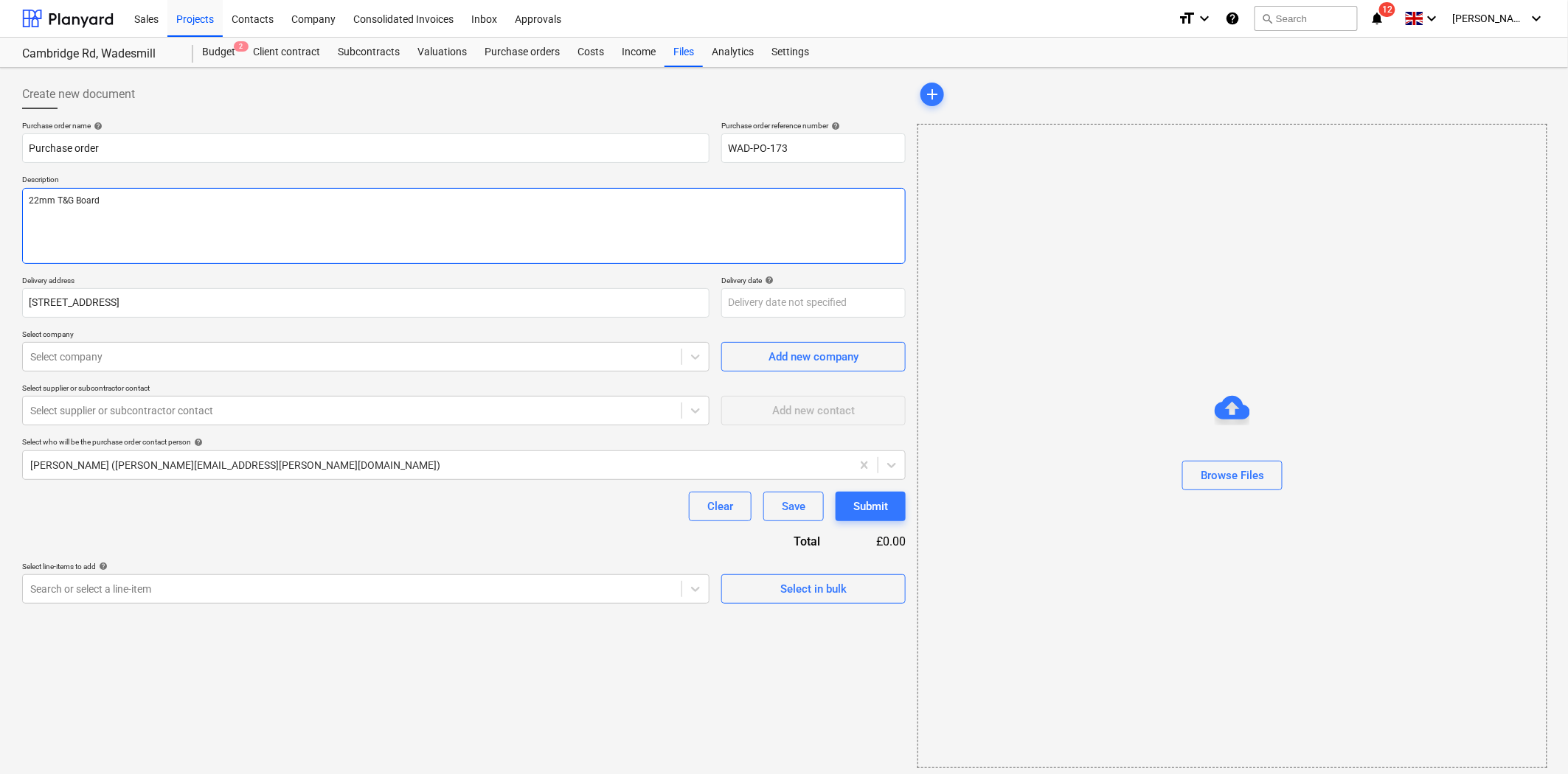
type textarea "x"
type textarea "22mm T&G Boardi"
type textarea "x"
type textarea "22mm T&G Boardin"
type textarea "x"
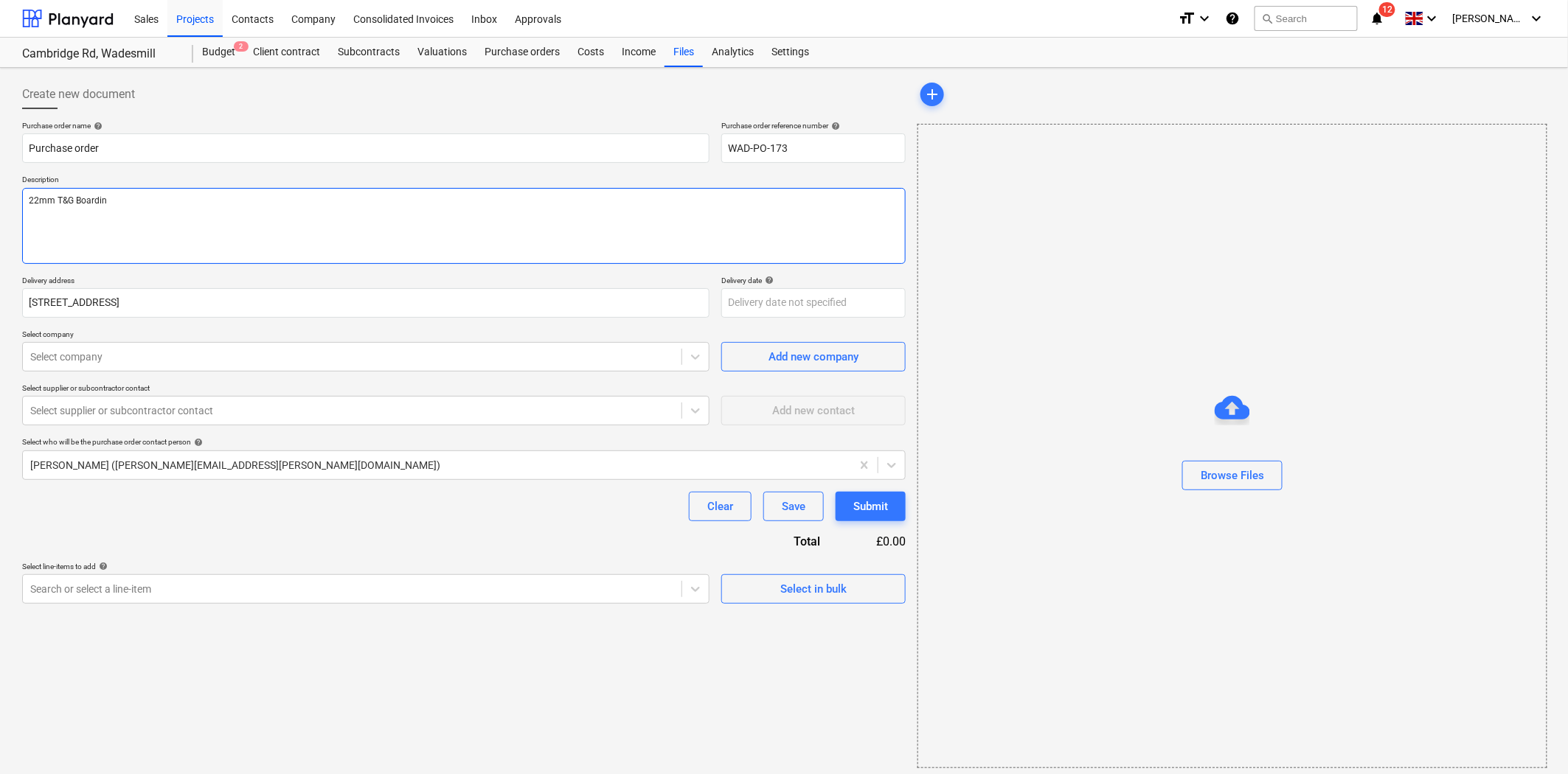
type textarea "22mm T&G Boarding"
type textarea "x"
type textarea "22mm T&G Boarding"
type textarea "x"
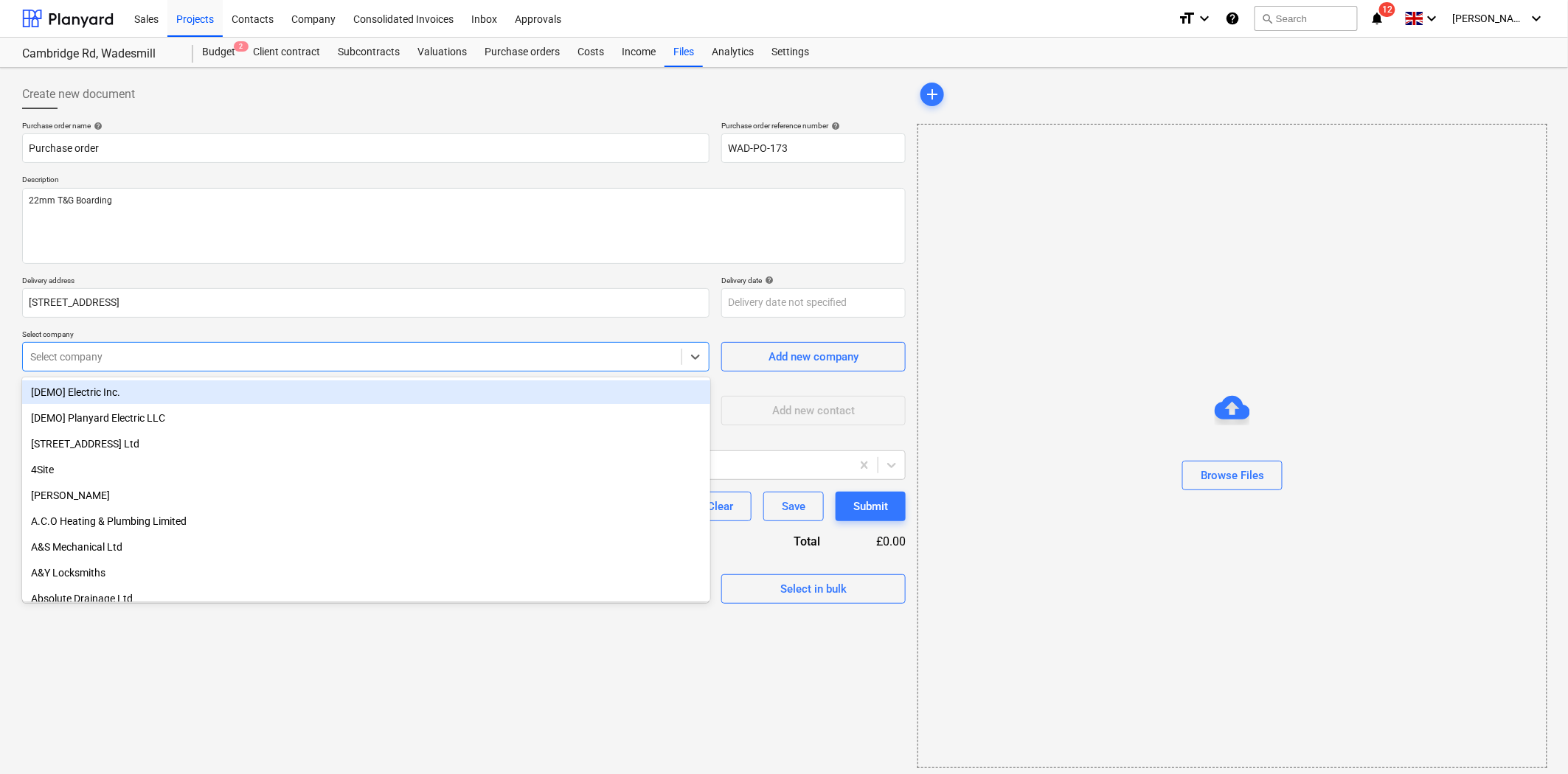
click at [249, 352] on div at bounding box center [352, 356] width 643 height 15
type input "trav"
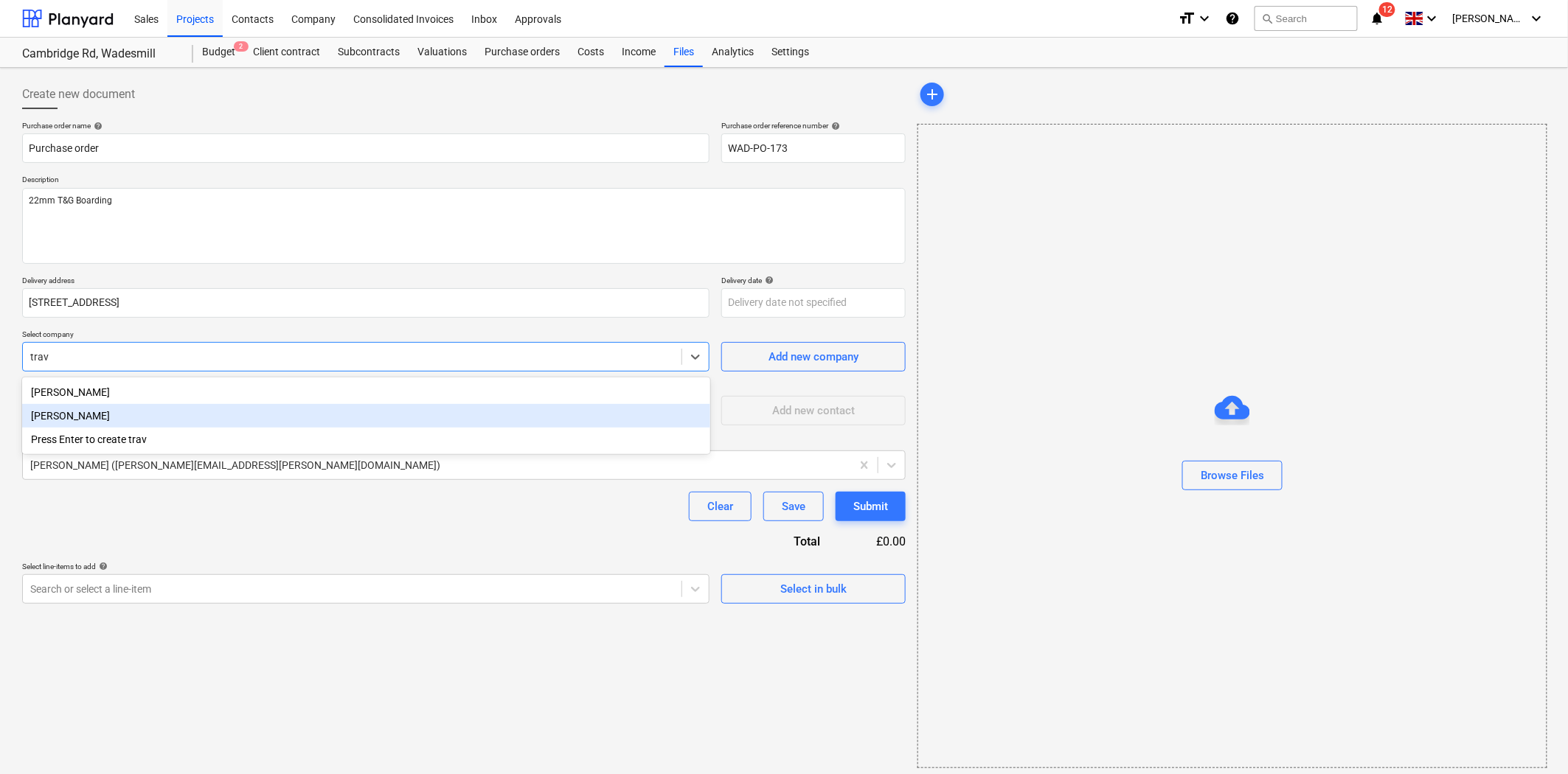
click at [249, 409] on div "[PERSON_NAME]" at bounding box center [366, 415] width 688 height 23
type textarea "x"
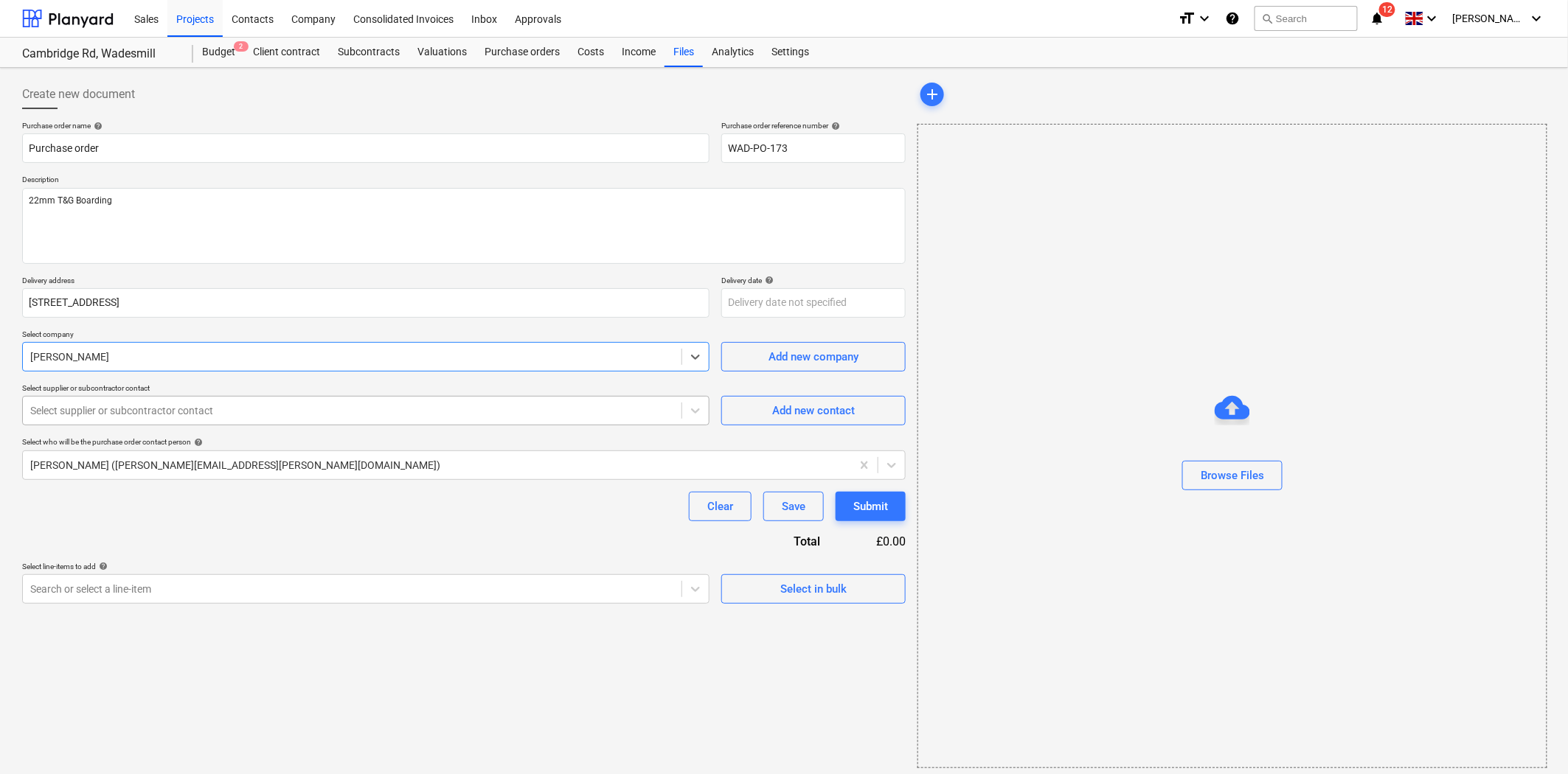
click at [249, 409] on div at bounding box center [352, 410] width 643 height 15
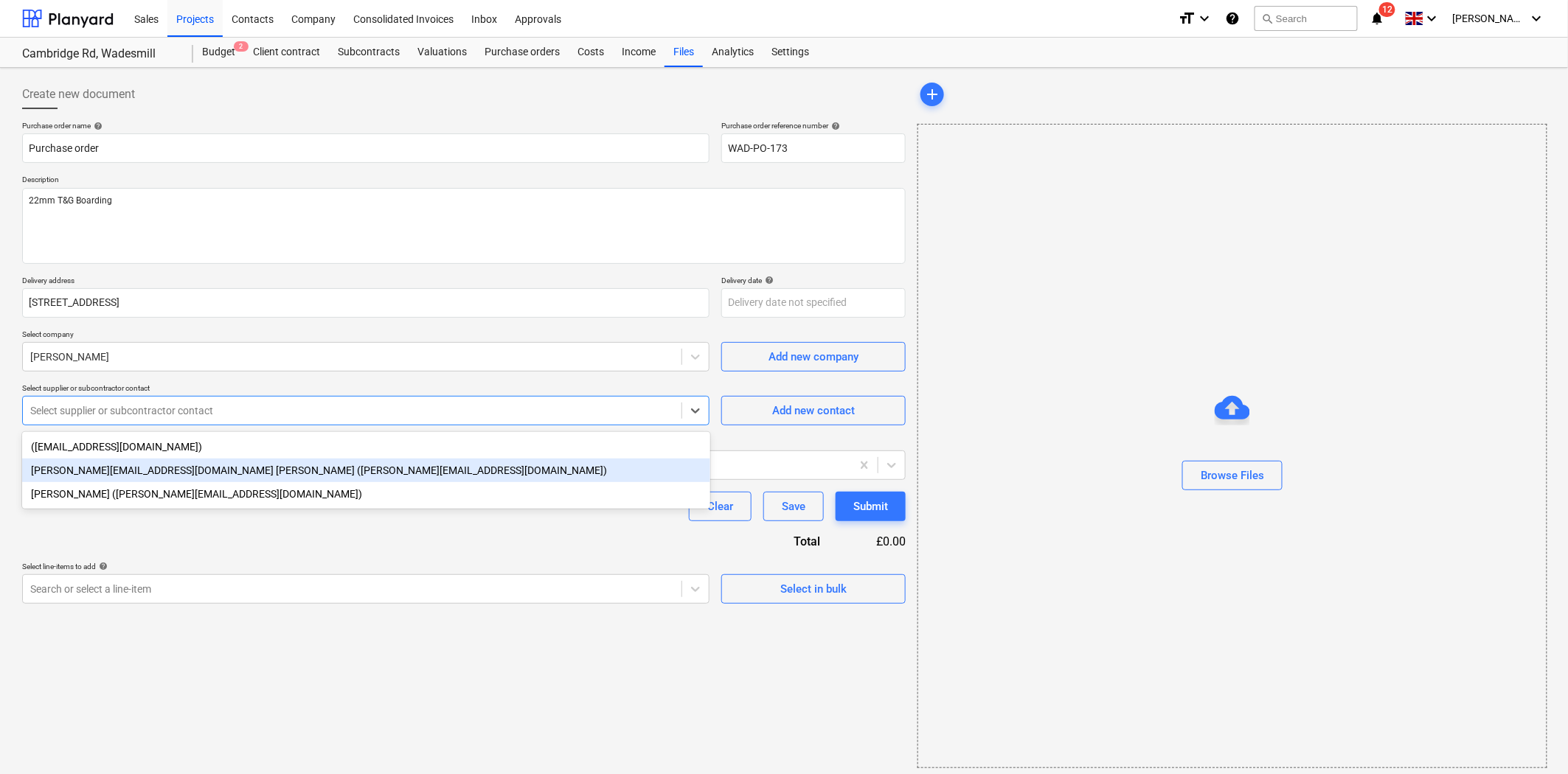
click at [240, 472] on div "[PERSON_NAME][EMAIL_ADDRESS][DOMAIN_NAME] [PERSON_NAME] ([PERSON_NAME][EMAIL_AD…" at bounding box center [366, 470] width 688 height 23
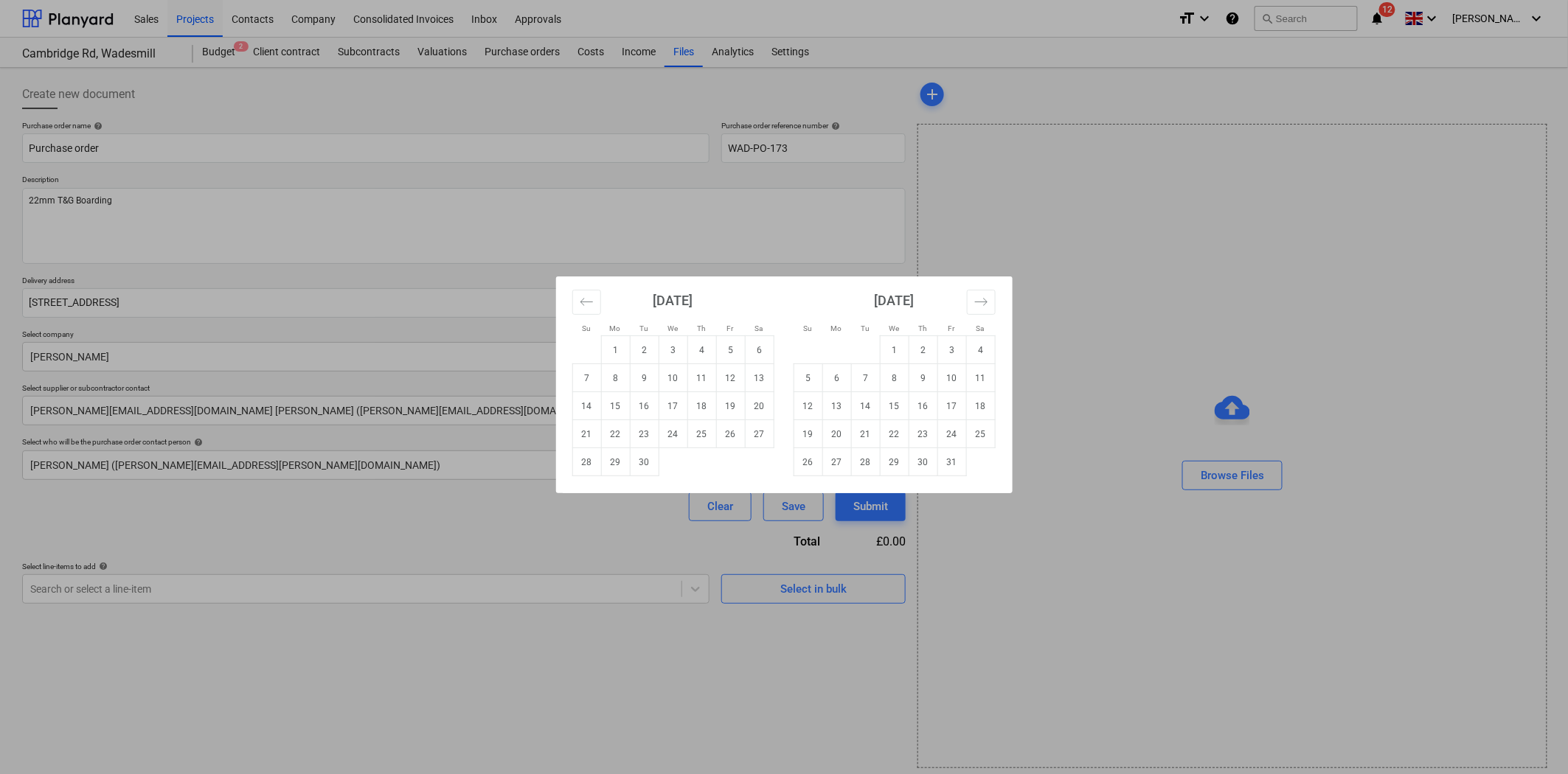
click at [799, 297] on body "Sales Projects Contacts Company Consolidated Invoices Inbox Approvals format_si…" at bounding box center [784, 387] width 1568 height 774
click at [616, 455] on td "29" at bounding box center [615, 462] width 28 height 28
type textarea "x"
type input "[DATE]"
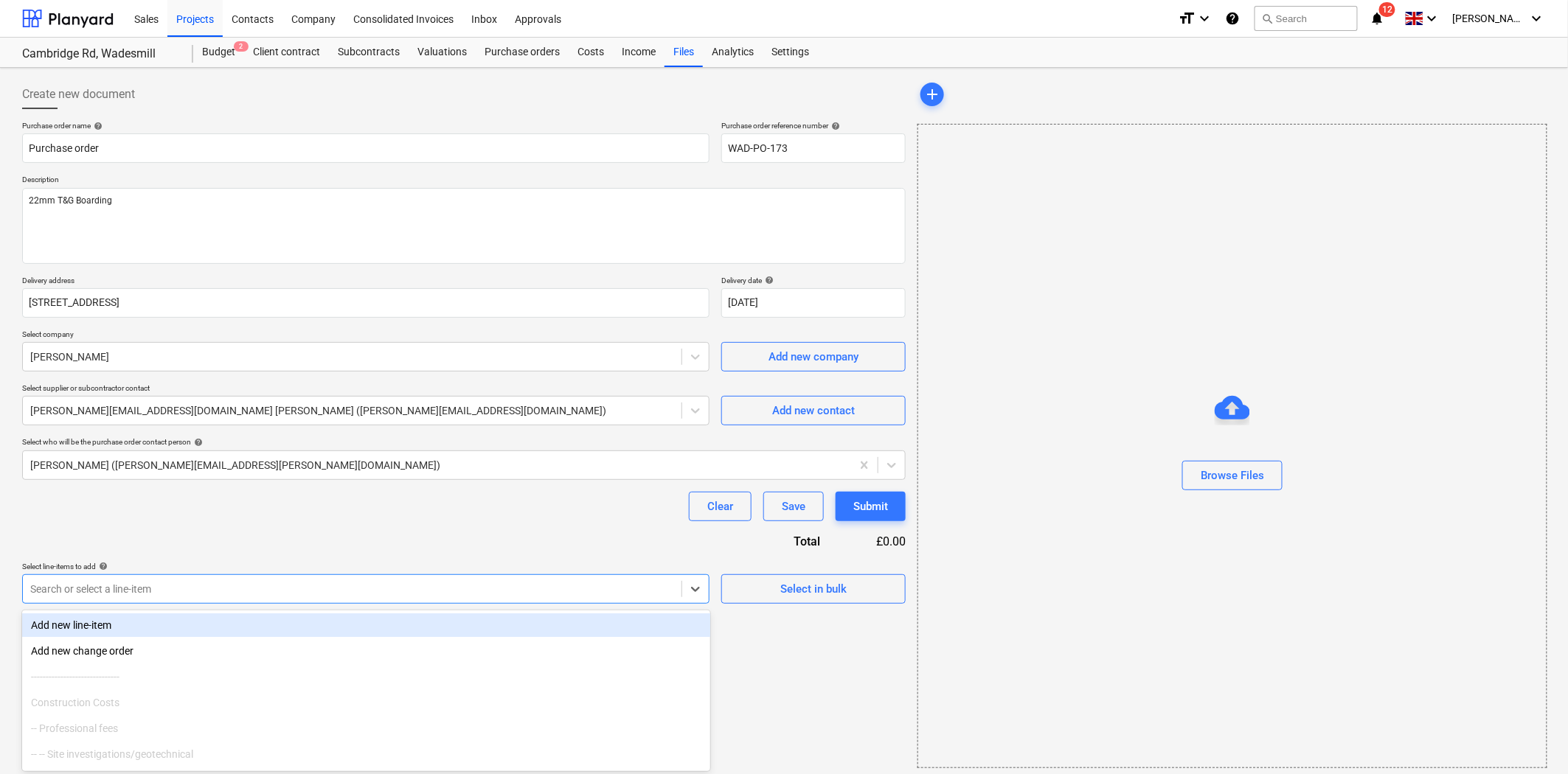
click at [261, 592] on div "Search or select a line-item" at bounding box center [353, 589] width 659 height 21
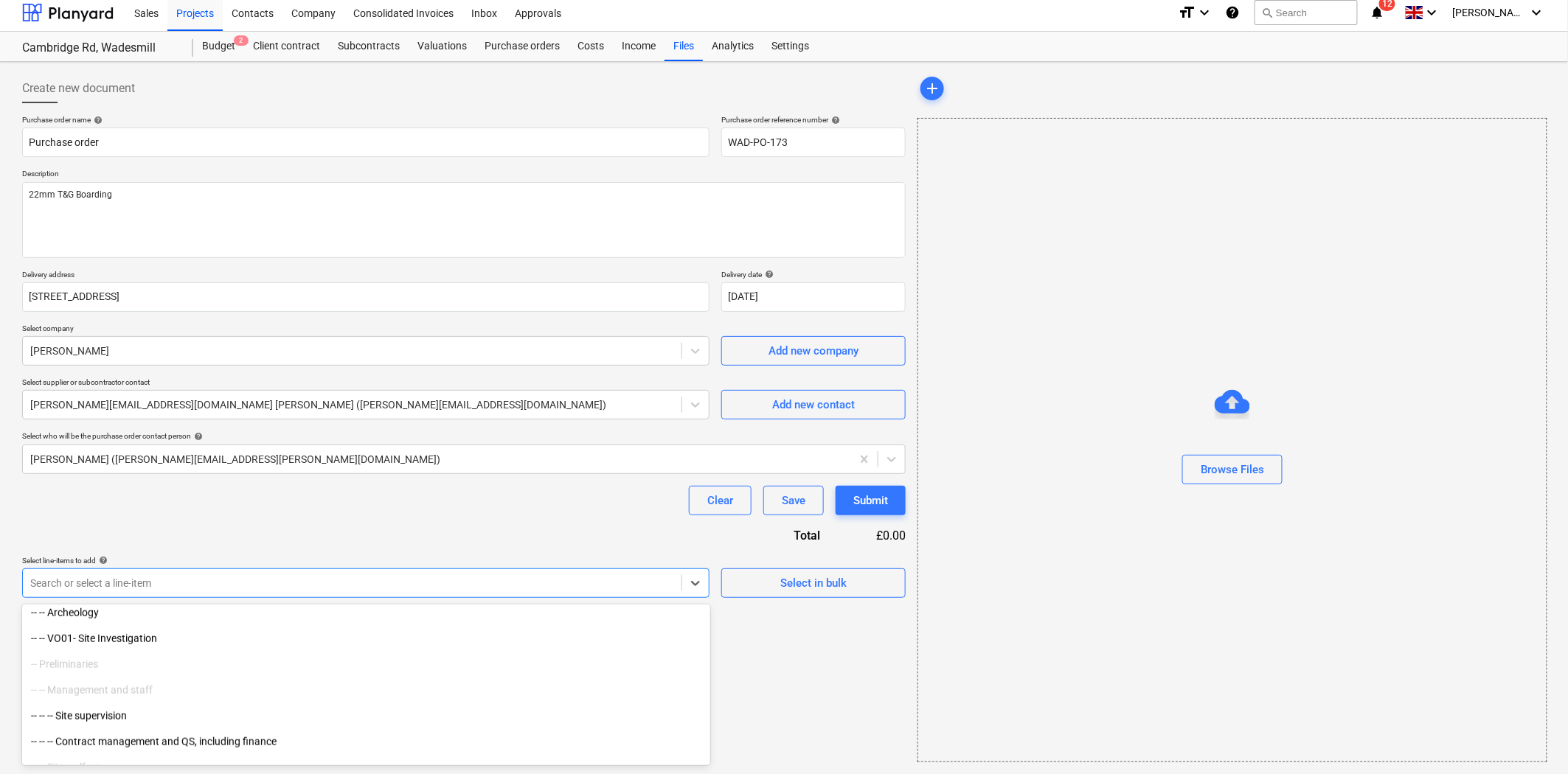
scroll to position [654, 0]
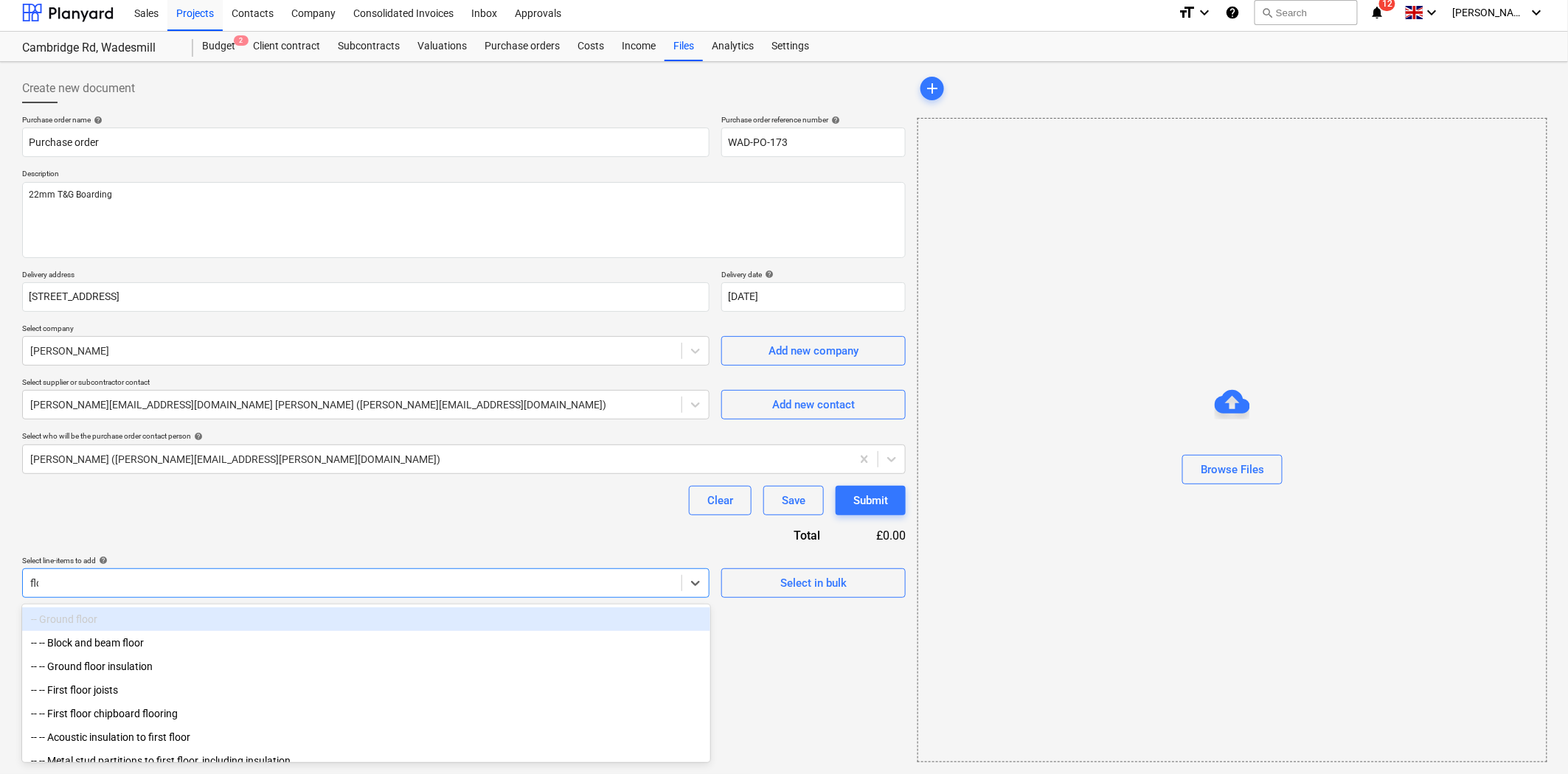
type input "floor"
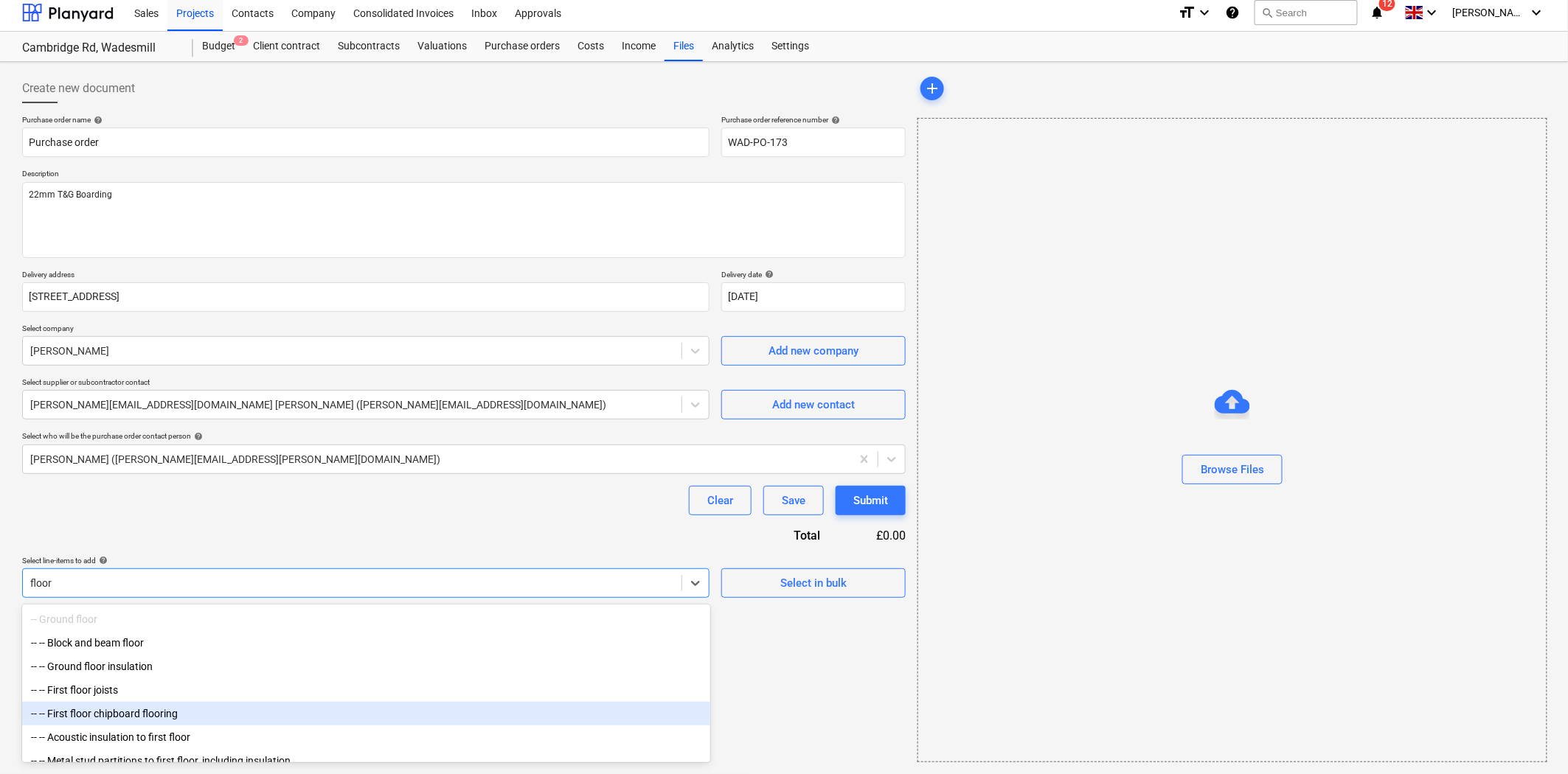
click at [208, 706] on div "-- -- First floor chipboard flooring" at bounding box center [366, 713] width 688 height 23
type textarea "x"
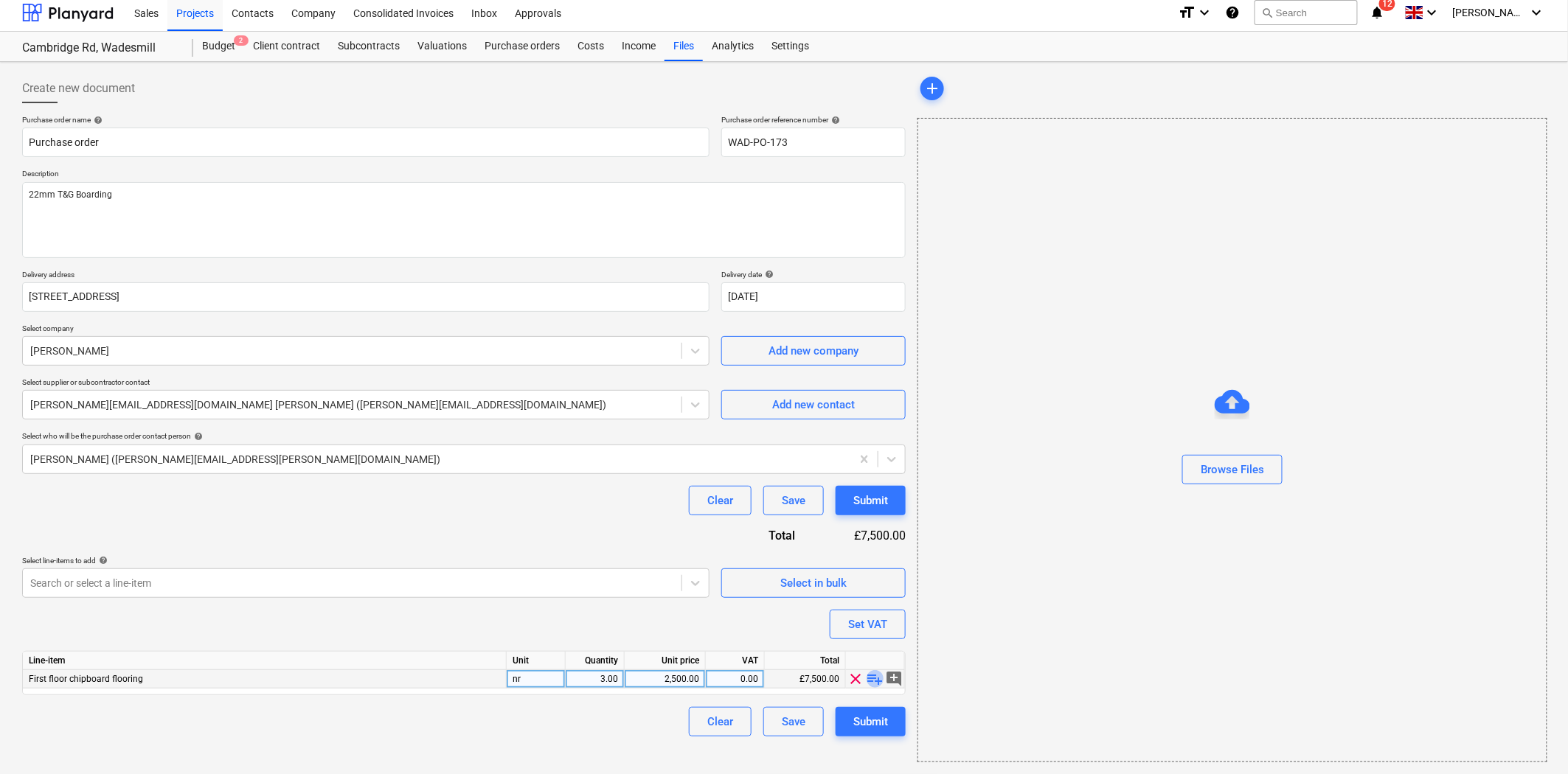
click at [879, 682] on span "playlist_add" at bounding box center [875, 679] width 18 height 18
type textarea "x"
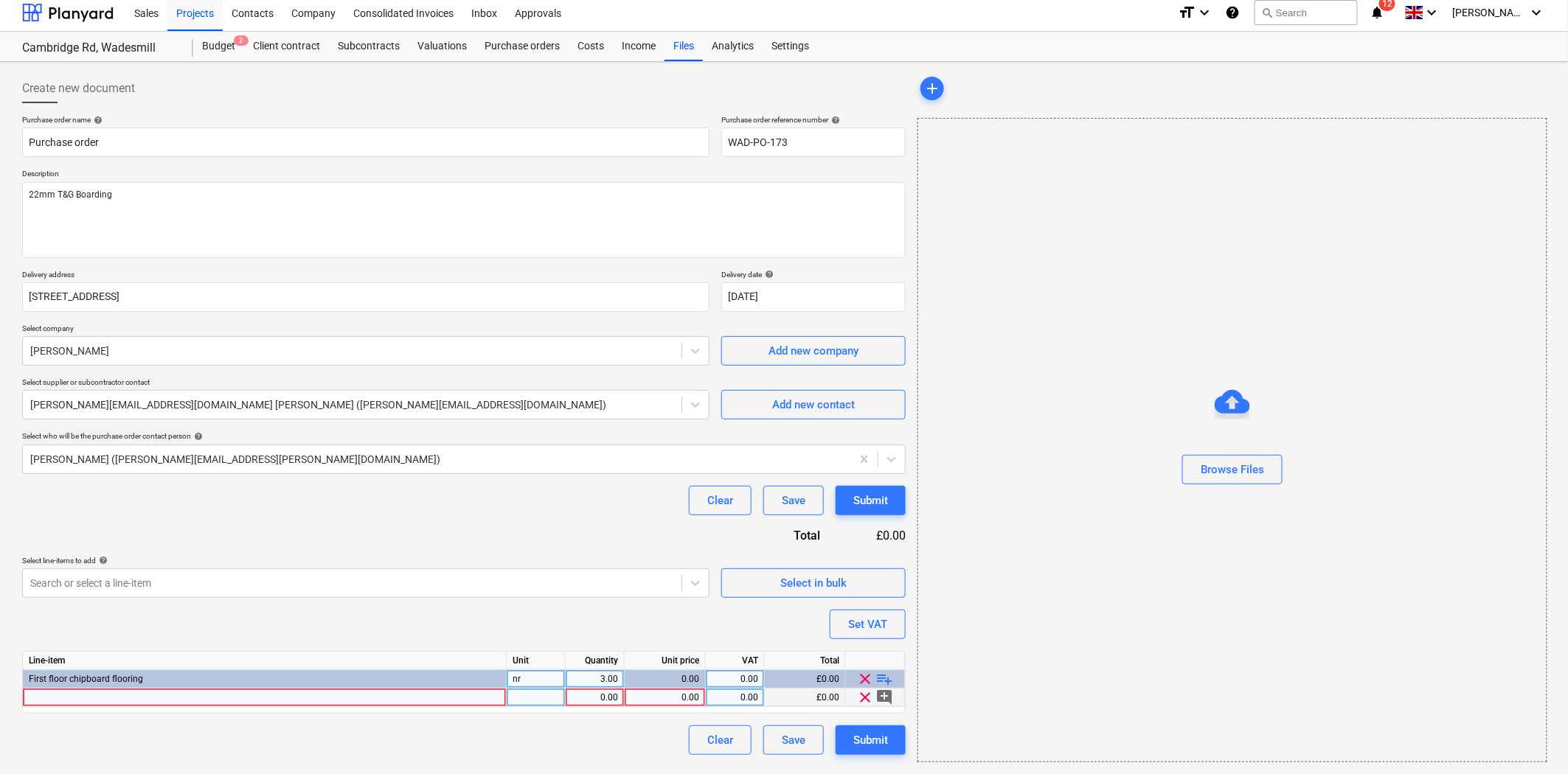
click at [395, 703] on div at bounding box center [265, 697] width 483 height 18
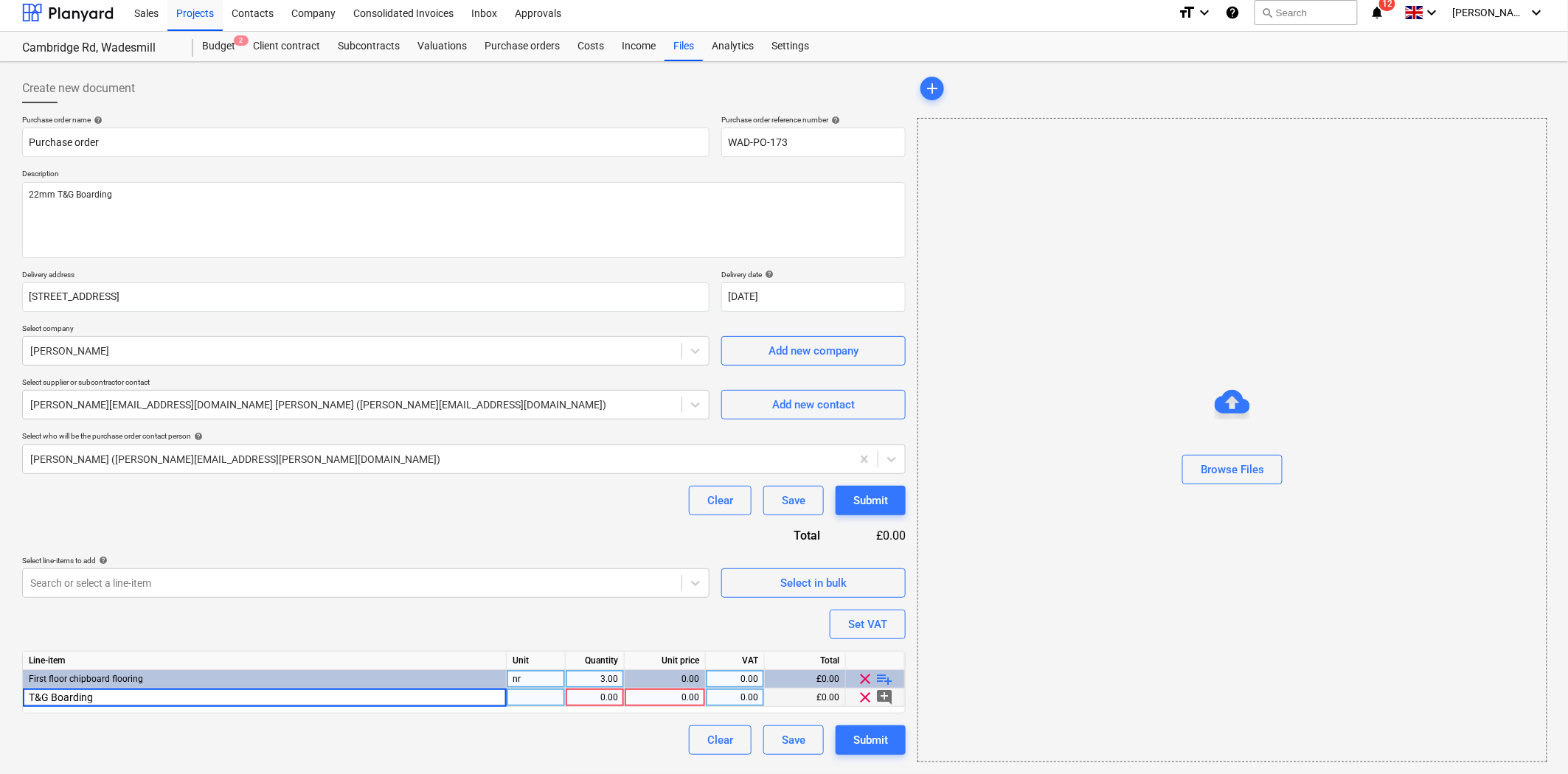
type input "T&G Boarding"
type textarea "x"
click at [580, 699] on div "0.00" at bounding box center [594, 697] width 46 height 18
type input "18"
type textarea "x"
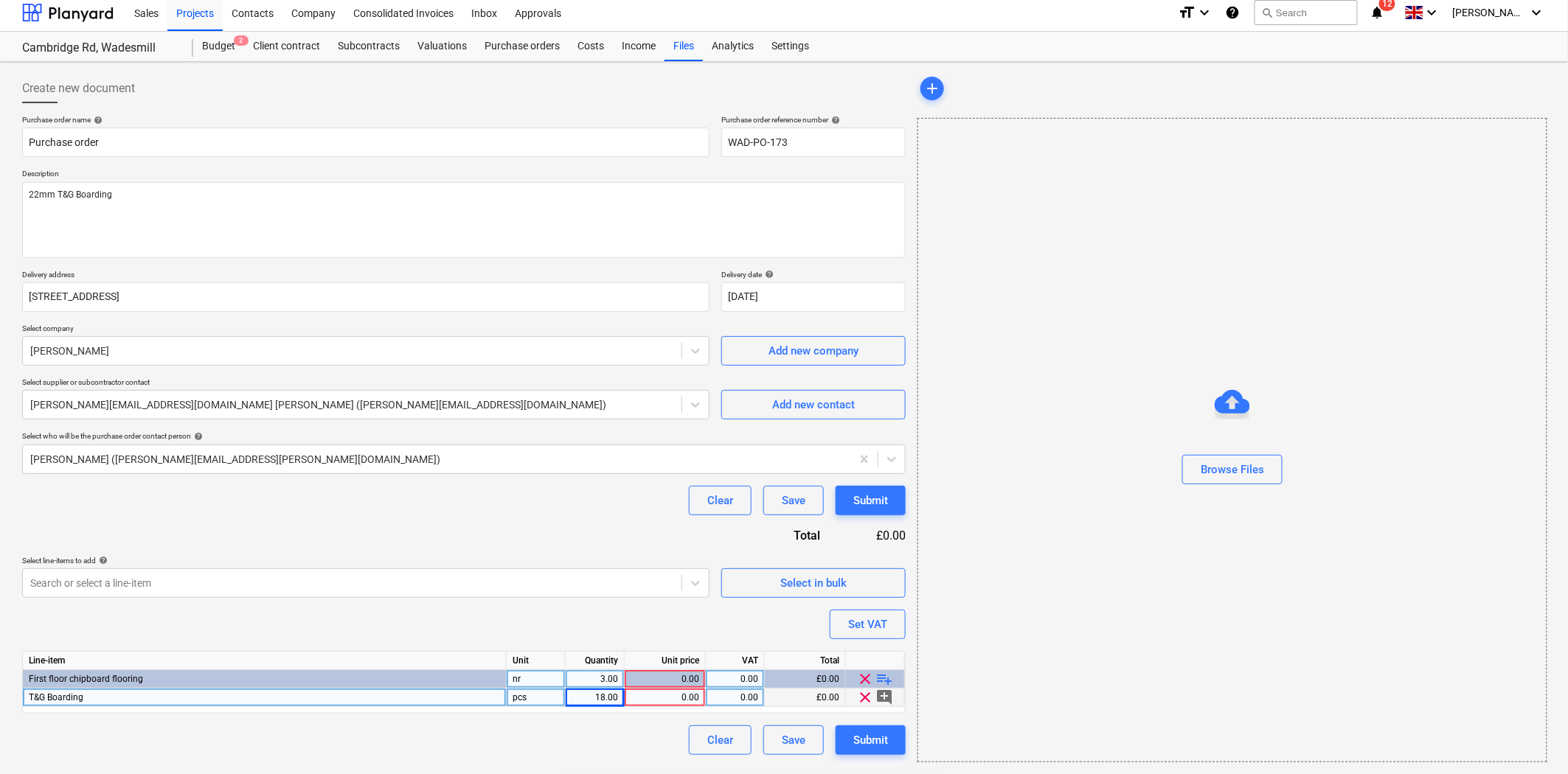
click at [680, 698] on div "0.00" at bounding box center [665, 697] width 69 height 18
type input "14"
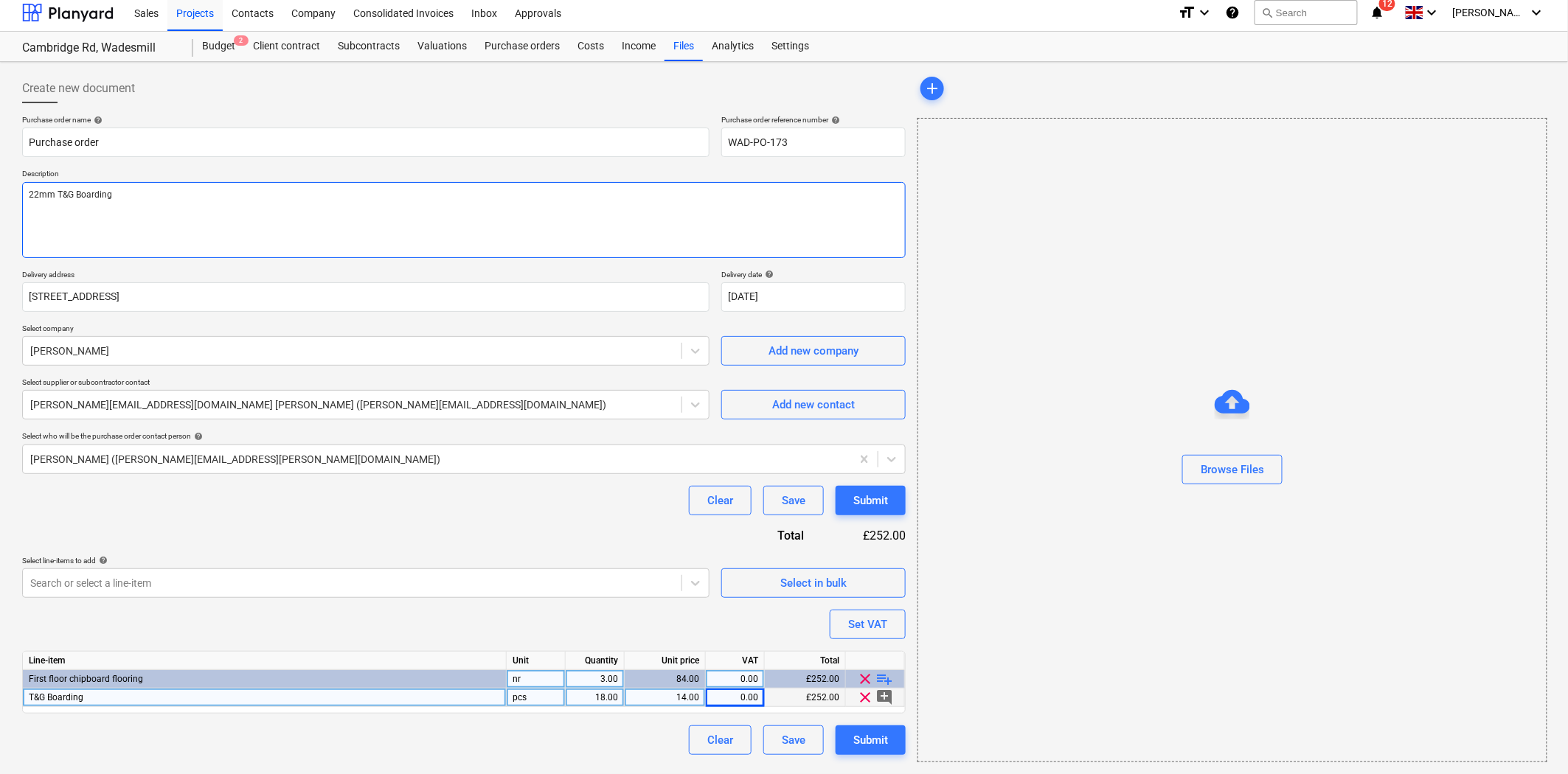
click at [377, 199] on textarea "22mm T&G Boarding" at bounding box center [464, 220] width 883 height 76
type textarea "x"
type textarea "22mm T&G Boarding"
type textarea "x"
type textarea "22mm T&G Boarding 4"
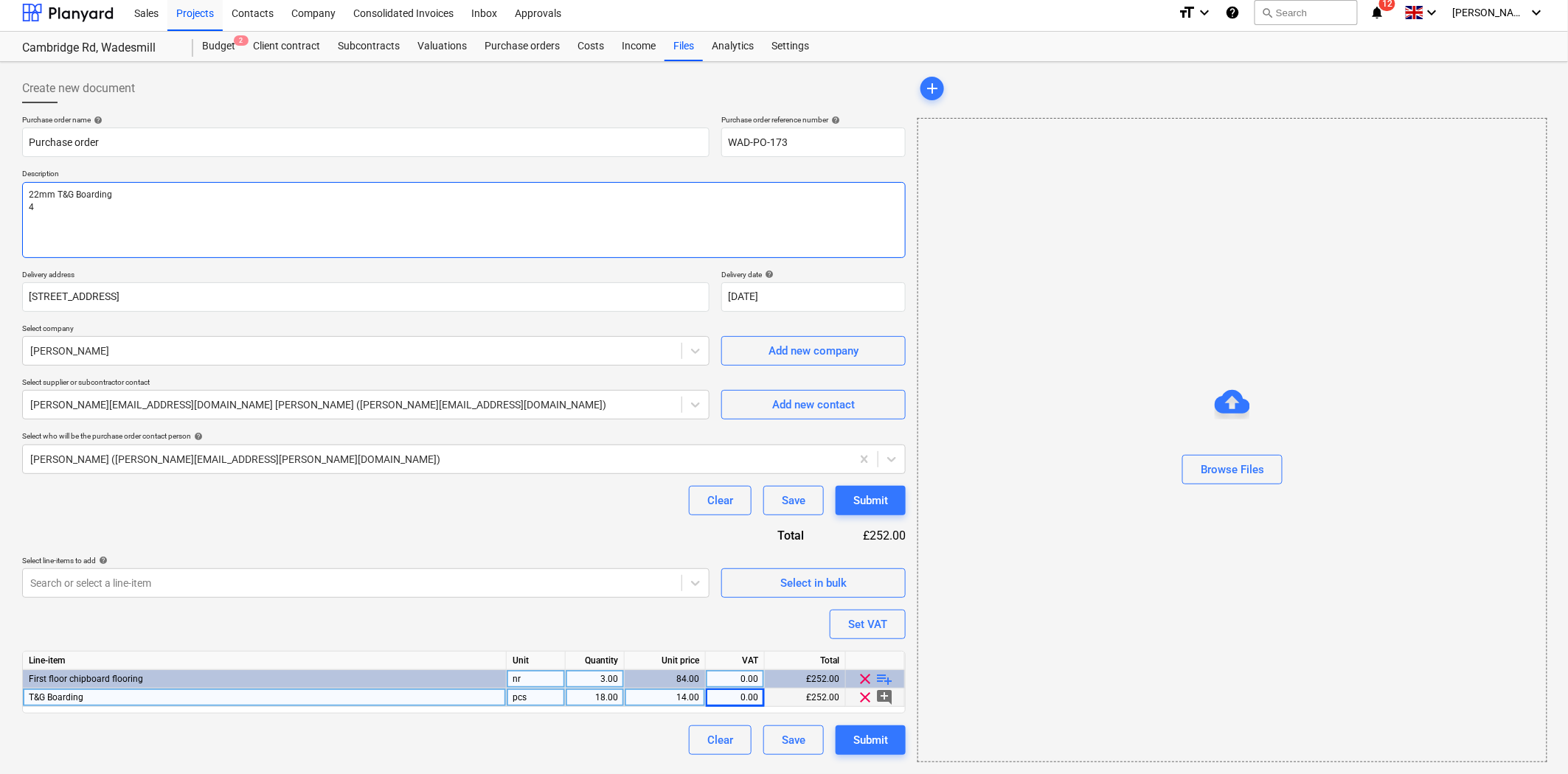
type textarea "x"
type textarea "22mm T&G Boarding 4"
type textarea "x"
type textarea "22mm T&G Boarding 4 x"
type textarea "x"
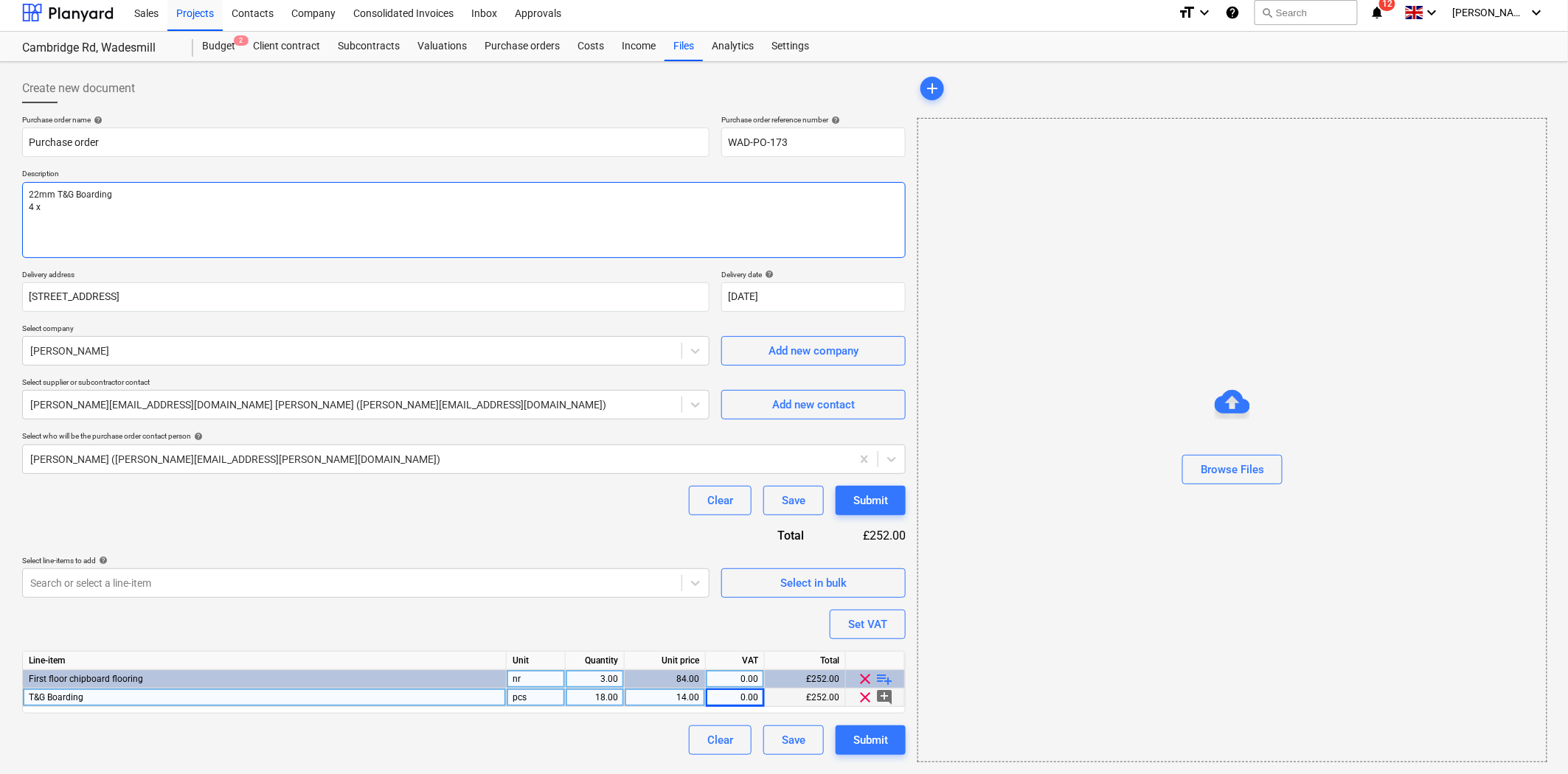
type textarea "22mm T&G Boarding 4 x 2"
type textarea "x"
type textarea "22mm T&G Boarding 4 x 2"
type textarea "x"
type textarea "22mm T&G Boarding 4 x 2 t"
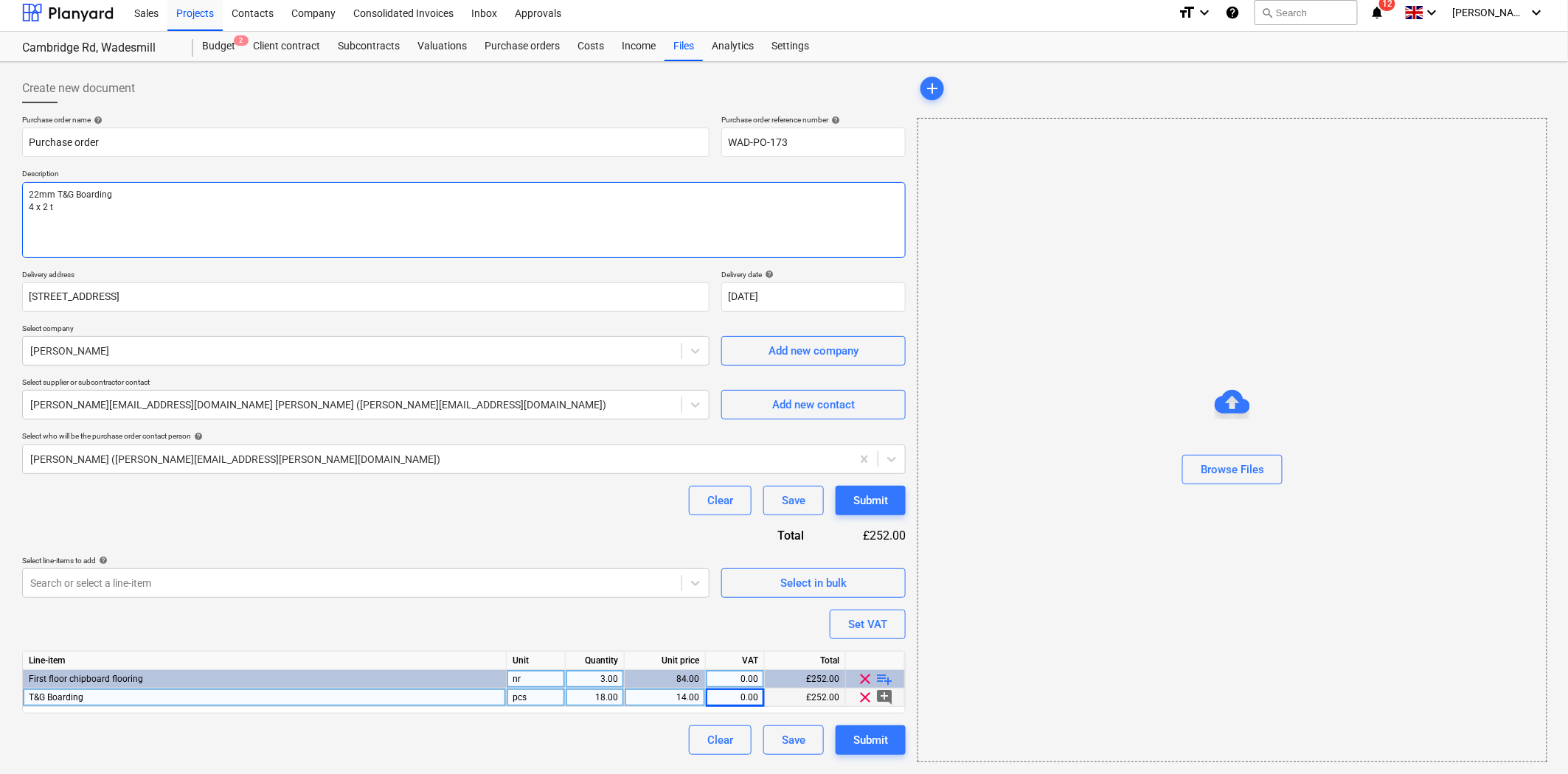
type textarea "x"
type textarea "22mm T&G Boarding 4 x 2 [PERSON_NAME],"
click at [624, 615] on div "Purchase order name help Purchase order Purchase order reference number help WA…" at bounding box center [464, 435] width 883 height 640
click at [886, 683] on span "playlist_add" at bounding box center [884, 679] width 18 height 18
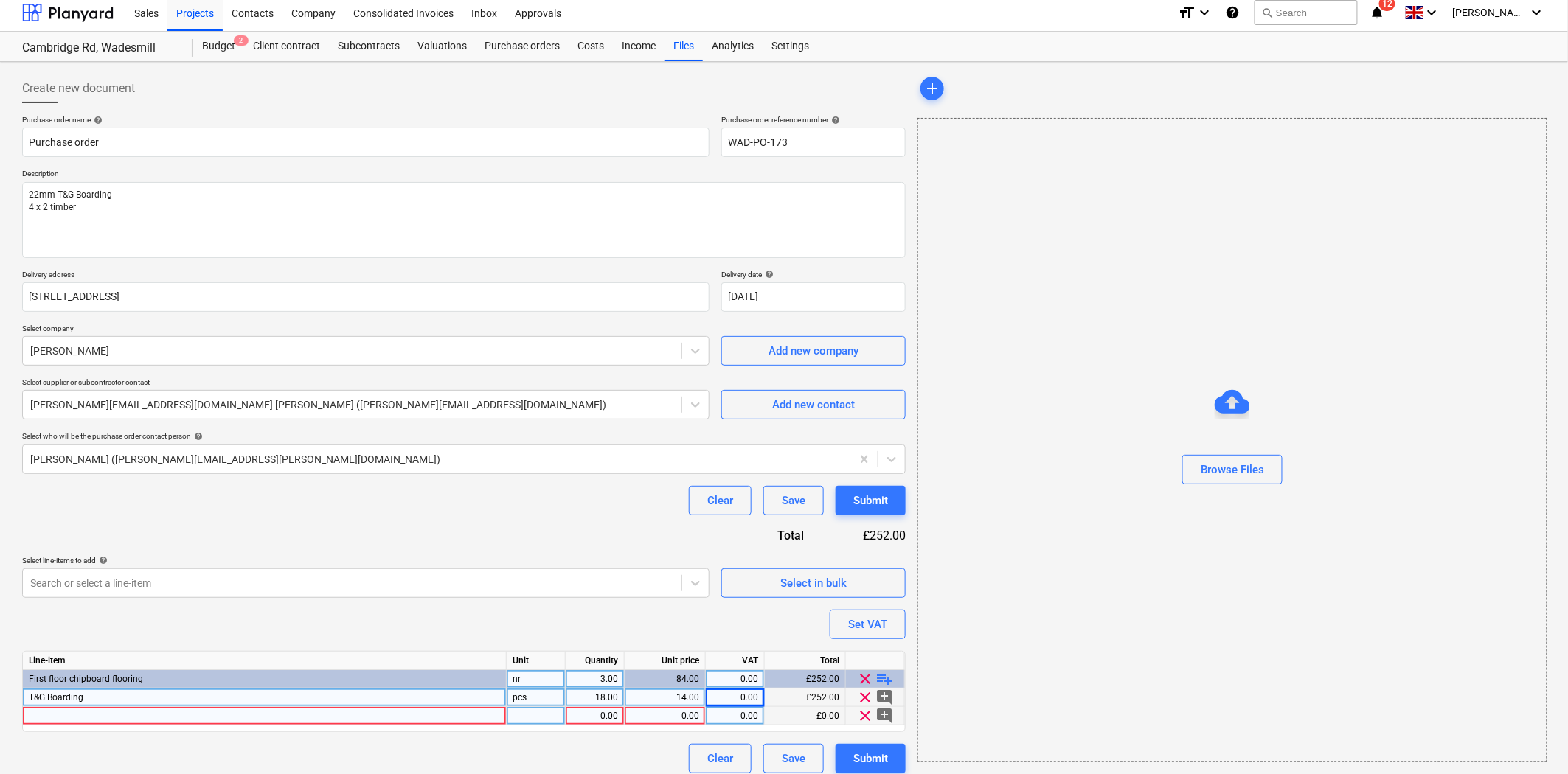
click at [382, 714] on div at bounding box center [265, 716] width 483 height 18
click at [603, 714] on div "1.00" at bounding box center [594, 716] width 46 height 18
click at [554, 720] on div "pcs" at bounding box center [536, 716] width 59 height 18
click at [336, 713] on div "4x2" at bounding box center [265, 716] width 483 height 18
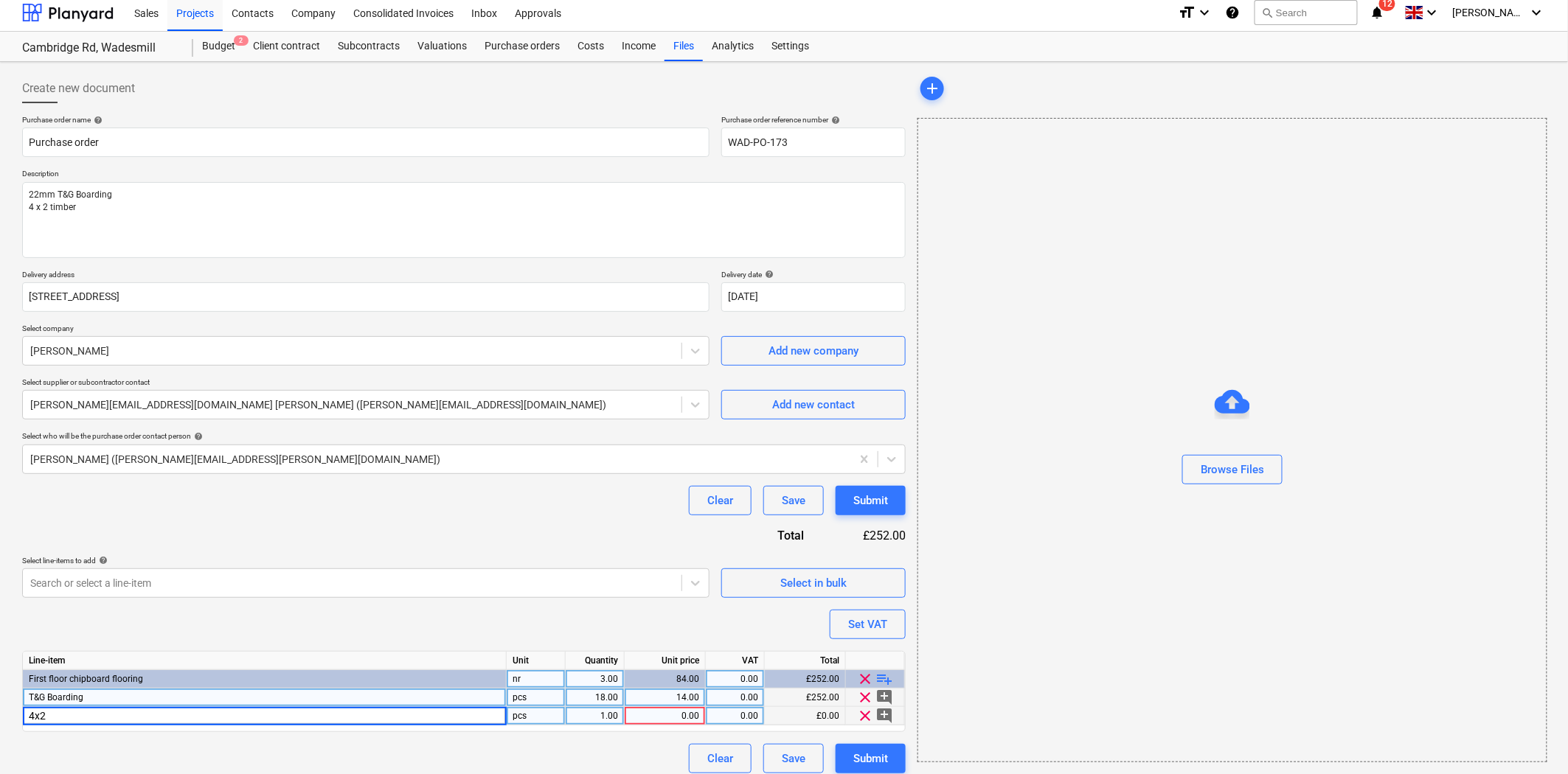
click at [336, 713] on input "4x2" at bounding box center [265, 716] width 483 height 18
click at [571, 713] on div "1.00" at bounding box center [594, 716] width 46 height 18
click at [520, 544] on div "Purchase order name help Purchase order Purchase order reference number help WA…" at bounding box center [464, 445] width 883 height 659
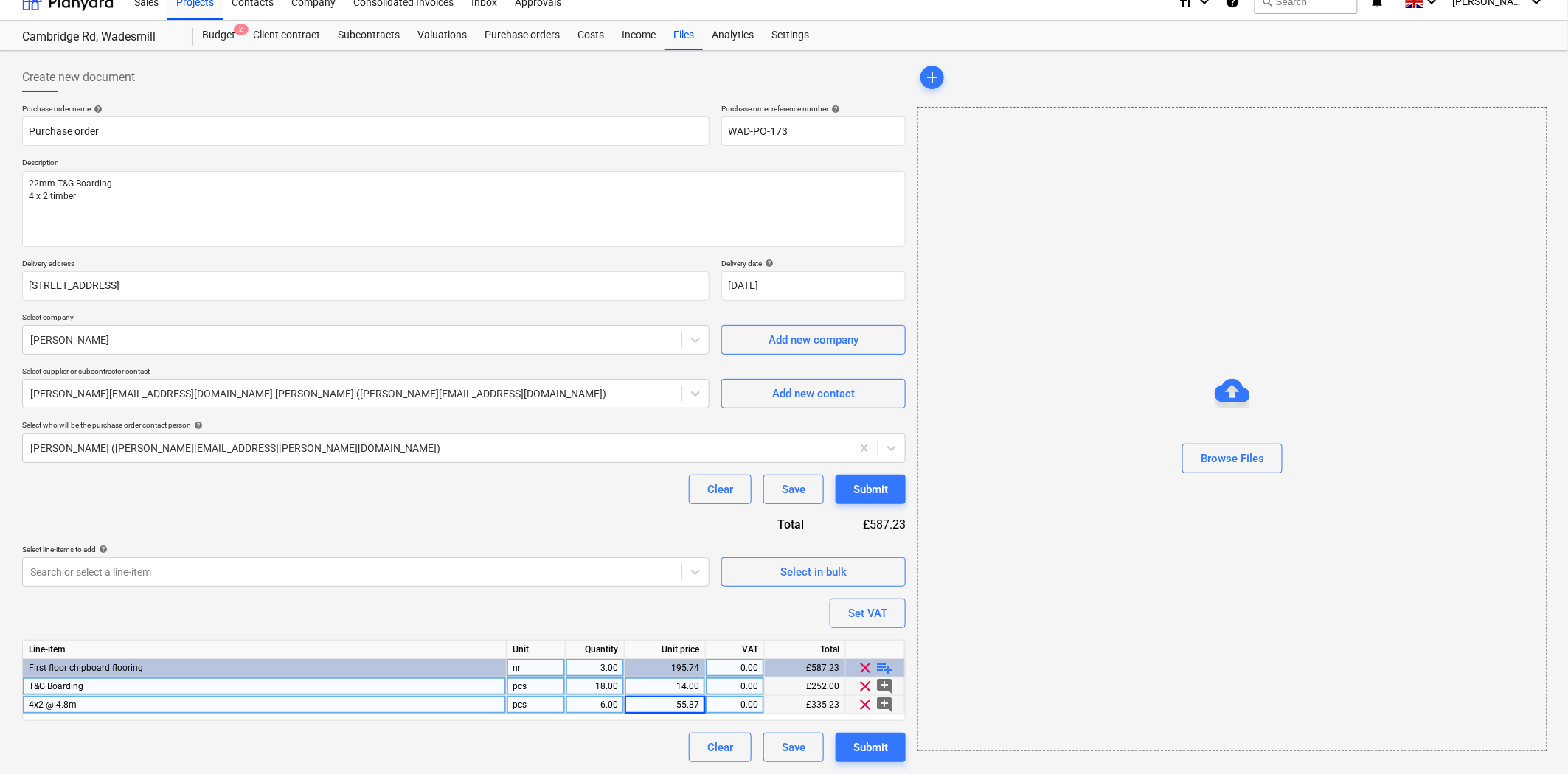
click at [587, 602] on div "Purchase order name help Purchase order Purchase order reference number help WA…" at bounding box center [464, 433] width 883 height 659
click at [854, 740] on div "Submit" at bounding box center [870, 747] width 34 height 19
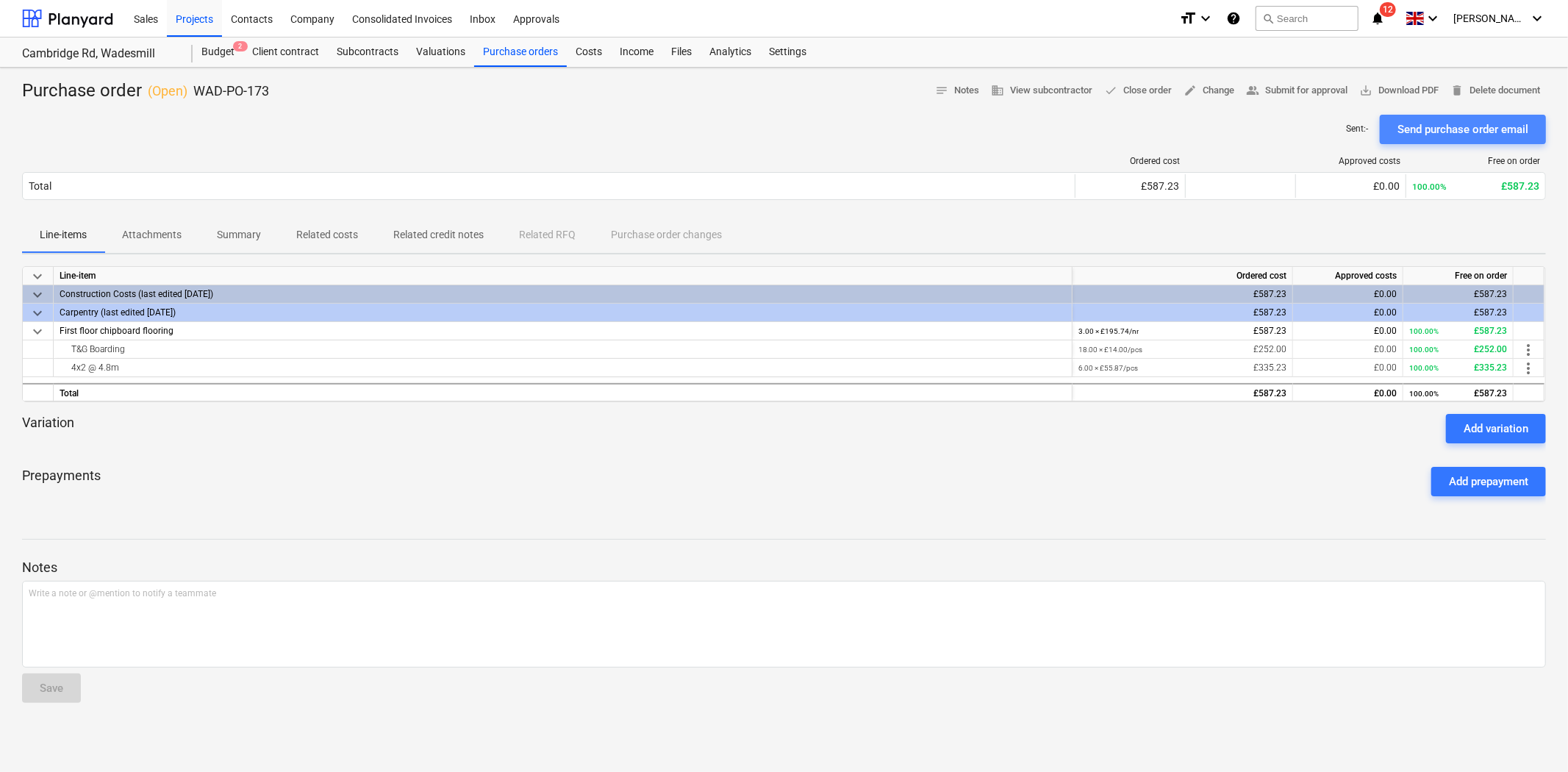
click at [1445, 126] on div "Send purchase order email" at bounding box center [1463, 130] width 131 height 19
